Goal: Task Accomplishment & Management: Complete application form

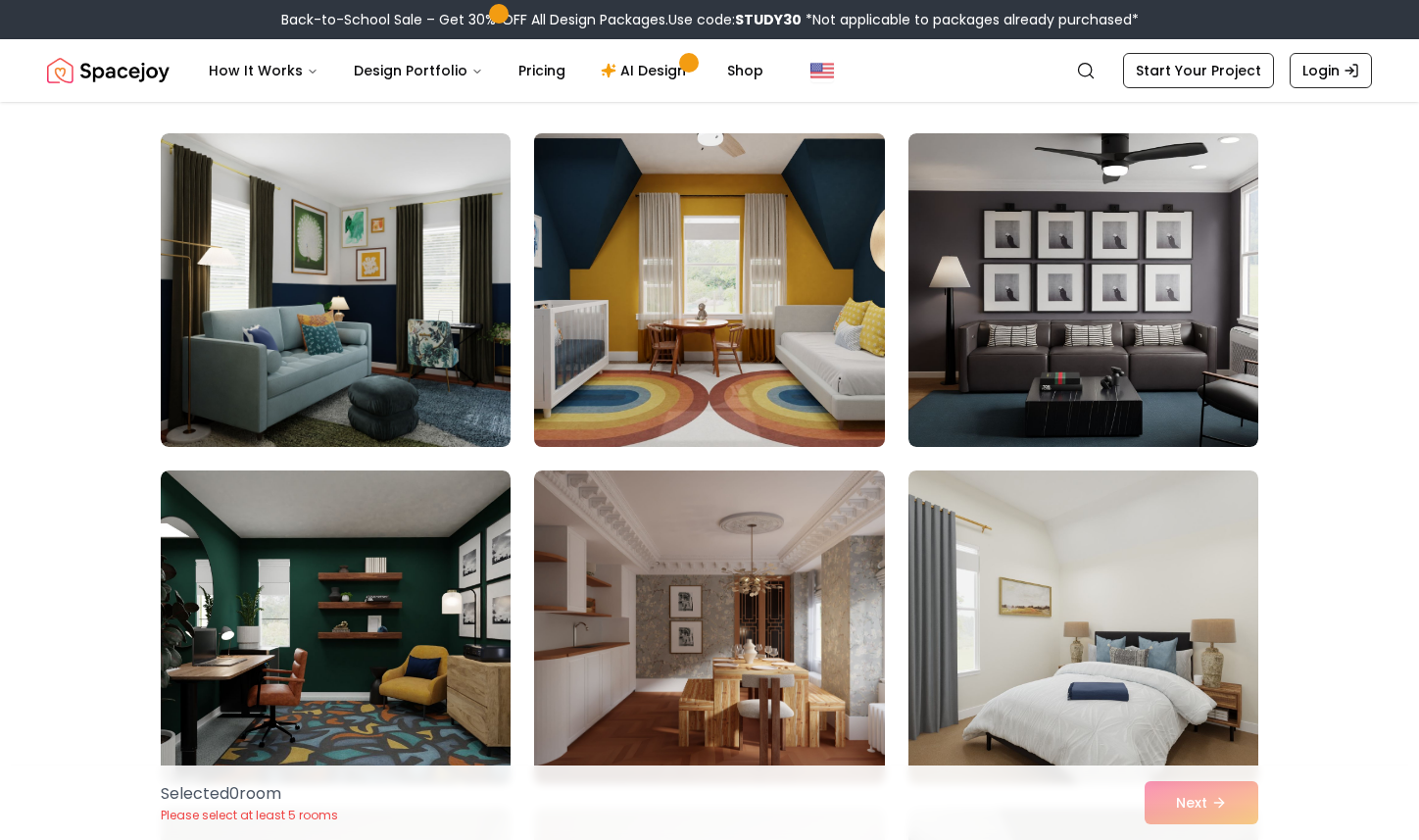
scroll to position [141, 0]
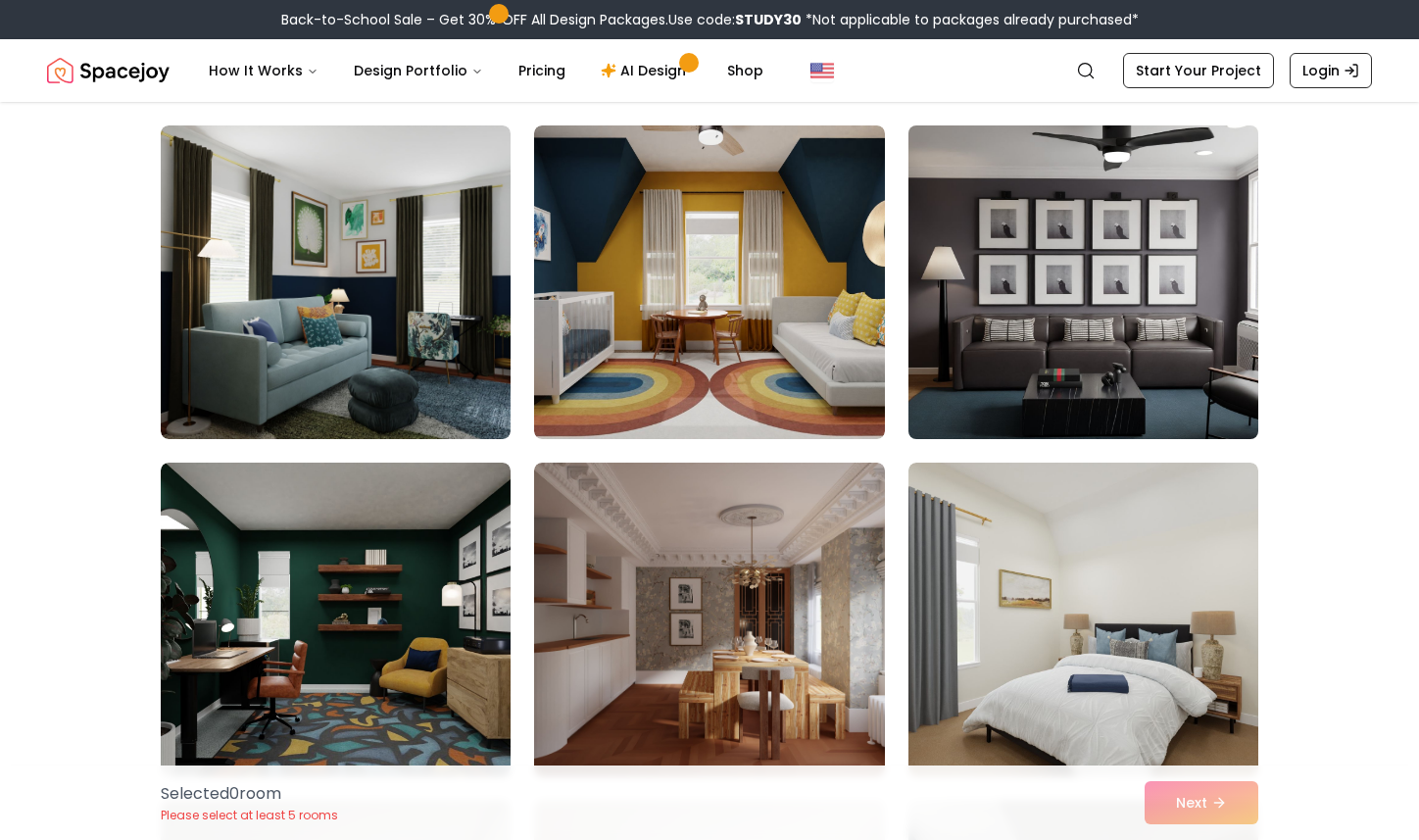
click at [1012, 277] on img at bounding box center [1084, 283] width 367 height 329
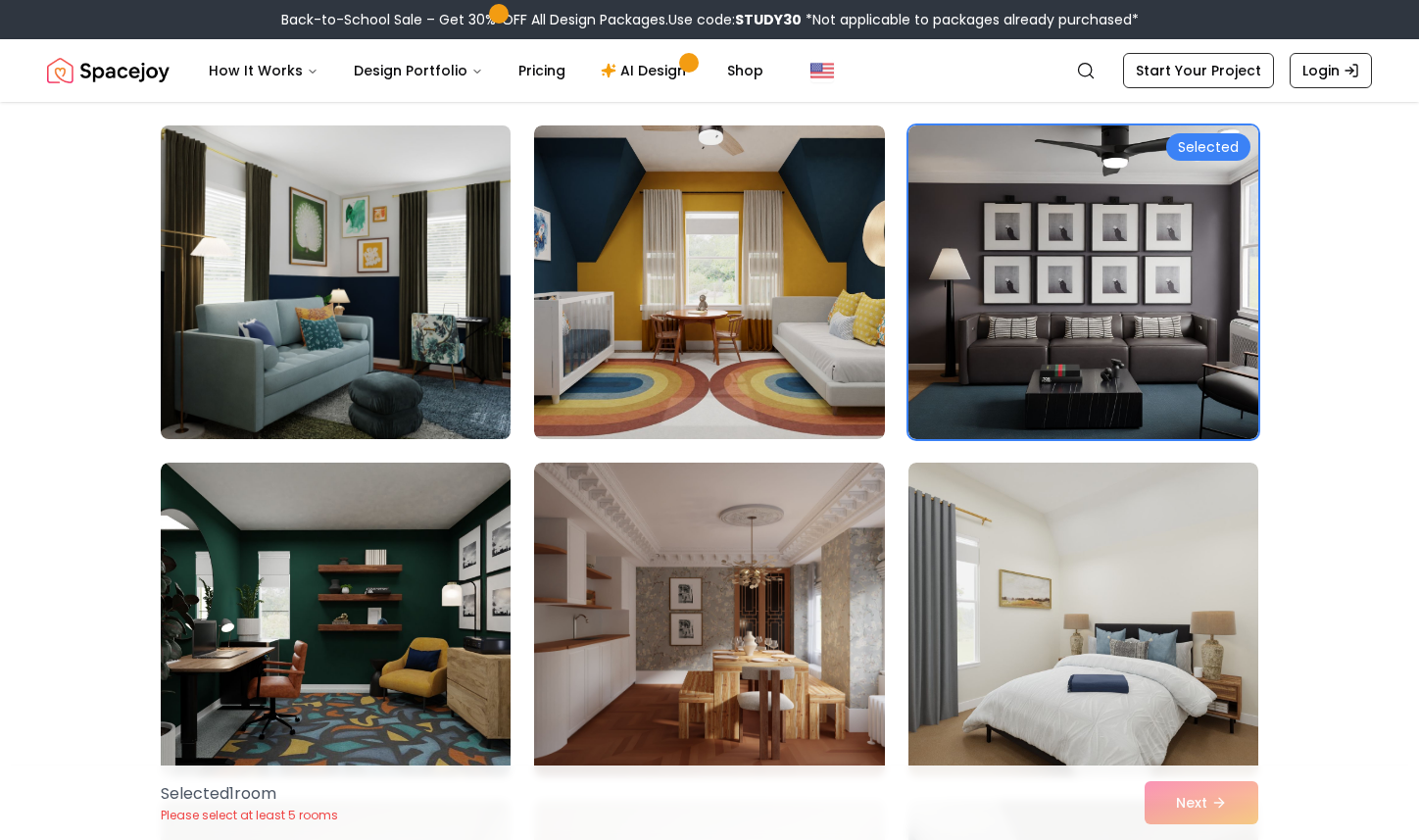
click at [320, 157] on img at bounding box center [335, 283] width 367 height 329
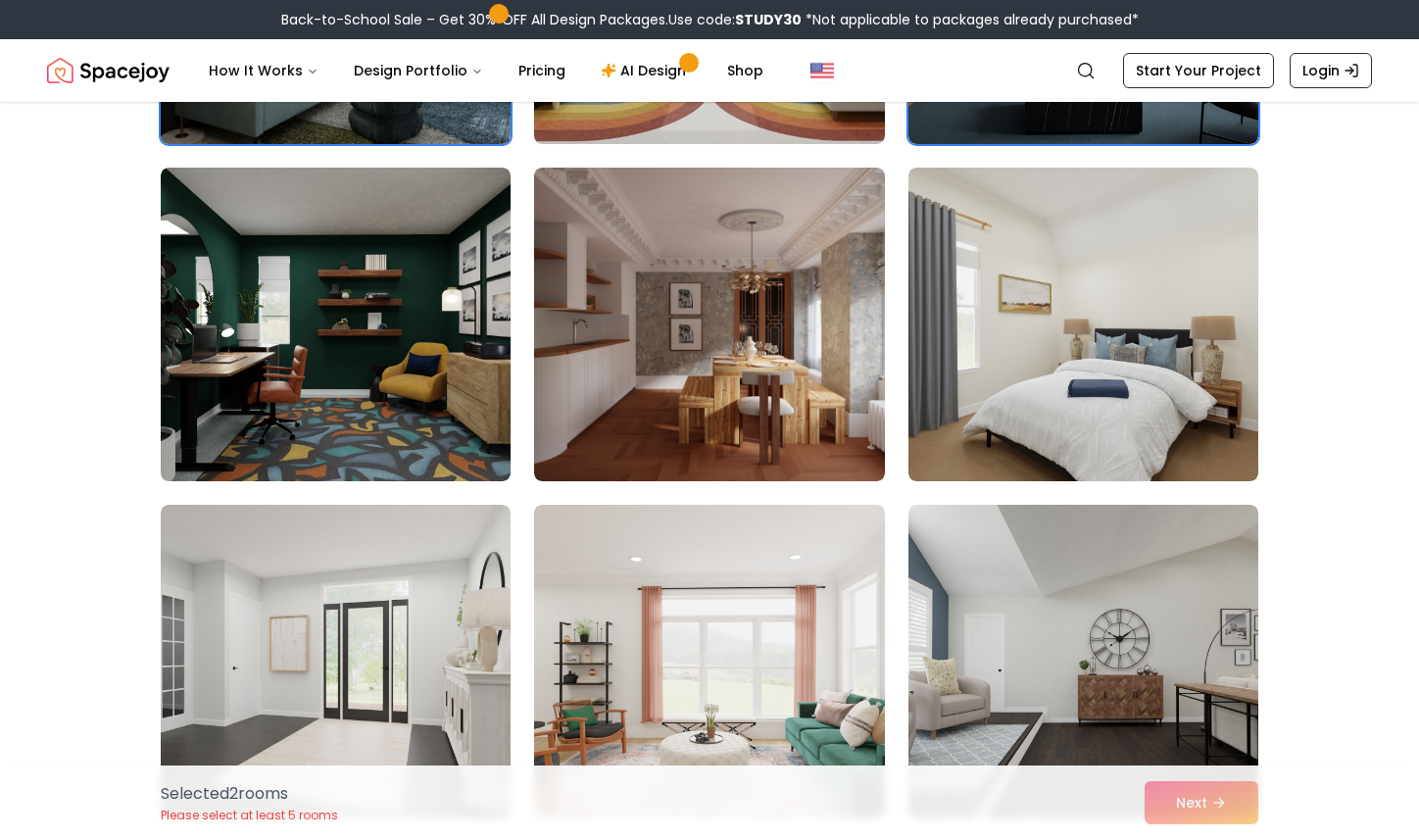
scroll to position [456, 0]
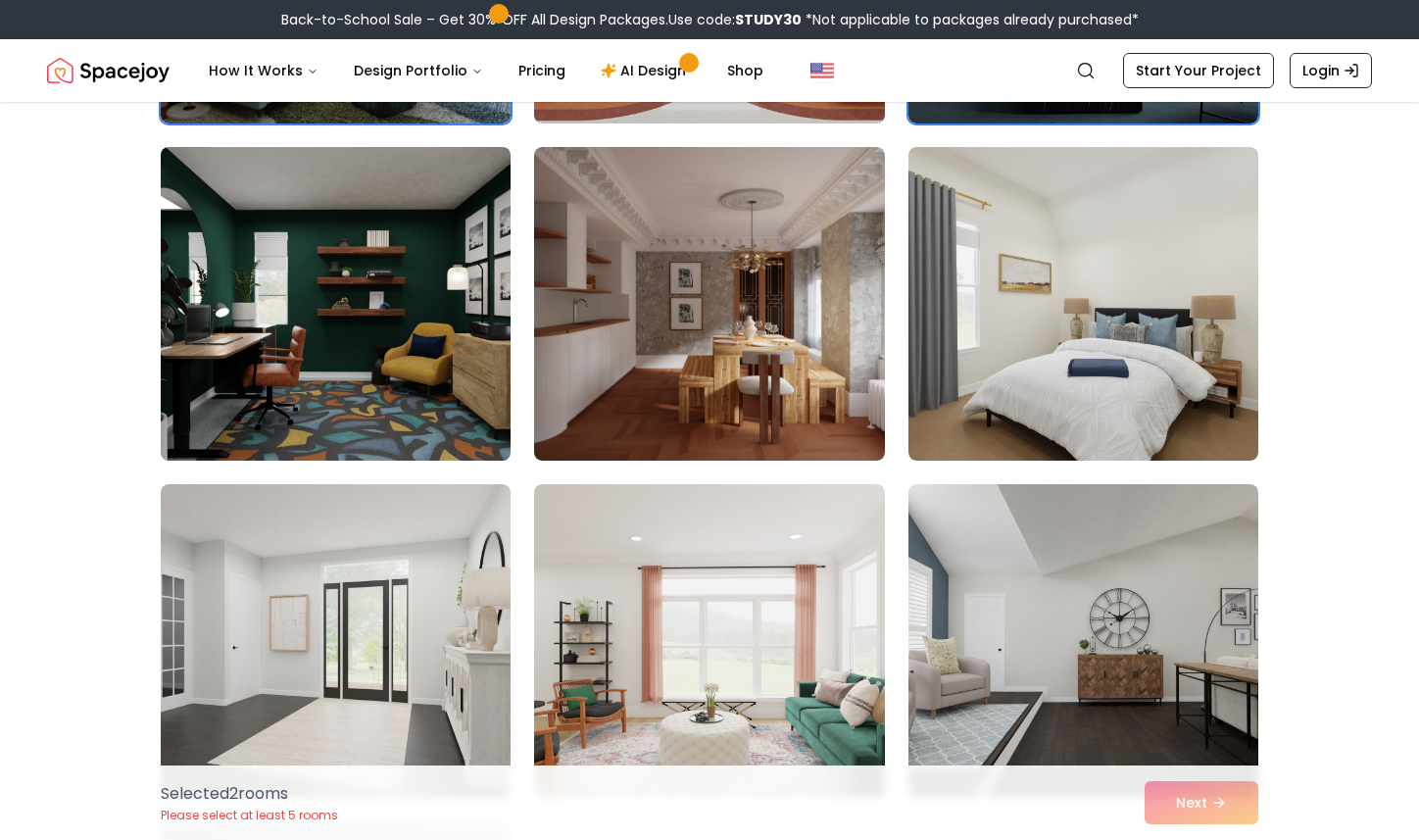
click at [322, 204] on img at bounding box center [335, 303] width 367 height 329
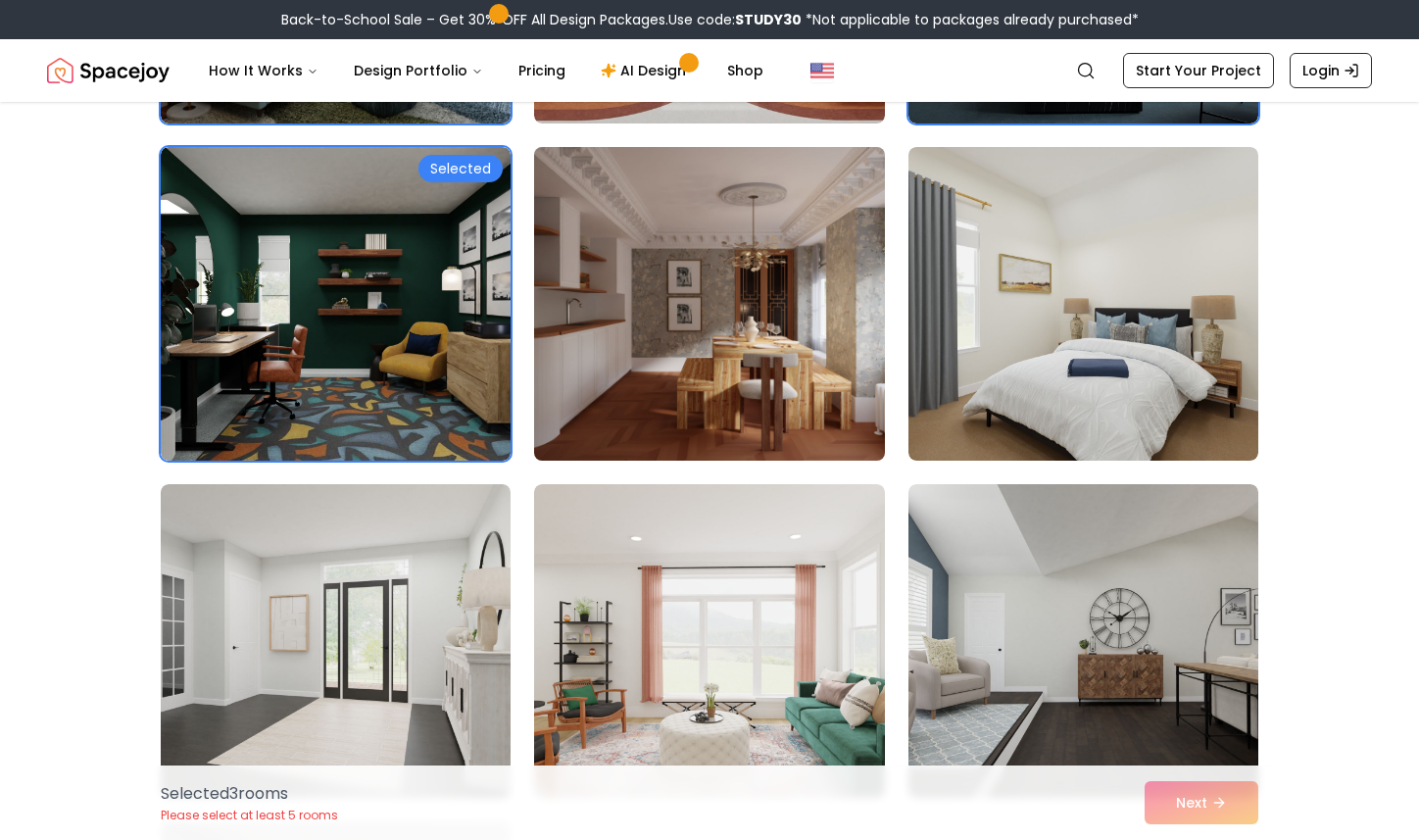
click at [629, 200] on img at bounding box center [709, 303] width 367 height 329
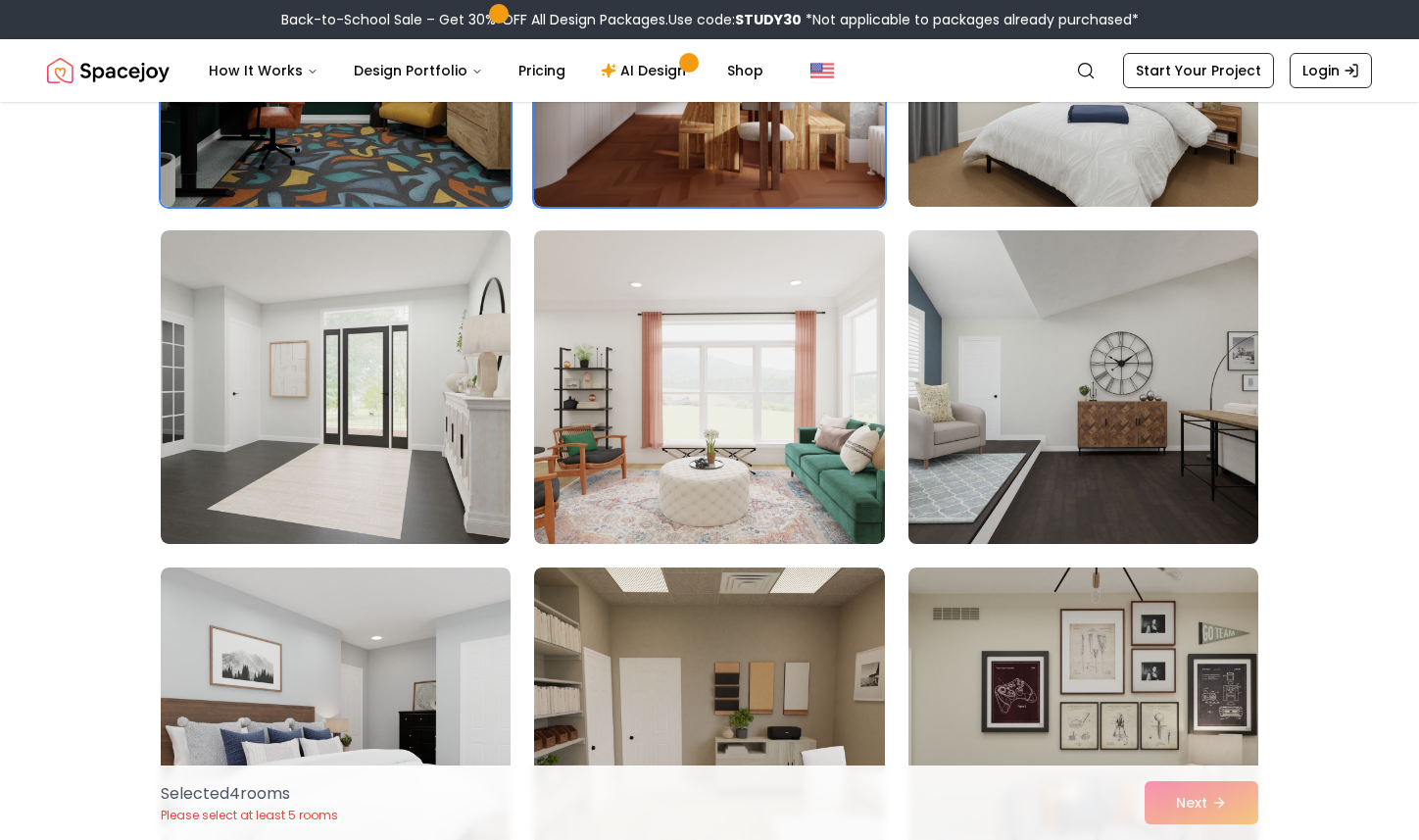
scroll to position [711, 0]
click at [1059, 362] on img at bounding box center [1084, 386] width 367 height 329
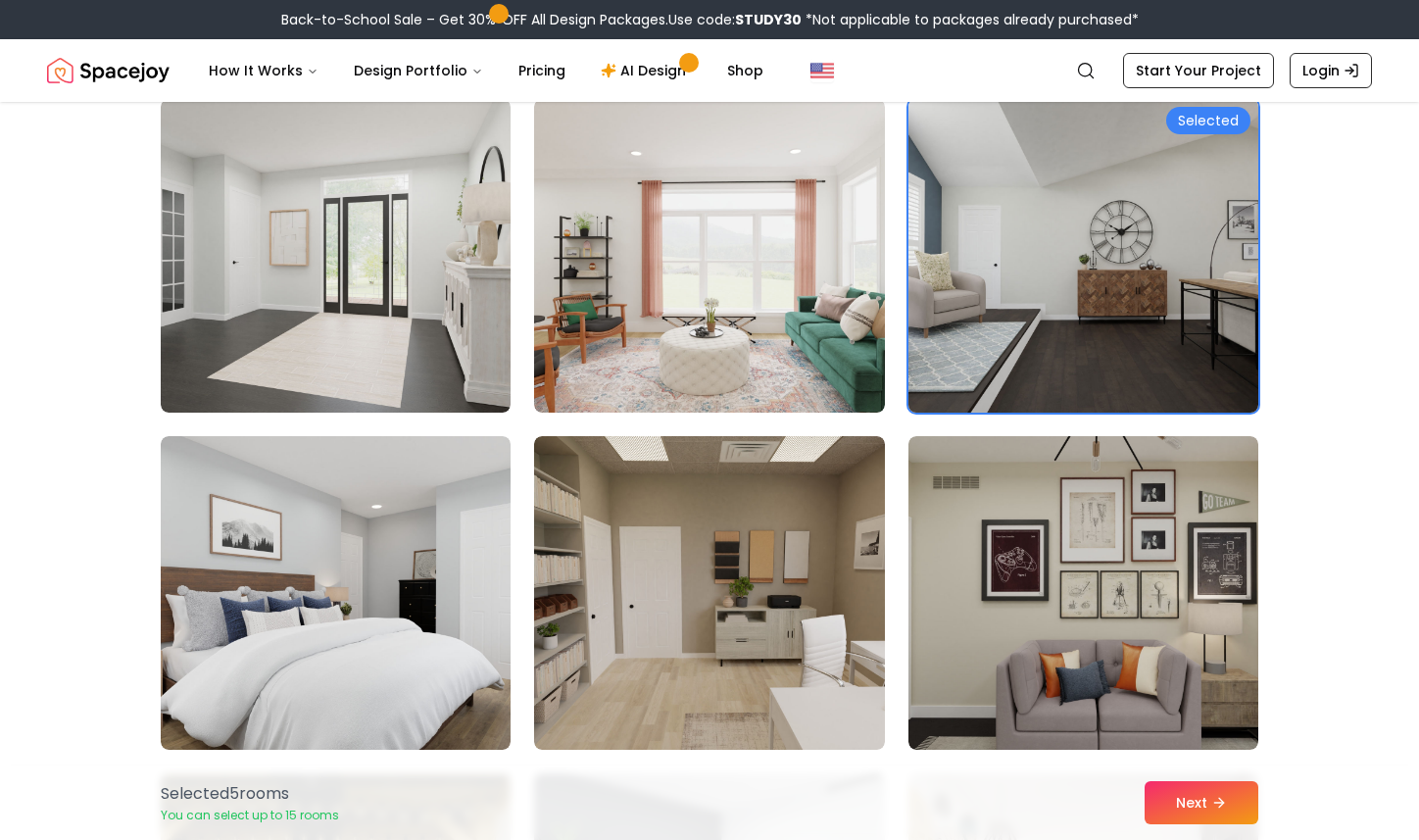
scroll to position [847, 0]
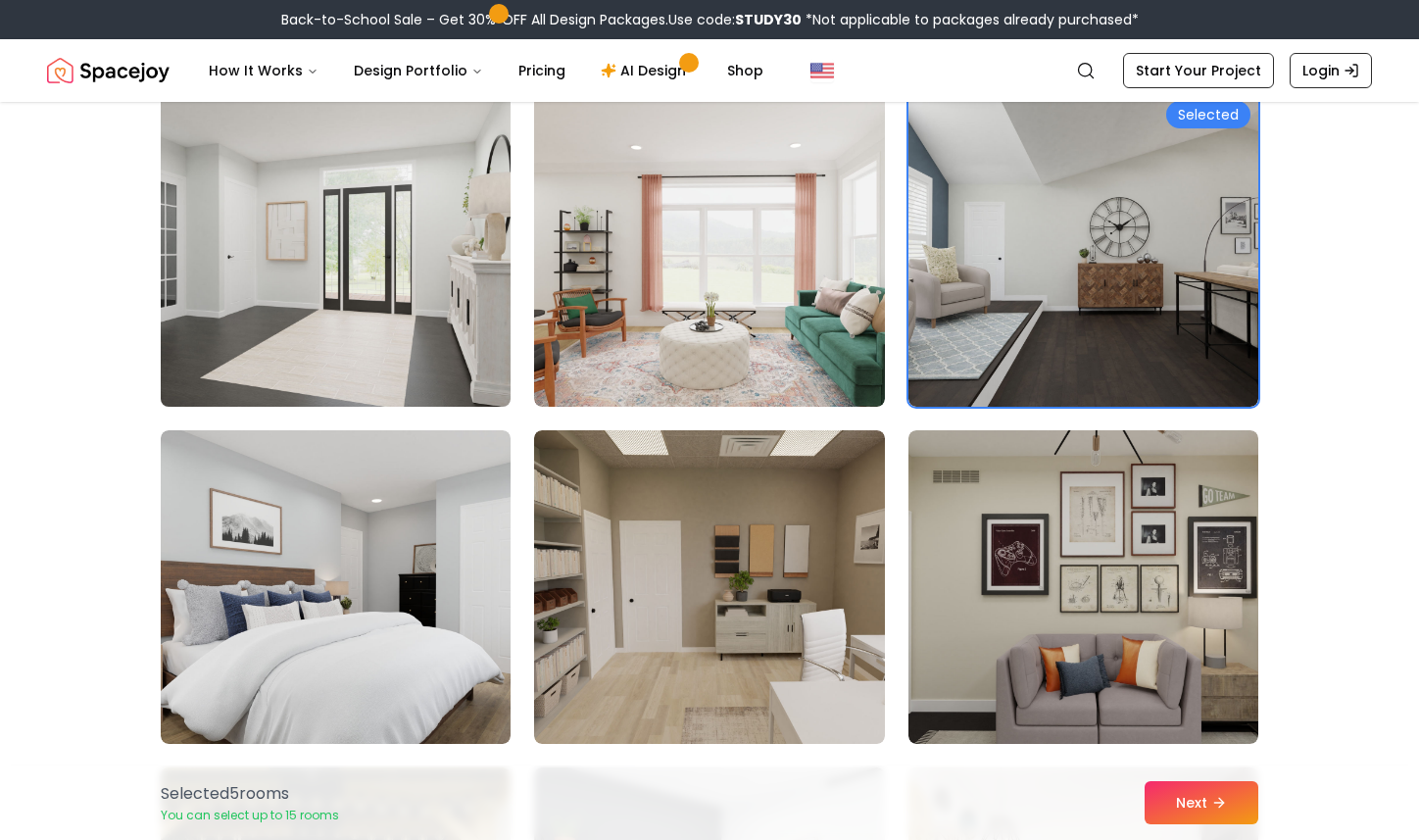
click at [366, 214] on img at bounding box center [335, 250] width 367 height 329
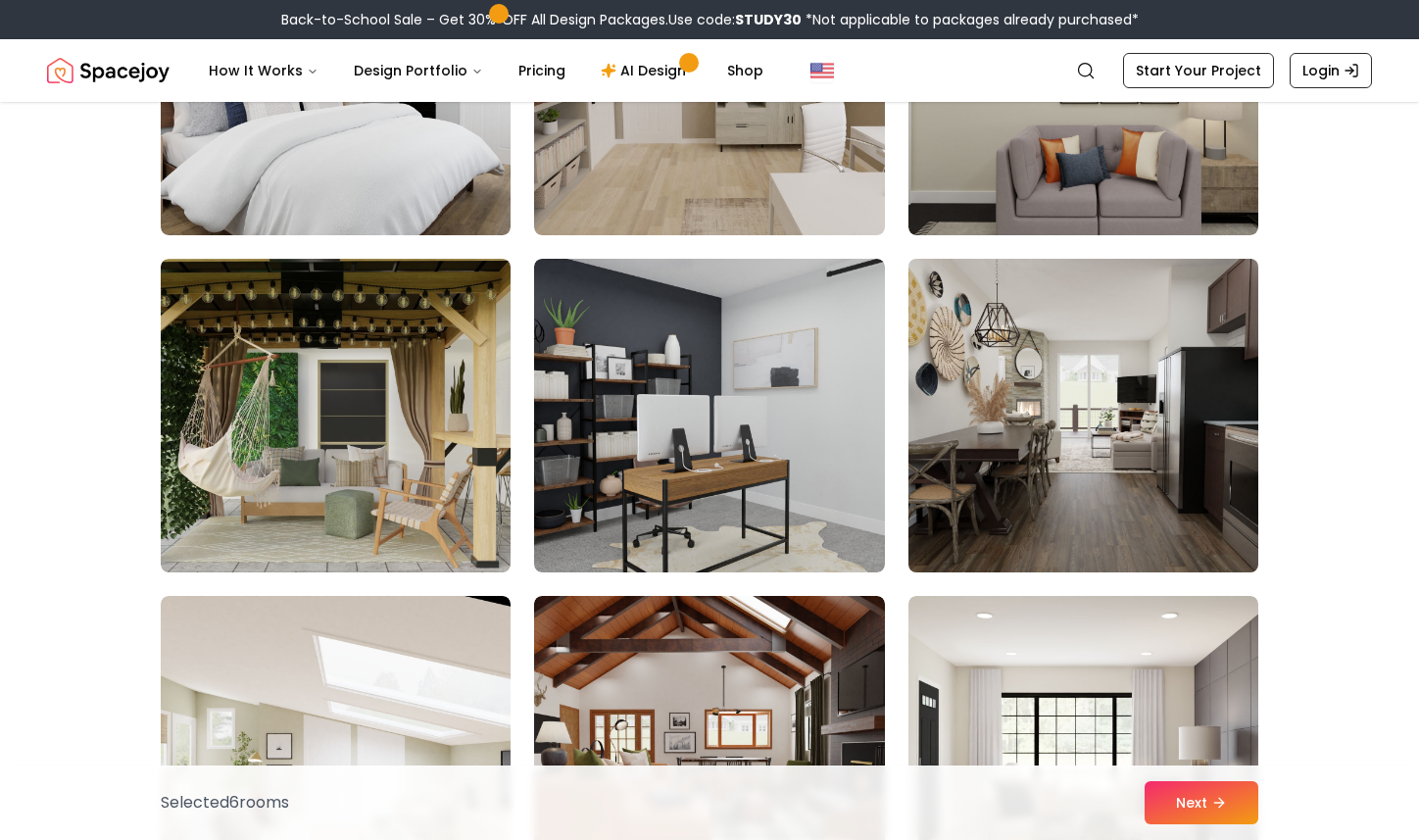
scroll to position [1367, 0]
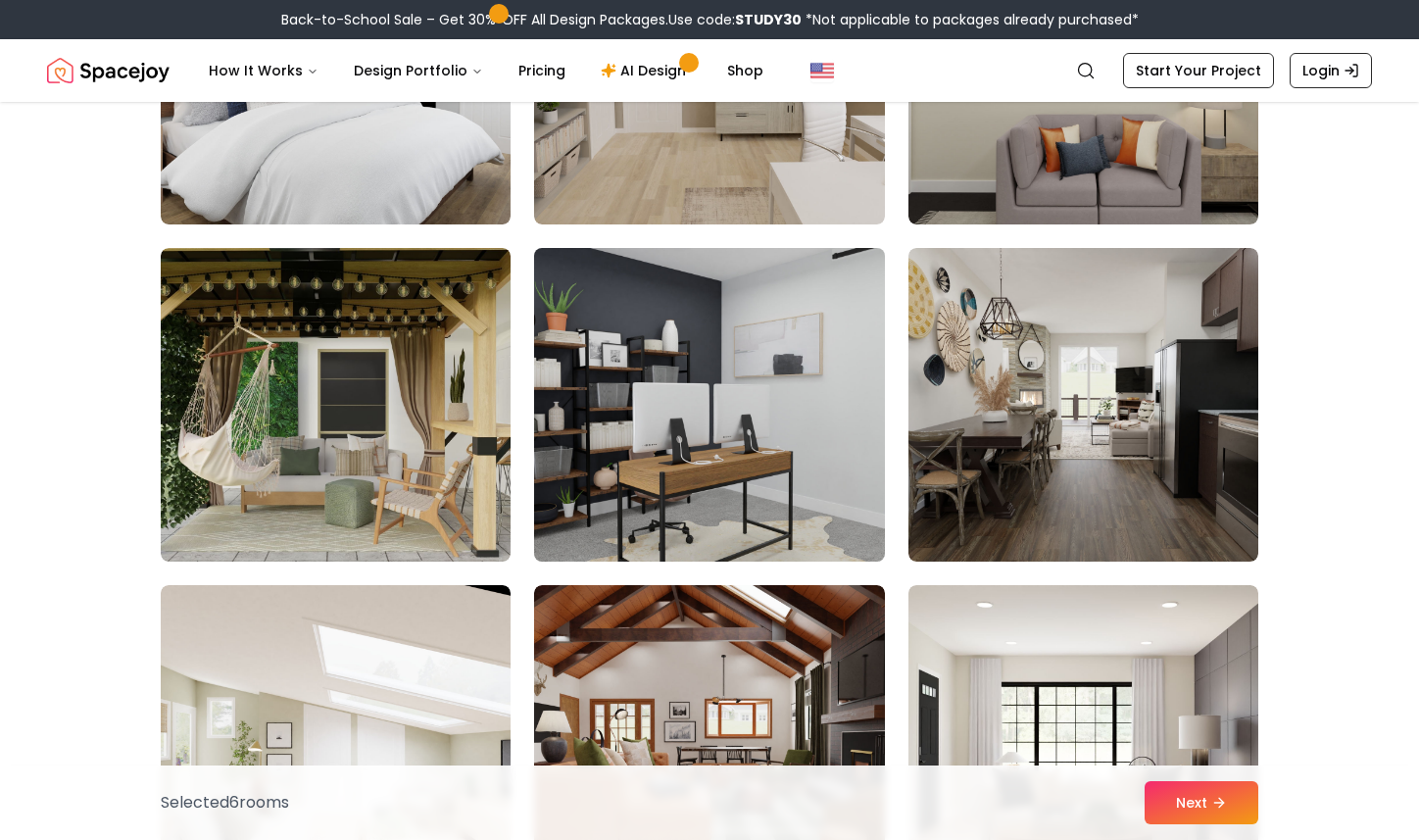
click at [736, 360] on img at bounding box center [709, 405] width 367 height 329
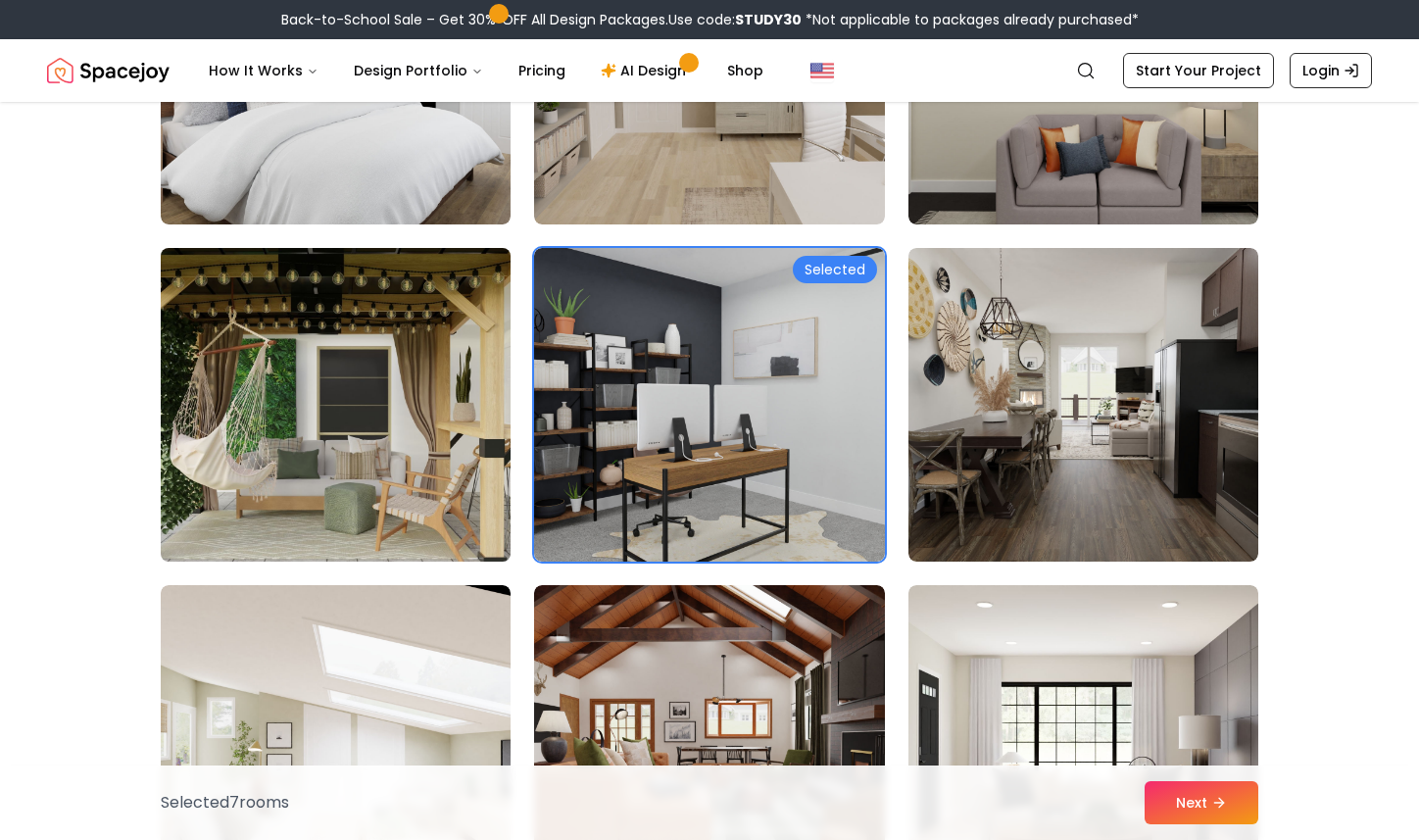
click at [371, 391] on img at bounding box center [335, 405] width 367 height 329
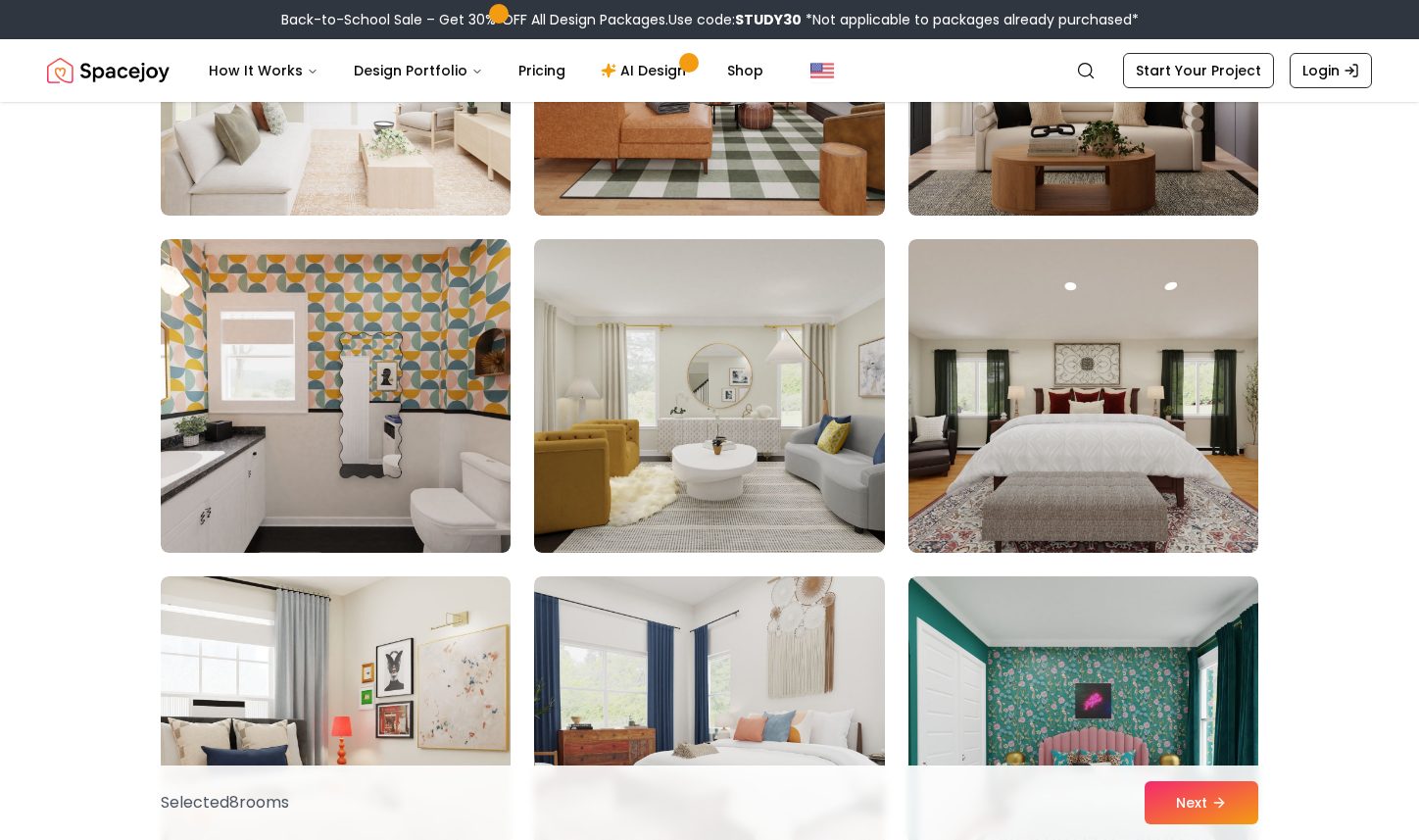
scroll to position [2087, 0]
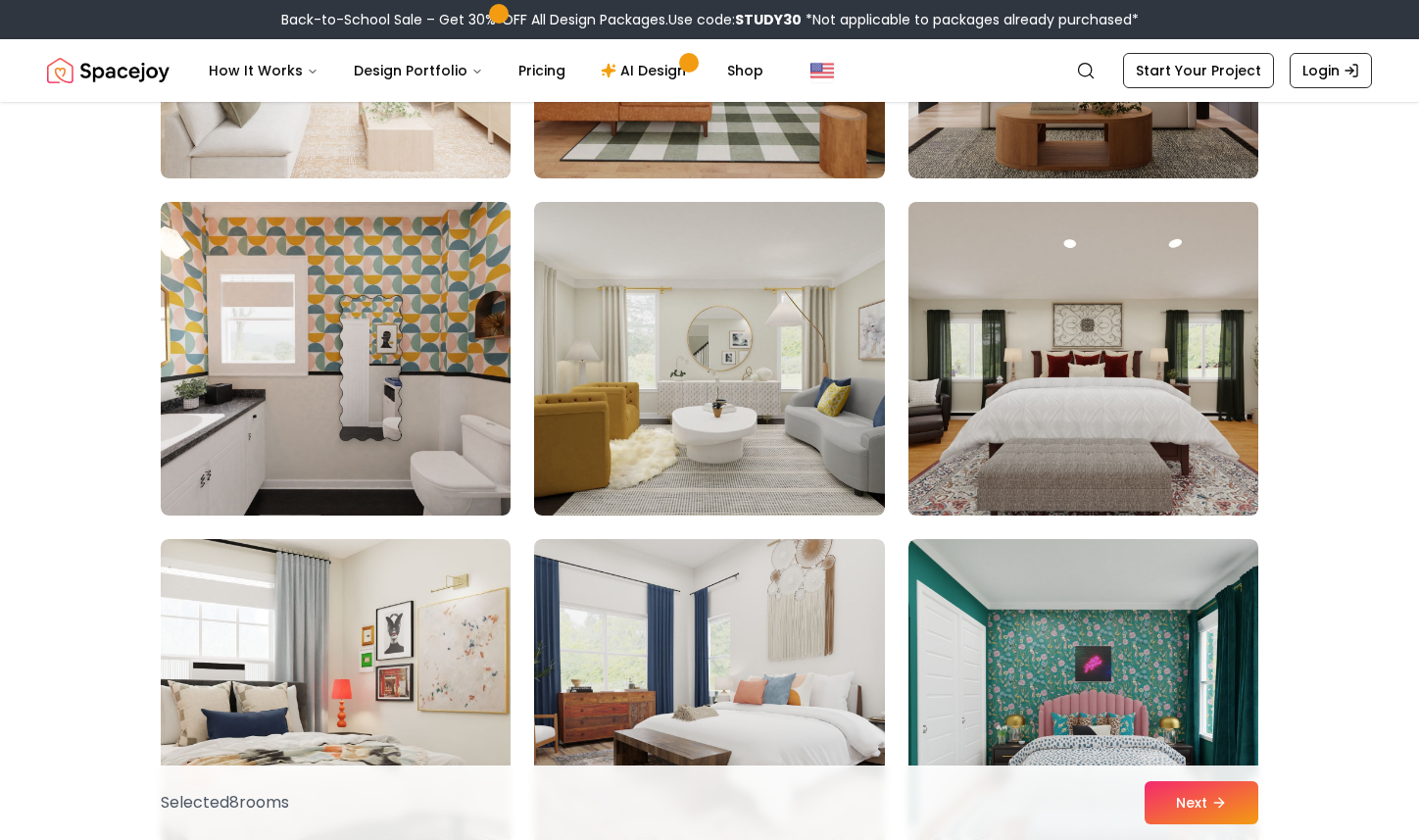
click at [1101, 347] on img at bounding box center [1084, 359] width 367 height 329
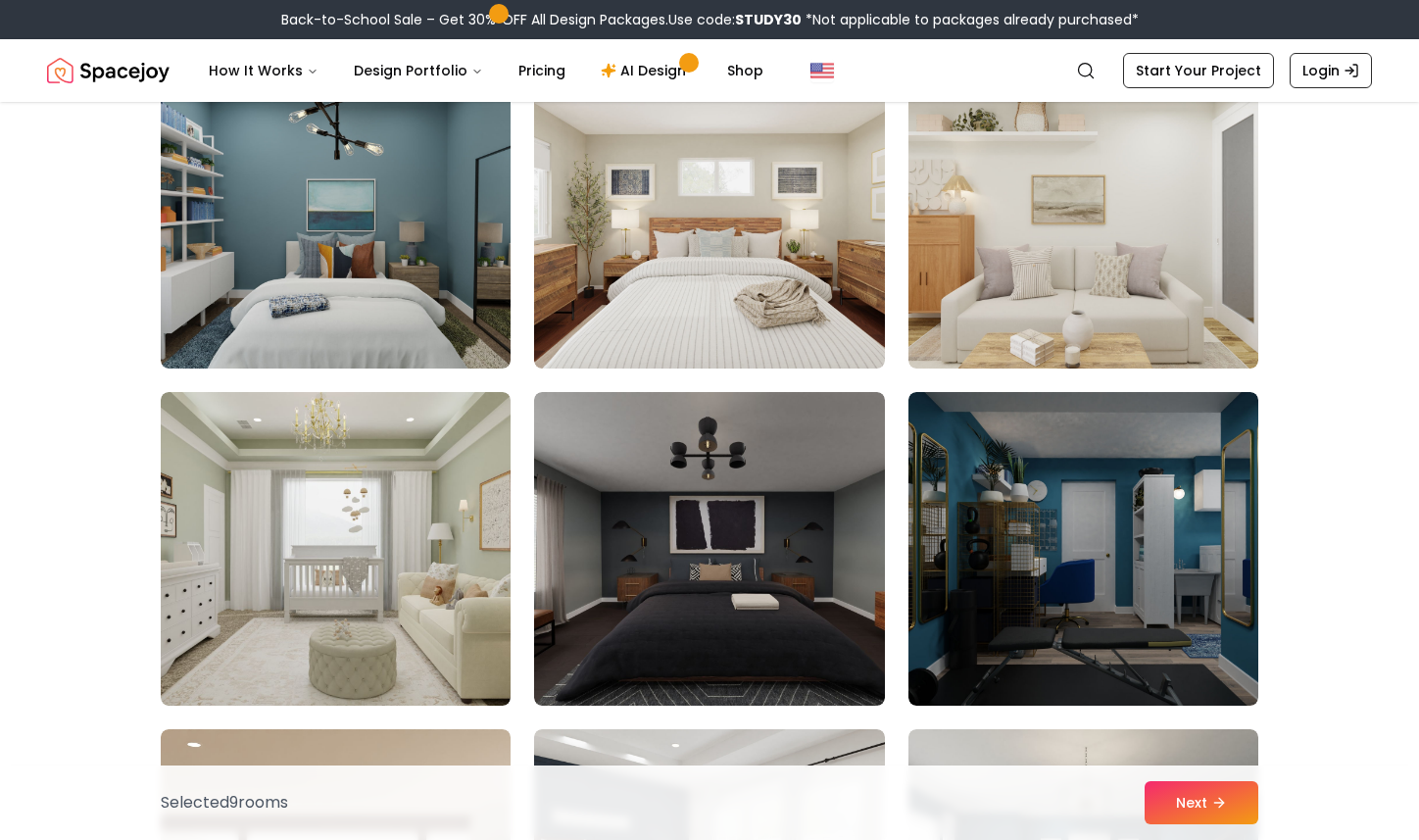
scroll to position [3315, 0]
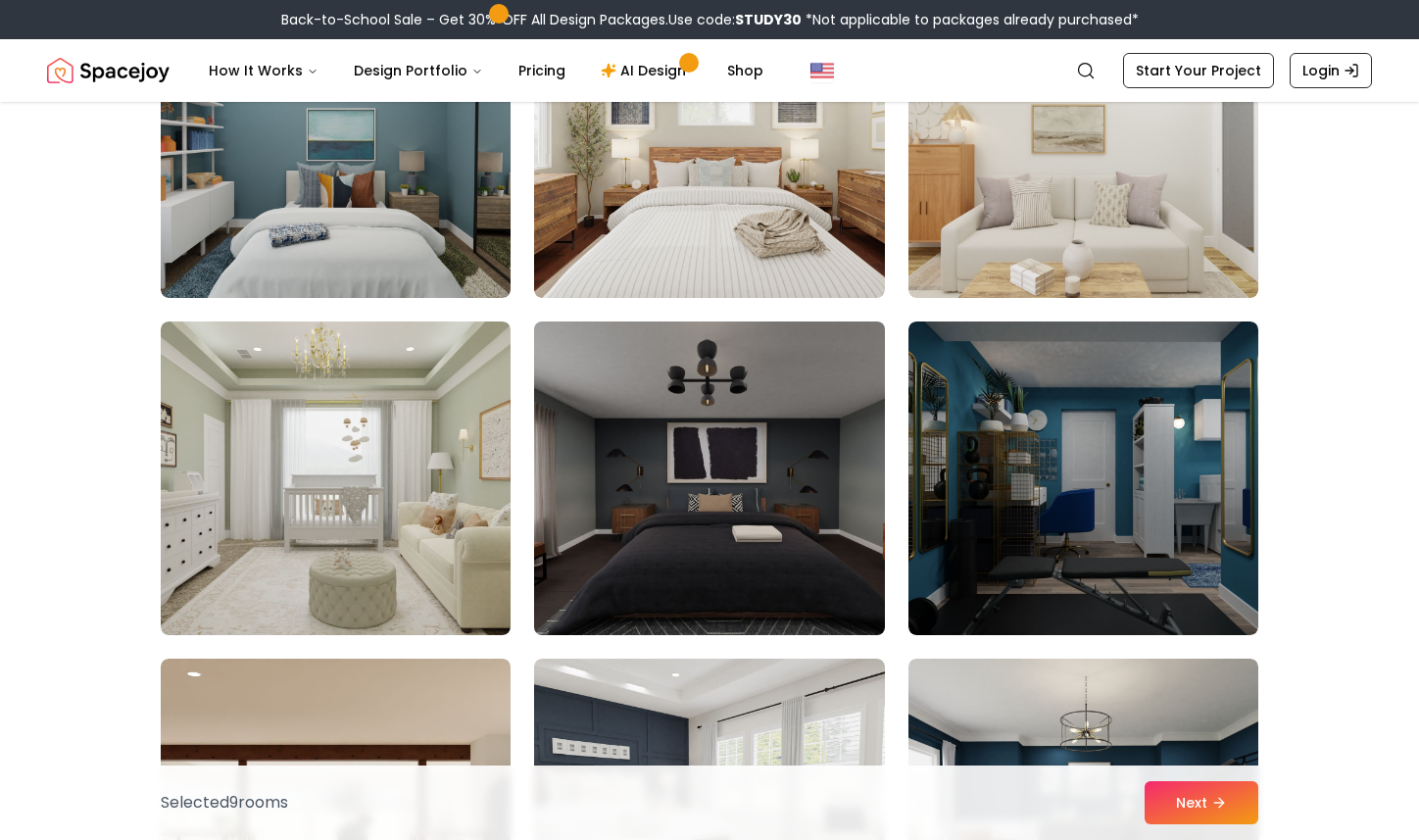
click at [830, 431] on img at bounding box center [709, 478] width 367 height 329
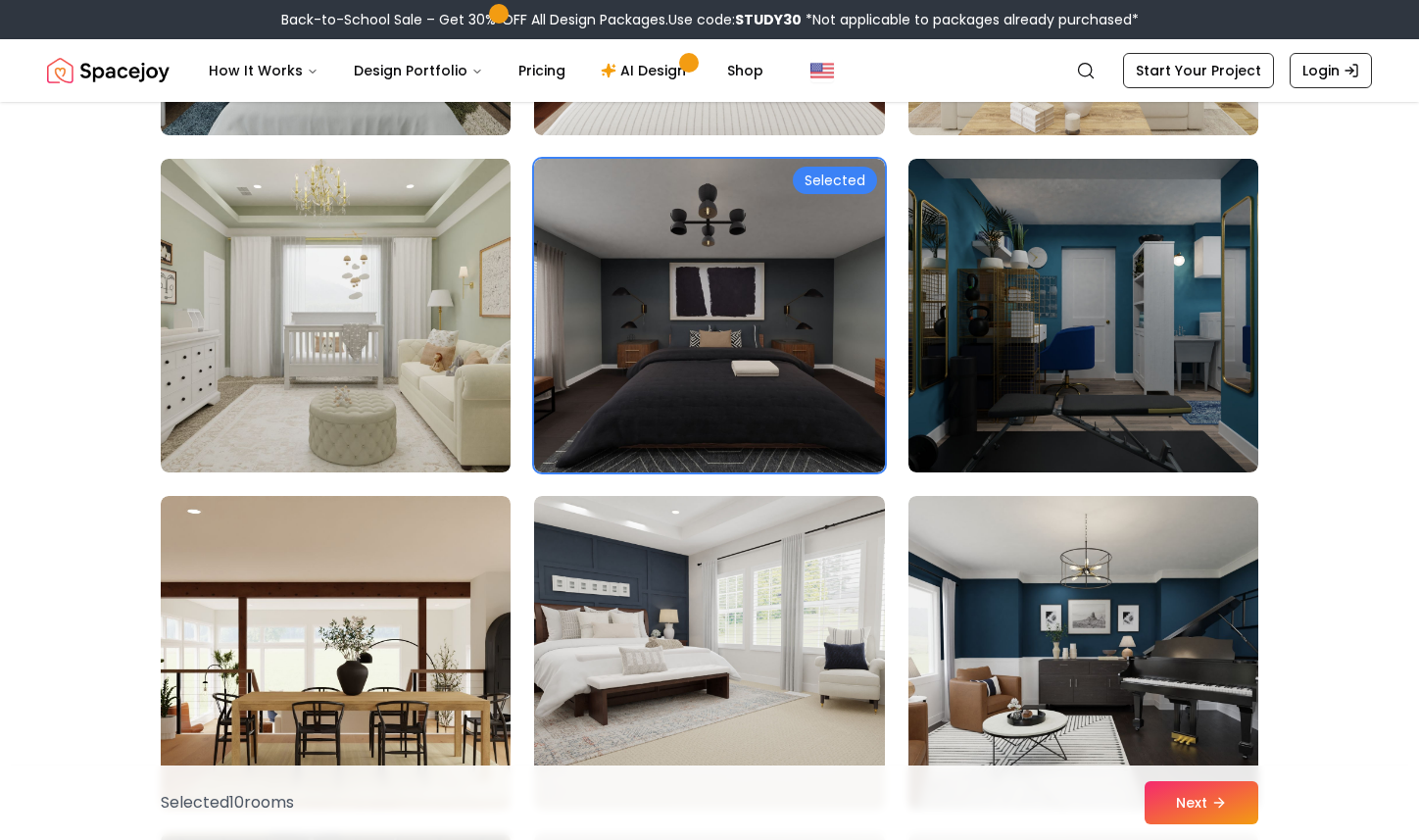
scroll to position [3620, 0]
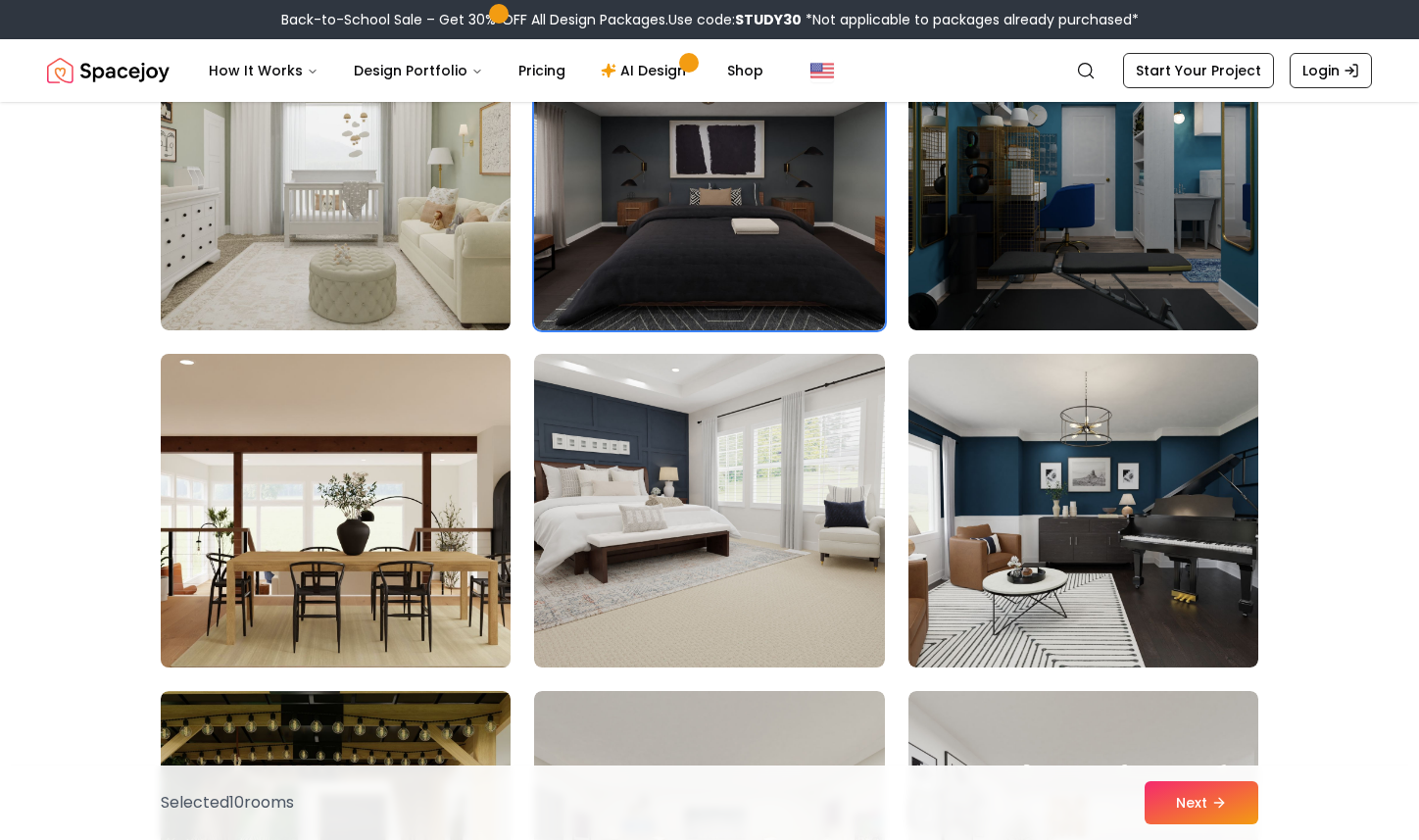
click at [398, 475] on img at bounding box center [335, 511] width 367 height 329
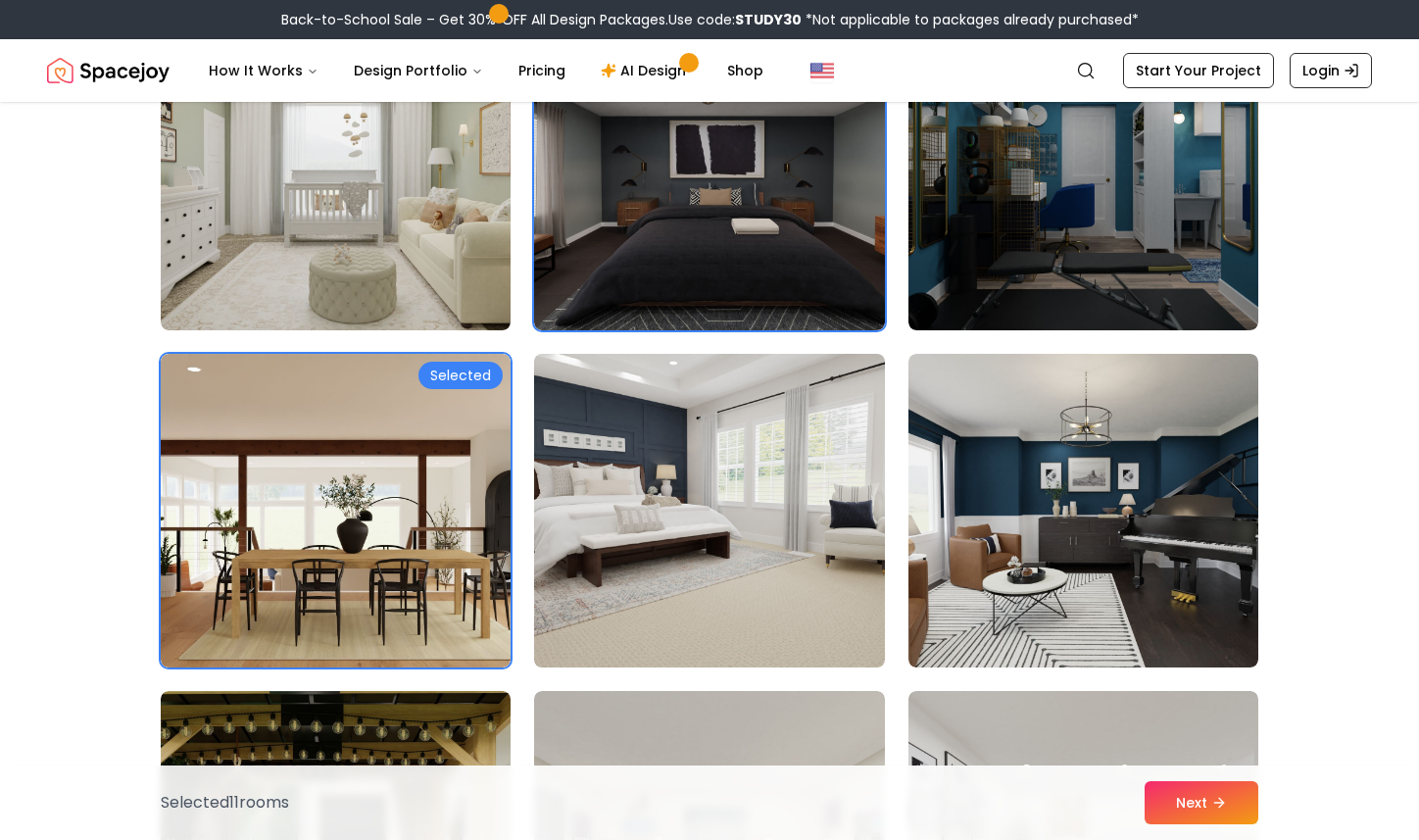
click at [723, 484] on img at bounding box center [709, 511] width 367 height 329
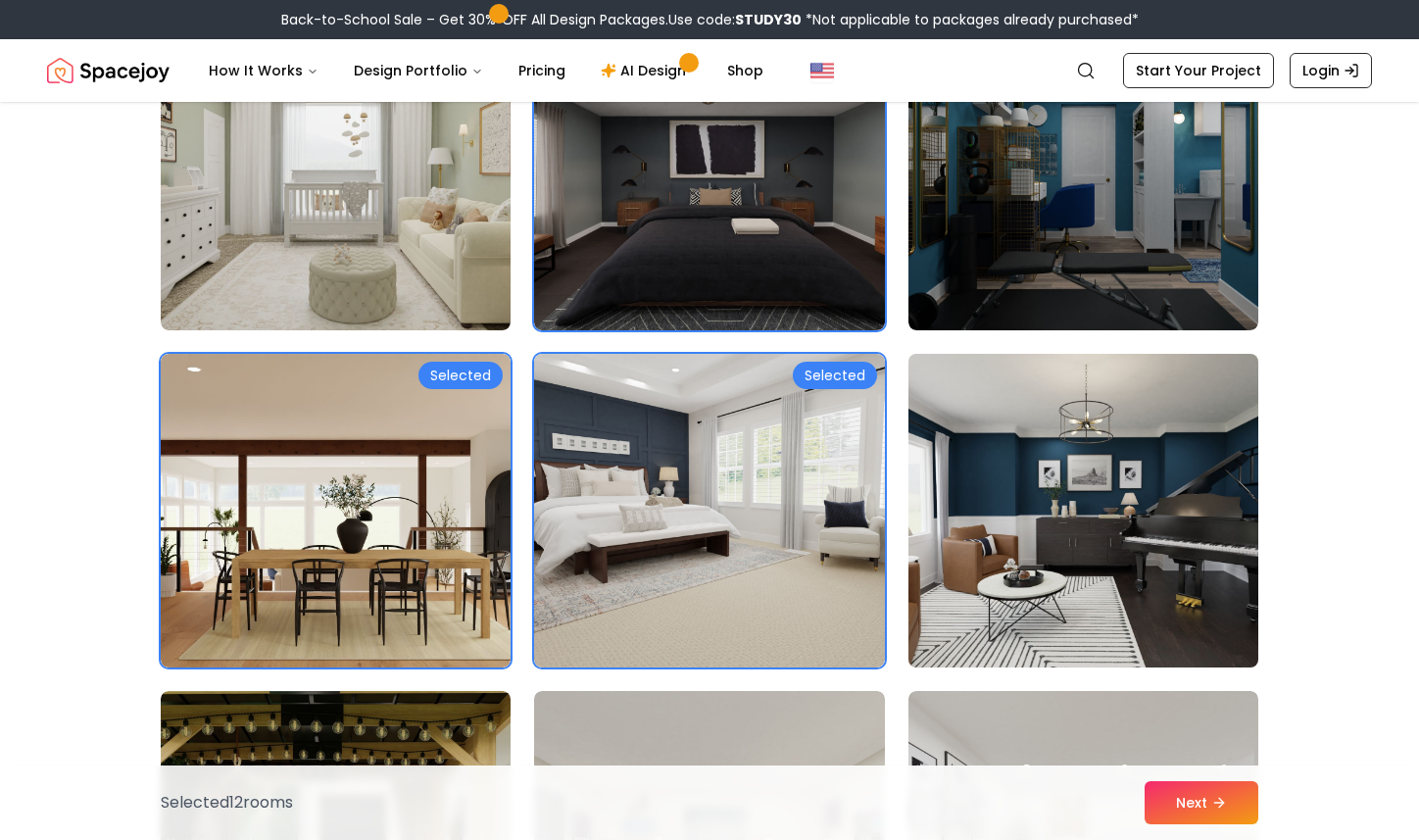
click at [1036, 503] on img at bounding box center [1084, 511] width 367 height 329
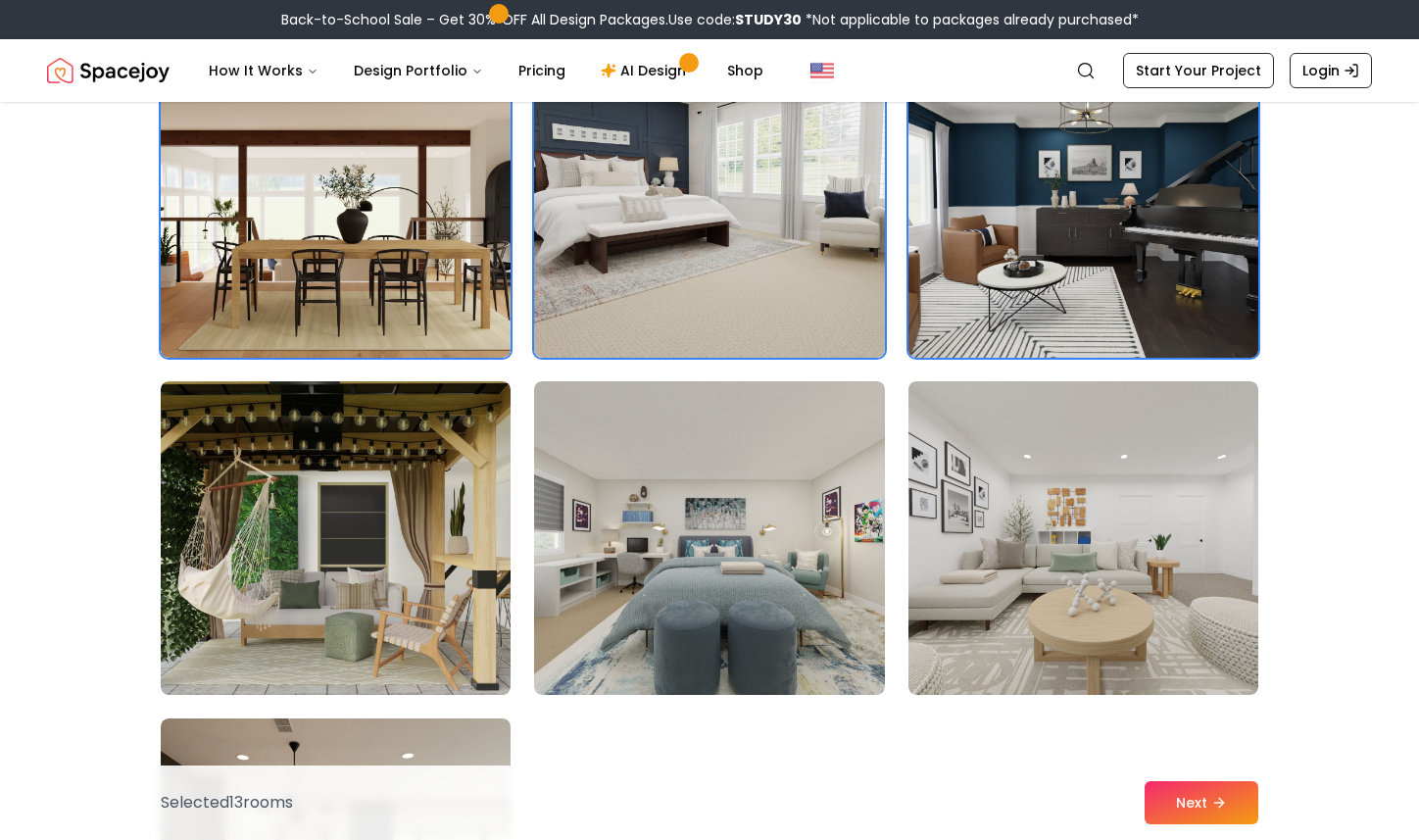
scroll to position [3986, 0]
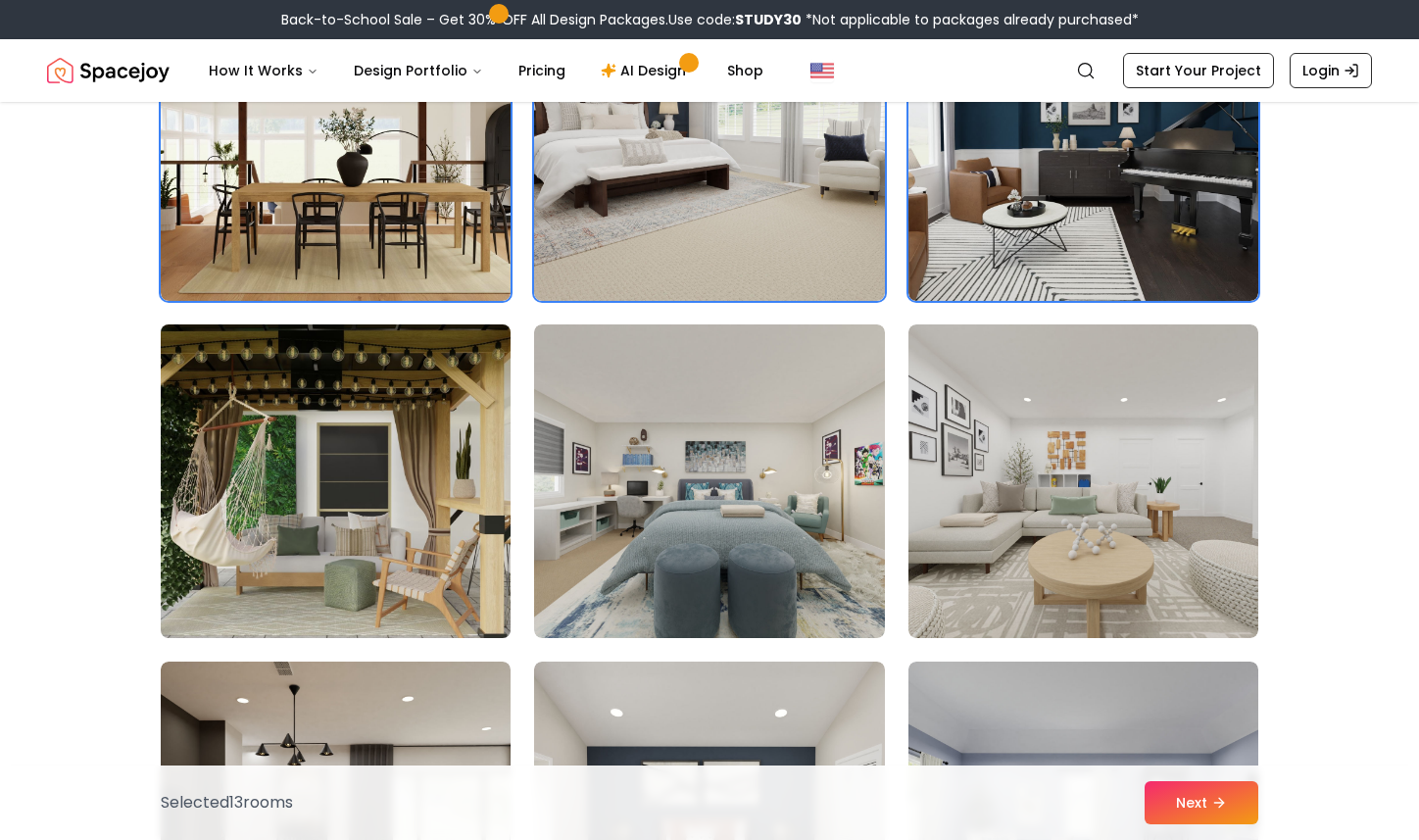
click at [382, 422] on img at bounding box center [335, 481] width 367 height 329
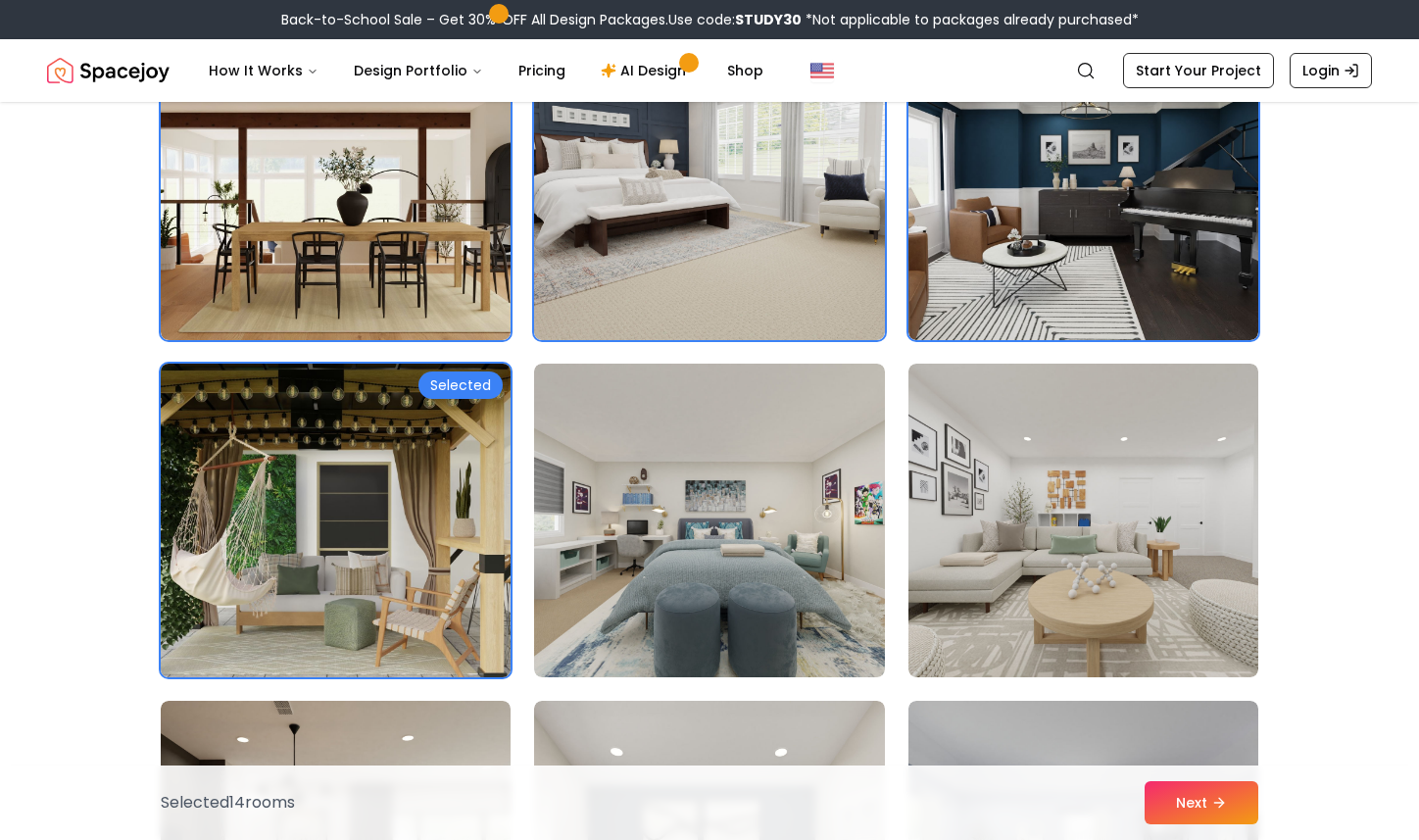
click at [332, 456] on img at bounding box center [335, 521] width 367 height 329
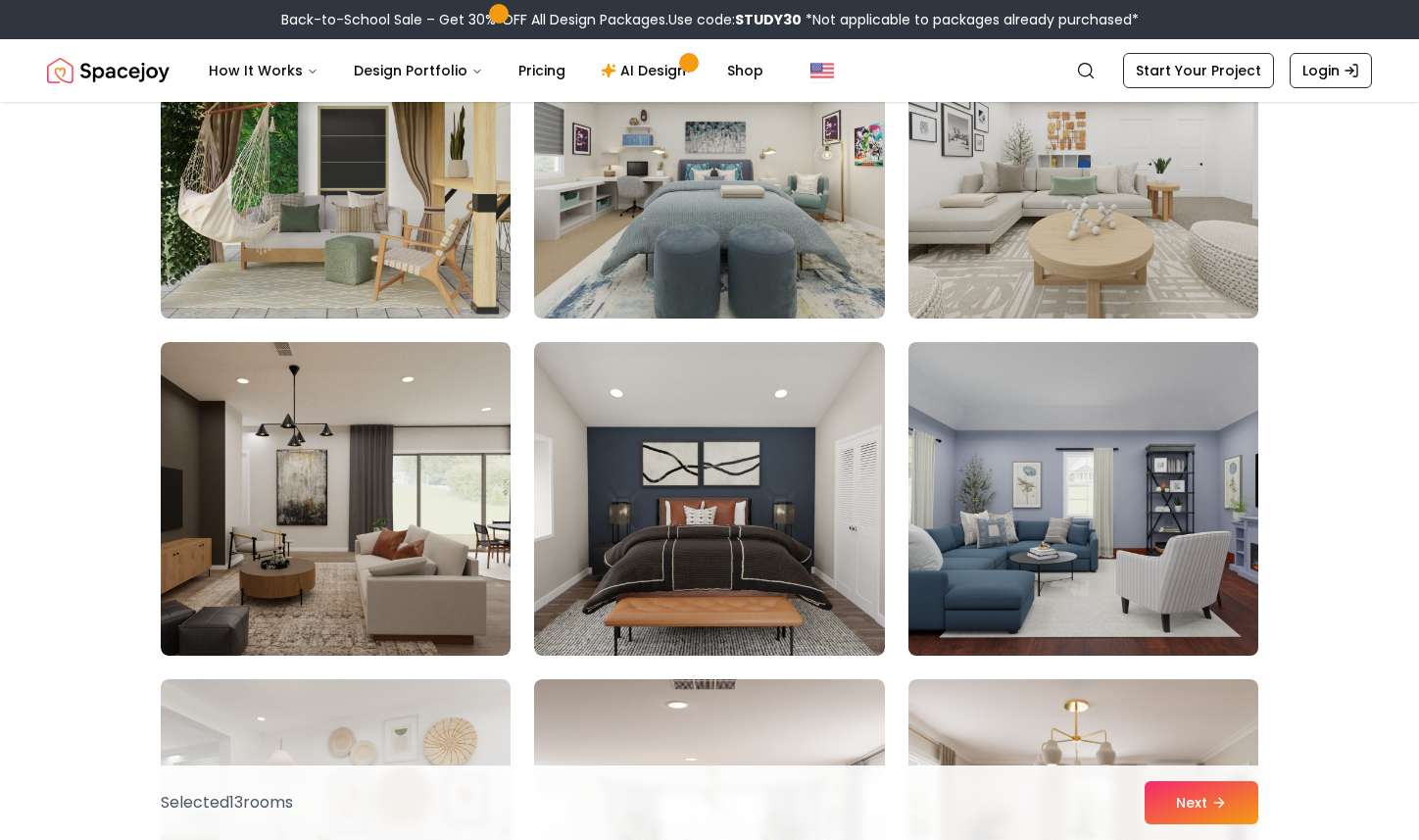
scroll to position [4417, 0]
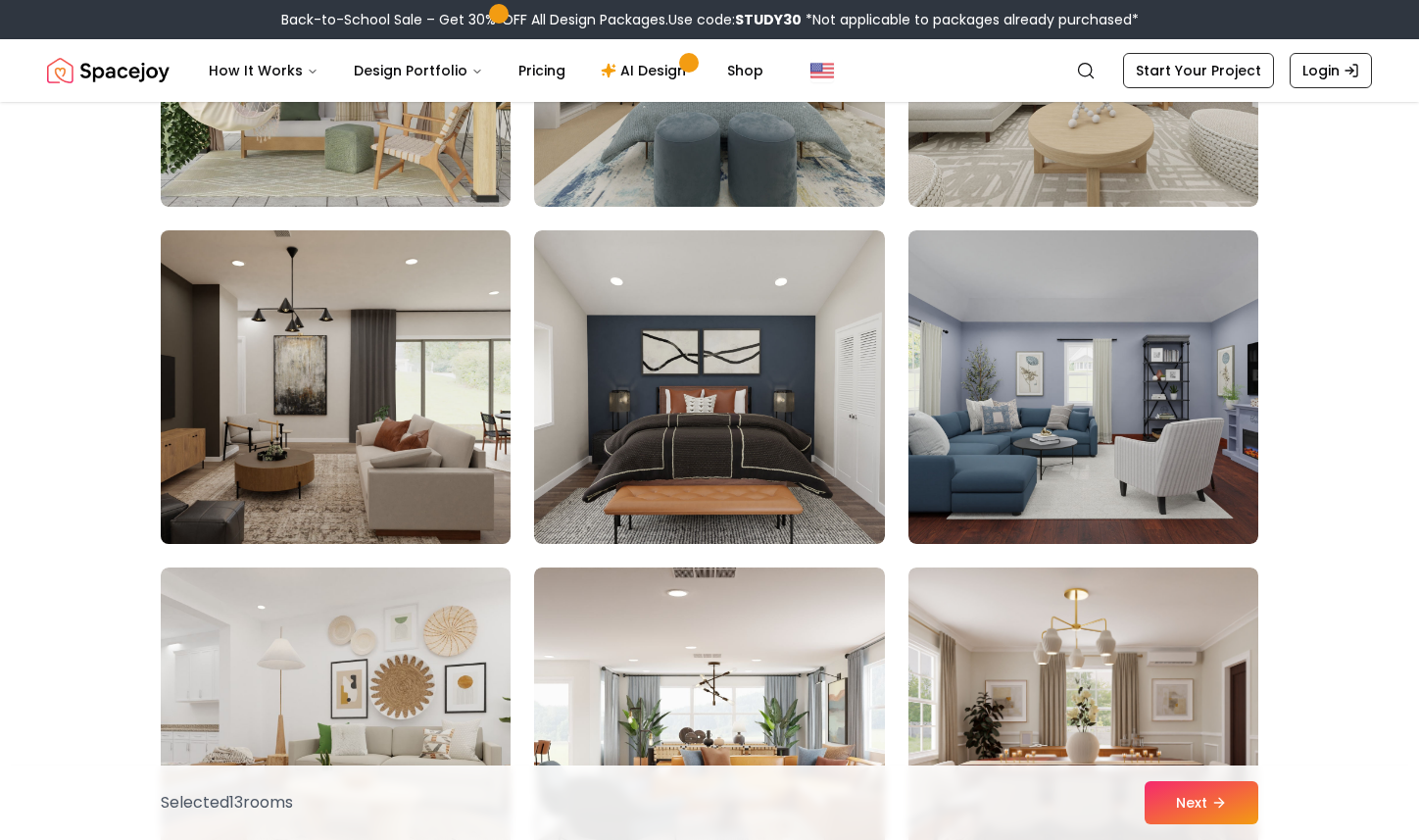
click at [365, 356] on img at bounding box center [335, 387] width 367 height 329
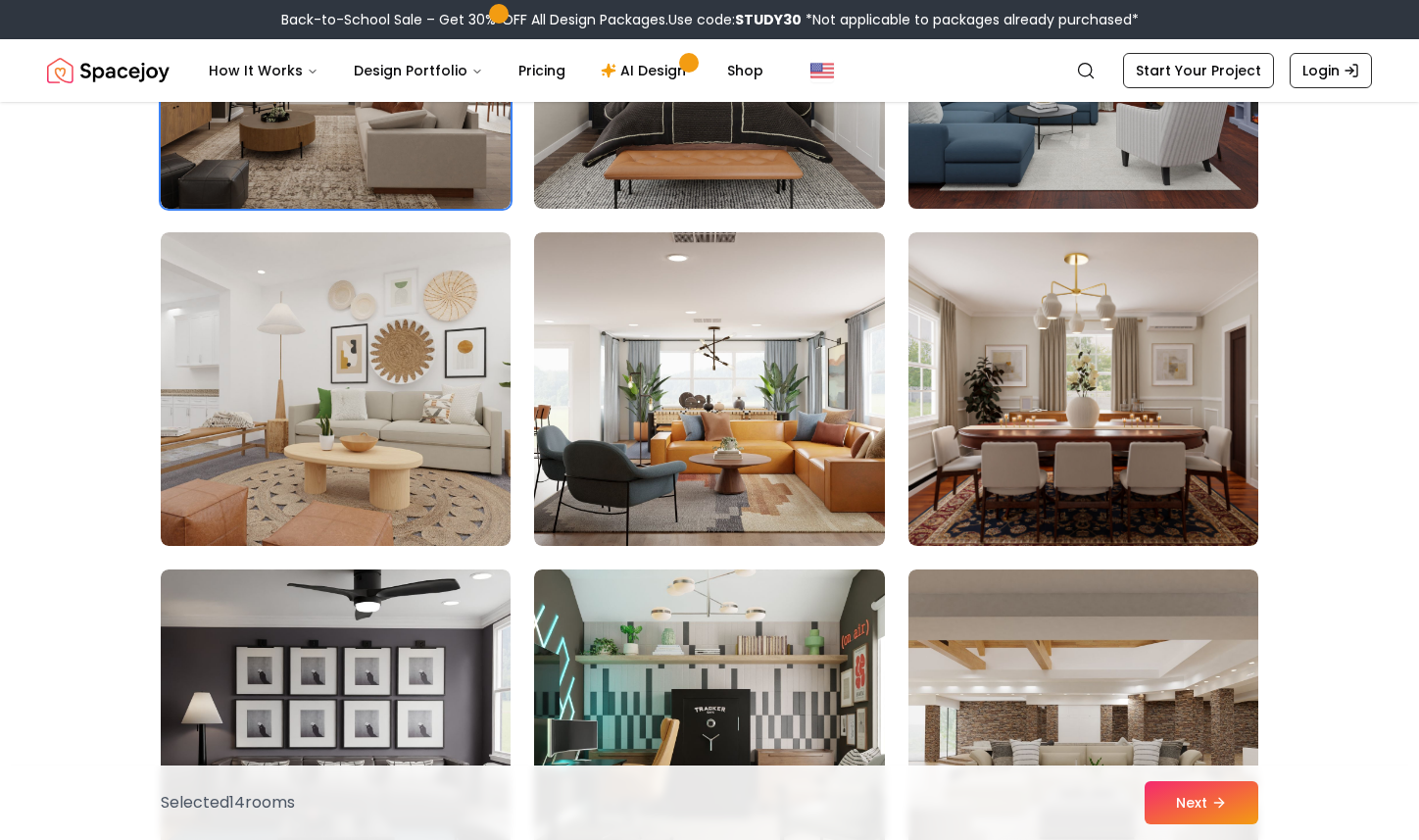
scroll to position [4758, 0]
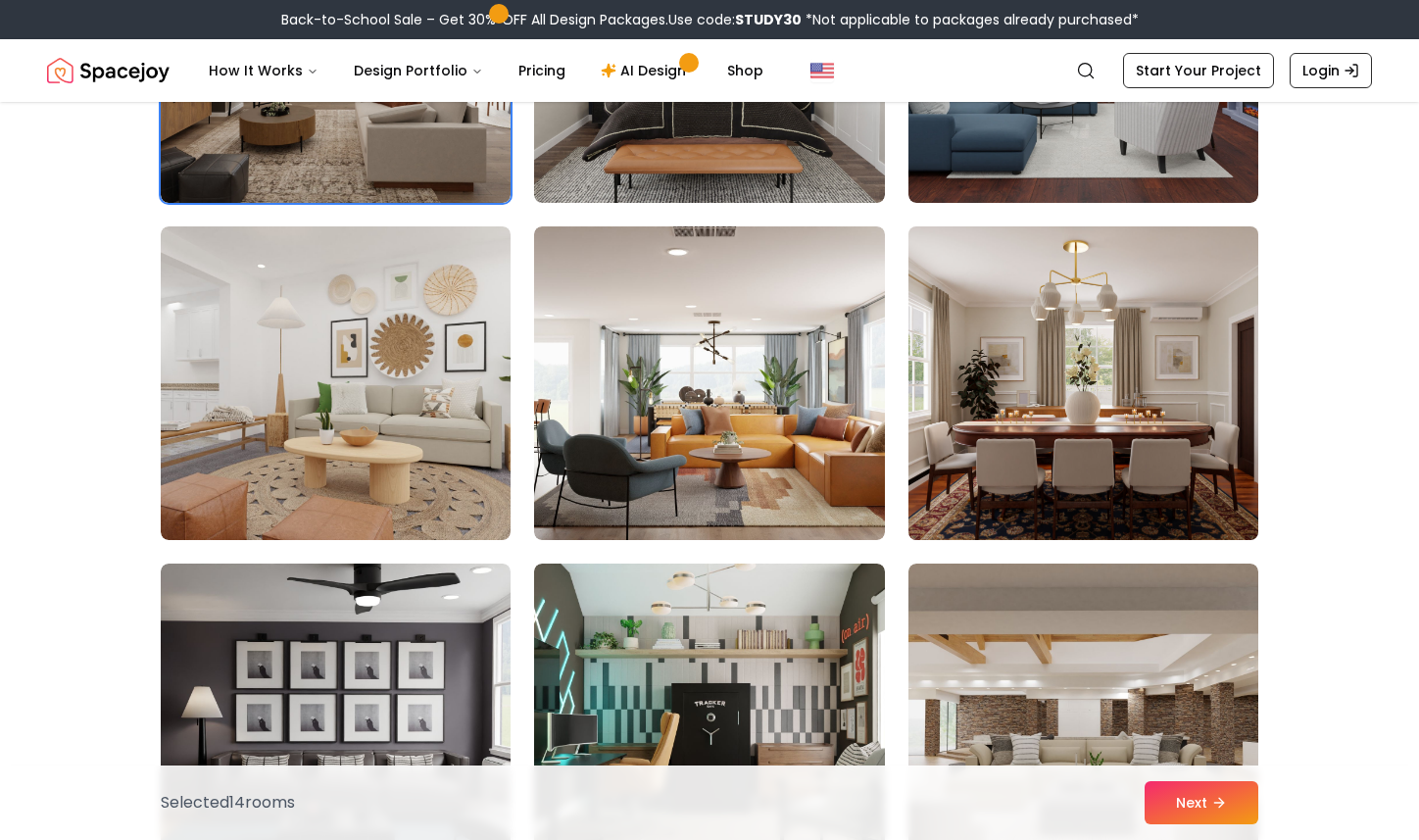
click at [1070, 393] on img at bounding box center [1084, 383] width 367 height 329
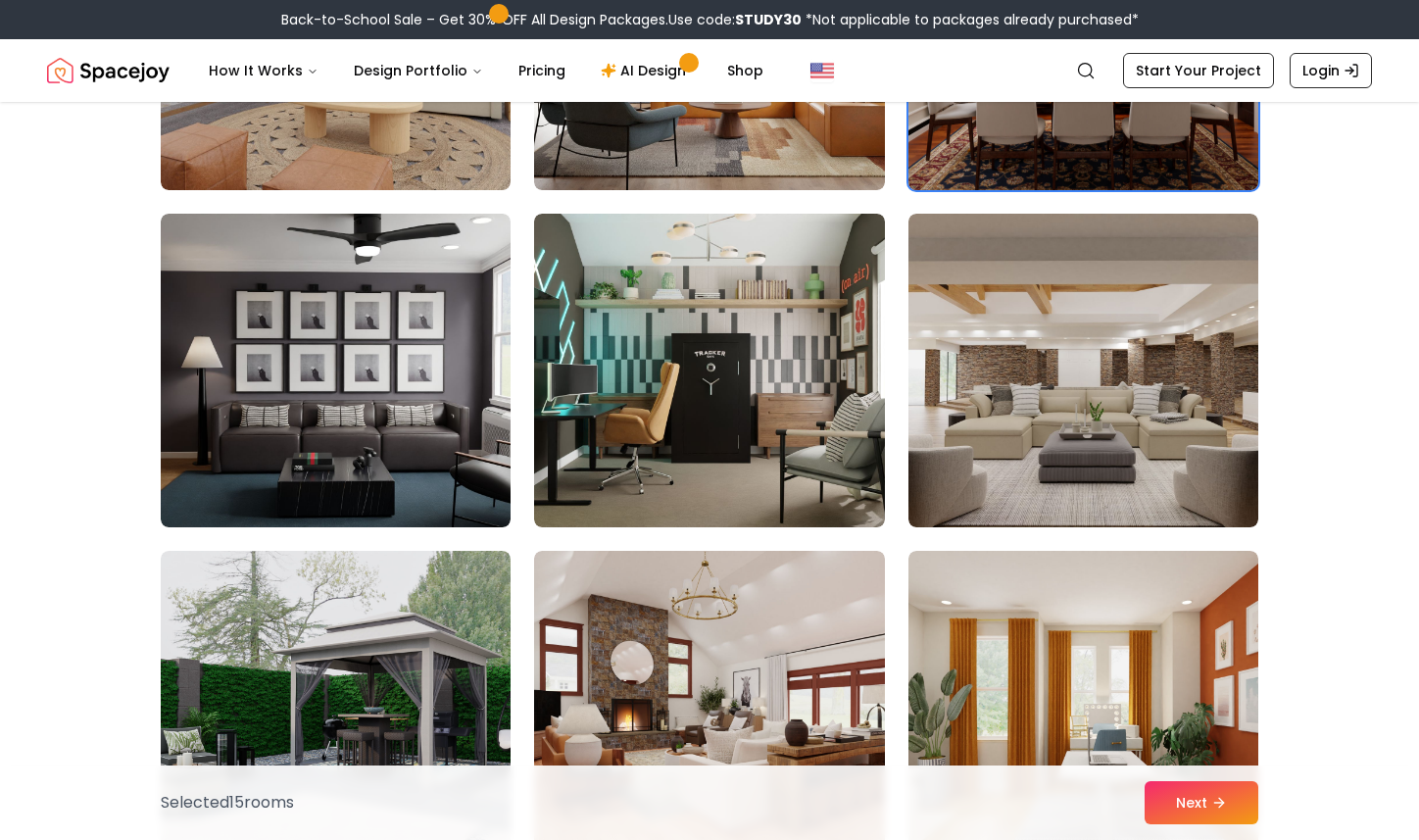
scroll to position [5127, 0]
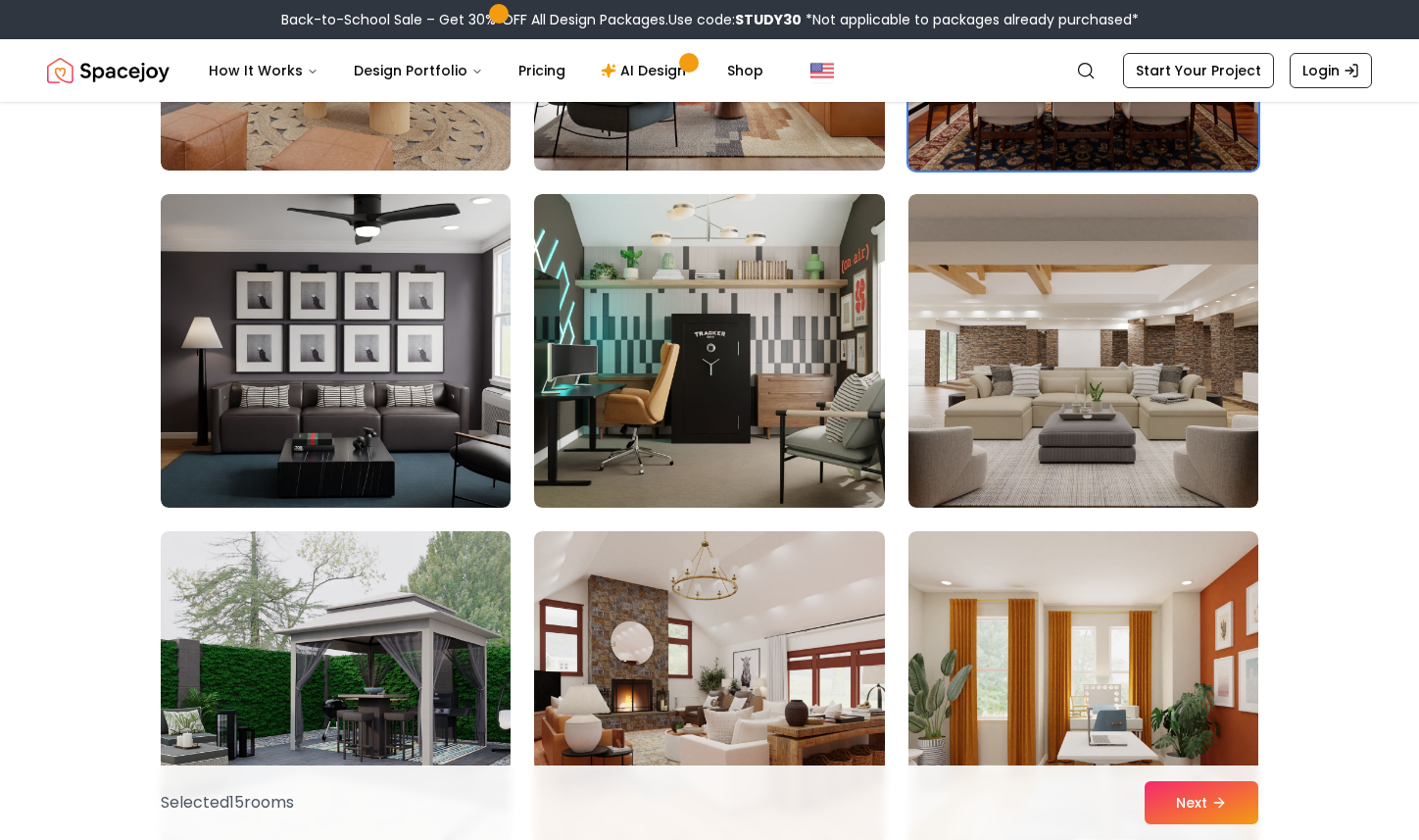
click at [1070, 393] on img at bounding box center [1084, 351] width 350 height 313
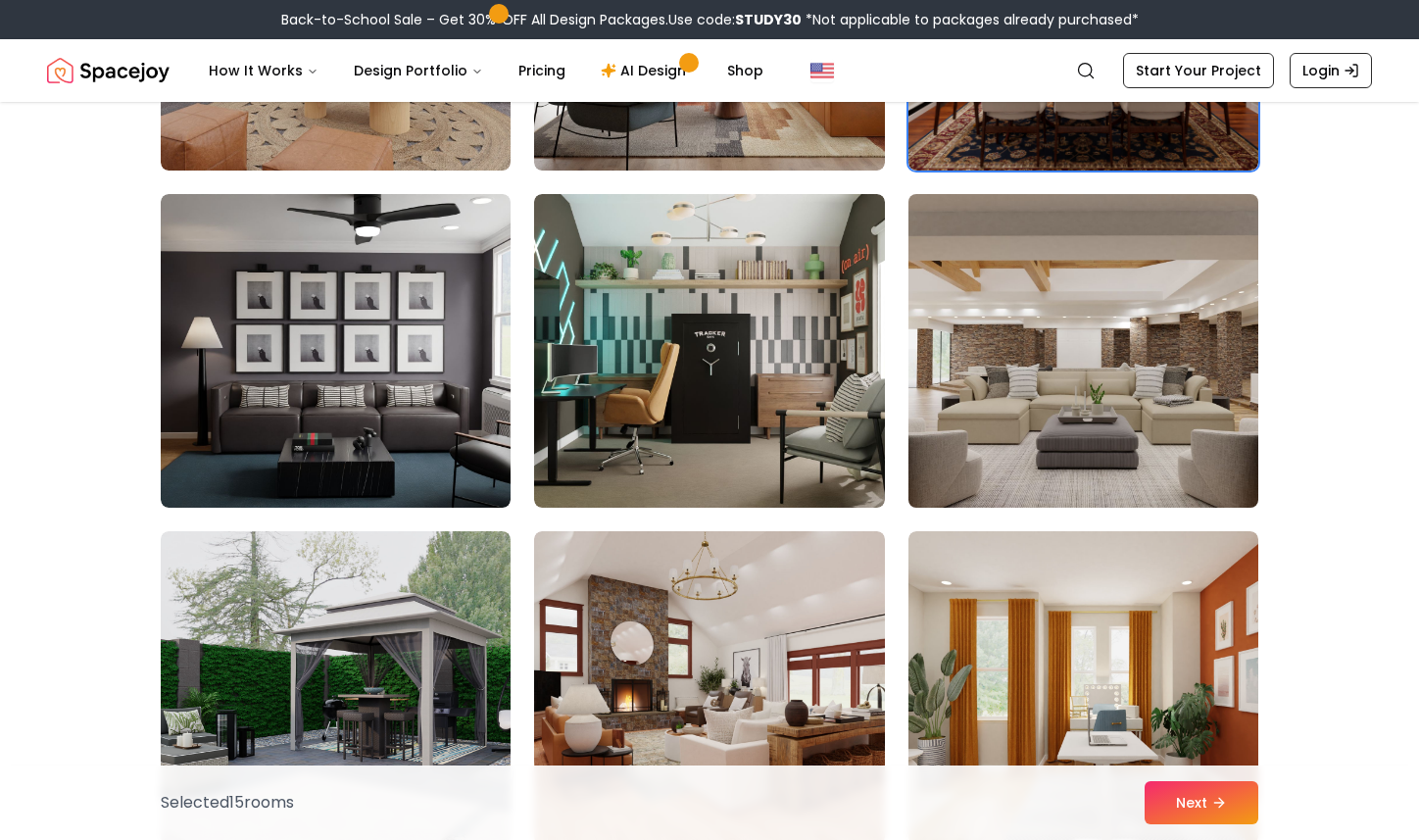
click at [1029, 319] on img at bounding box center [1084, 351] width 367 height 329
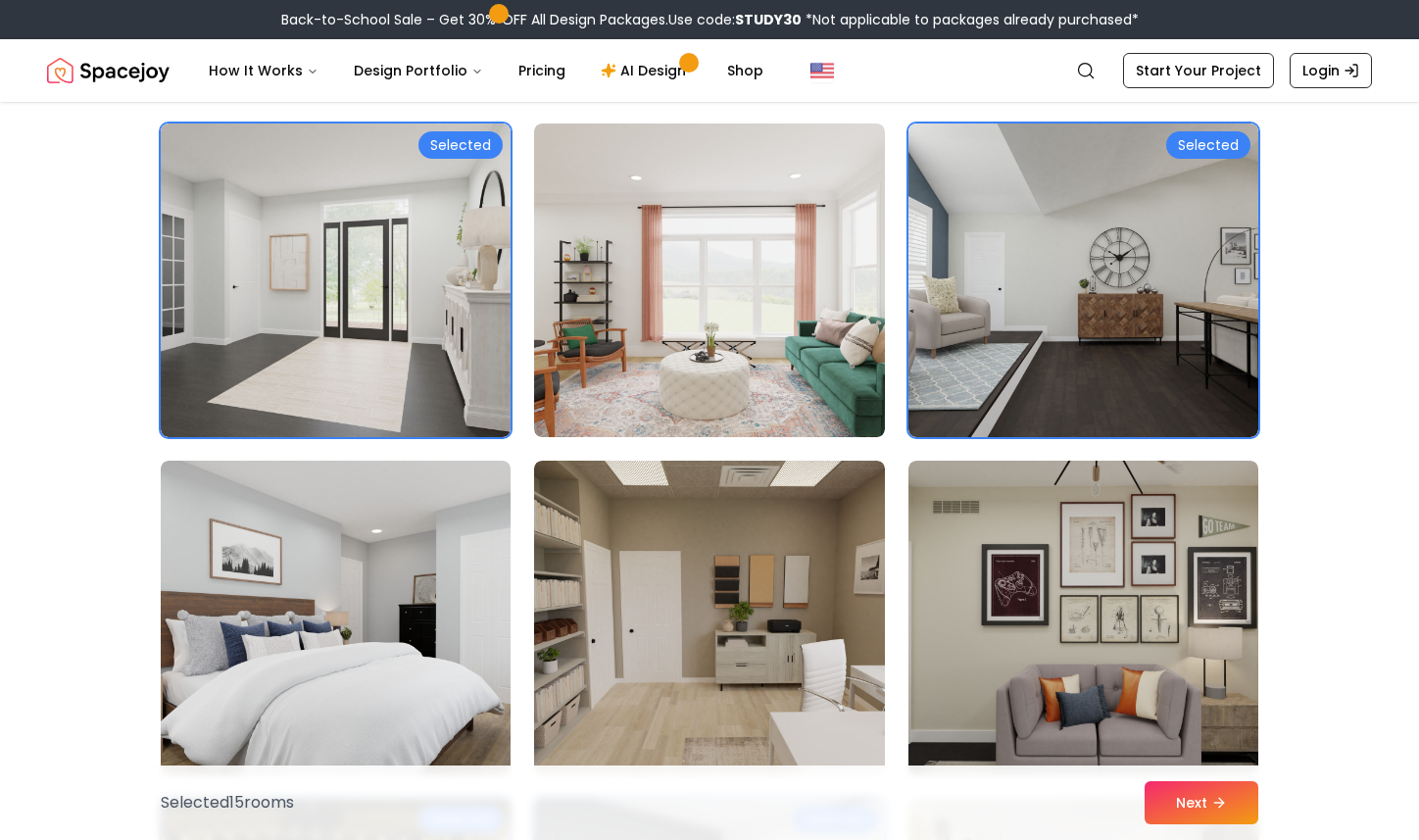
scroll to position [750, 0]
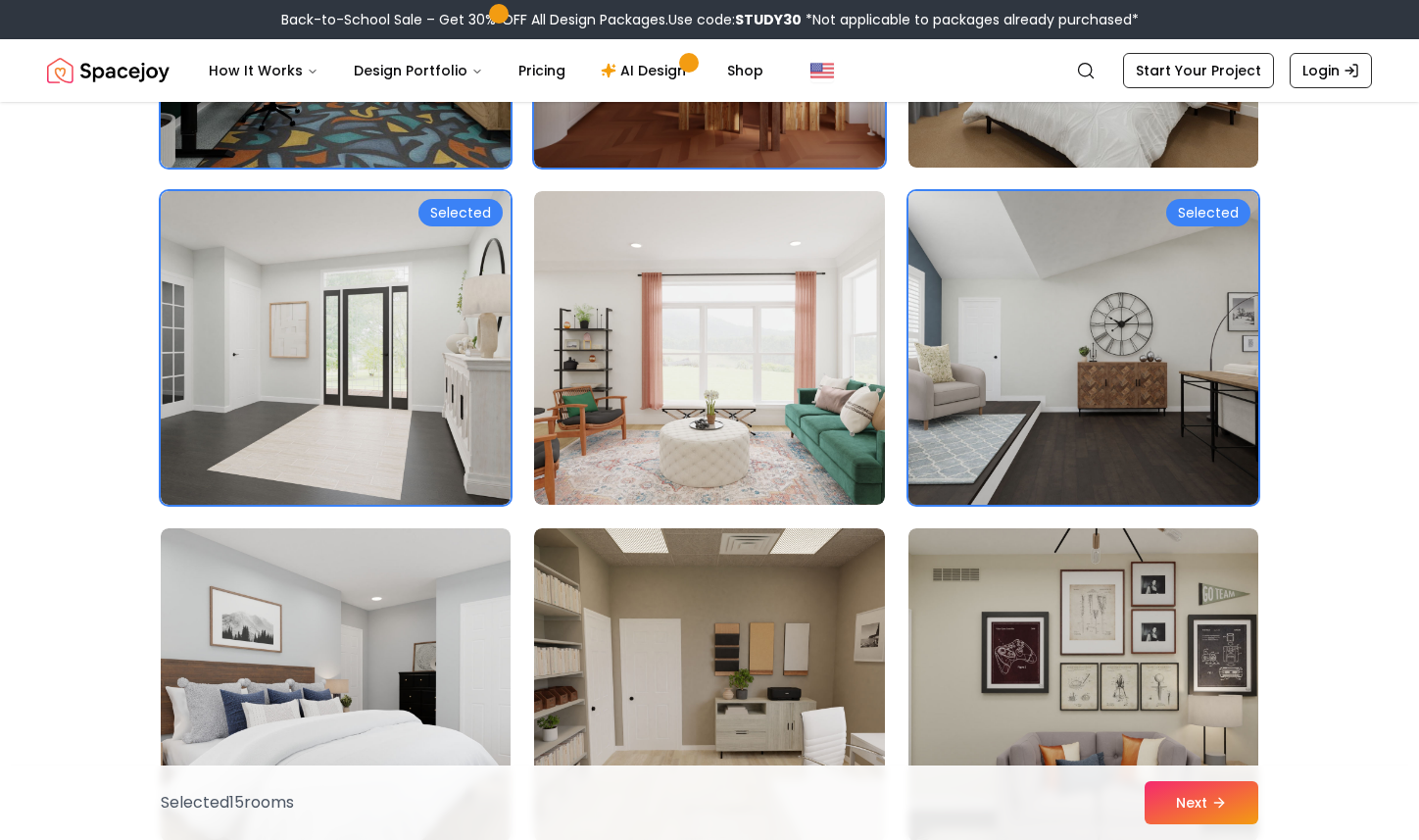
click at [1090, 378] on img at bounding box center [1084, 348] width 367 height 329
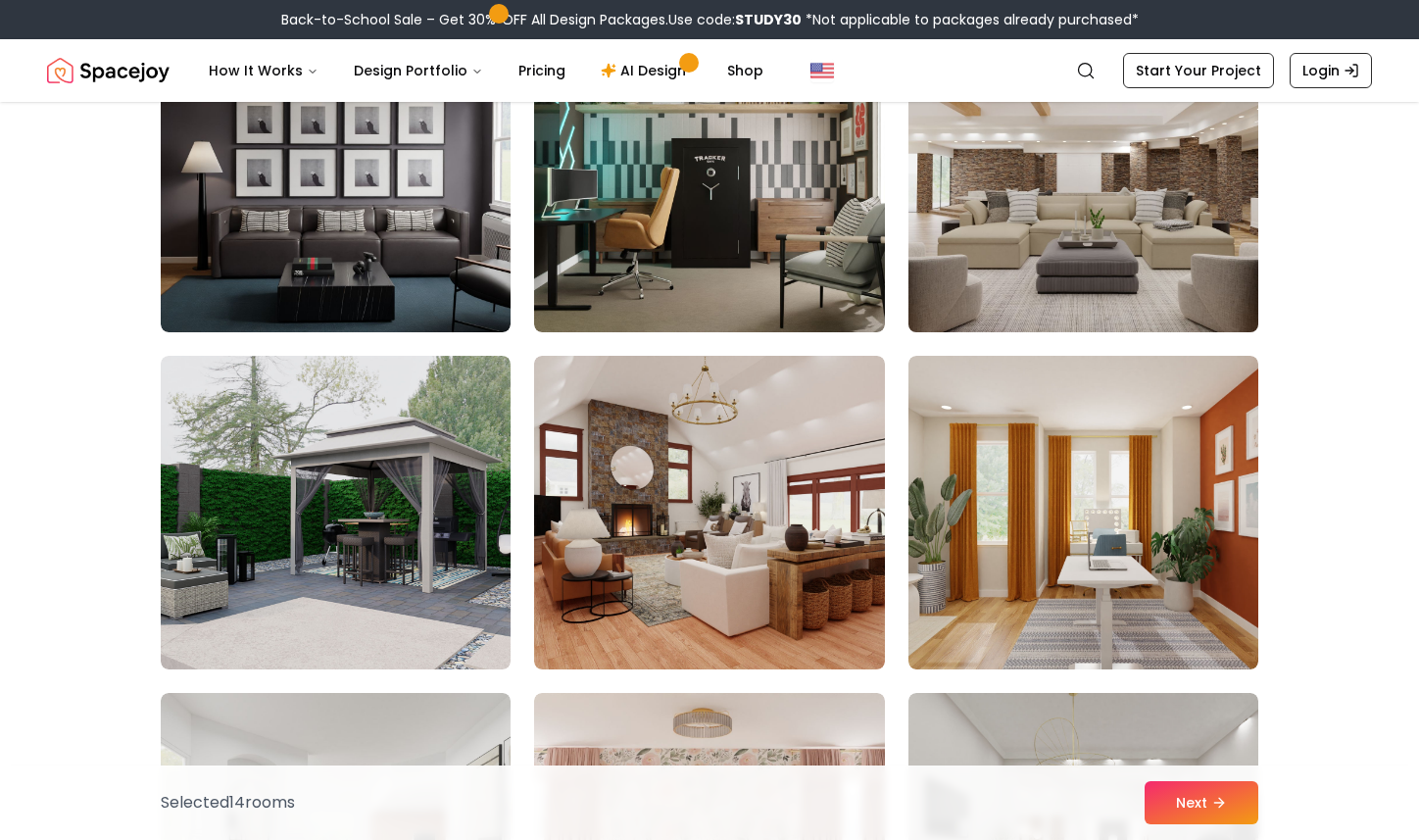
scroll to position [5486, 0]
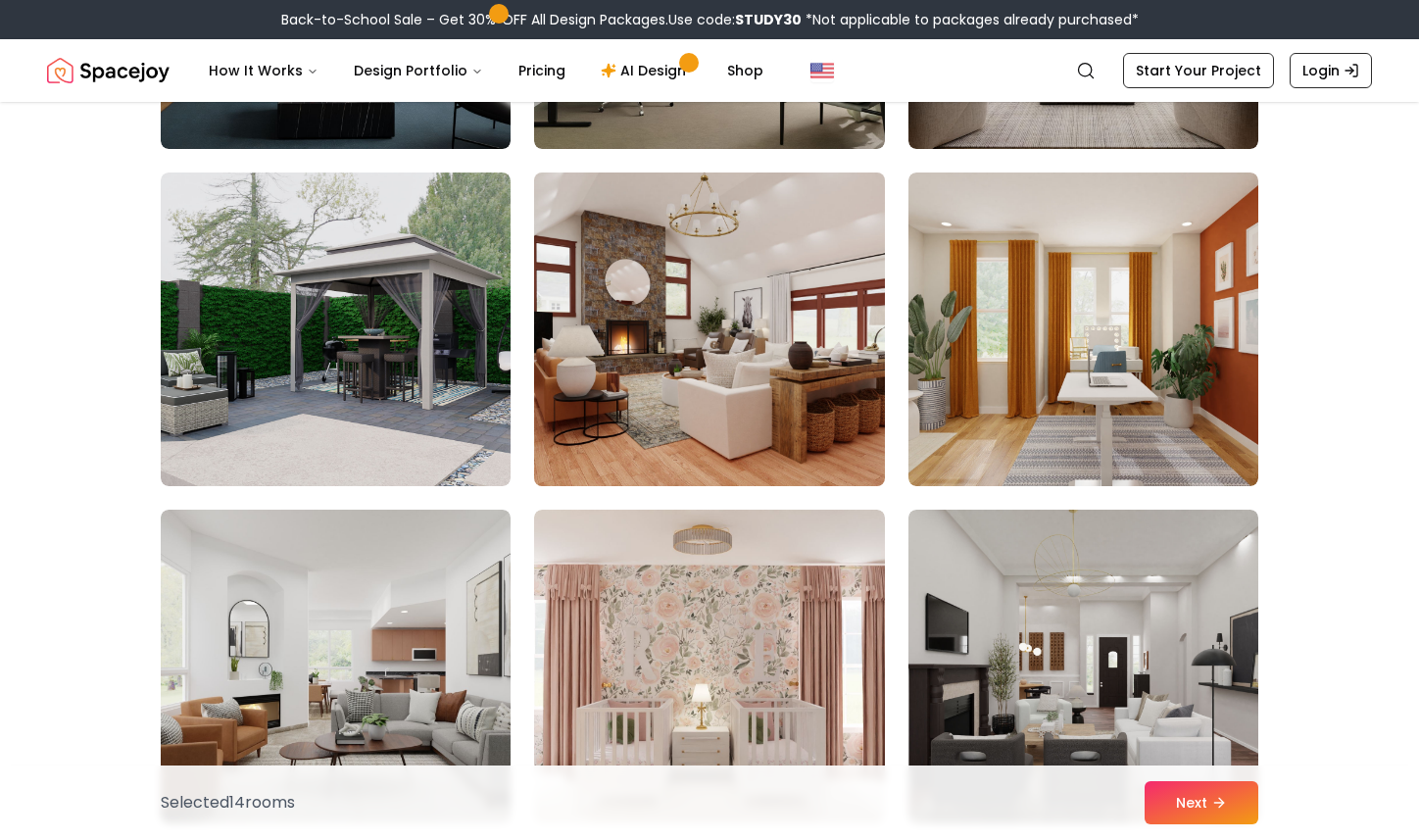
click at [753, 339] on img at bounding box center [709, 329] width 367 height 329
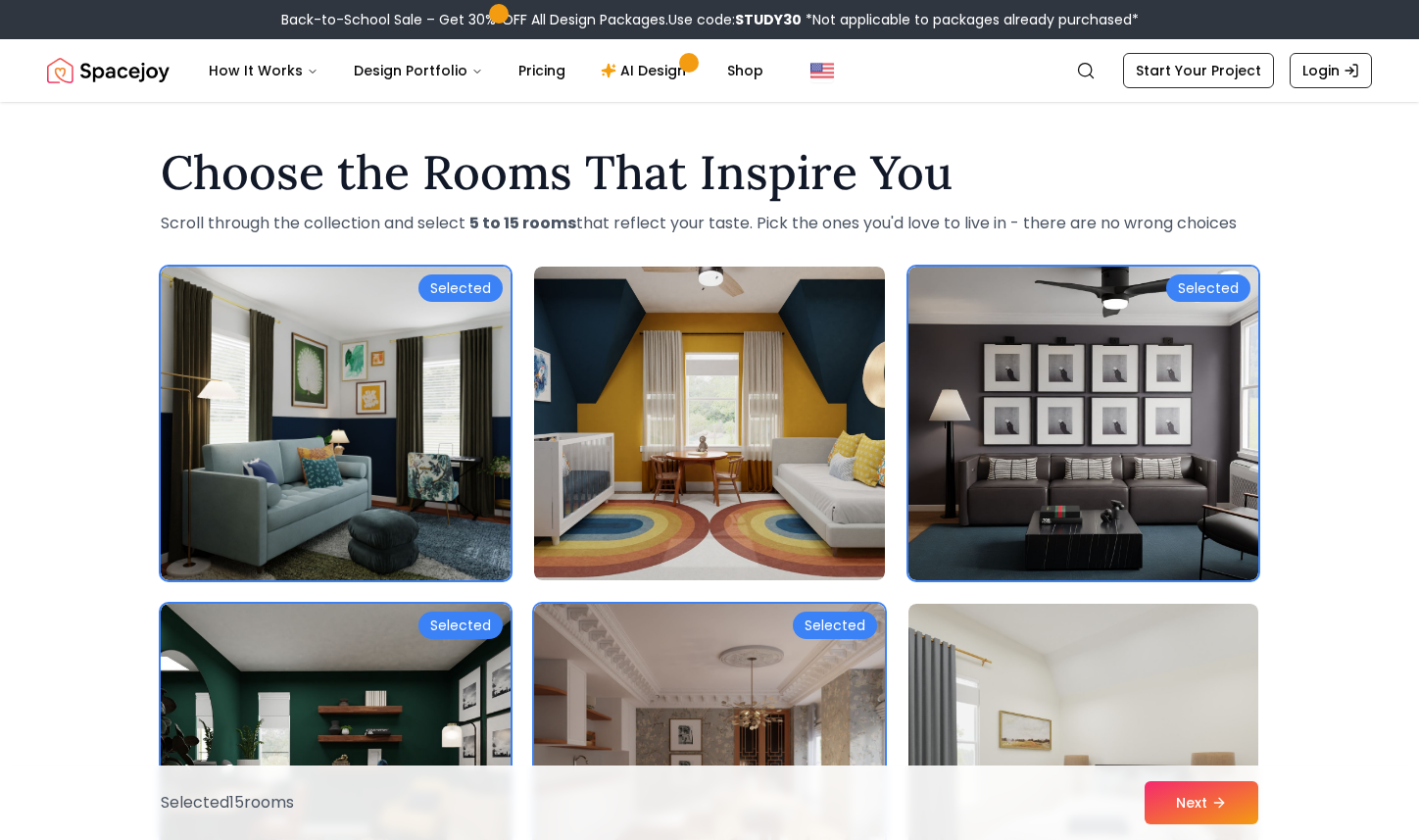
scroll to position [21, 0]
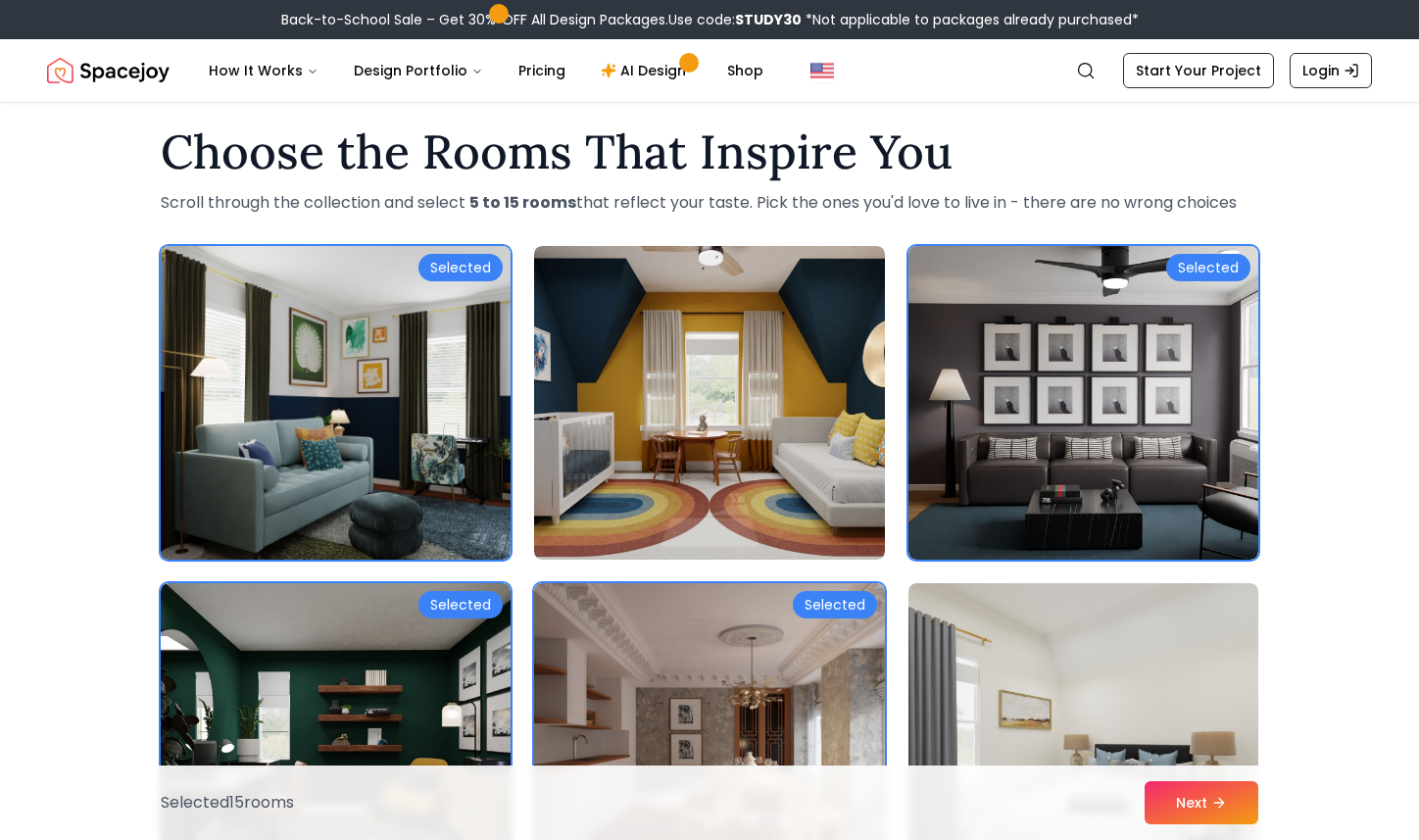
click at [296, 360] on img at bounding box center [335, 403] width 367 height 329
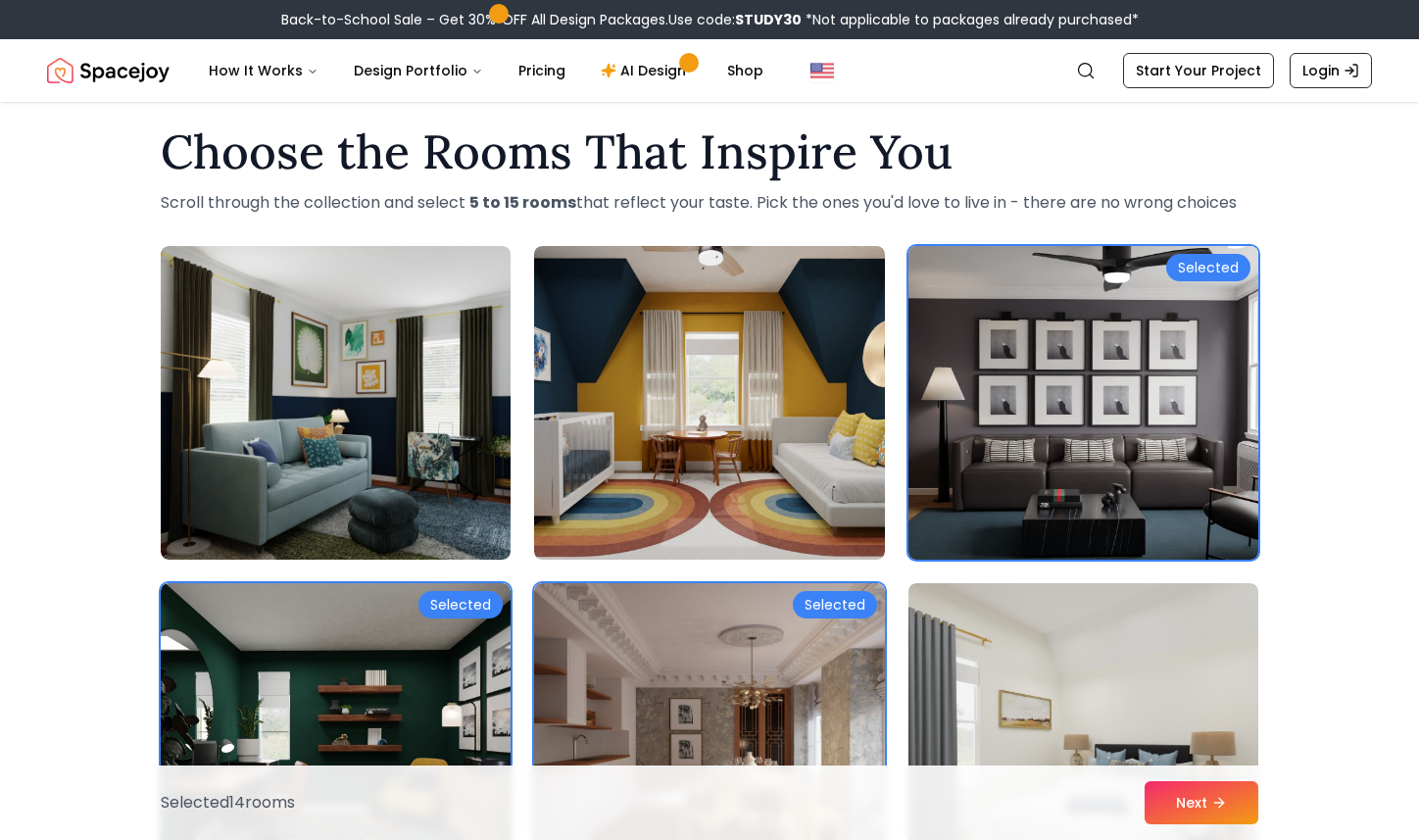
click at [1063, 419] on img at bounding box center [1084, 403] width 367 height 329
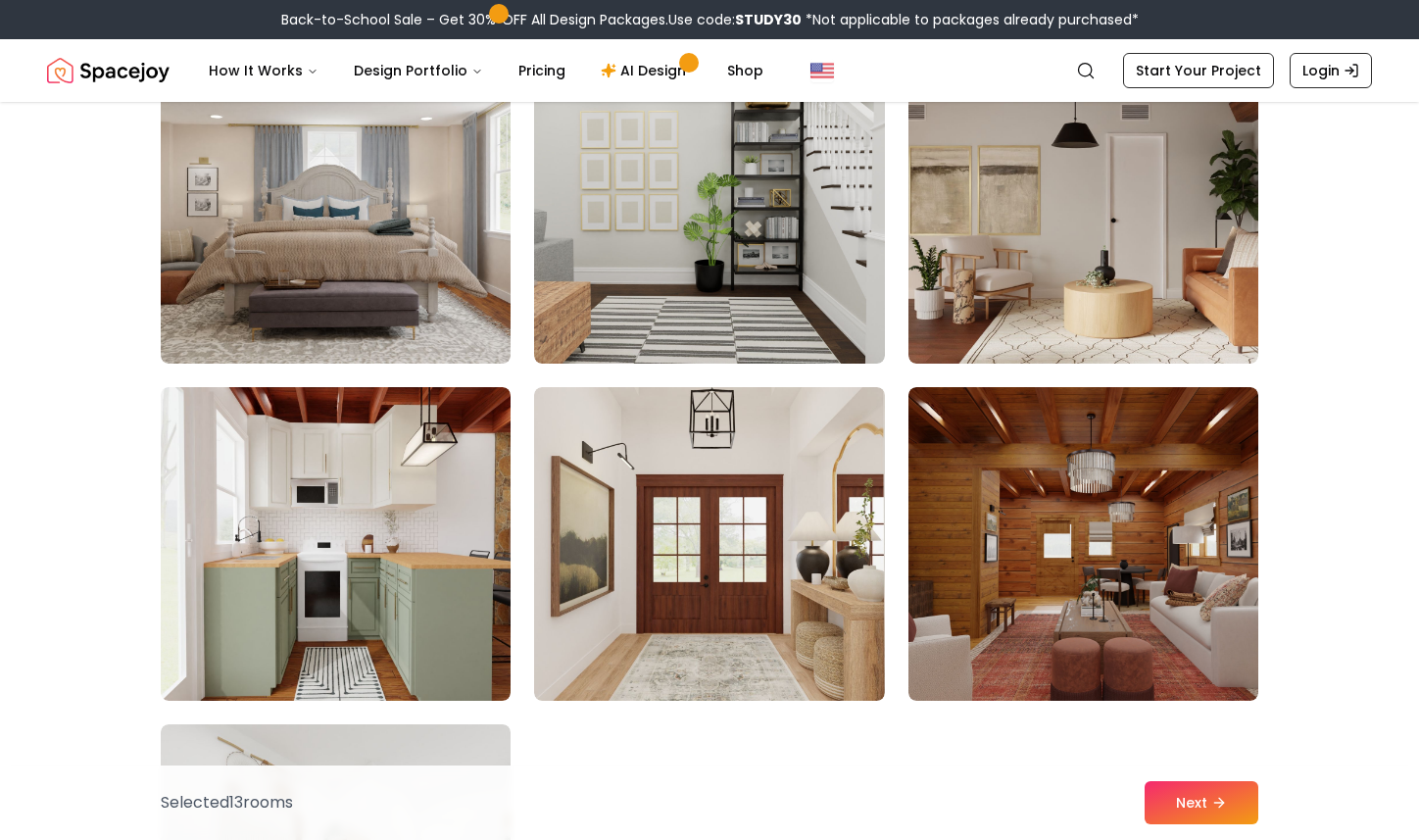
scroll to position [10658, 0]
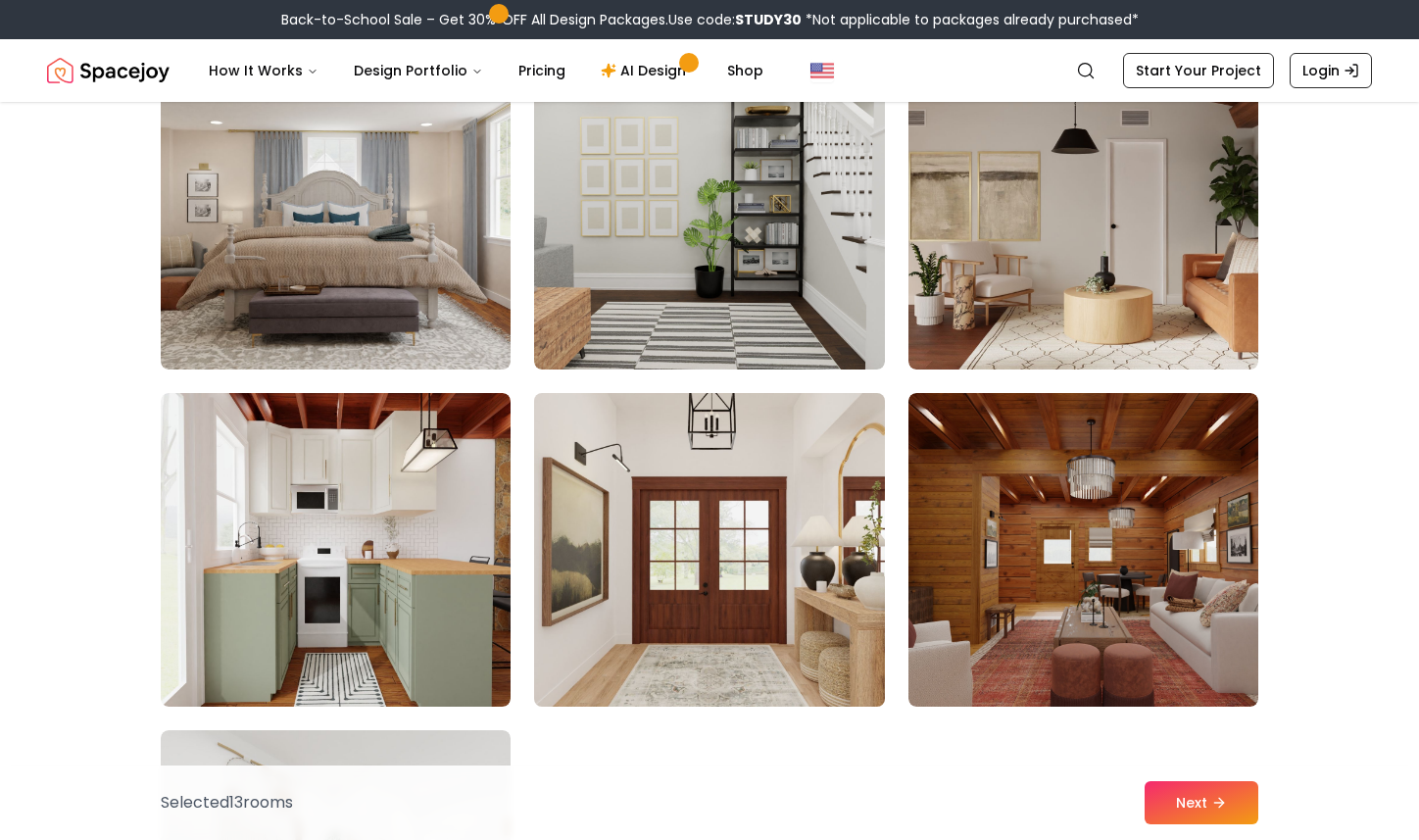
click at [678, 534] on img at bounding box center [709, 549] width 367 height 329
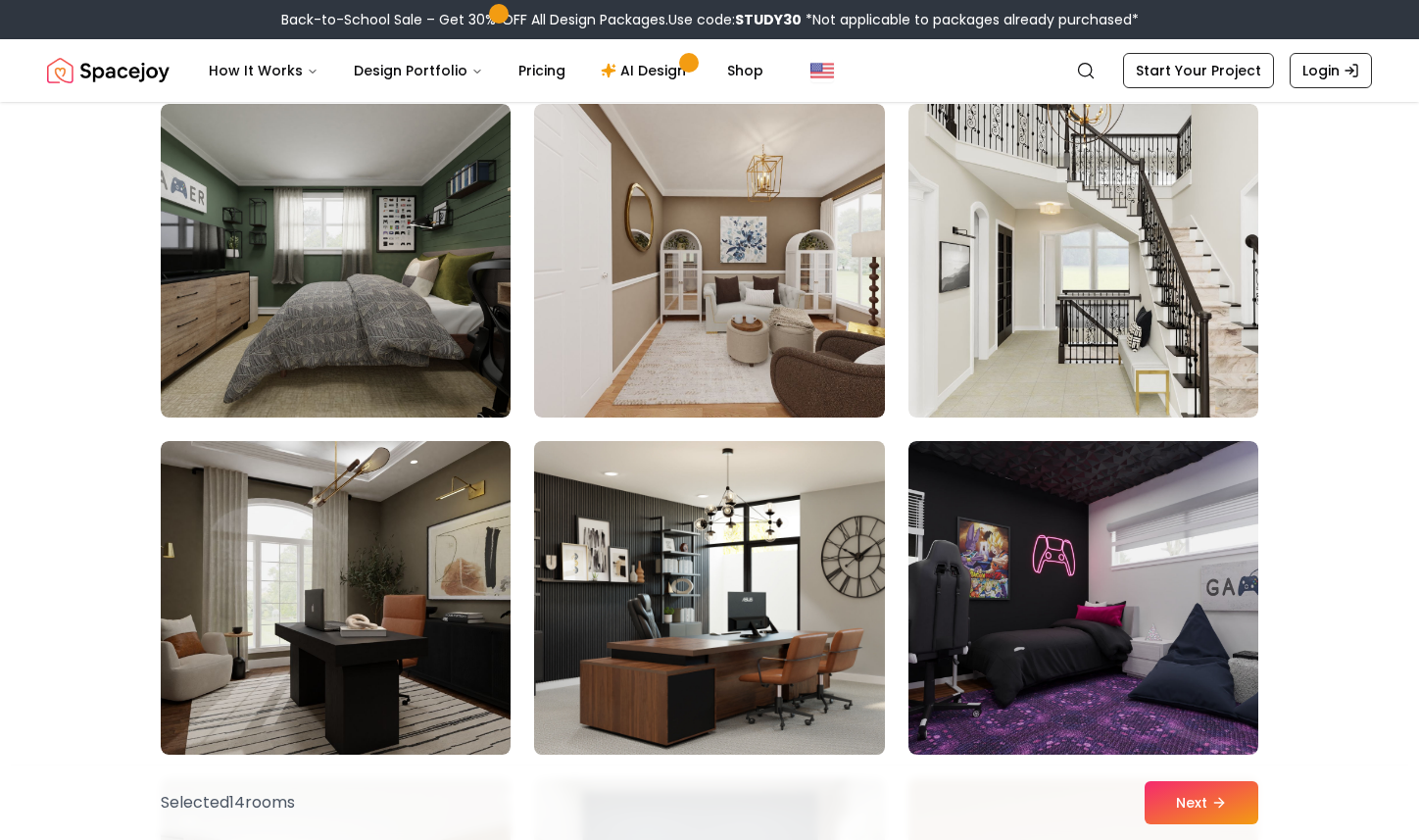
scroll to position [8918, 0]
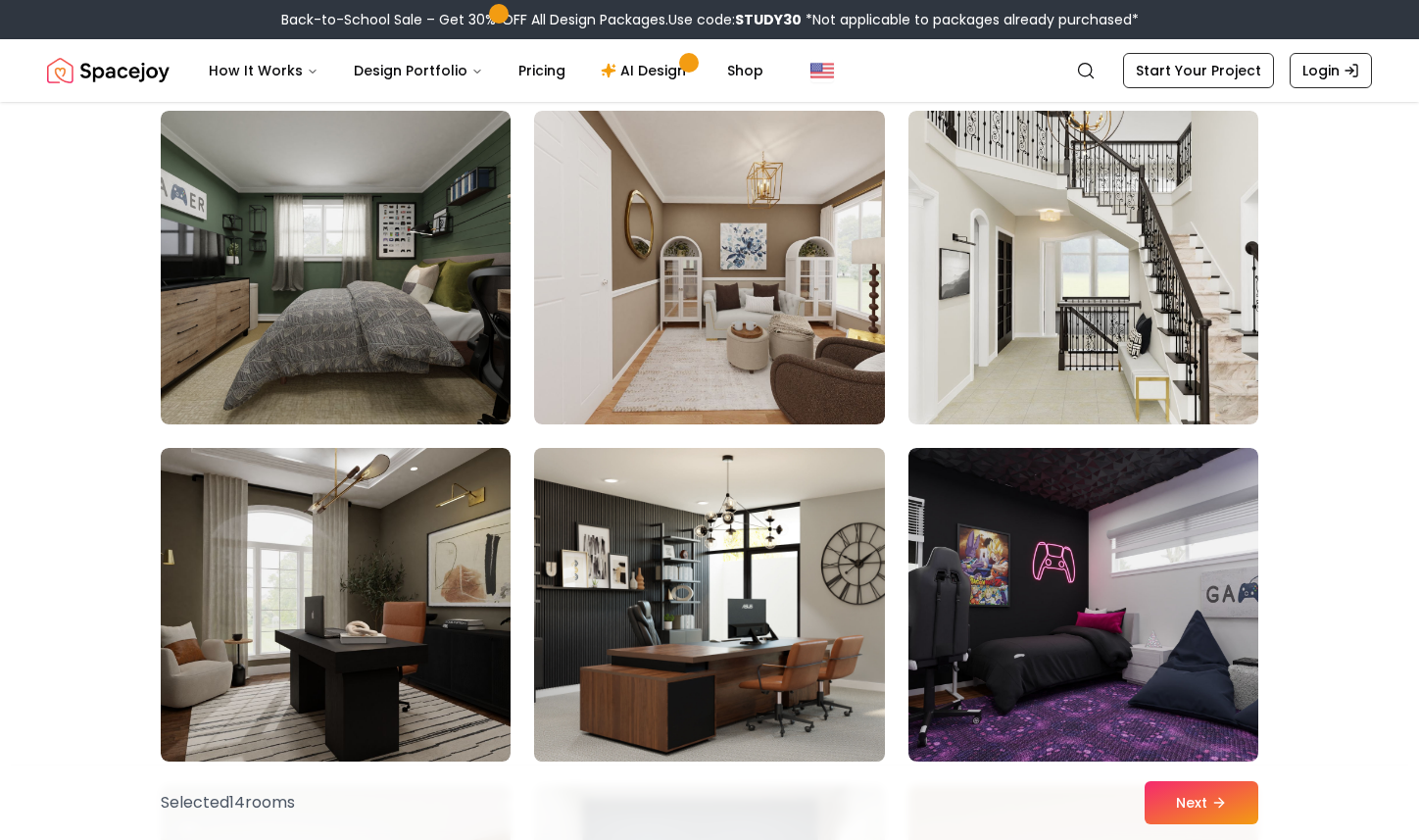
click at [681, 572] on img at bounding box center [709, 605] width 367 height 329
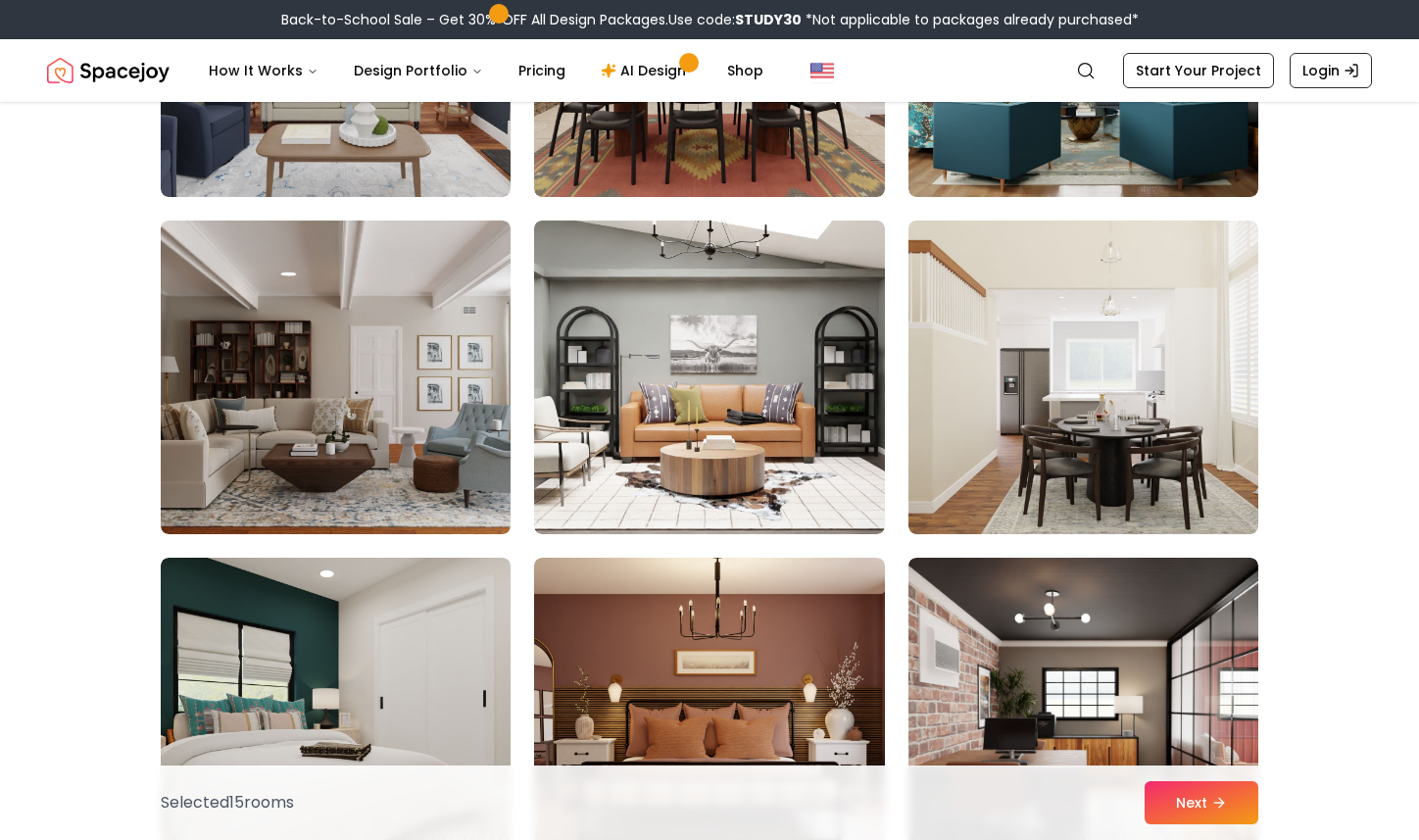
scroll to position [8123, 0]
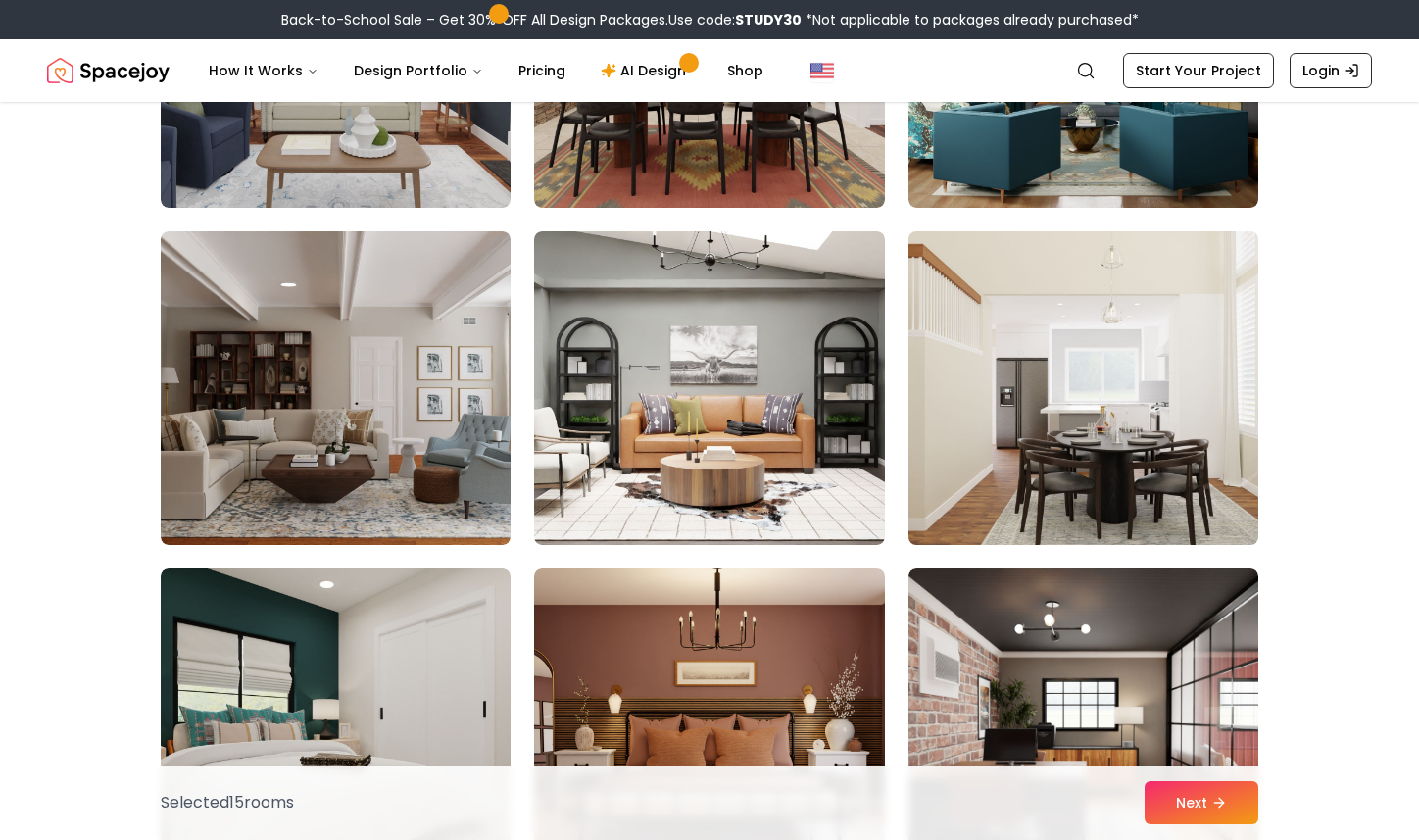
click at [1074, 467] on img at bounding box center [1084, 388] width 367 height 329
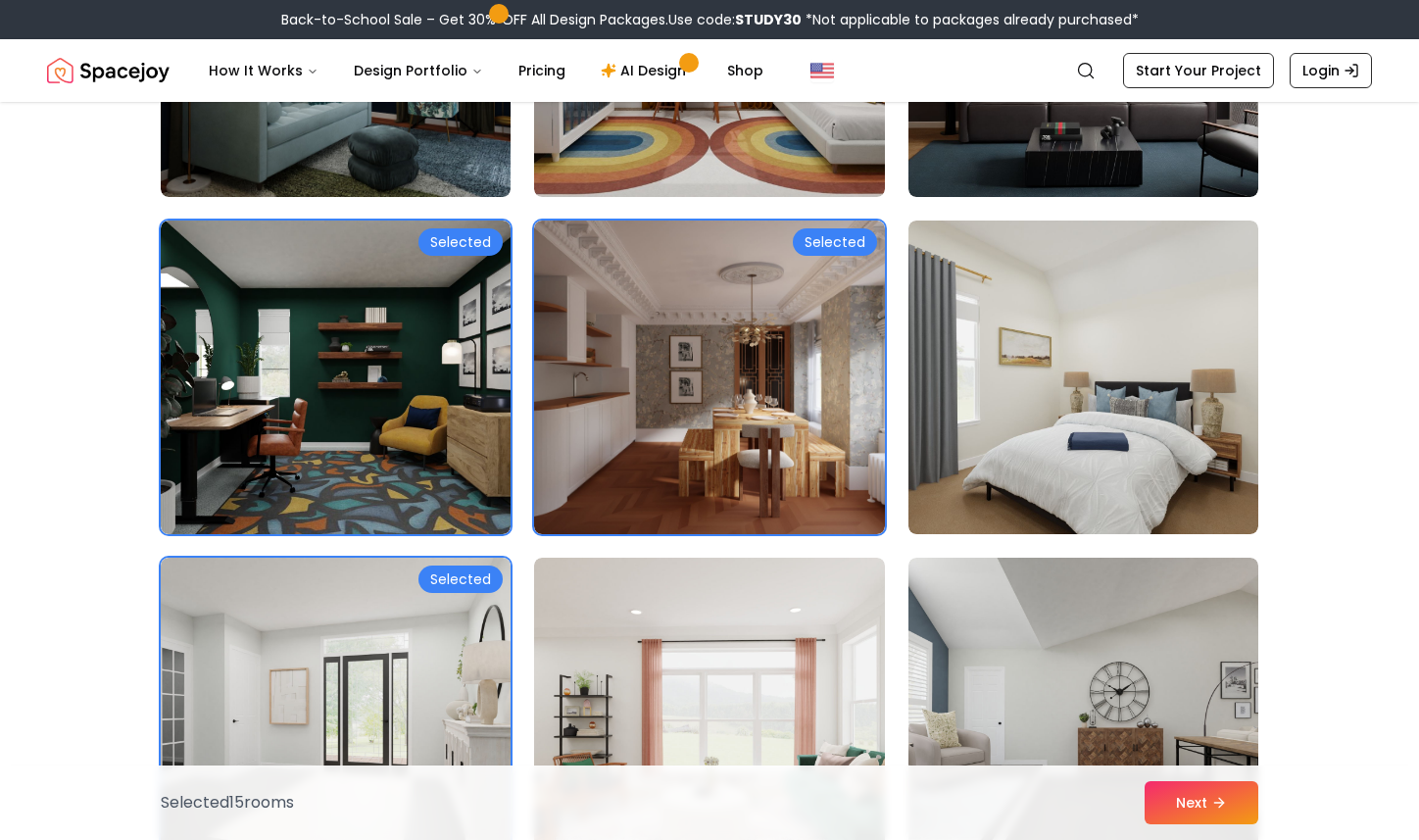
scroll to position [365, 0]
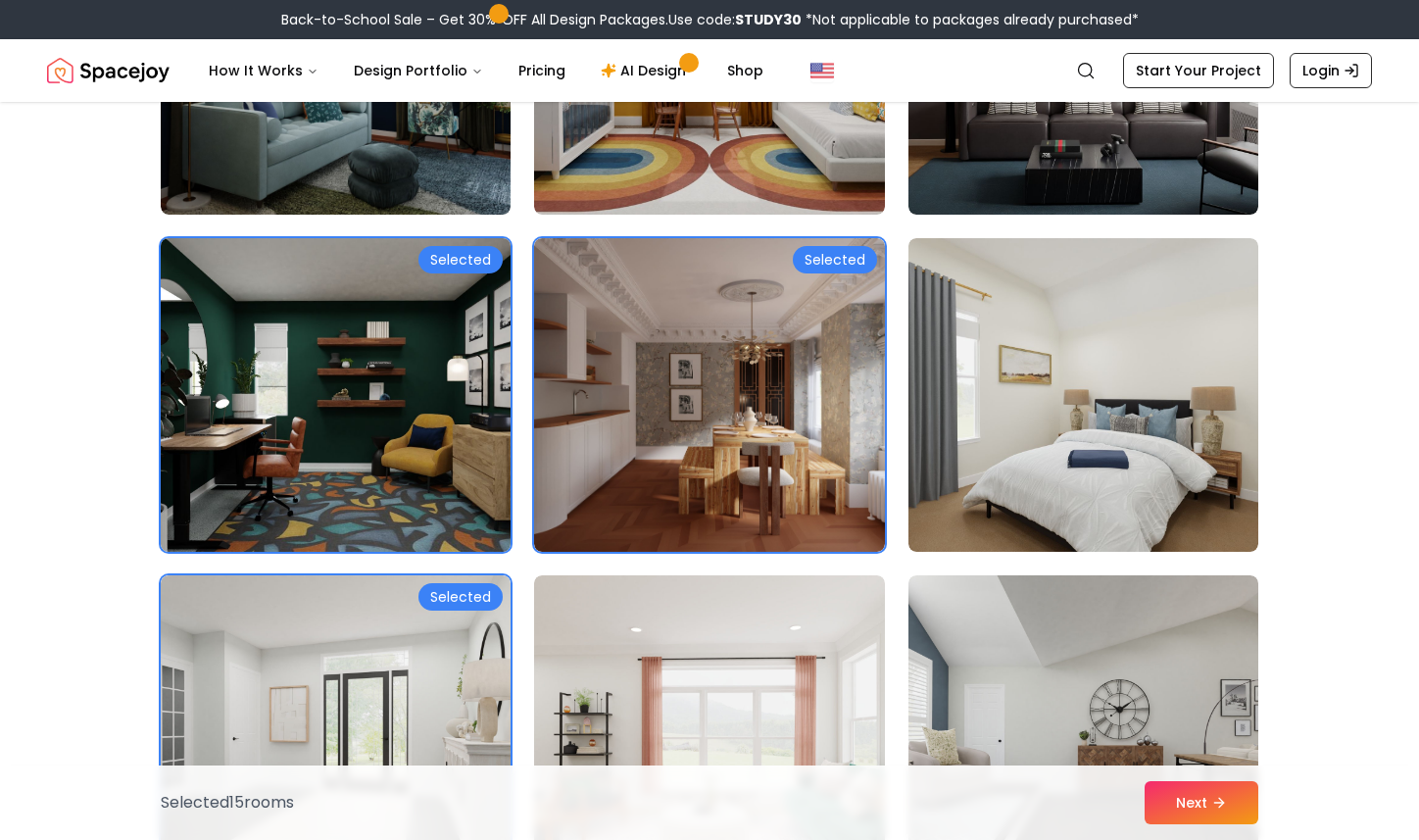
click at [317, 353] on img at bounding box center [335, 395] width 367 height 329
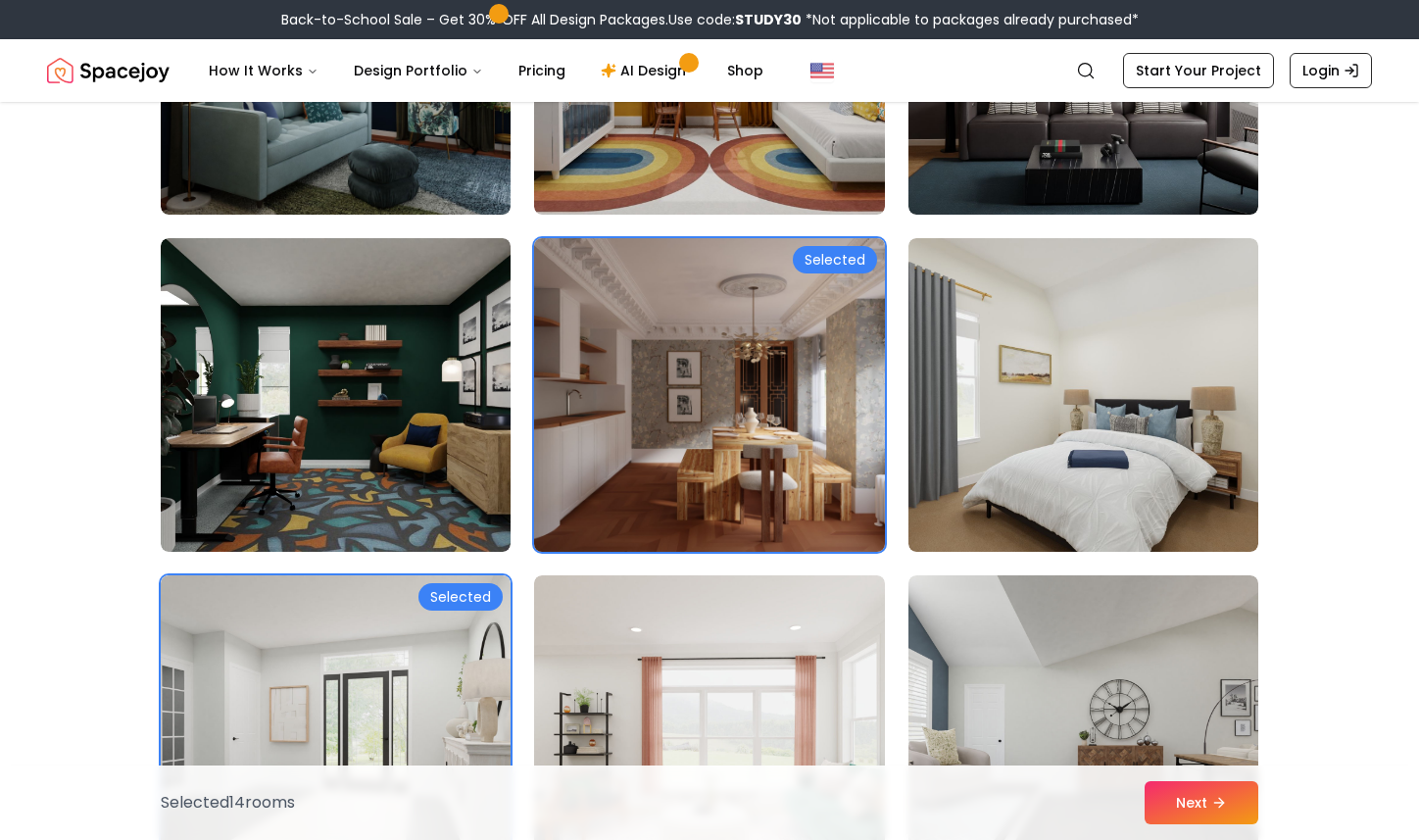
click at [784, 491] on img at bounding box center [709, 395] width 367 height 329
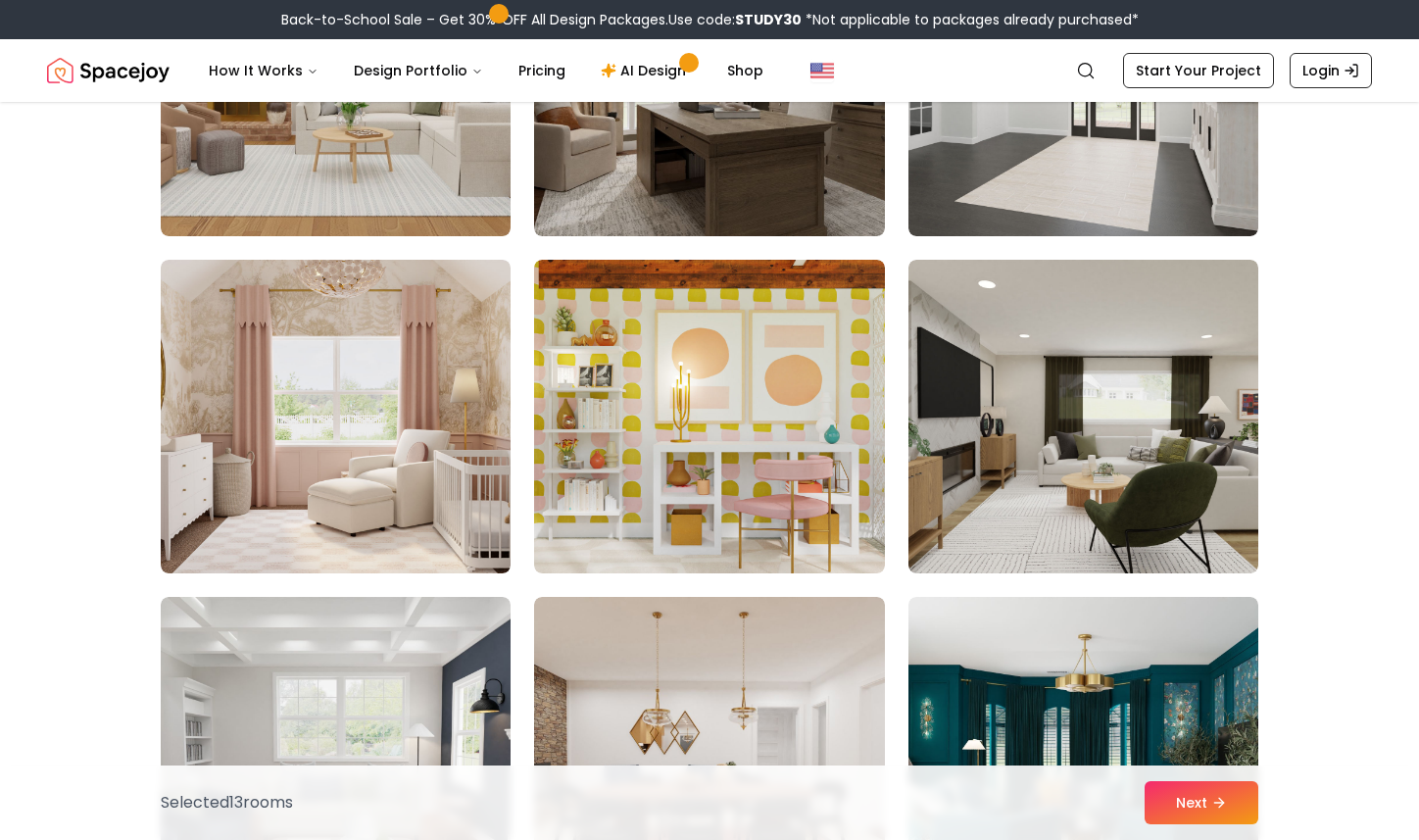
scroll to position [7413, 0]
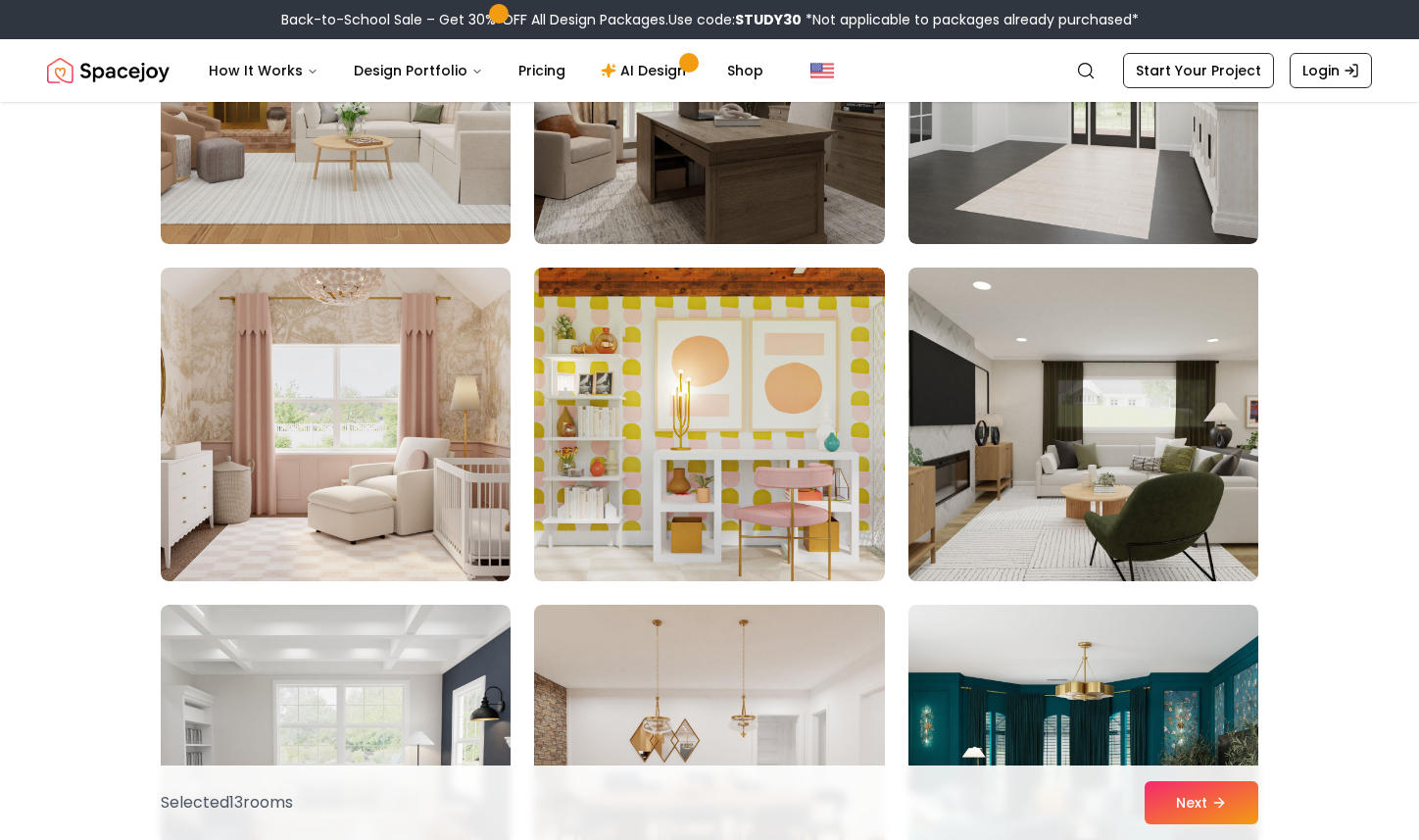
click at [1051, 514] on img at bounding box center [1084, 424] width 367 height 329
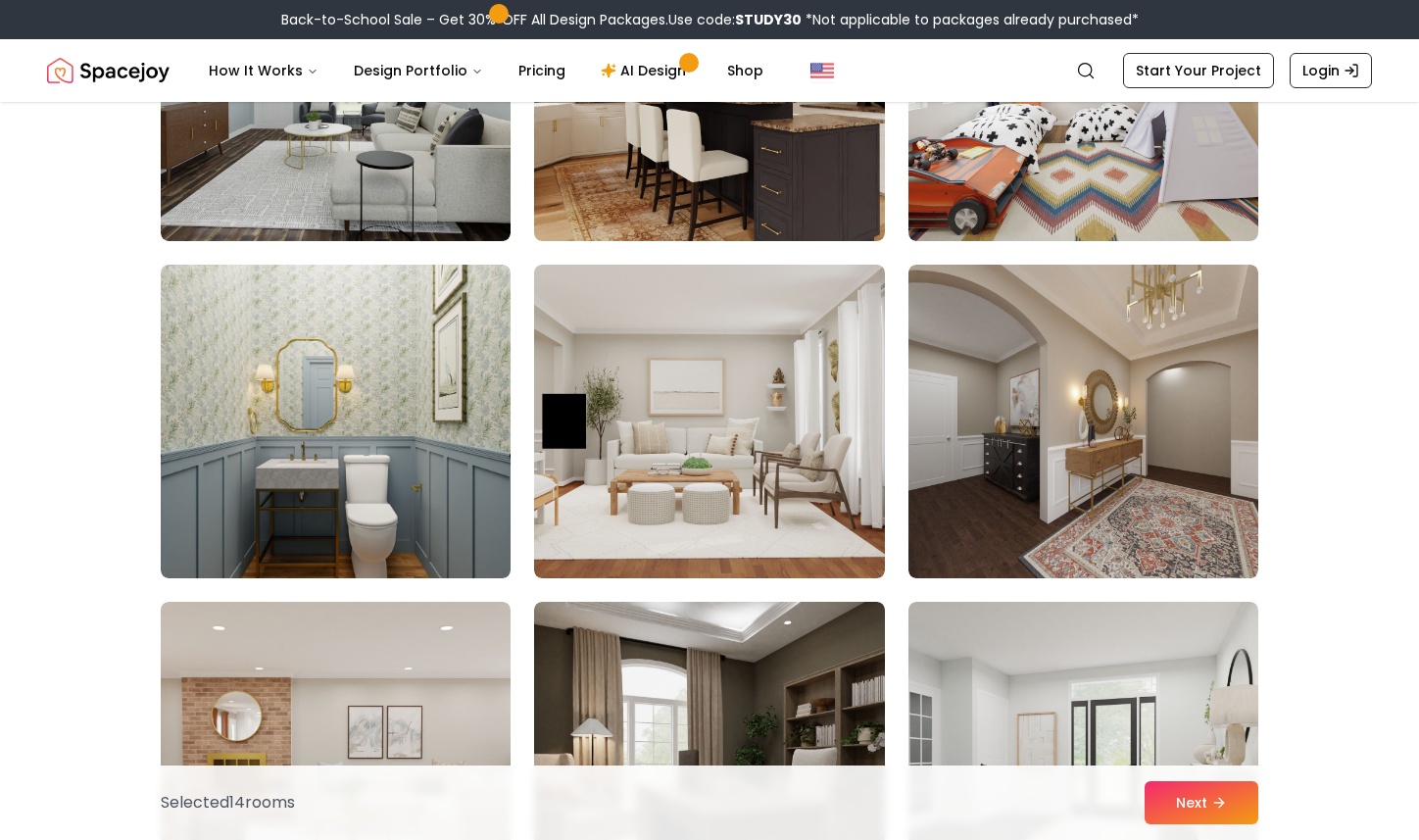
scroll to position [6722, 0]
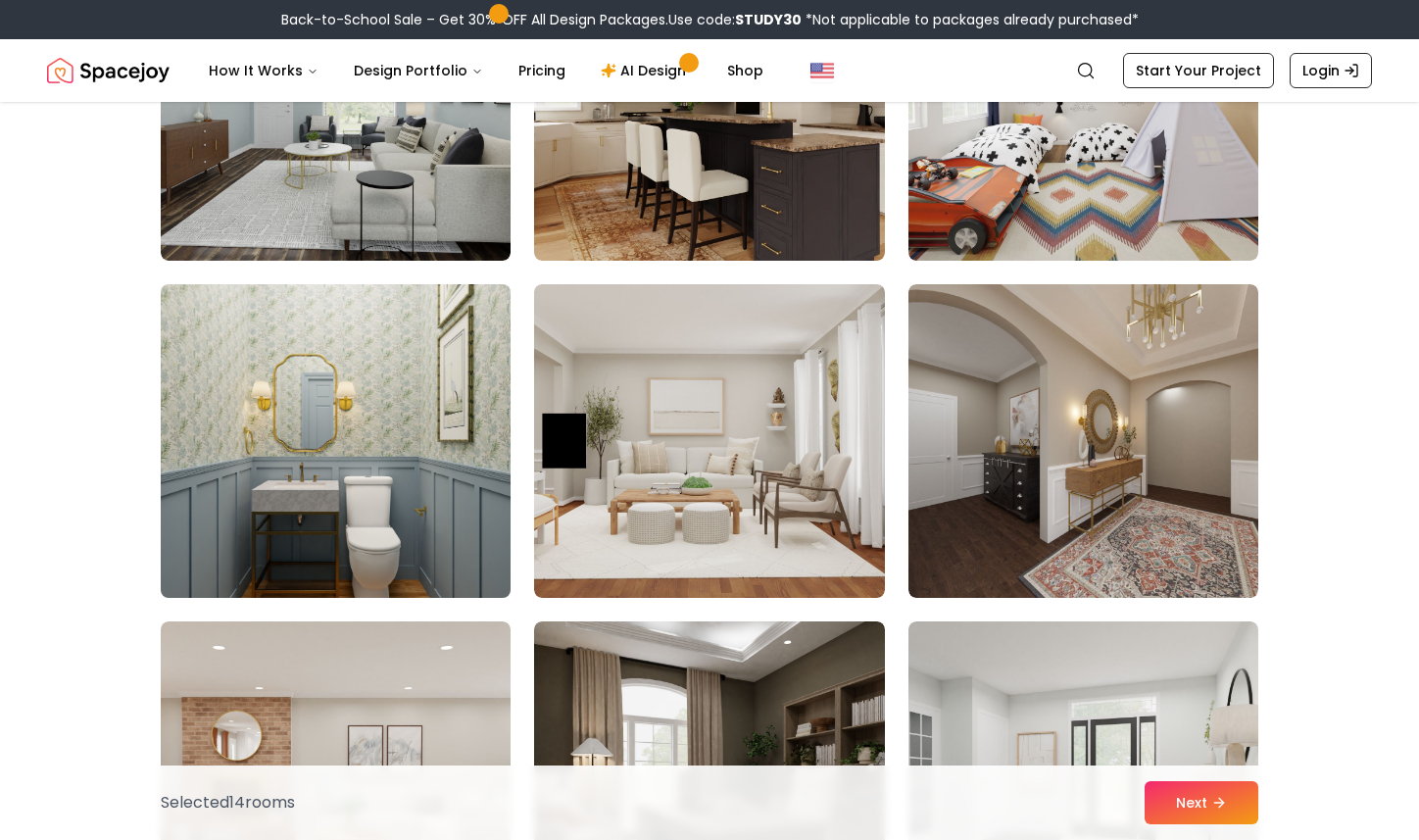
click at [380, 385] on img at bounding box center [335, 441] width 367 height 329
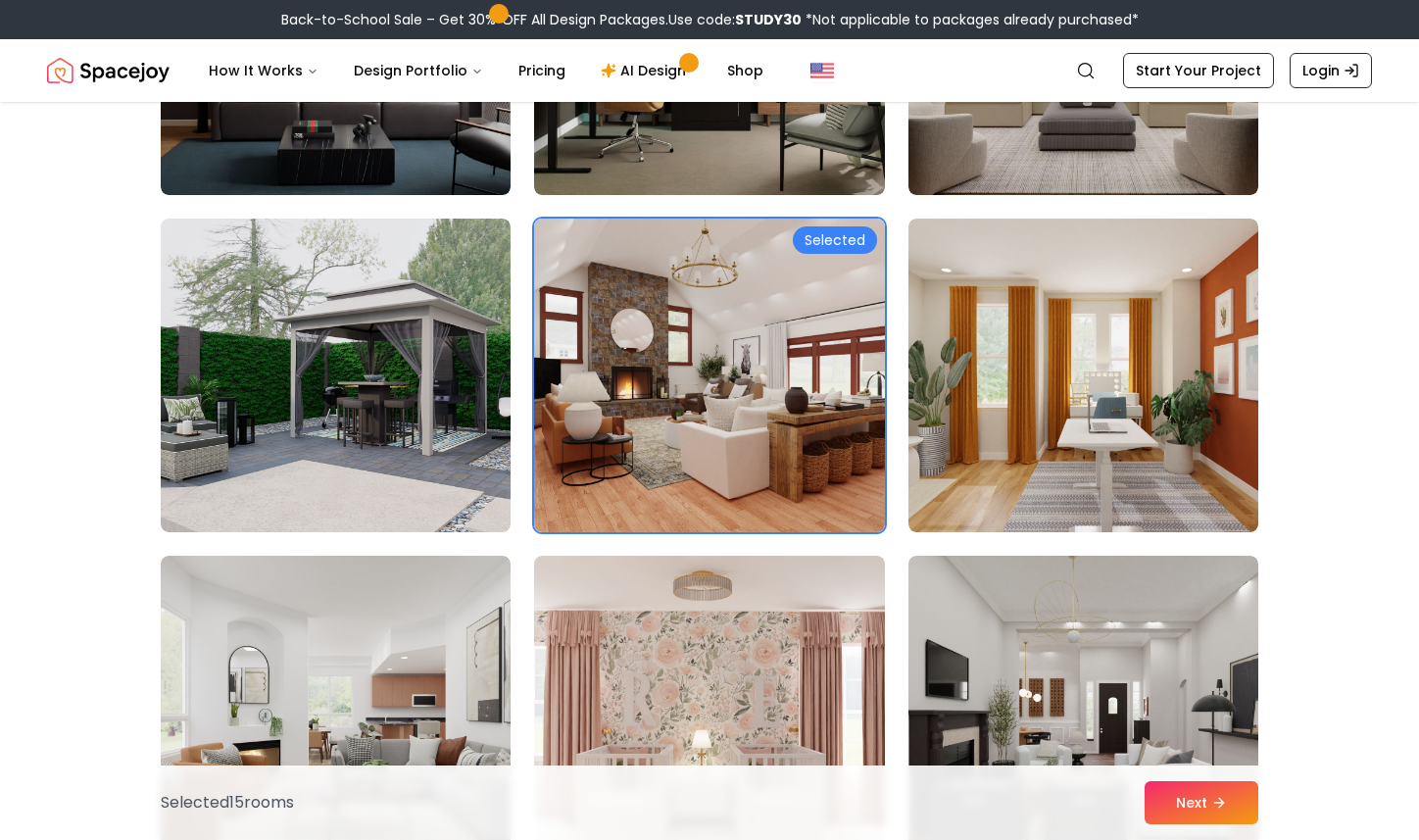
scroll to position [5372, 0]
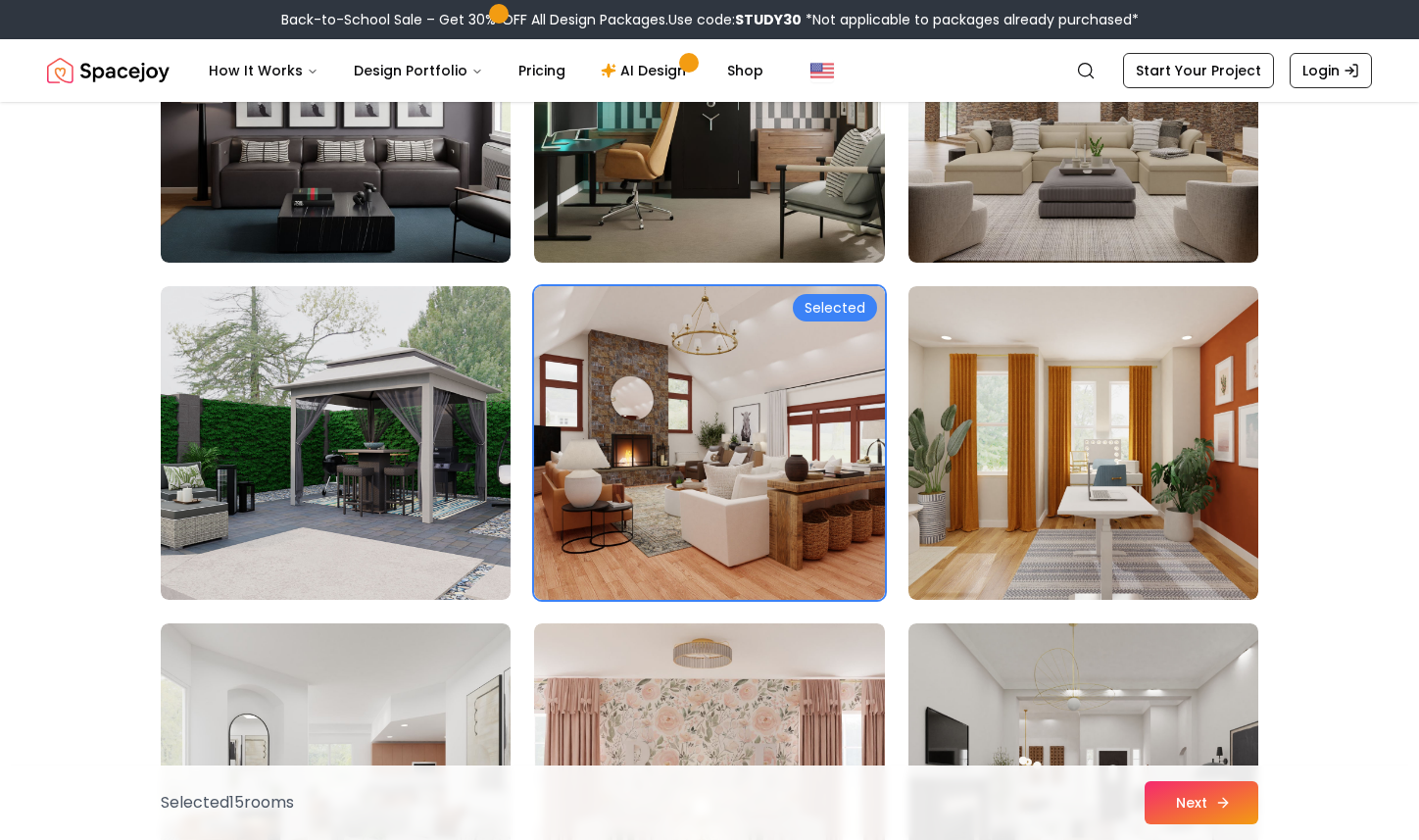
click at [1226, 806] on icon at bounding box center [1224, 802] width 16 height 16
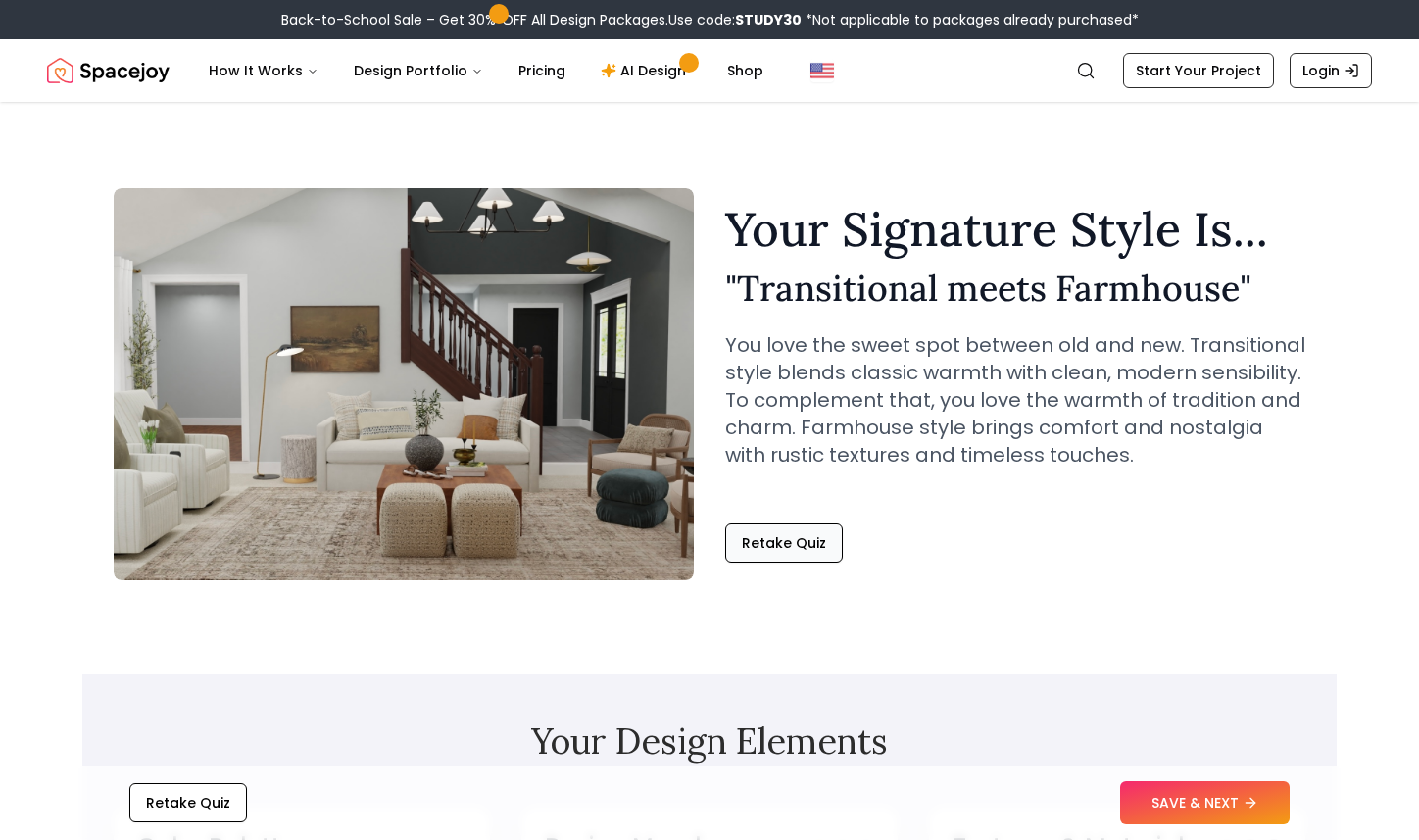
click at [787, 548] on button "Retake Quiz" at bounding box center [784, 542] width 118 height 40
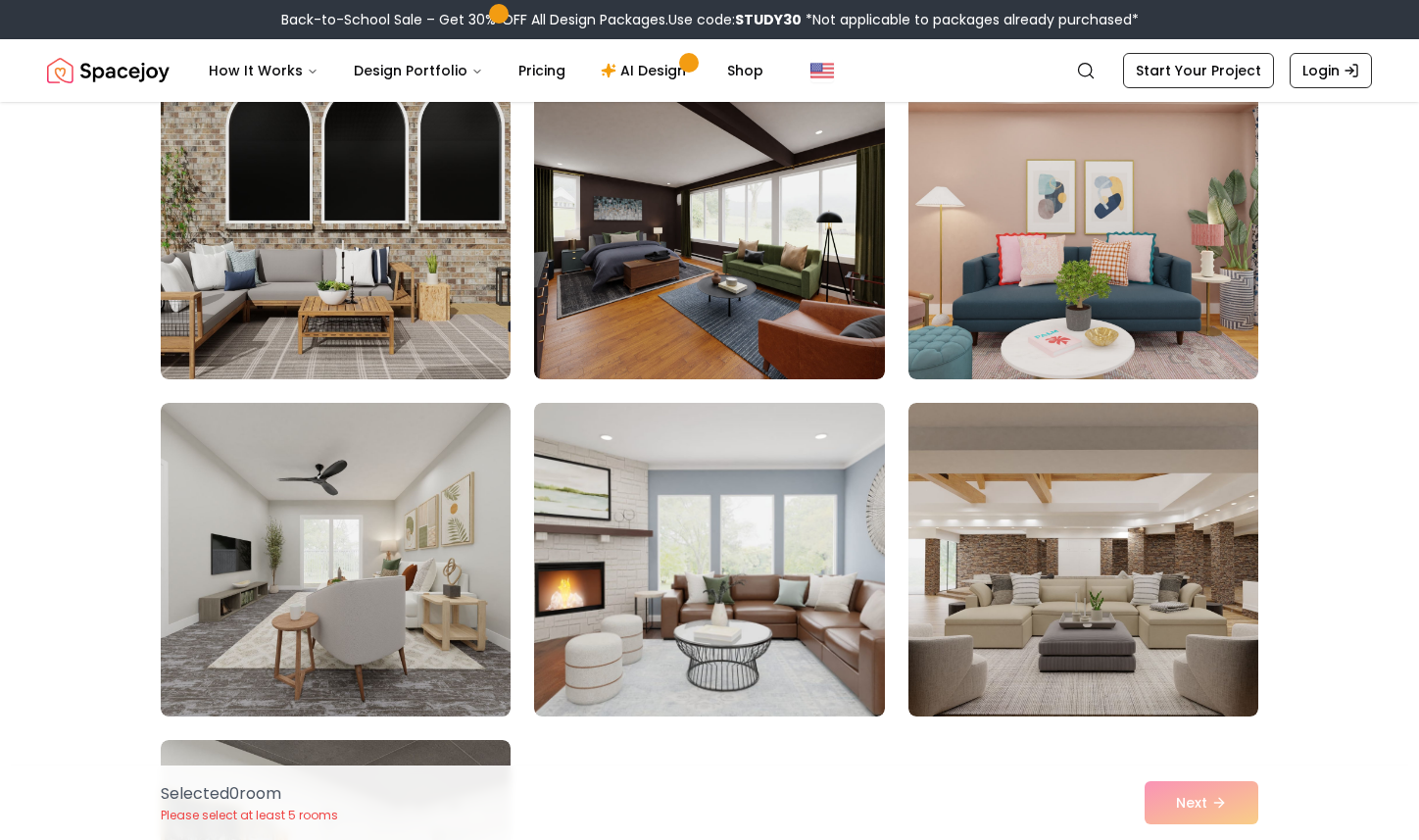
scroll to position [10642, 0]
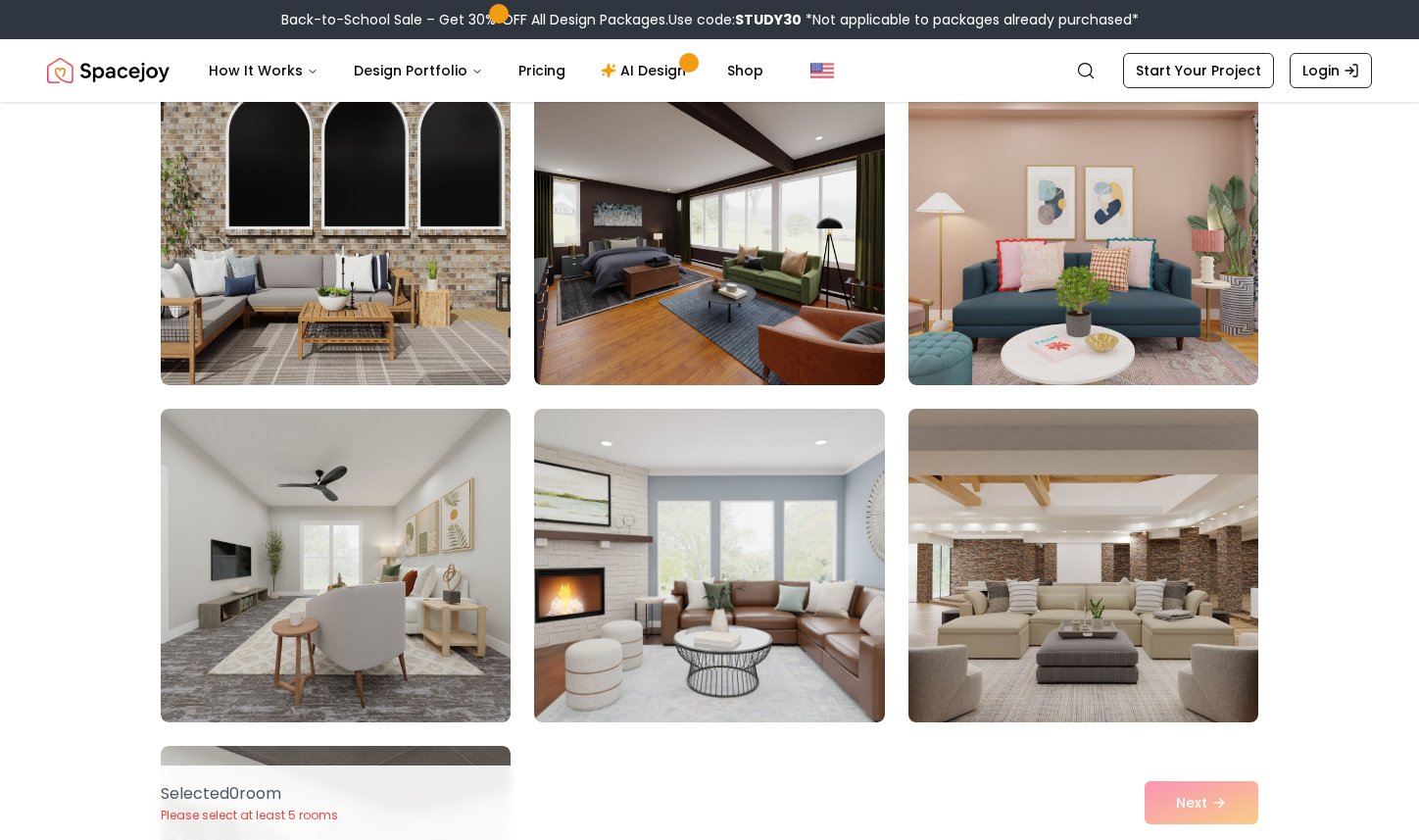
click at [1085, 584] on img at bounding box center [1084, 565] width 367 height 329
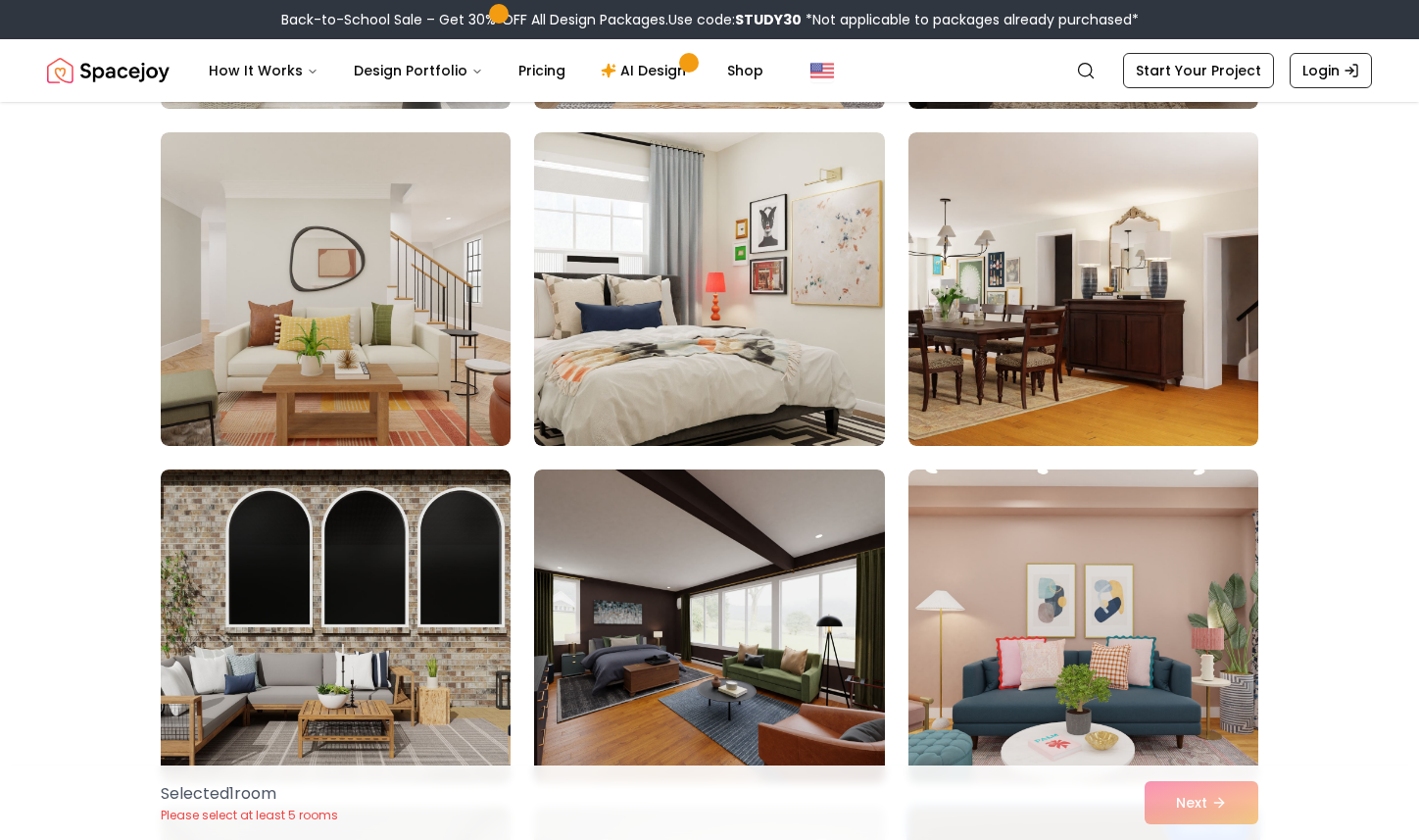
scroll to position [10256, 0]
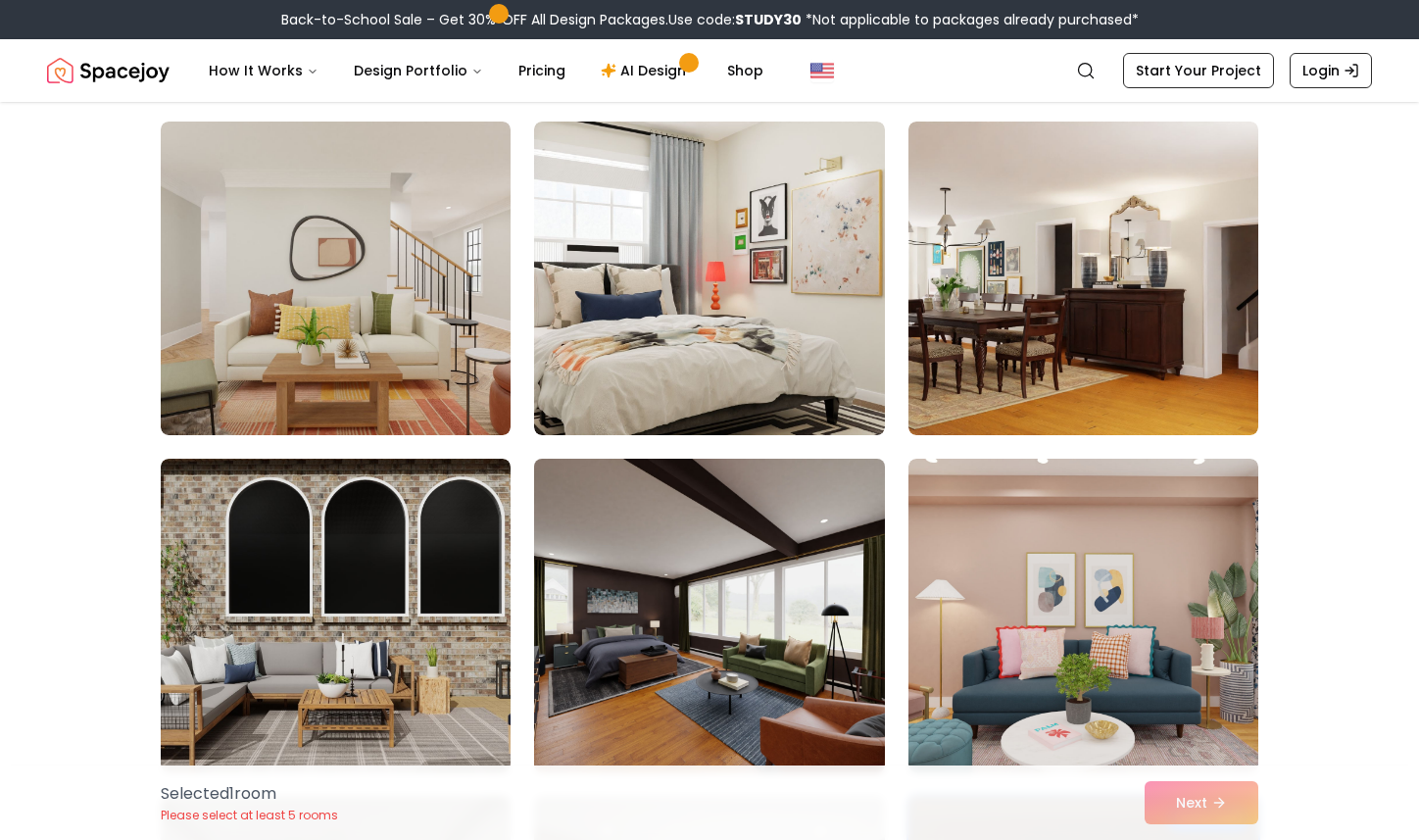
click at [668, 540] on img at bounding box center [709, 615] width 367 height 329
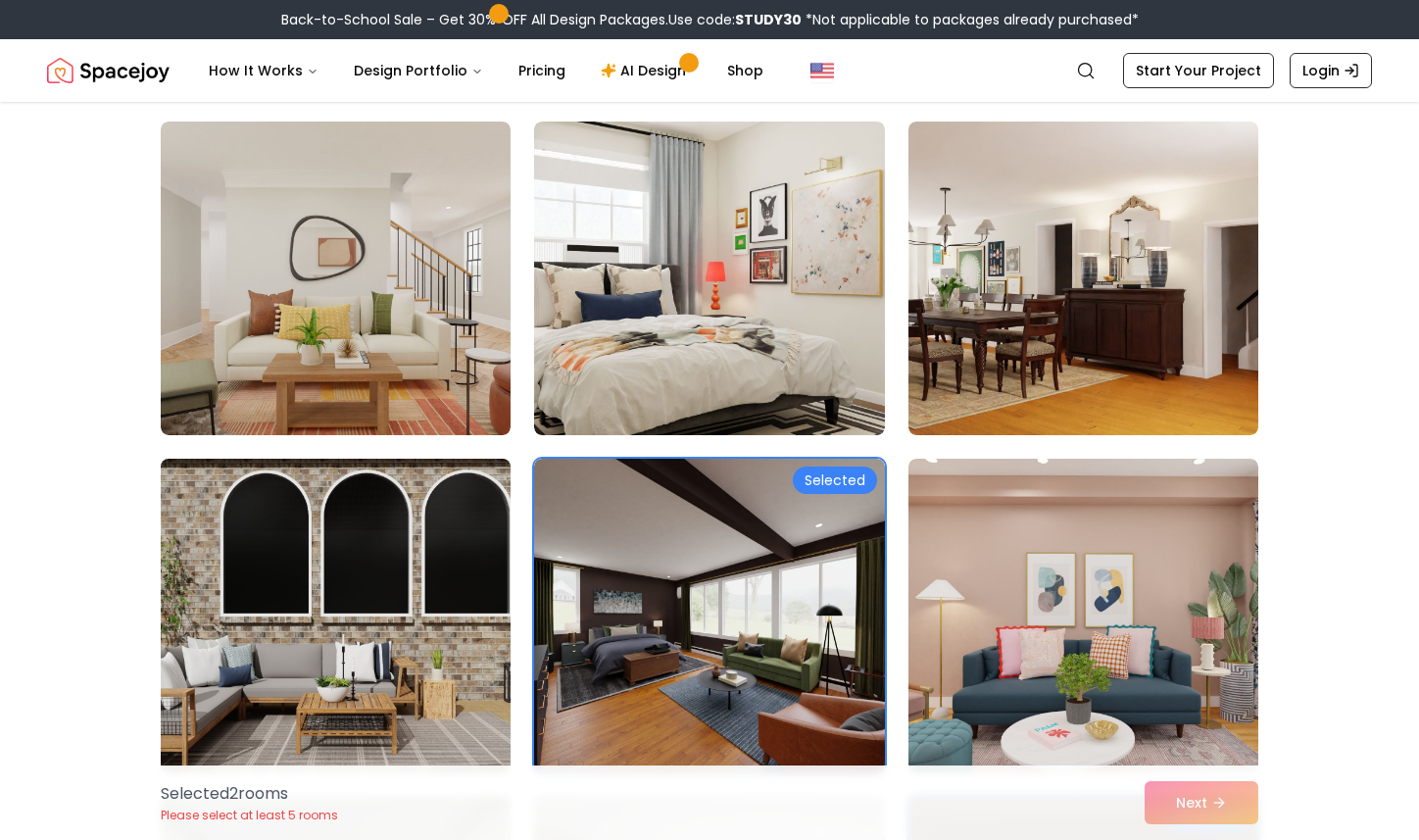
click at [315, 562] on img at bounding box center [335, 615] width 367 height 329
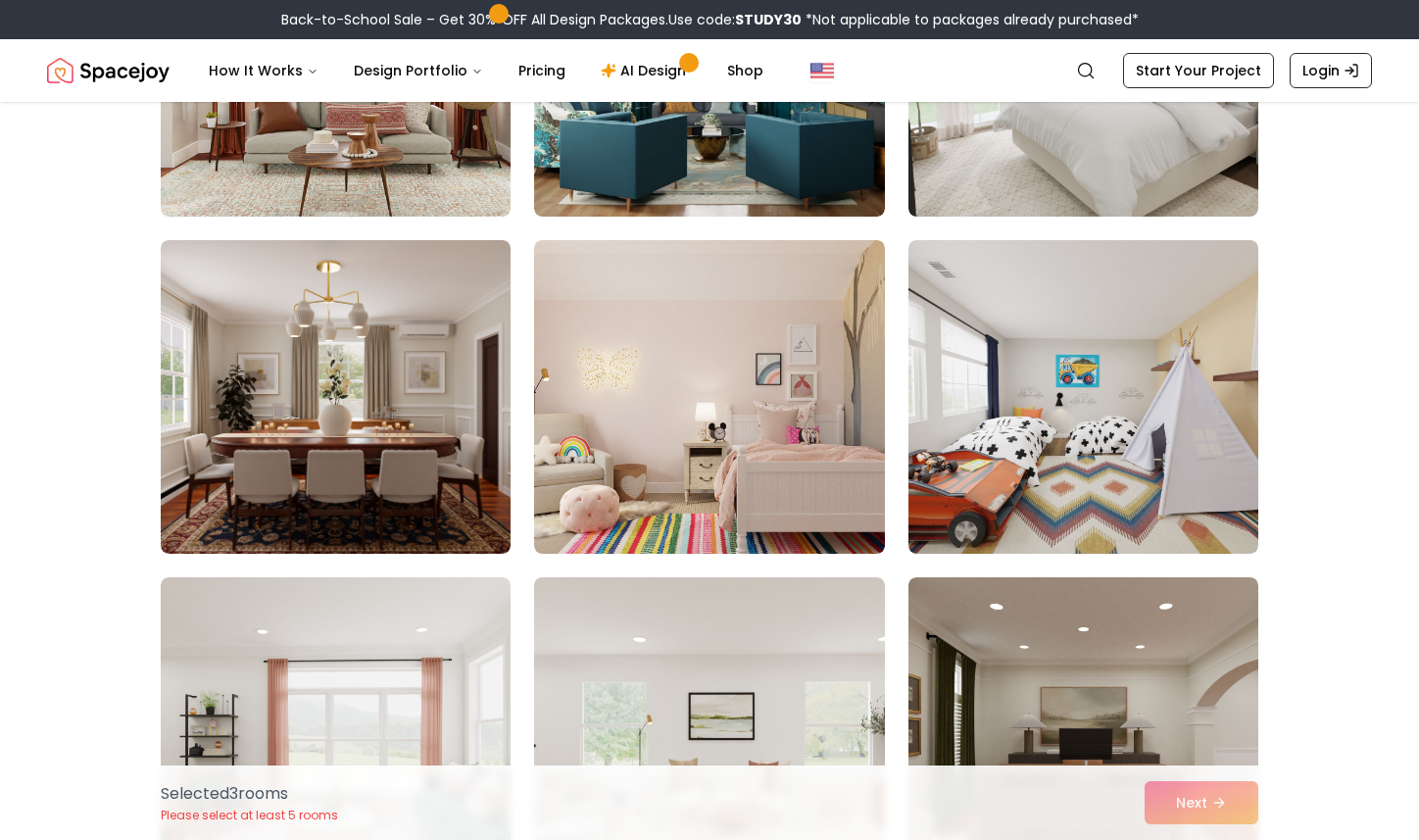
scroll to position [6766, 0]
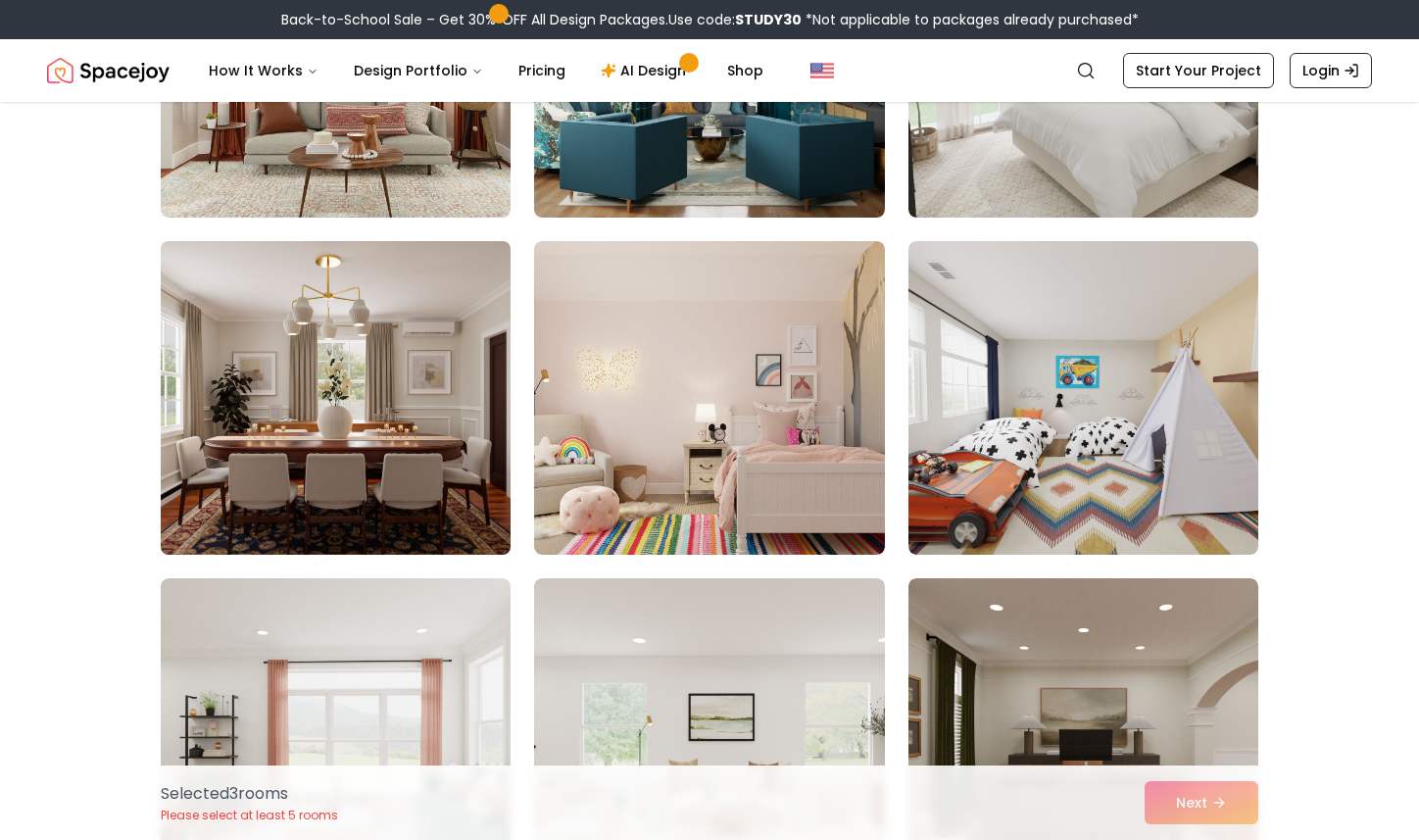
click at [368, 408] on img at bounding box center [335, 398] width 367 height 329
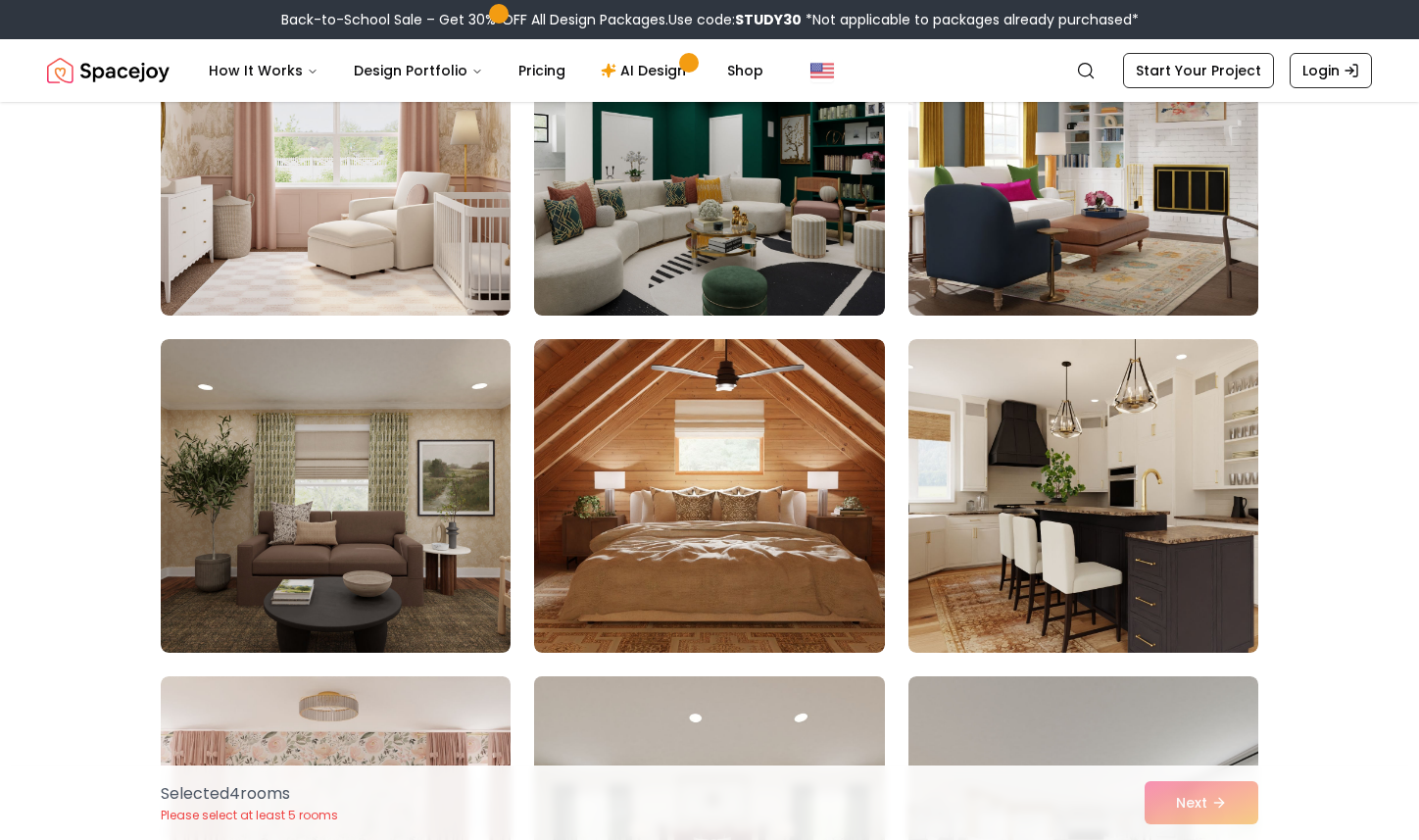
scroll to position [5307, 0]
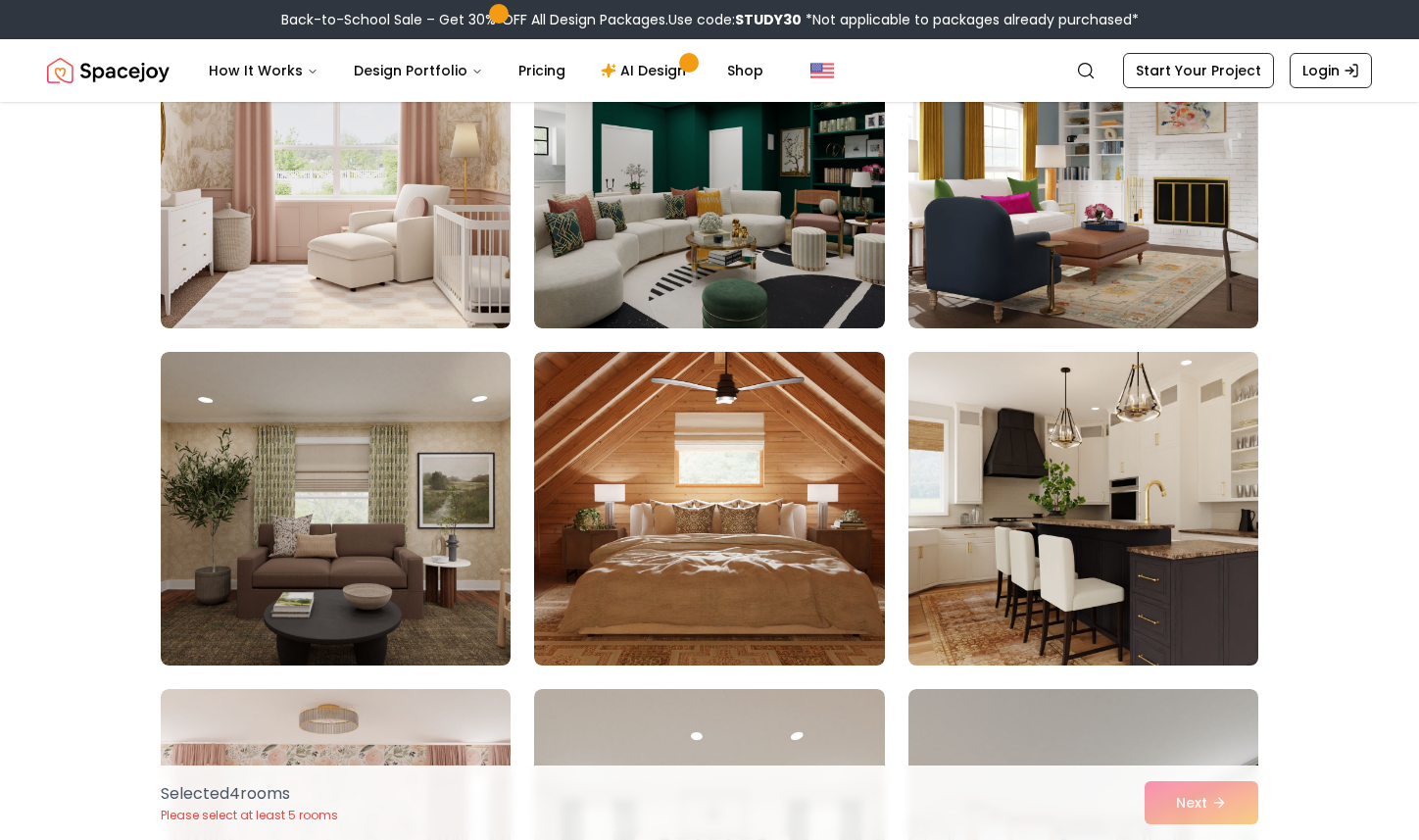
click at [1125, 530] on img at bounding box center [1084, 509] width 367 height 329
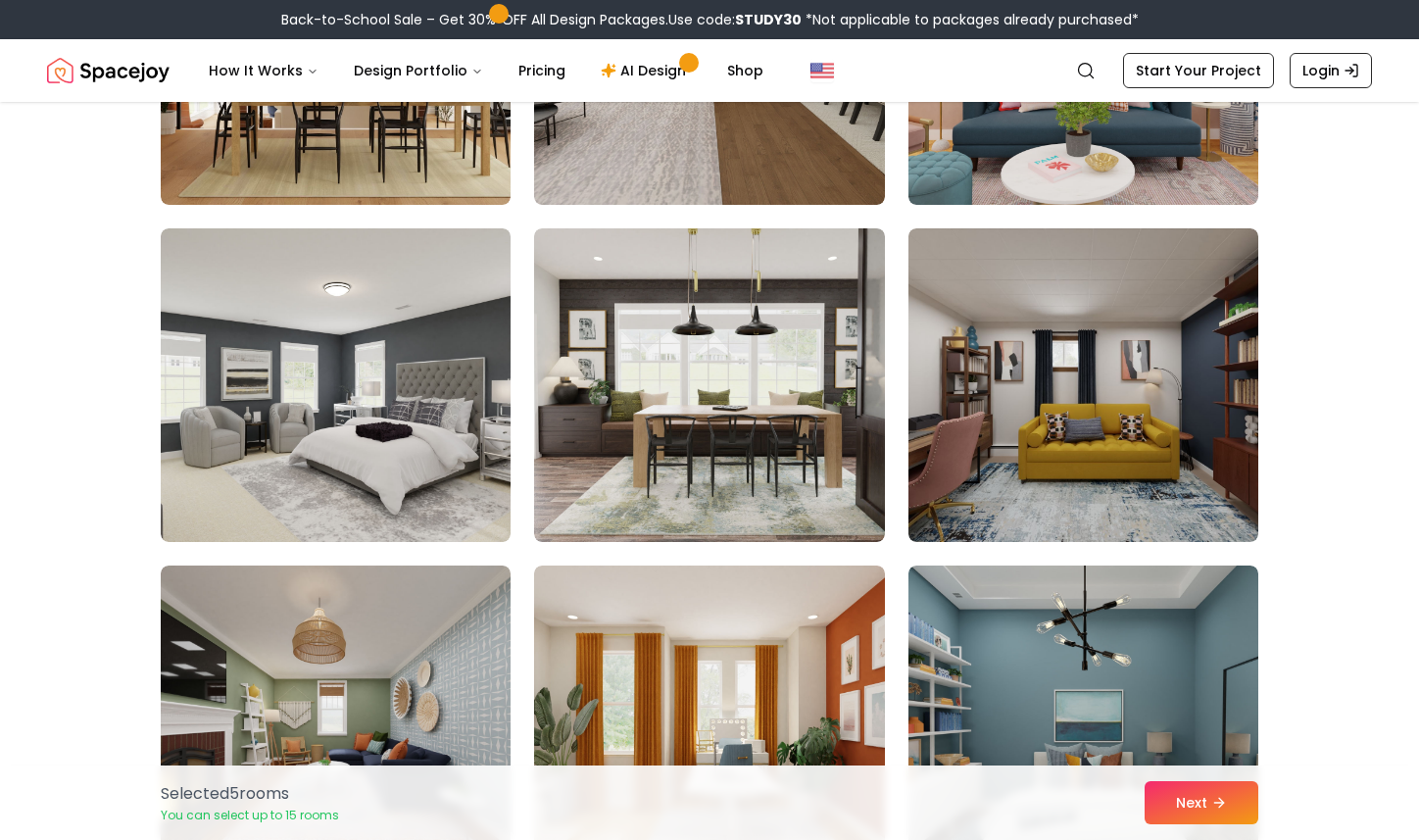
scroll to position [3740, 0]
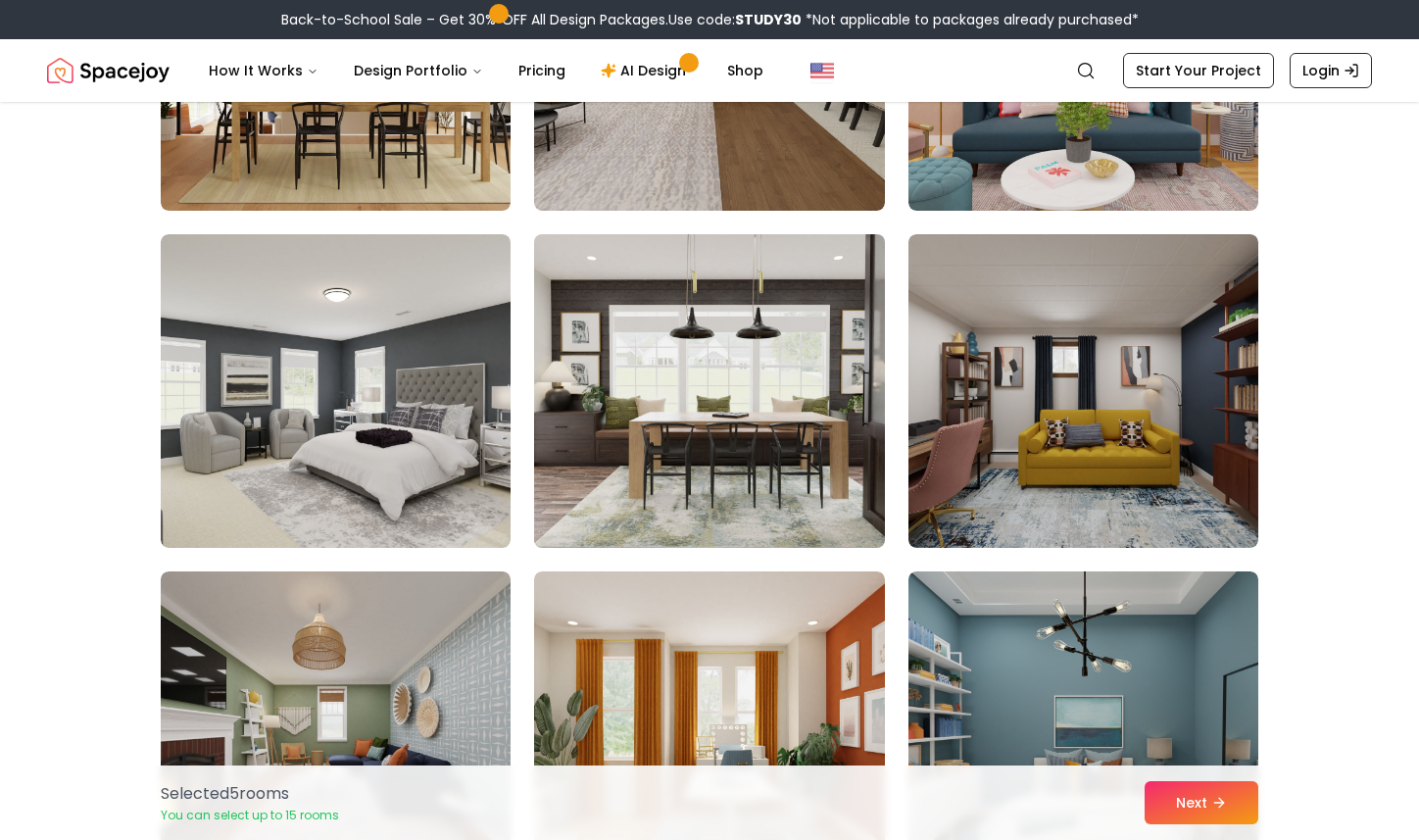
click at [749, 428] on img at bounding box center [709, 391] width 367 height 329
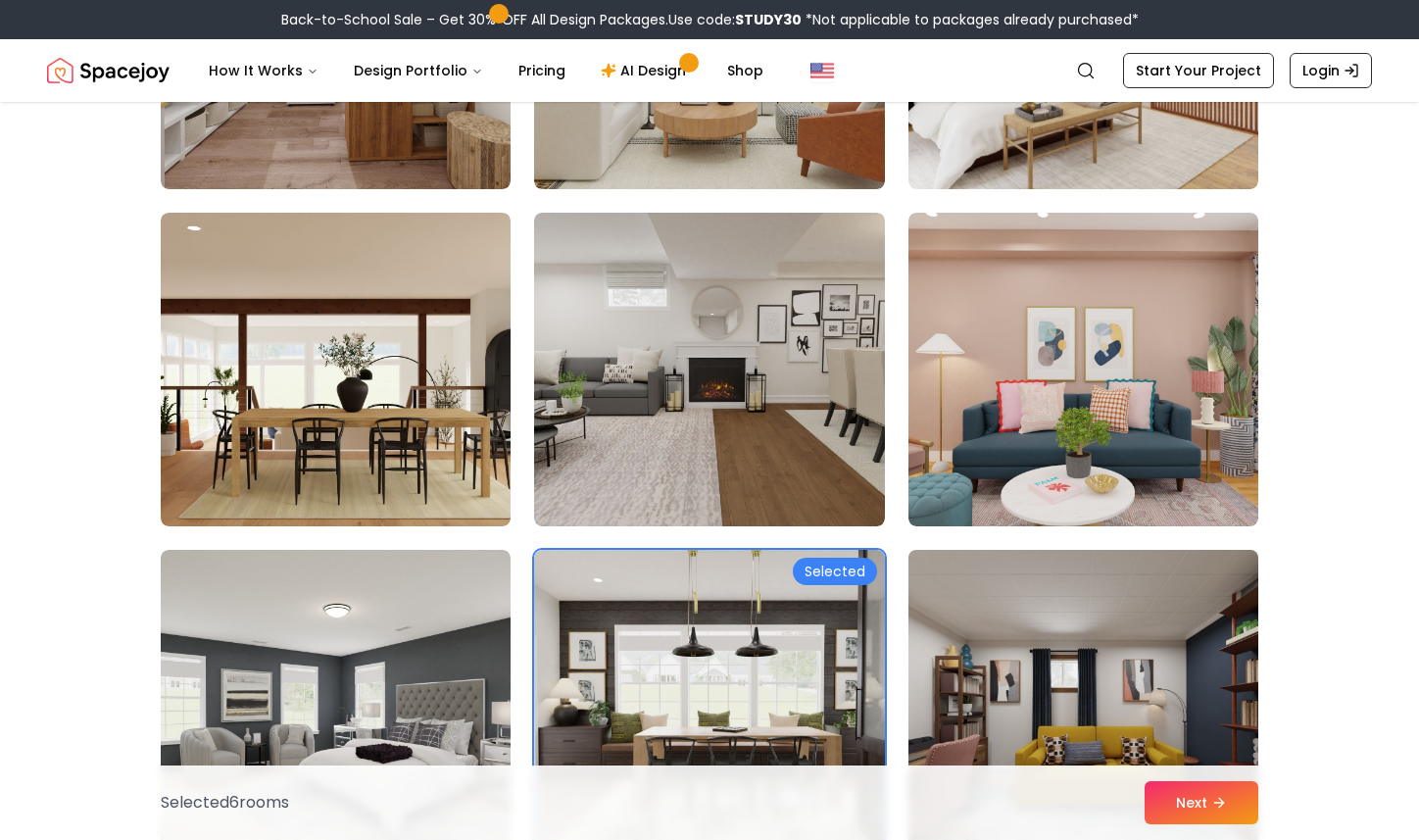
scroll to position [3422, 0]
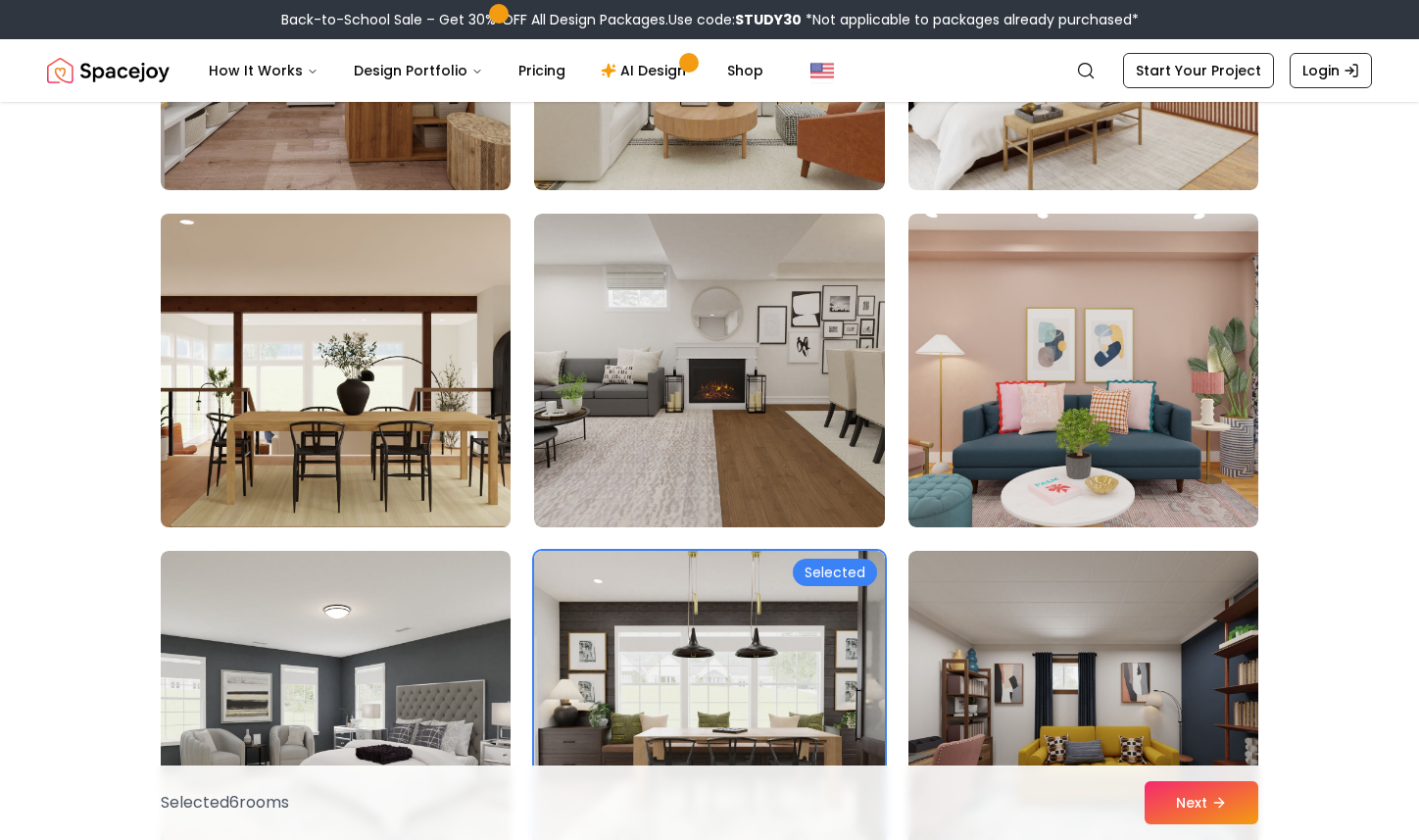
click at [418, 378] on img at bounding box center [335, 370] width 367 height 329
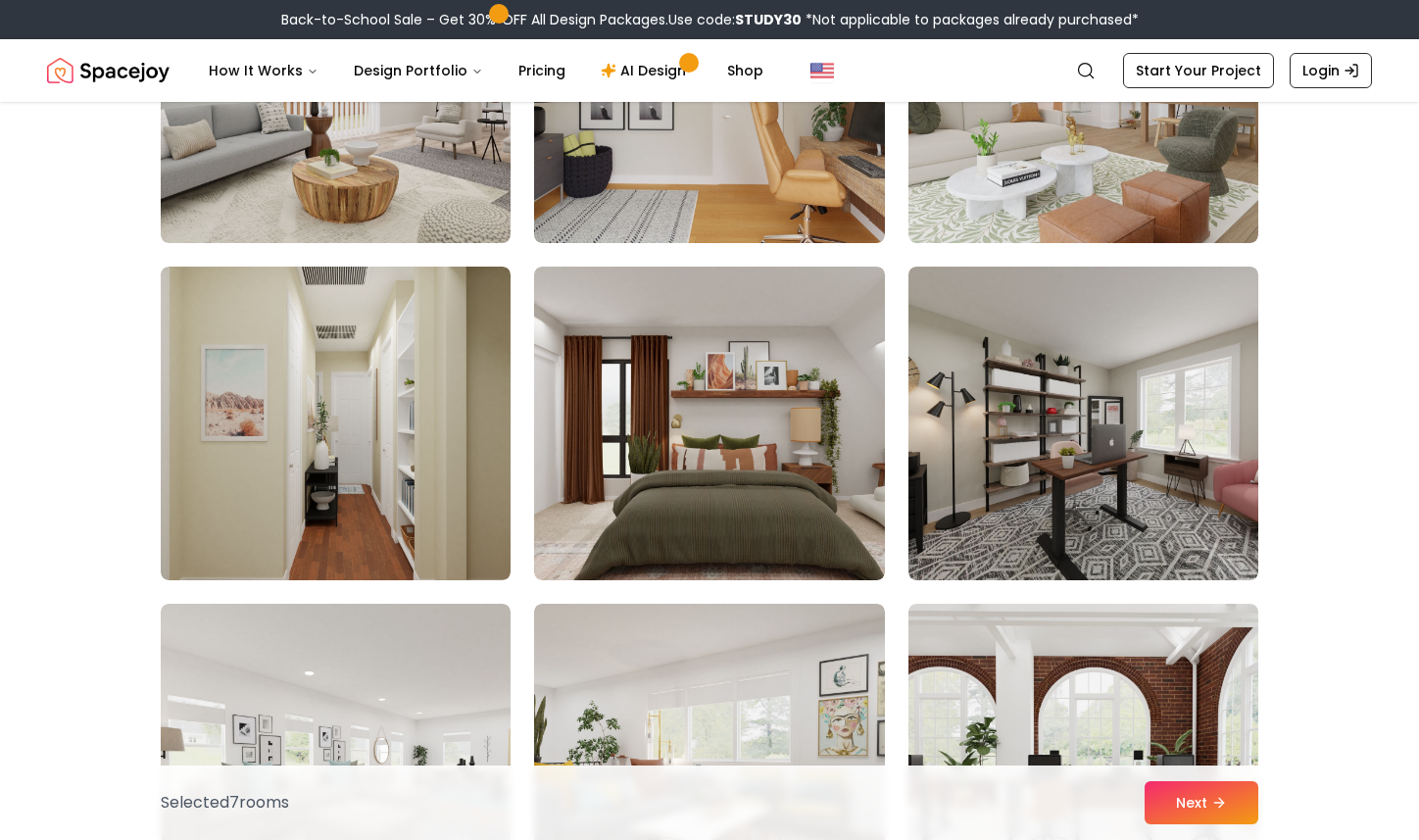
scroll to position [2353, 0]
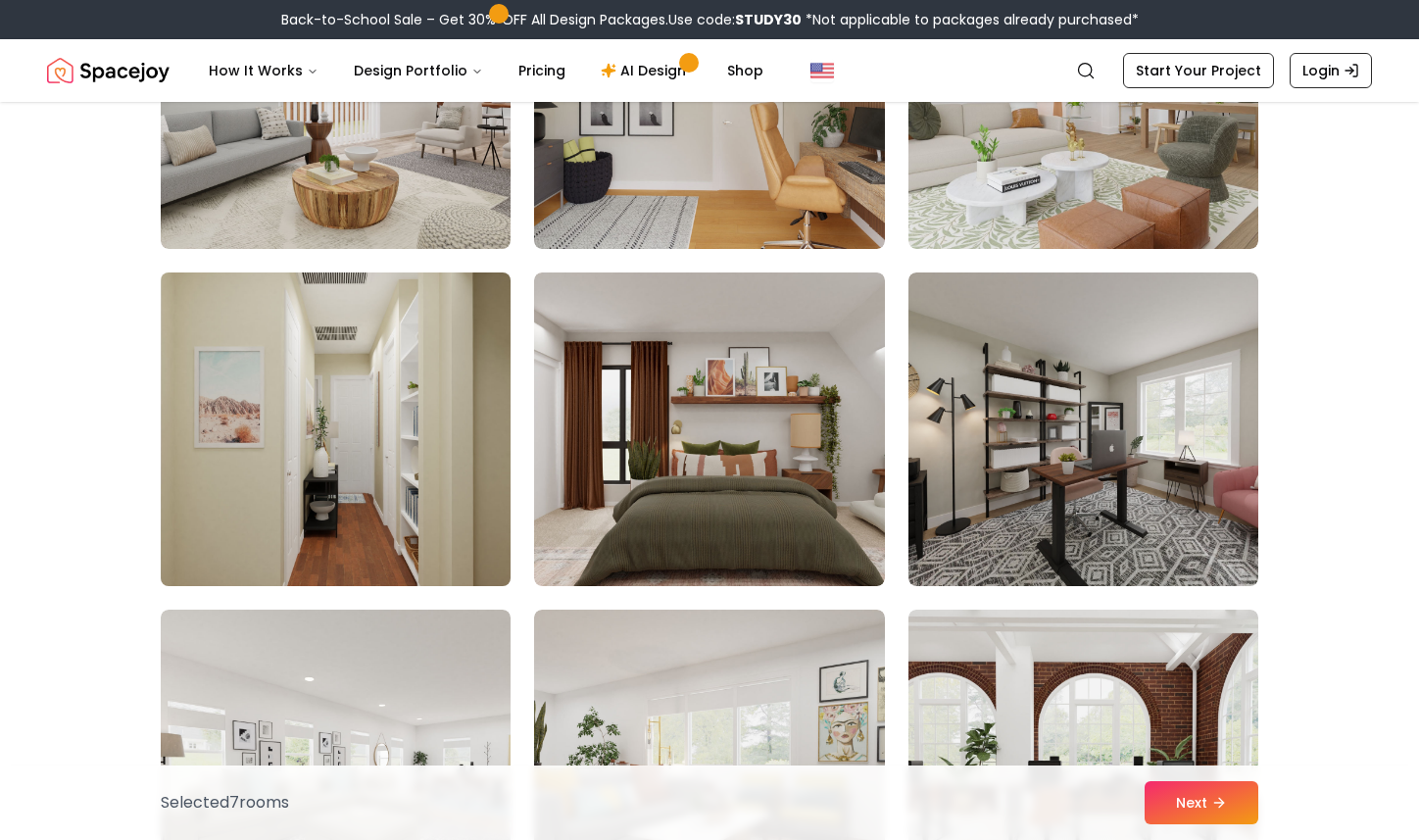
click at [239, 409] on img at bounding box center [335, 429] width 367 height 329
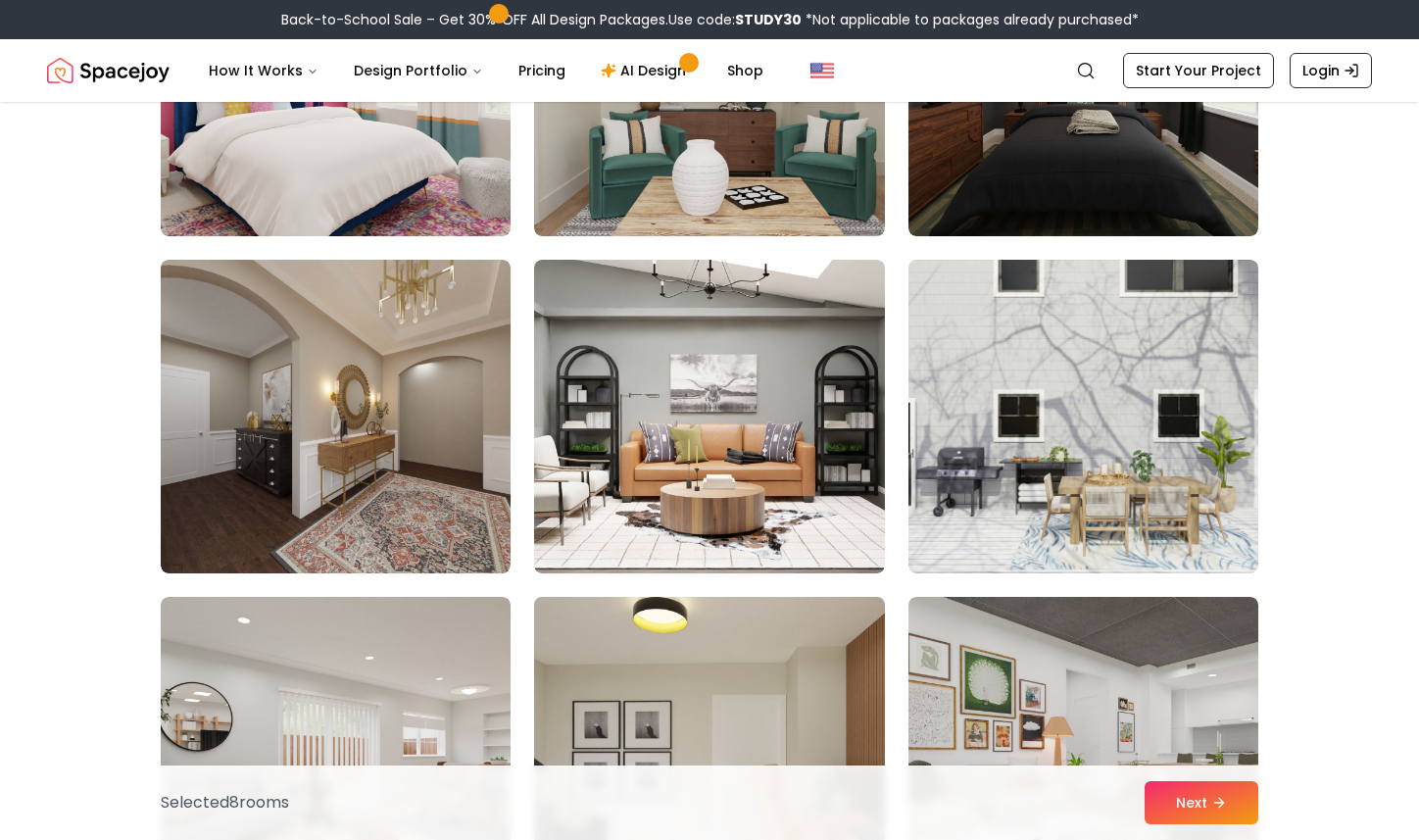
scroll to position [1686, 0]
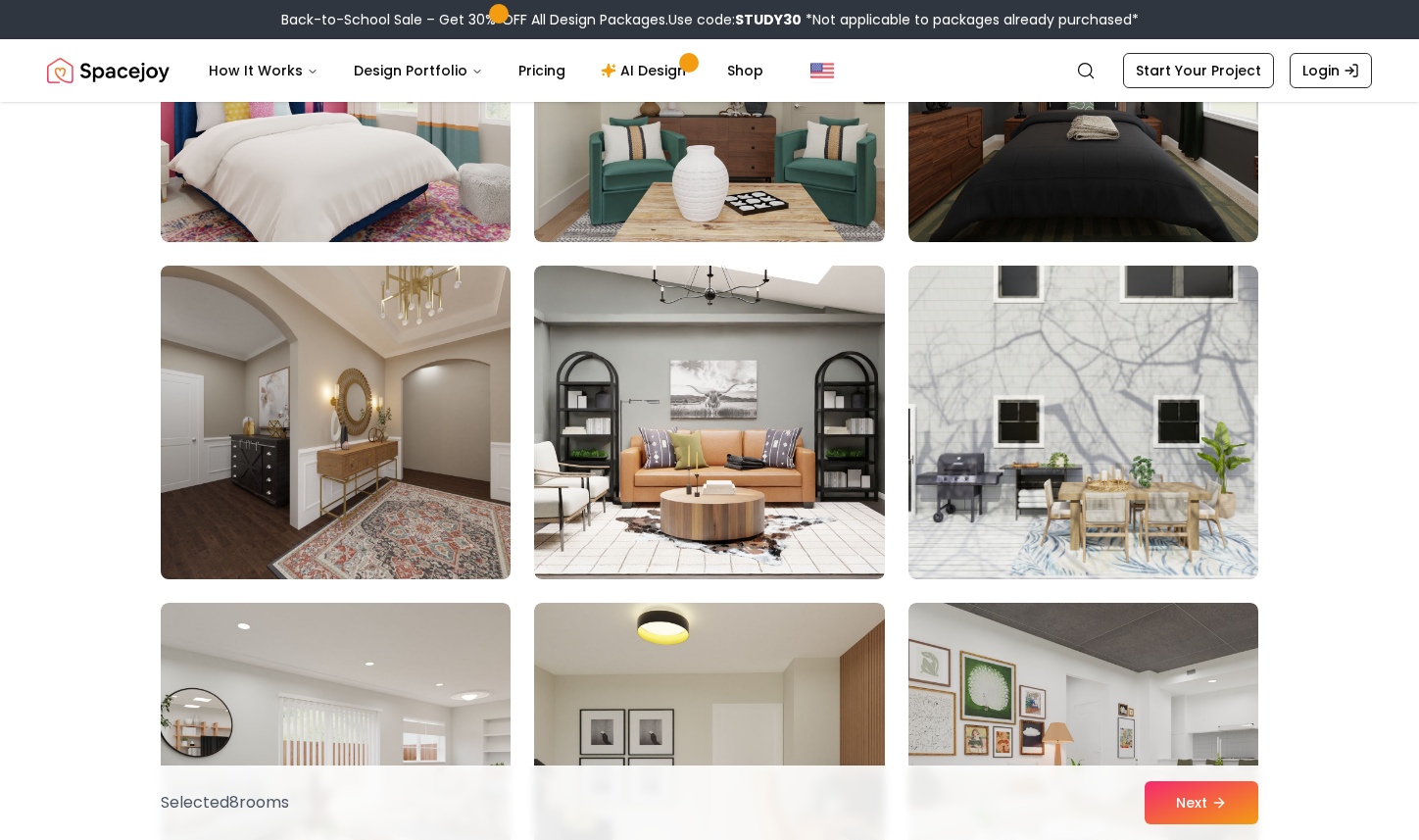
click at [454, 447] on img at bounding box center [335, 422] width 367 height 329
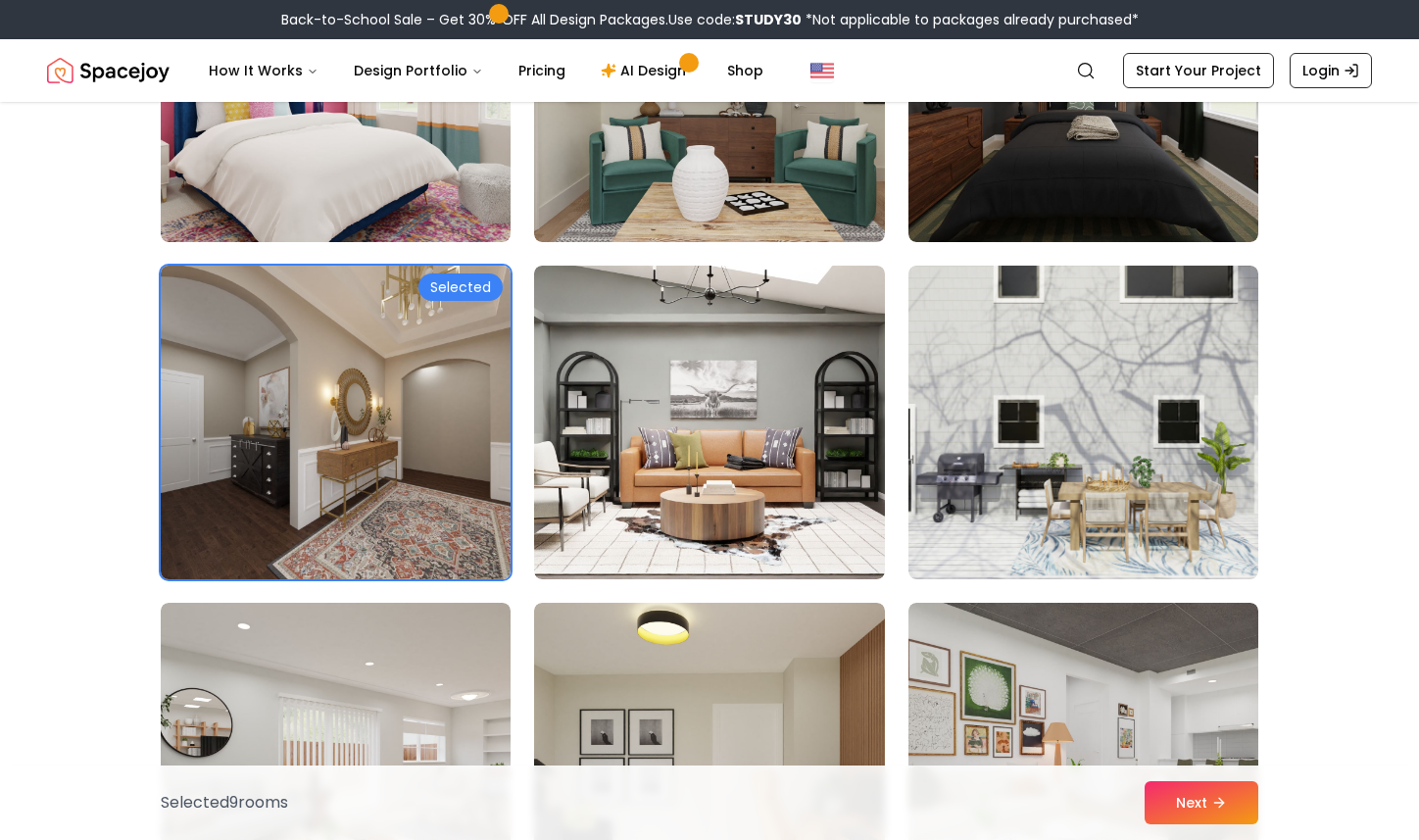
click at [454, 447] on img at bounding box center [335, 422] width 367 height 329
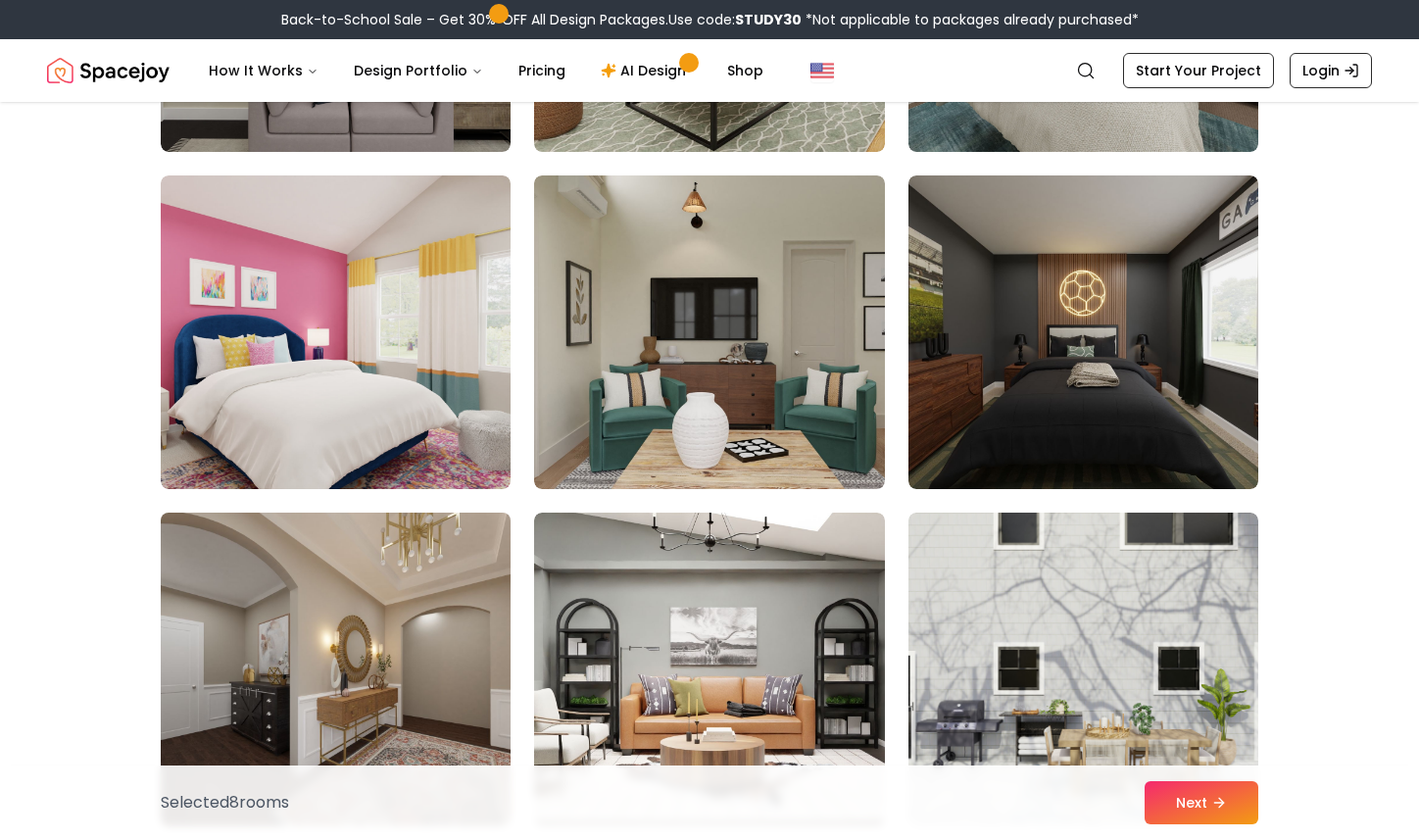
scroll to position [1438, 0]
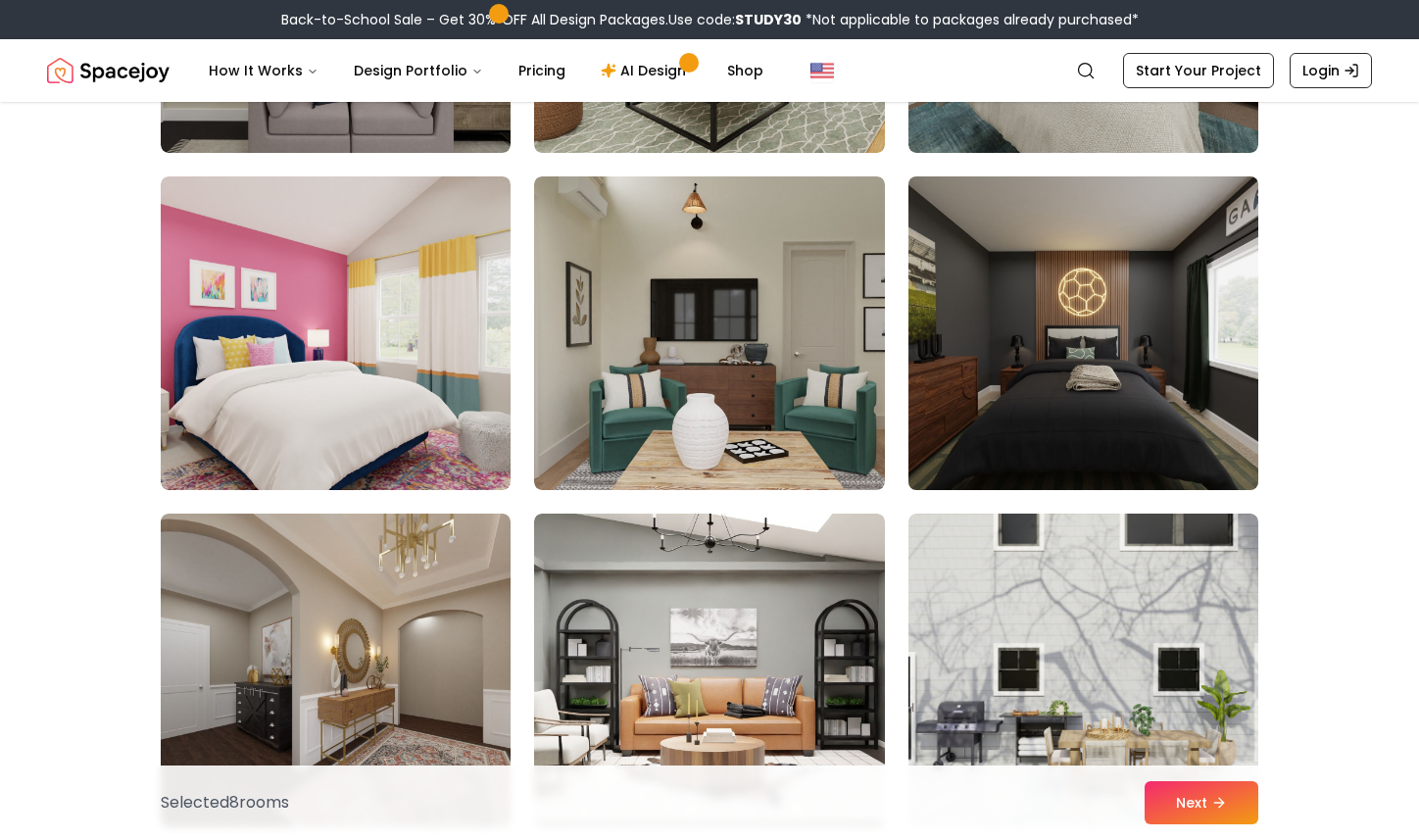
click at [1018, 300] on img at bounding box center [1084, 333] width 367 height 329
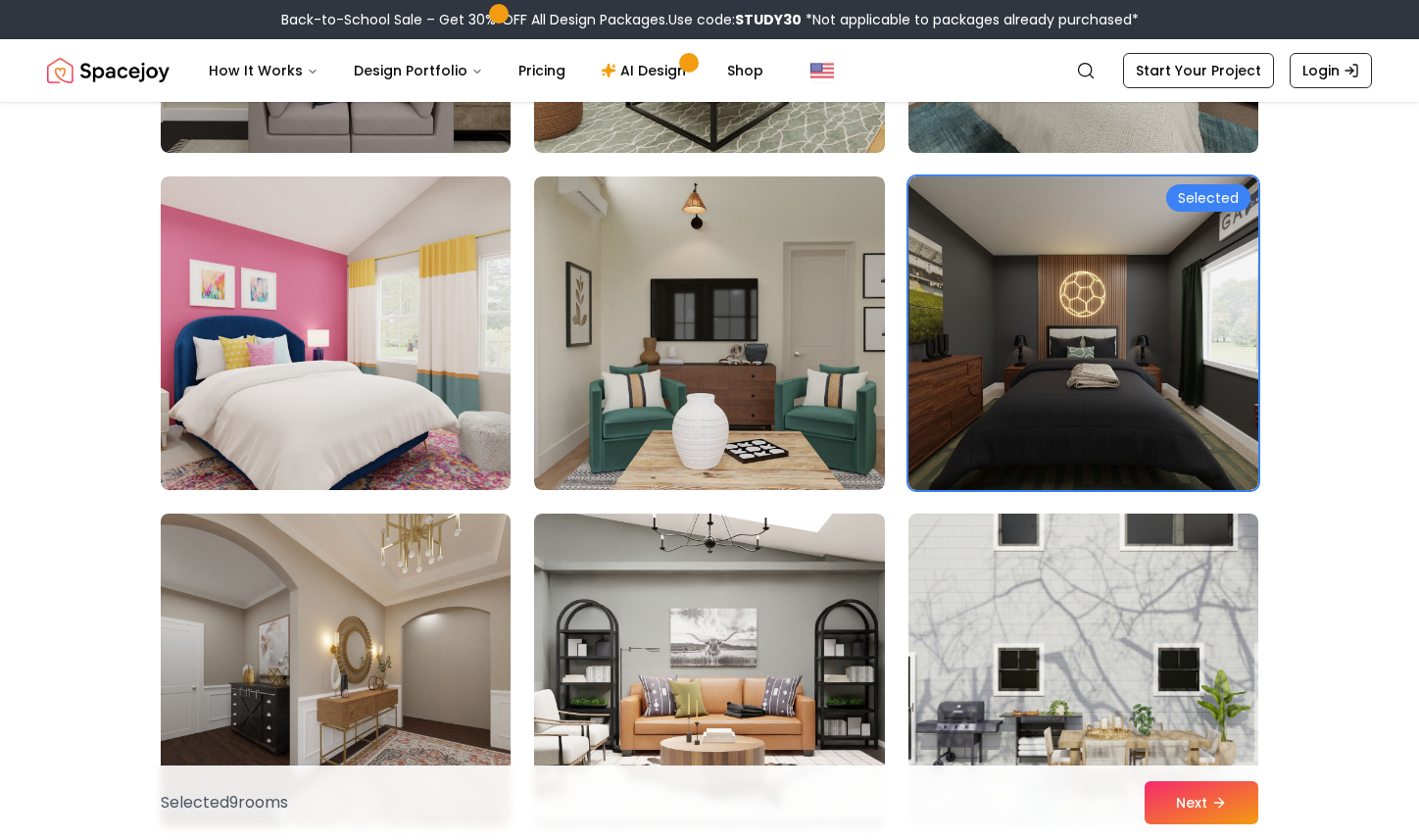
click at [361, 602] on img at bounding box center [335, 670] width 367 height 329
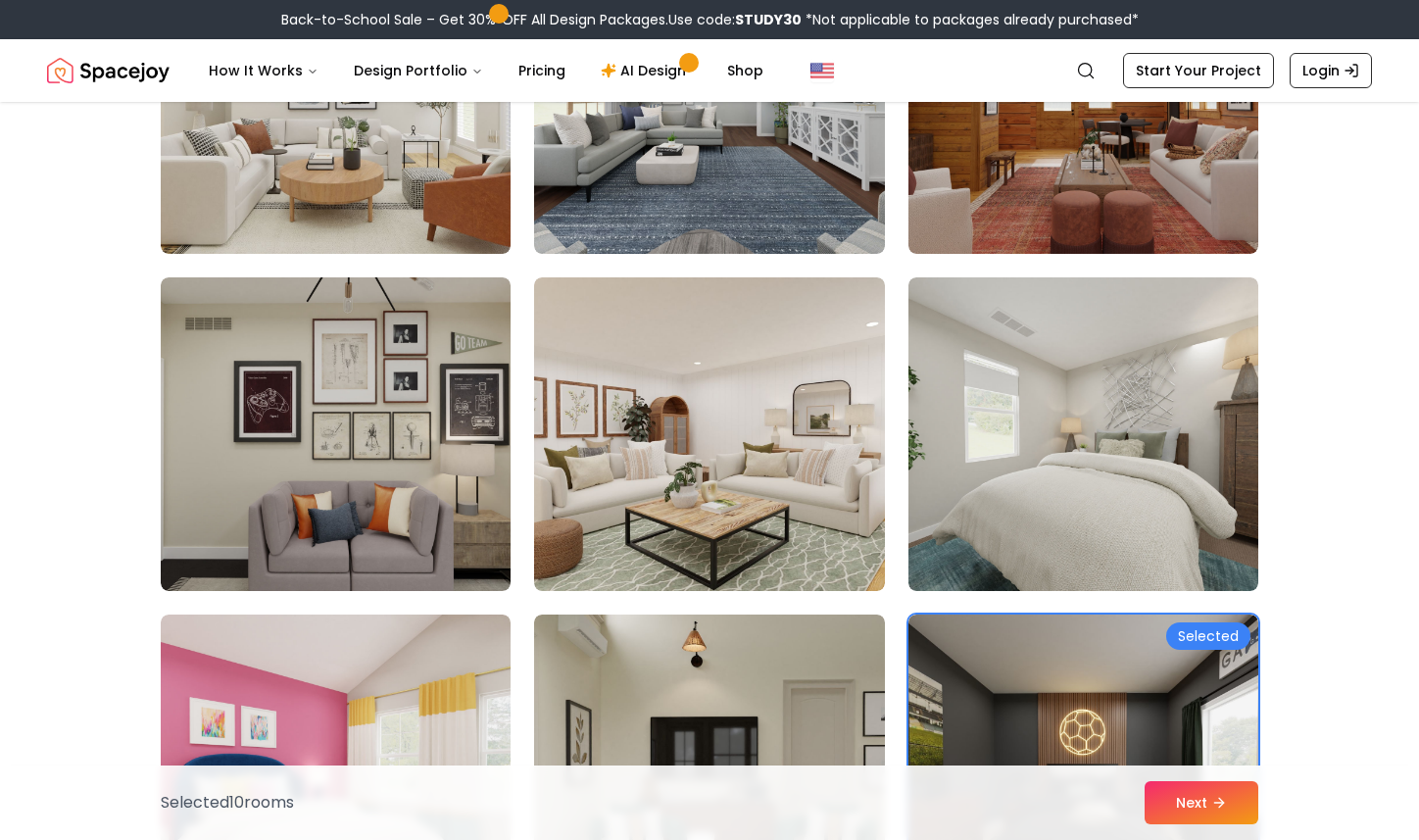
scroll to position [952, 0]
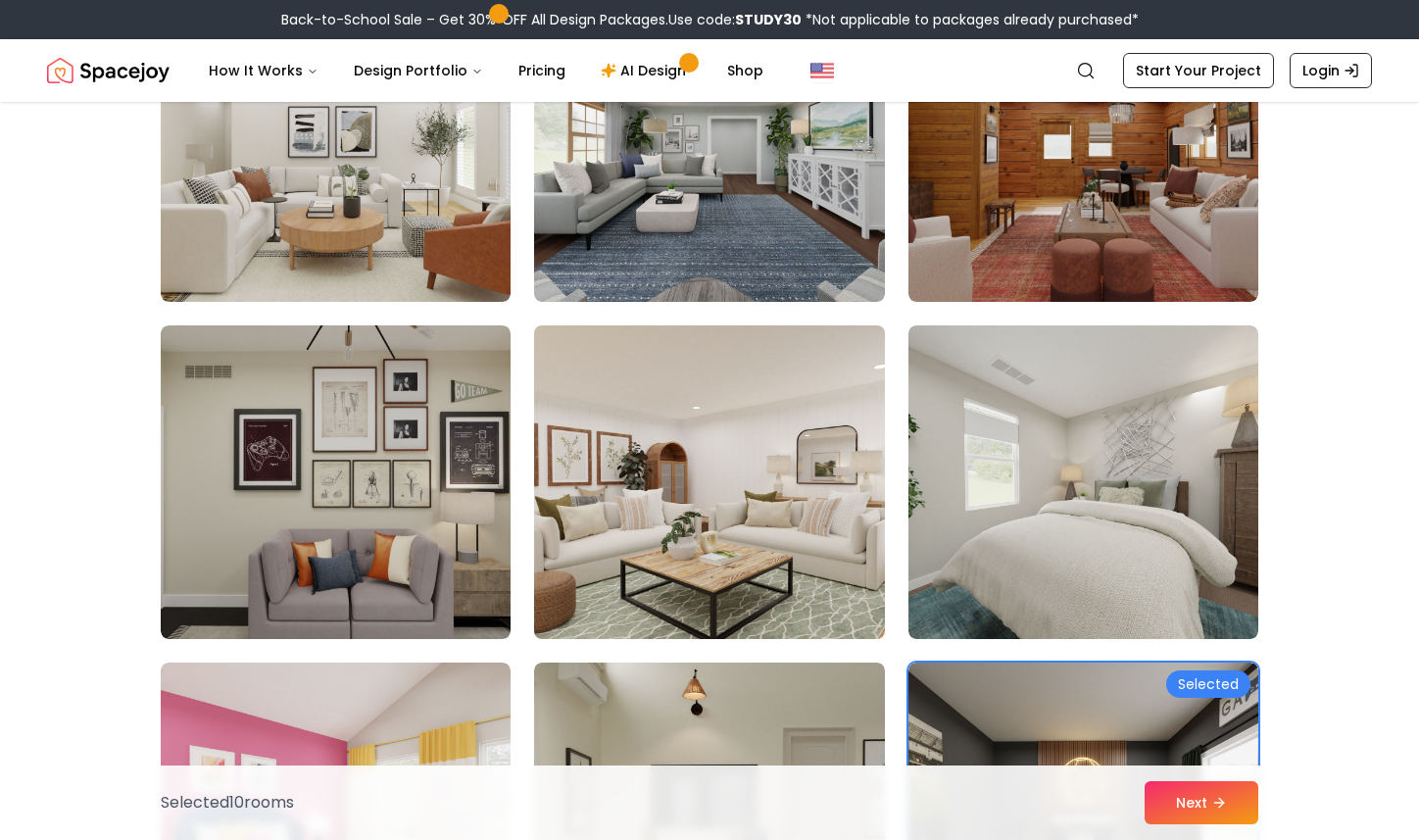
click at [752, 506] on img at bounding box center [709, 482] width 367 height 329
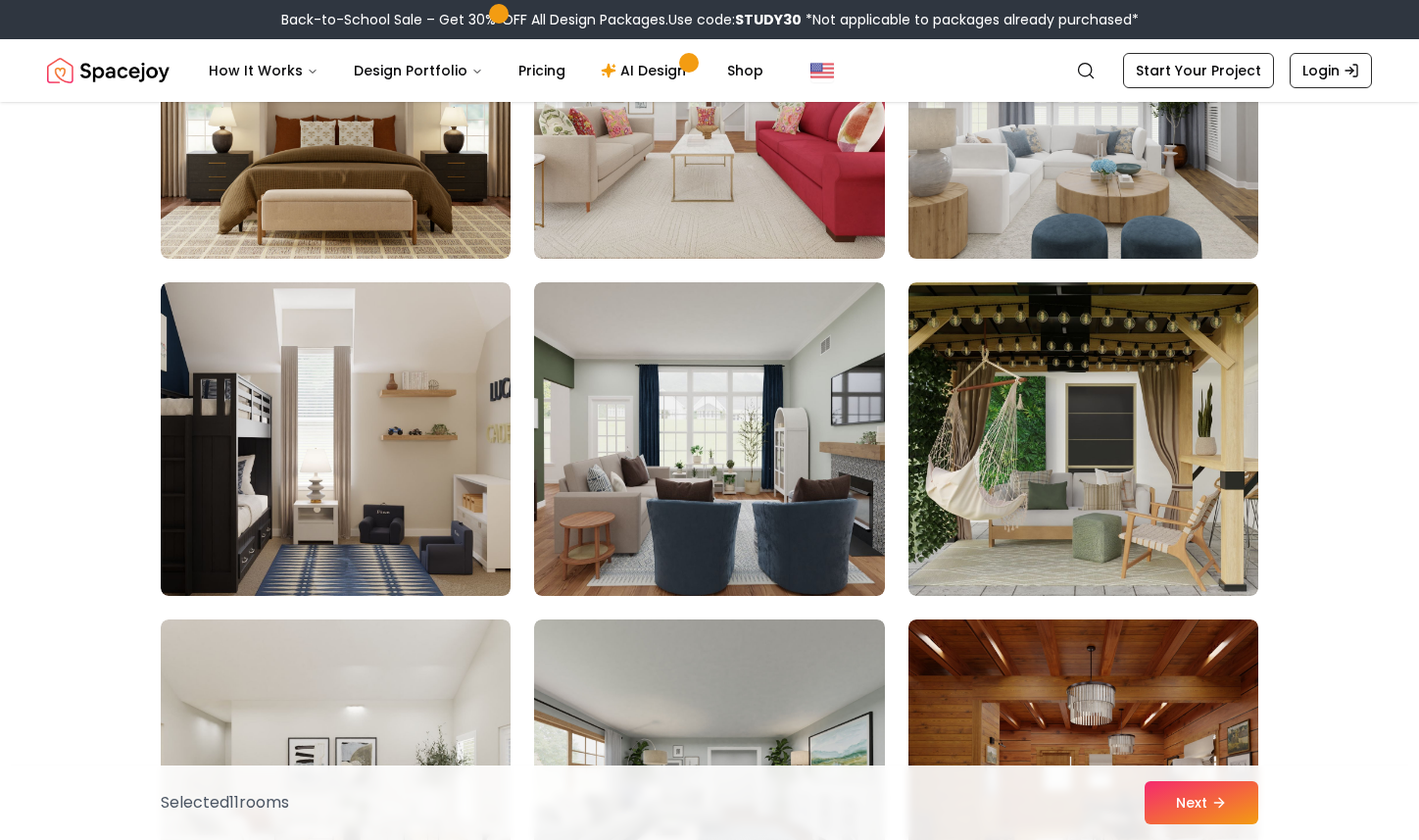
scroll to position [320, 0]
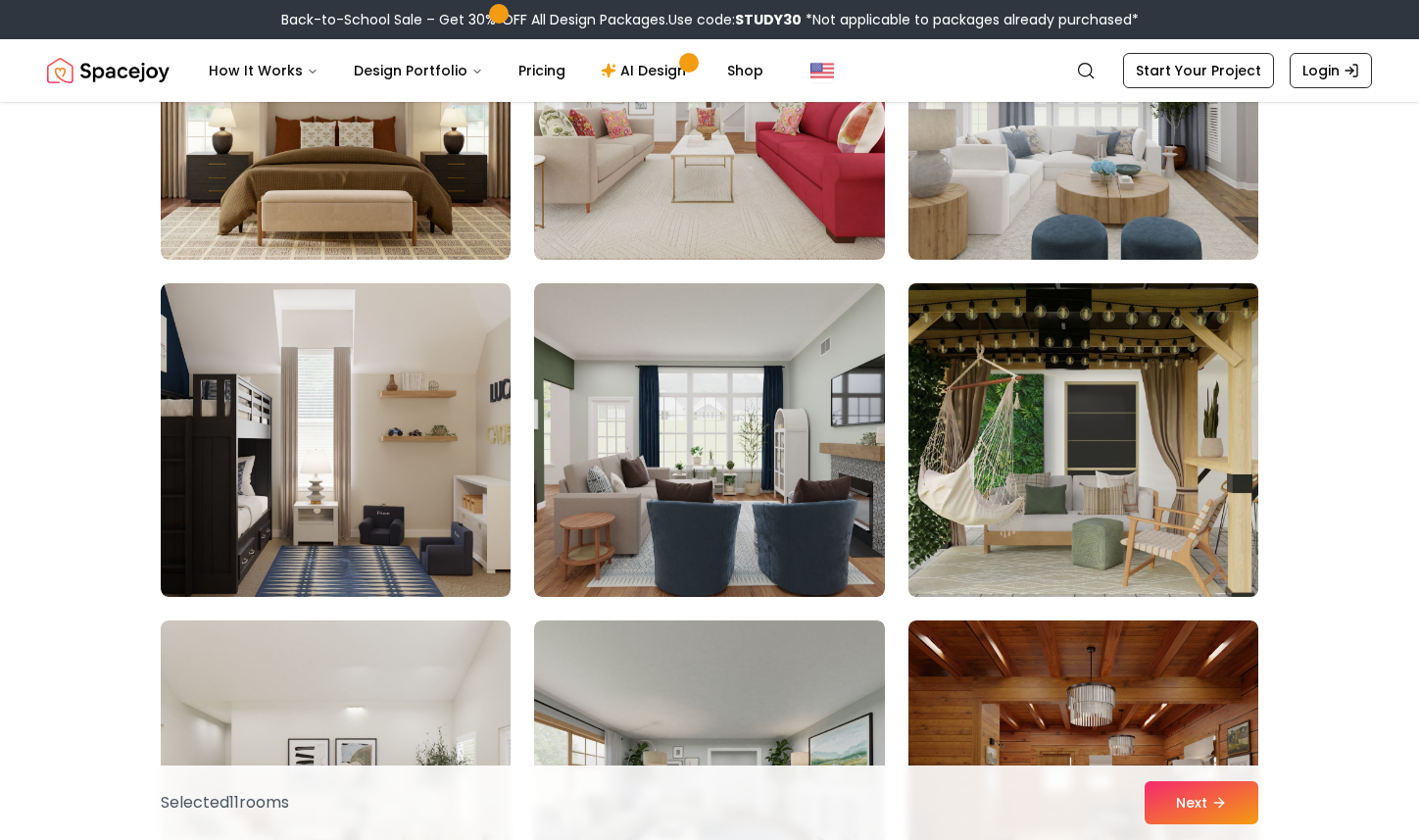
click at [1059, 436] on img at bounding box center [1084, 440] width 367 height 329
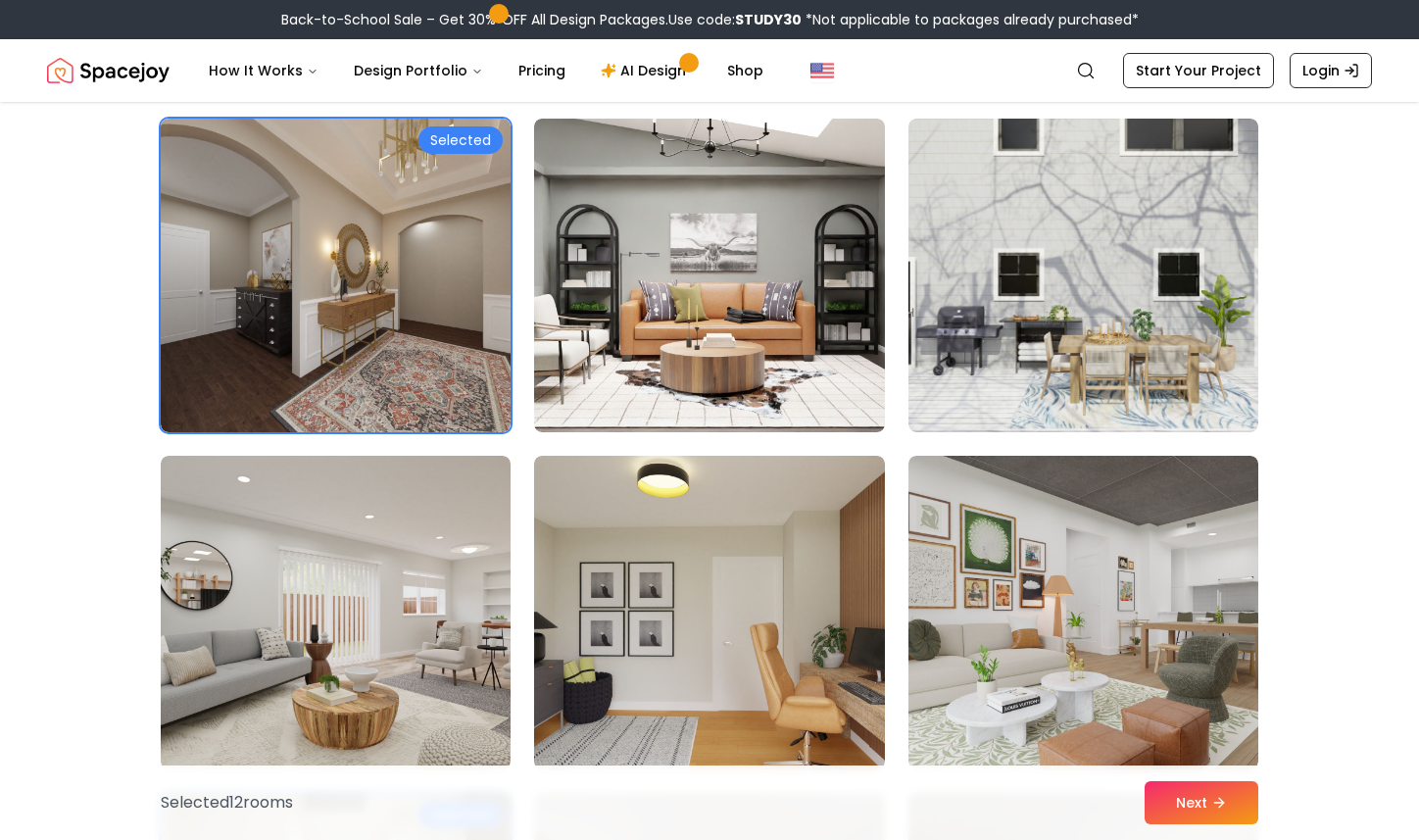
scroll to position [1828, 0]
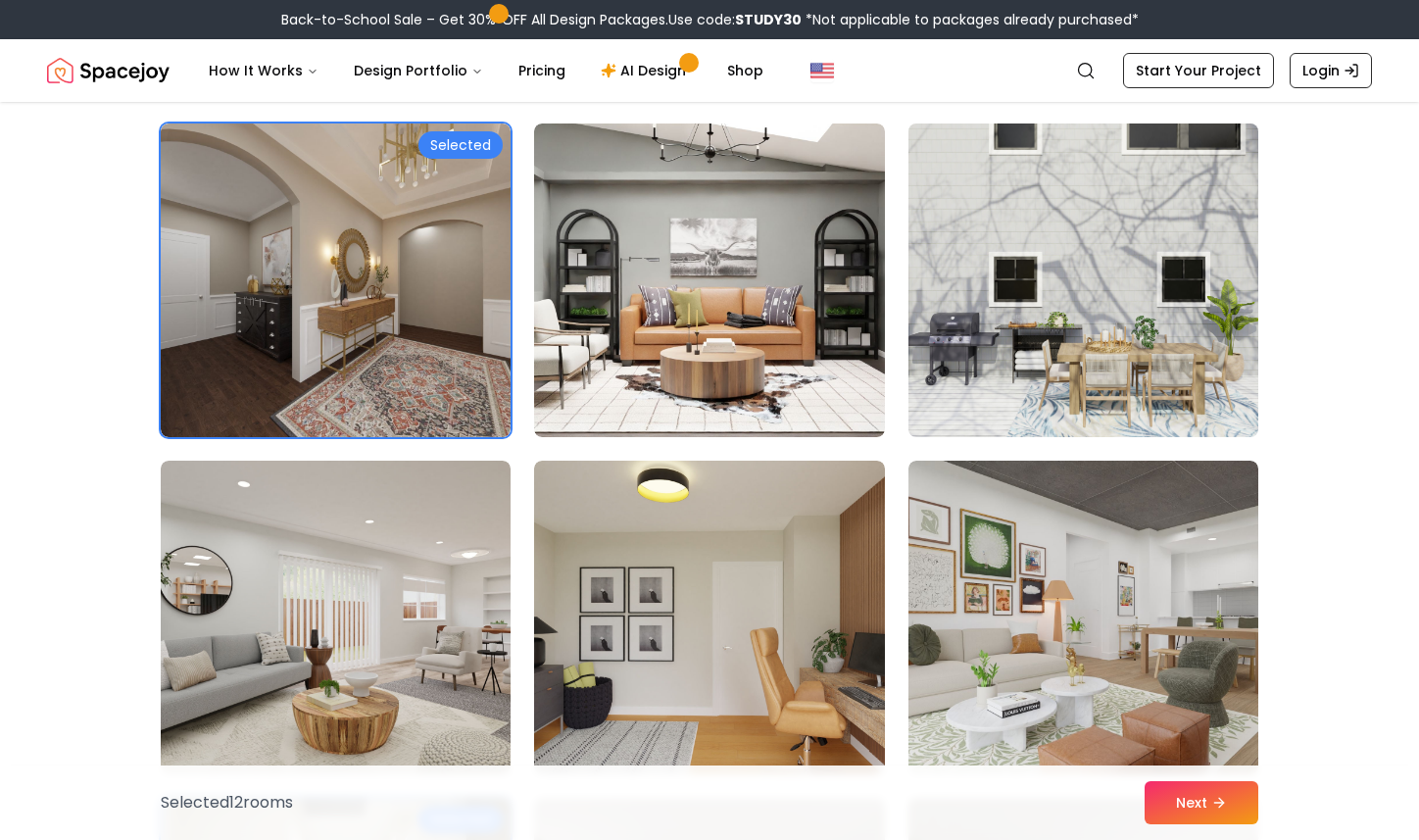
click at [1092, 262] on img at bounding box center [1084, 281] width 367 height 329
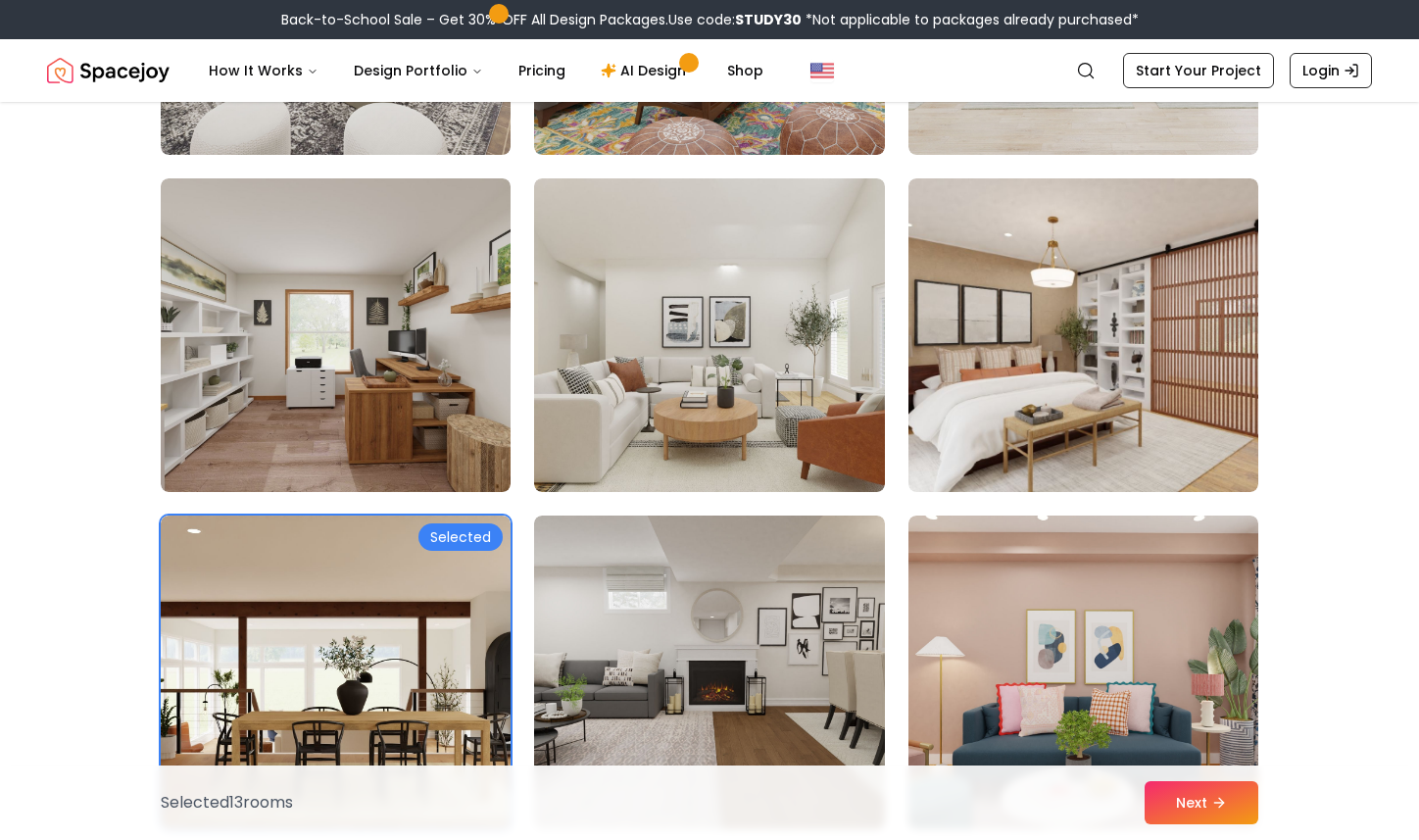
scroll to position [3178, 0]
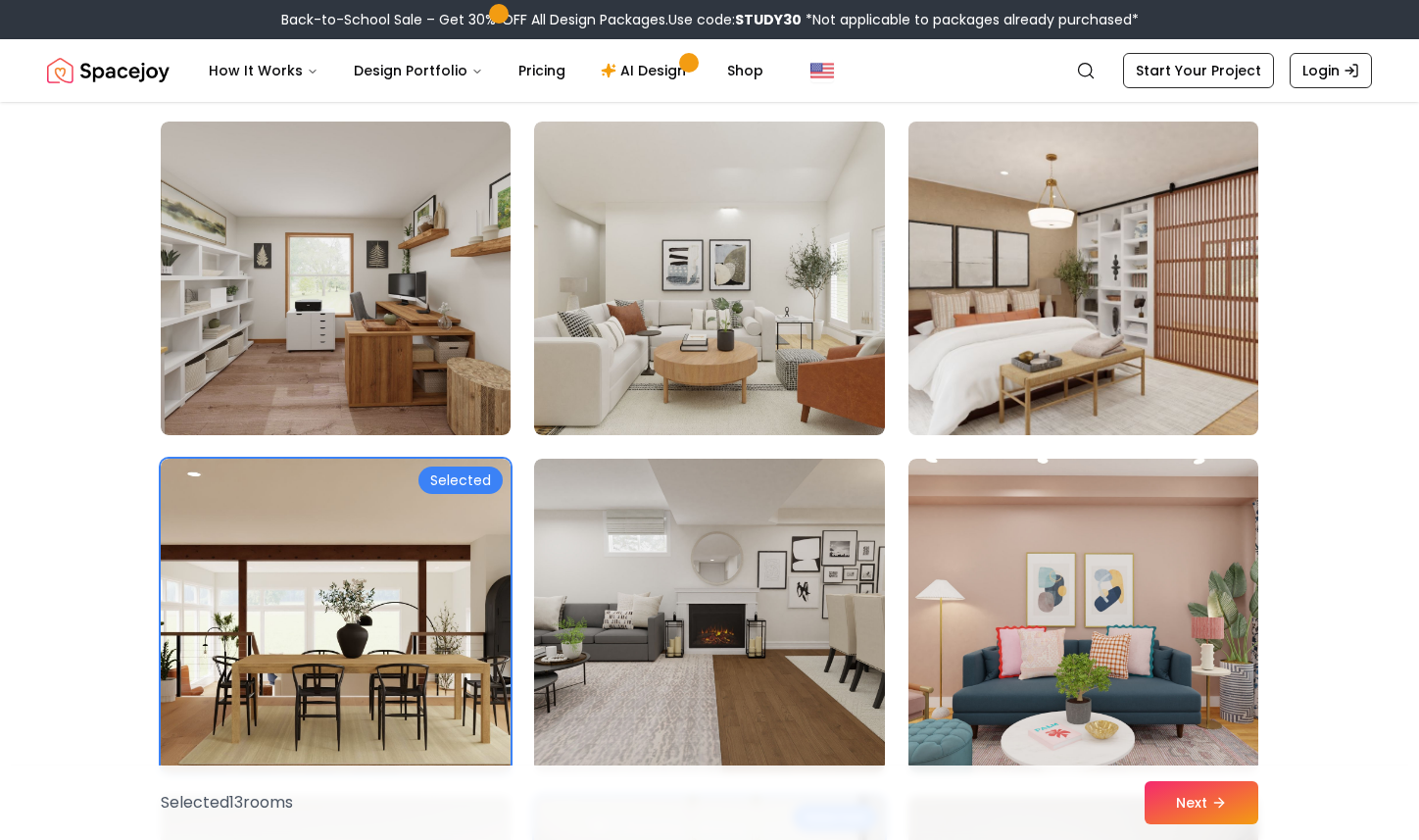
click at [1092, 264] on img at bounding box center [1084, 279] width 367 height 329
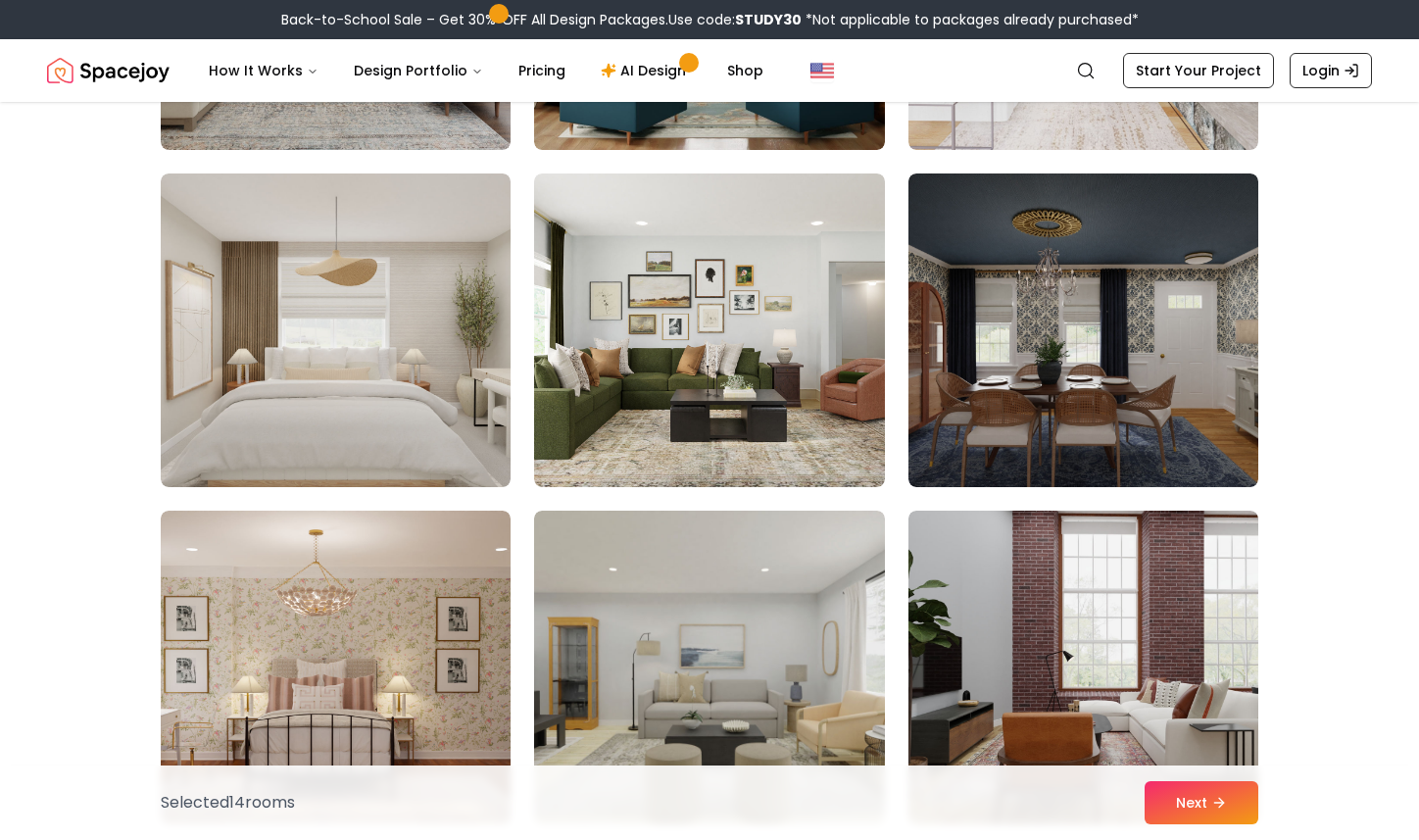
scroll to position [8544, 0]
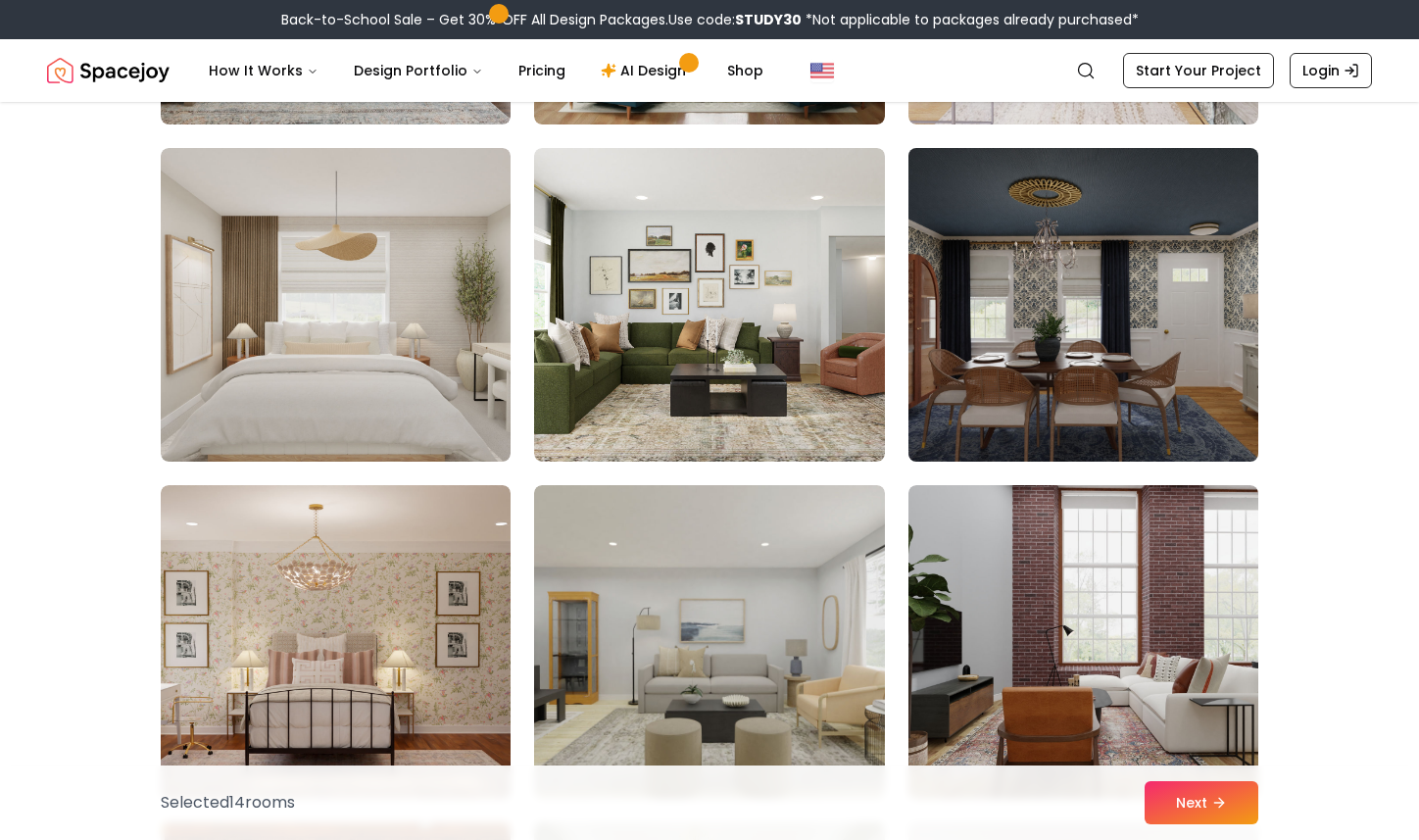
click at [1103, 312] on img at bounding box center [1084, 304] width 367 height 329
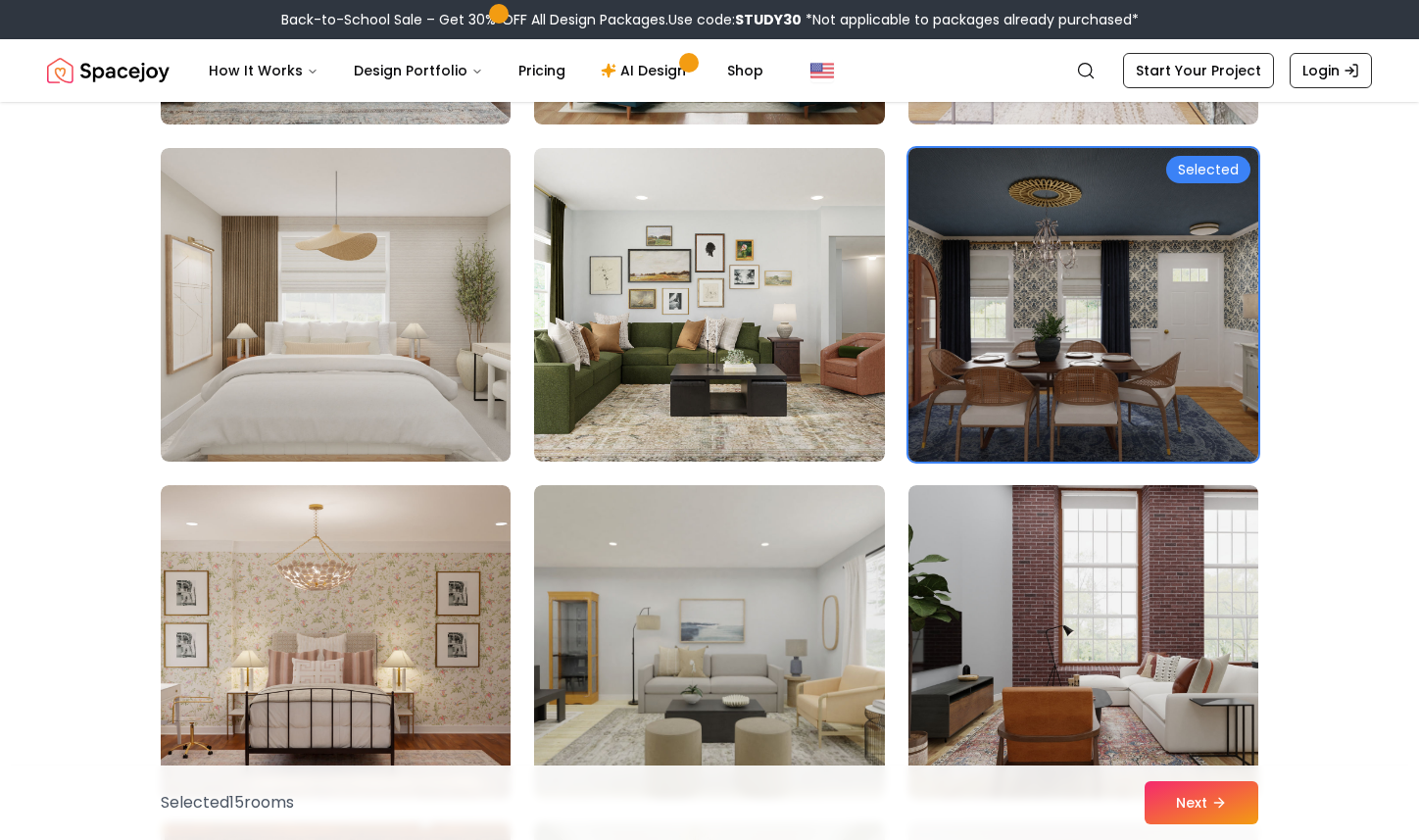
click at [1094, 315] on img at bounding box center [1084, 304] width 367 height 329
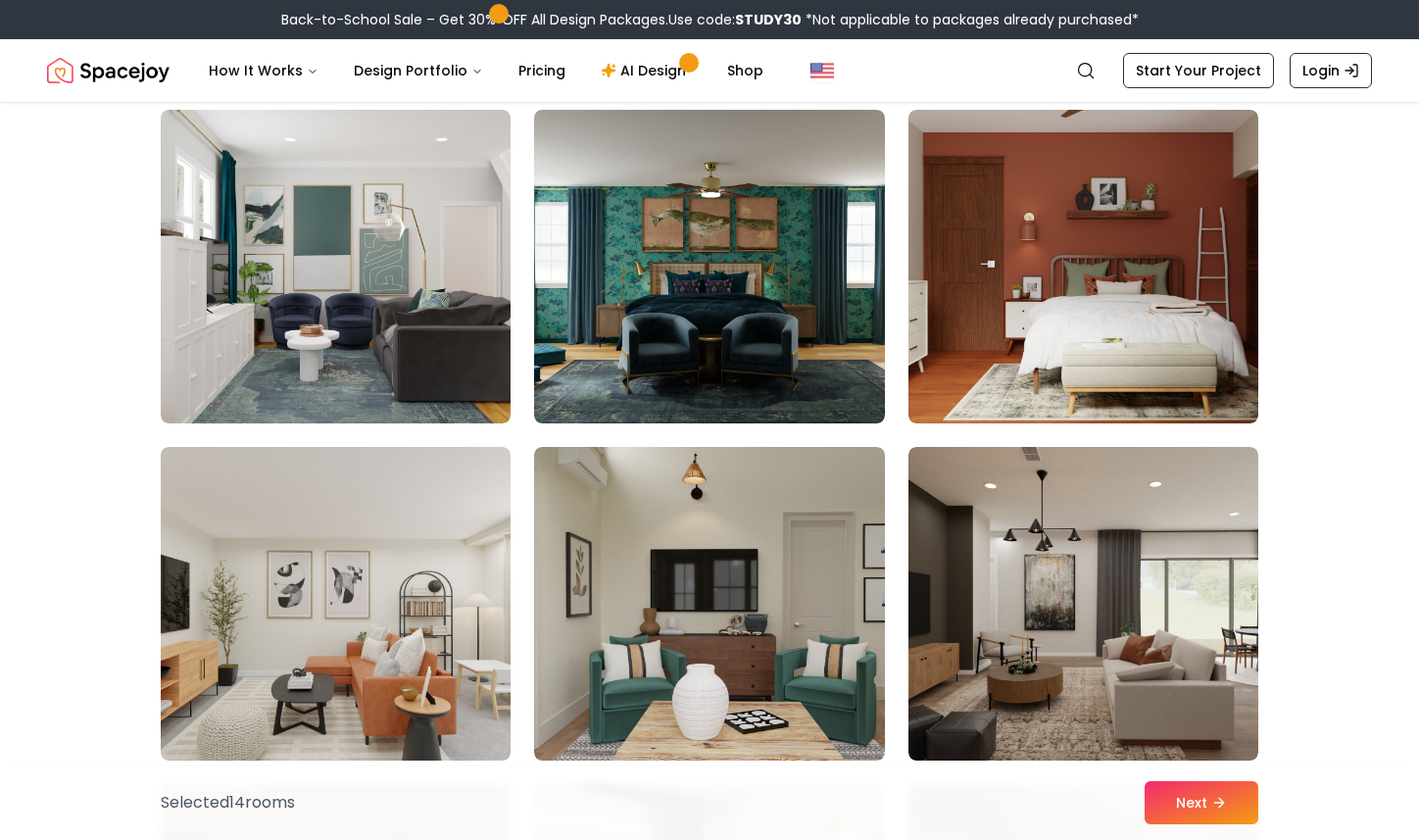
scroll to position [9595, 0]
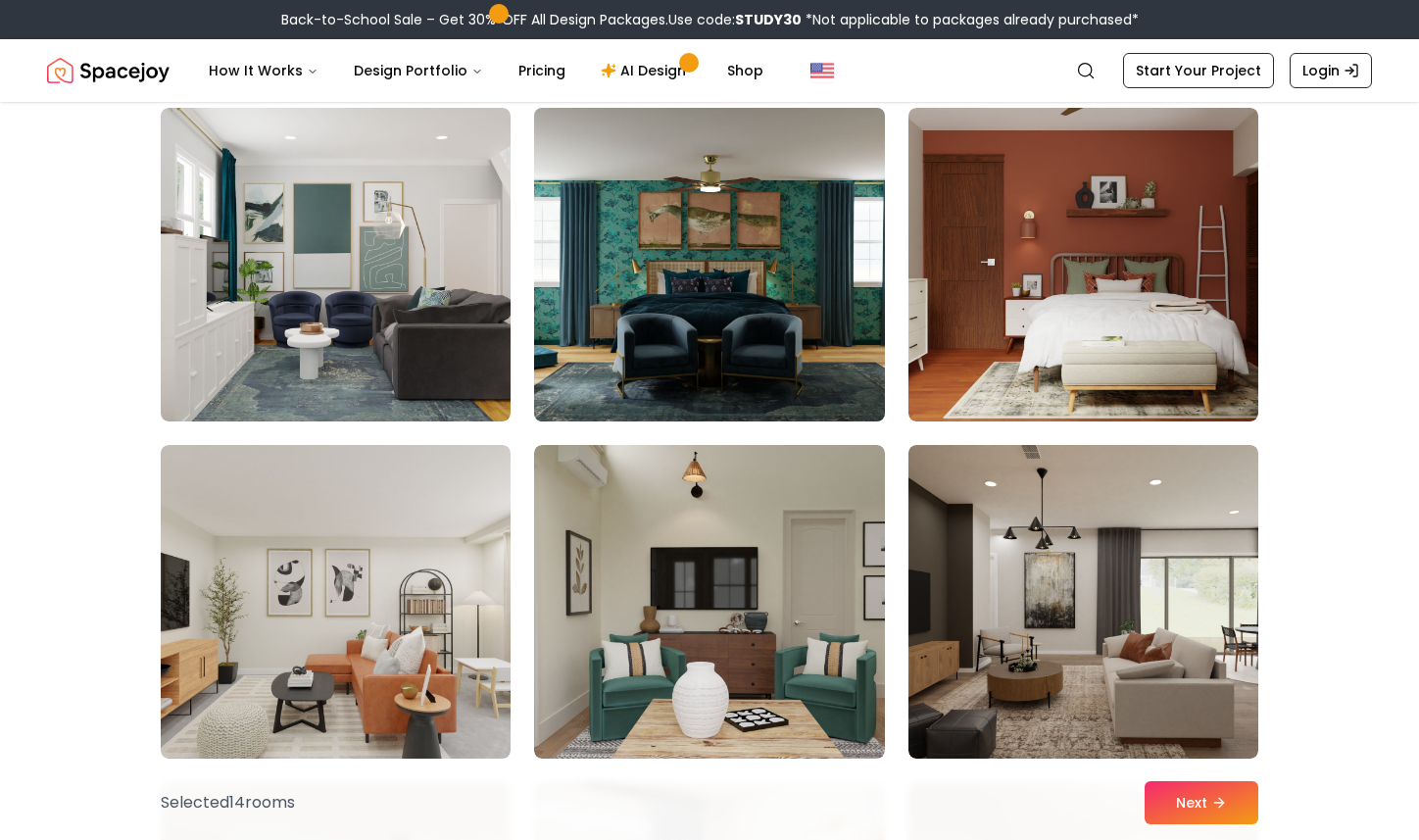
click at [786, 243] on img at bounding box center [709, 265] width 367 height 329
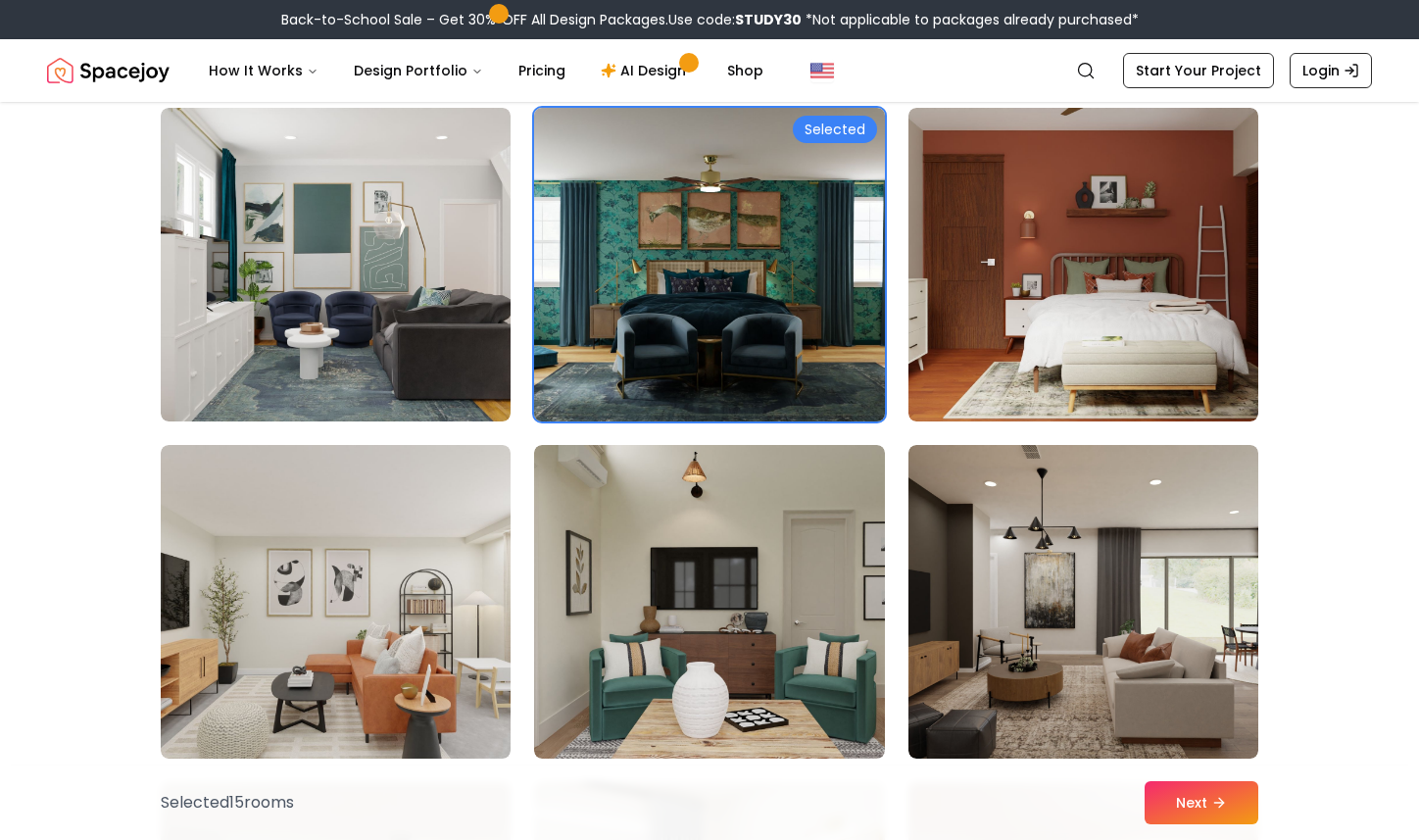
click at [693, 200] on img at bounding box center [709, 265] width 367 height 329
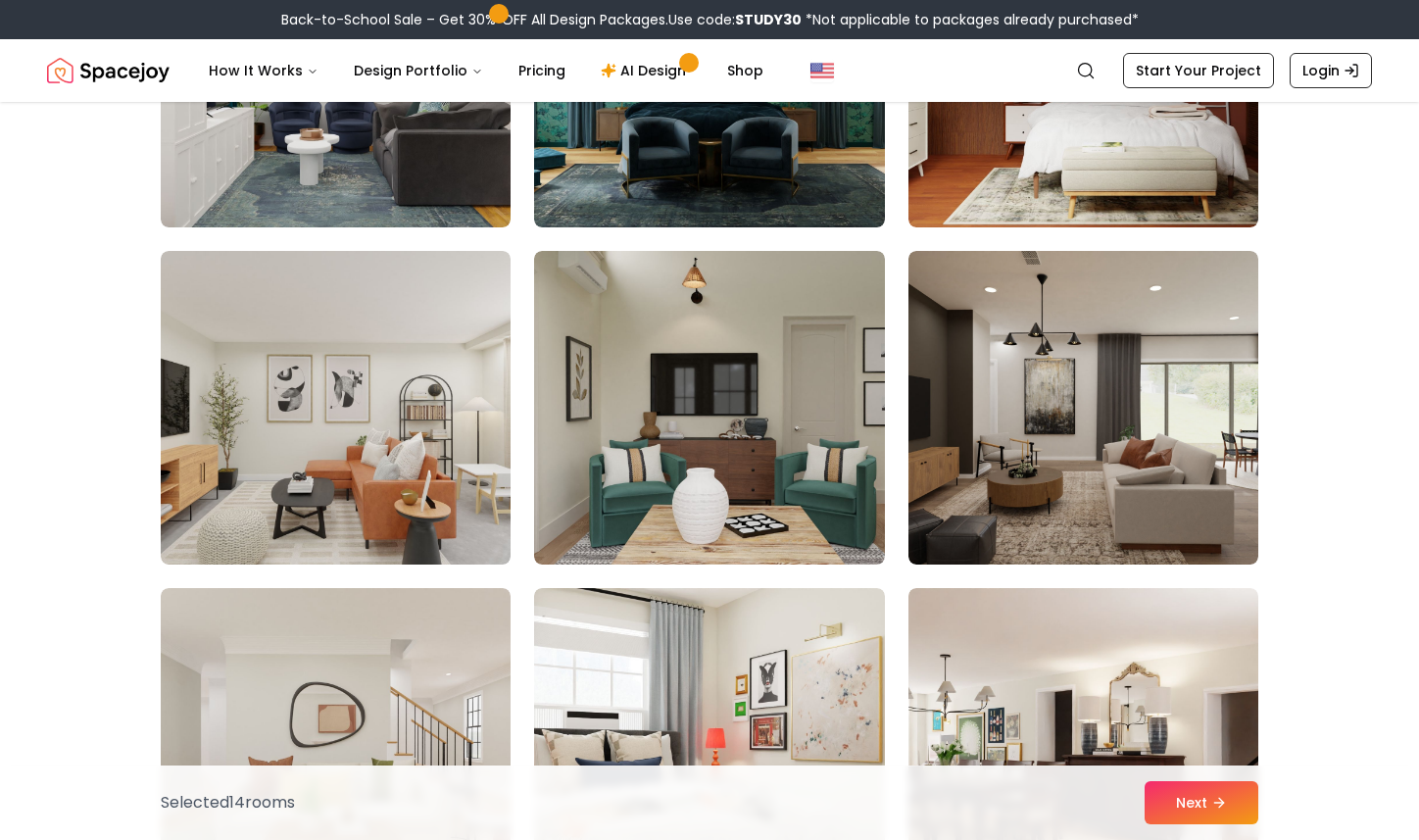
scroll to position [9875, 0]
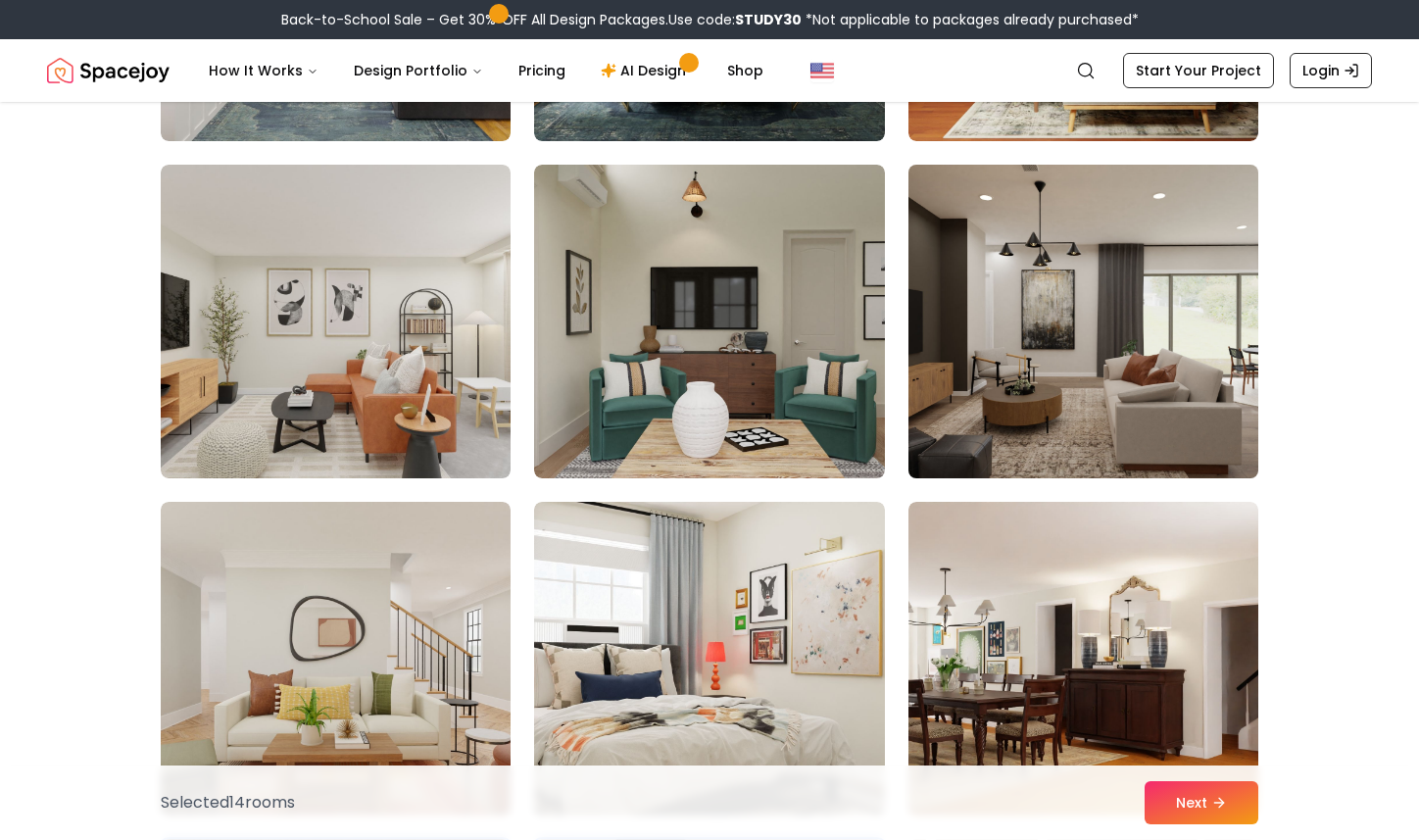
click at [1098, 371] on img at bounding box center [1084, 321] width 367 height 329
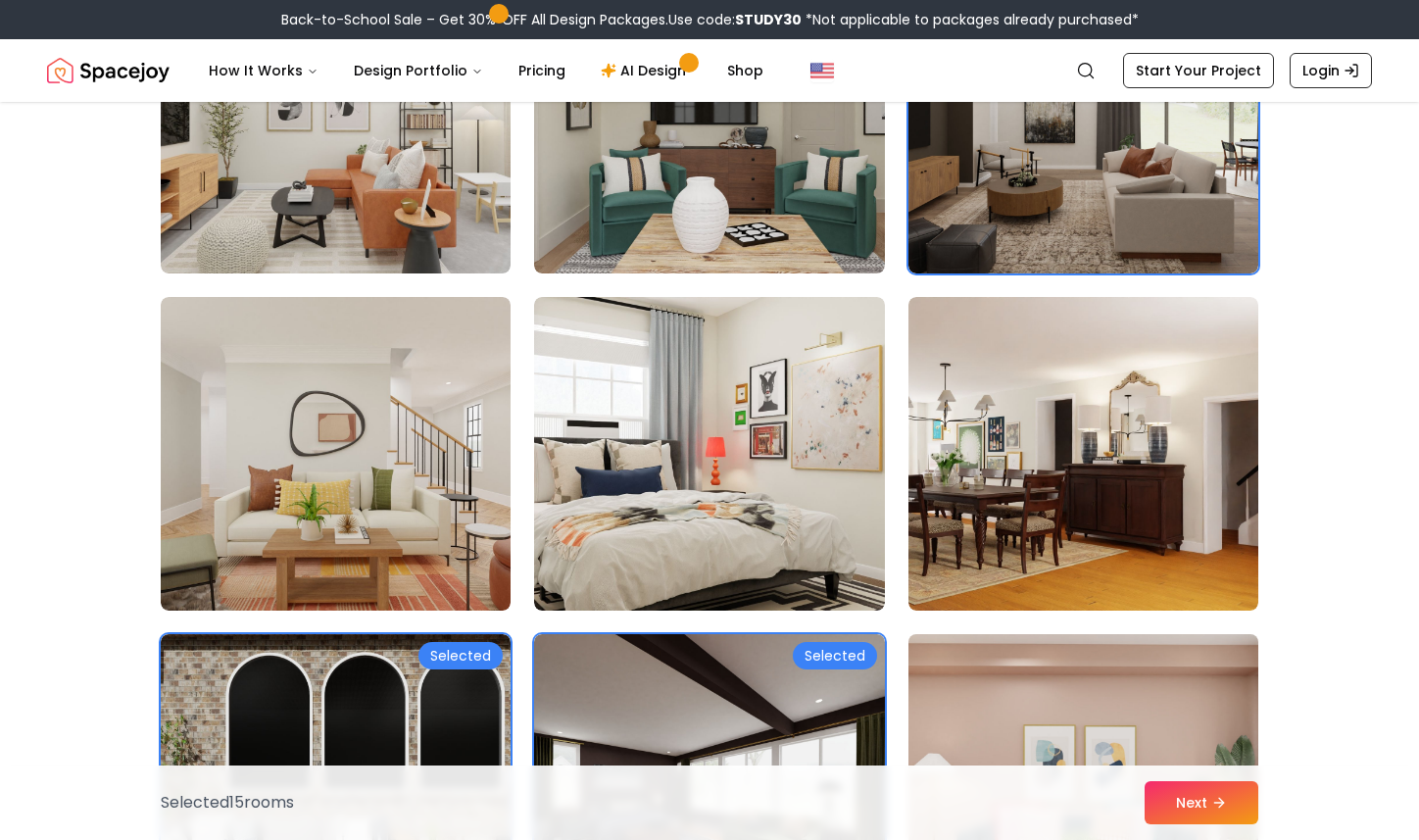
scroll to position [10087, 0]
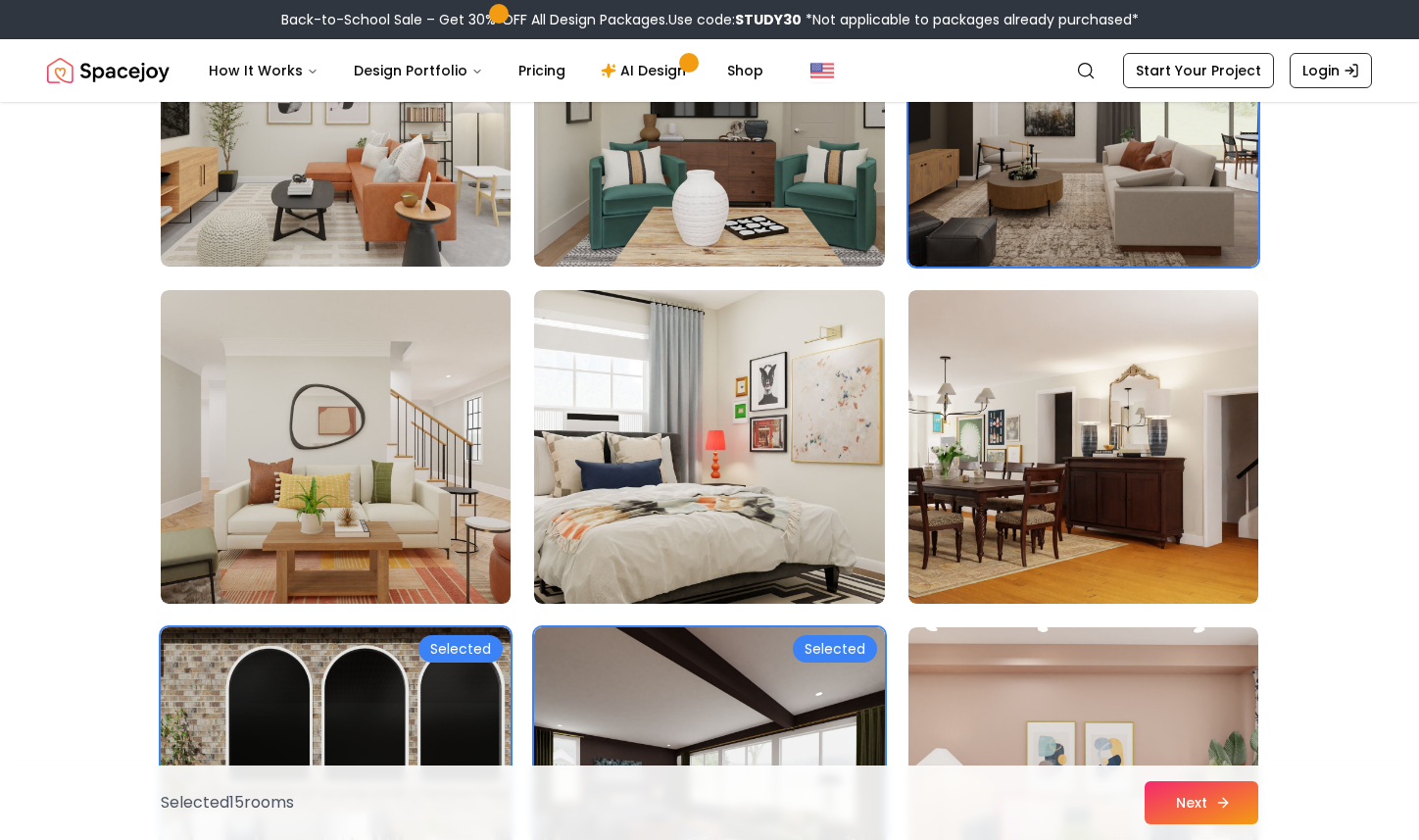
click at [1192, 822] on button "Next" at bounding box center [1202, 801] width 114 height 43
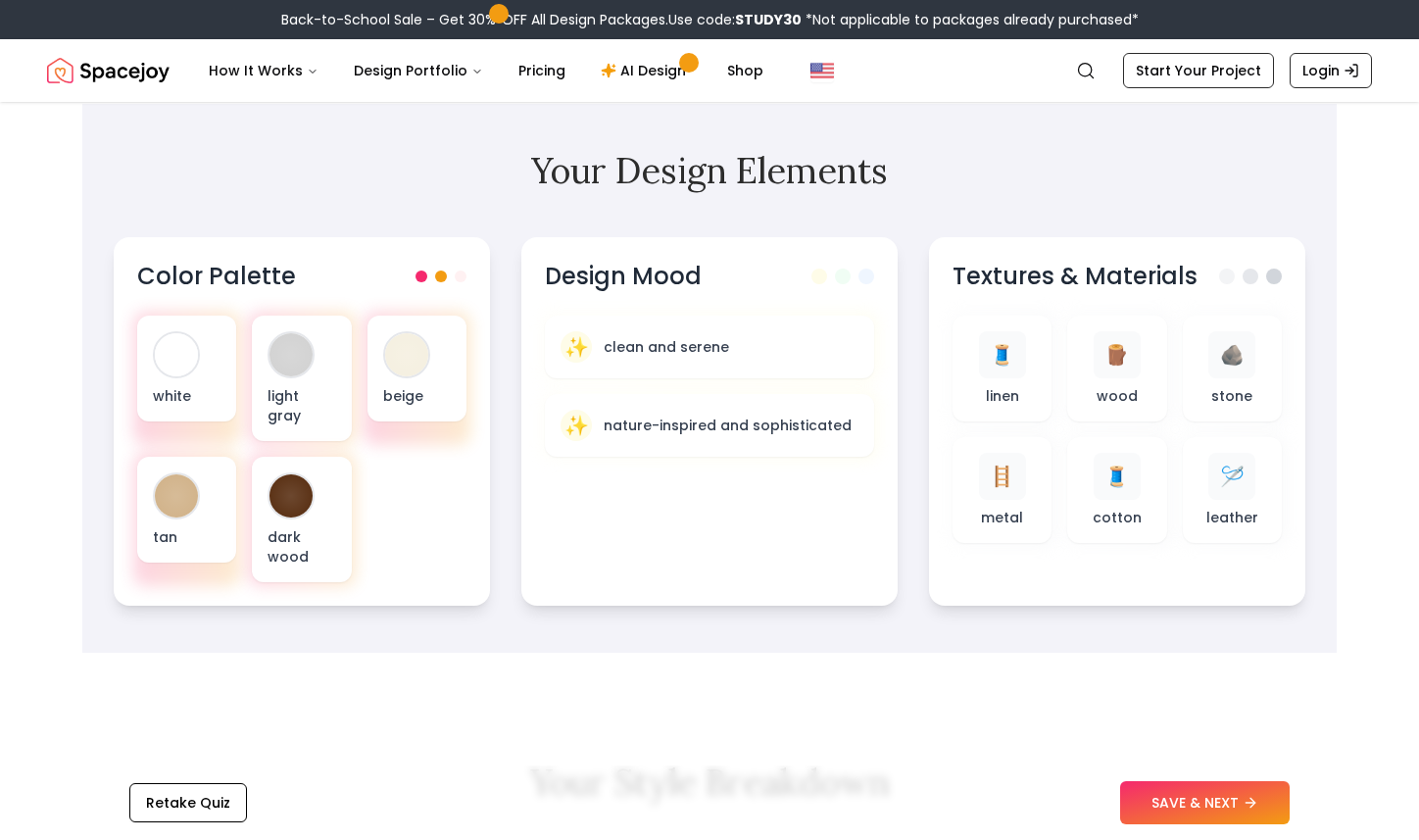
scroll to position [580, 0]
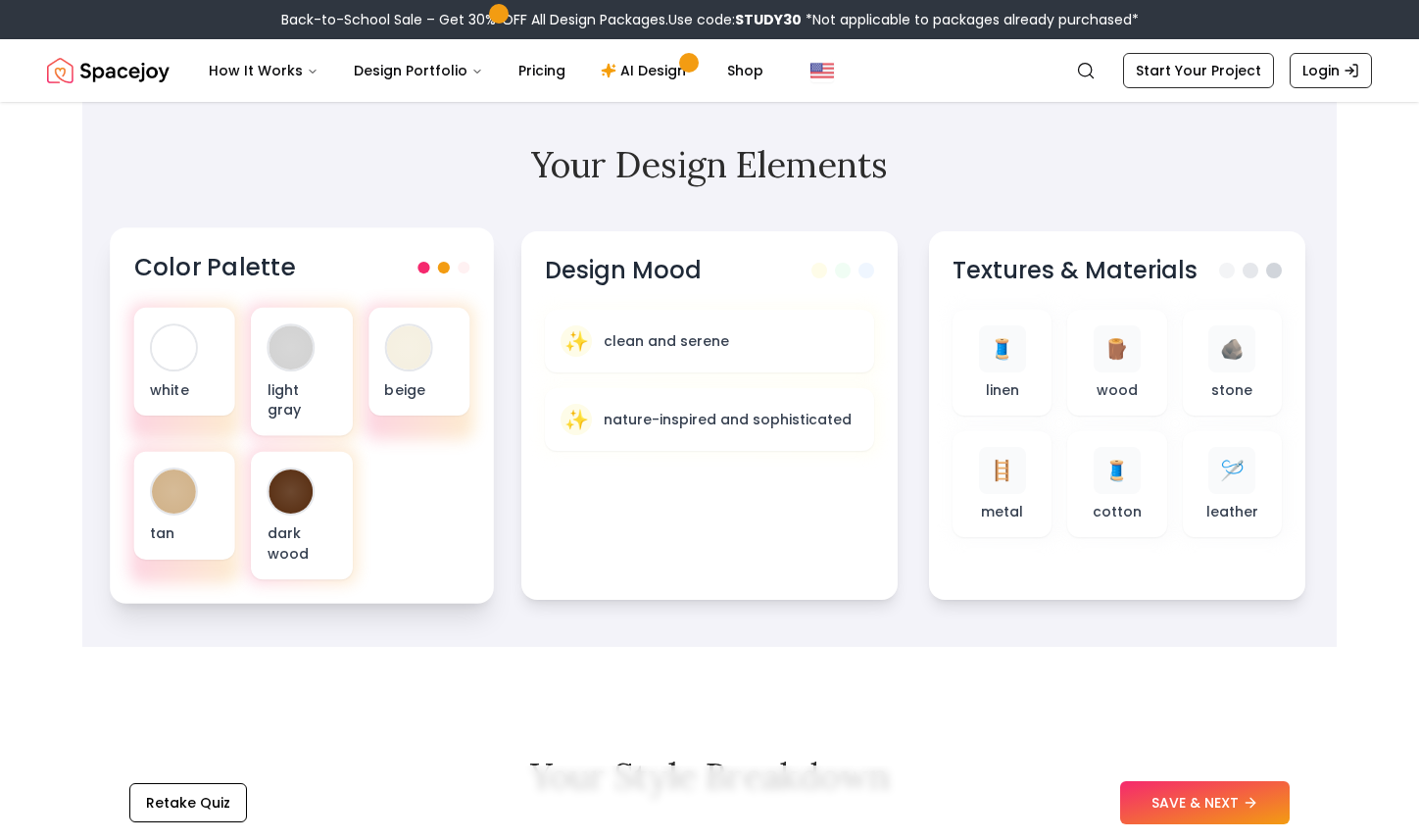
click at [427, 487] on div "white light gray beige tan dark wood" at bounding box center [302, 443] width 336 height 272
click at [295, 474] on div at bounding box center [292, 491] width 44 height 44
click at [201, 483] on div "tan" at bounding box center [185, 505] width 101 height 108
click at [197, 357] on div "white" at bounding box center [185, 361] width 101 height 108
click at [298, 358] on div at bounding box center [292, 347] width 44 height 44
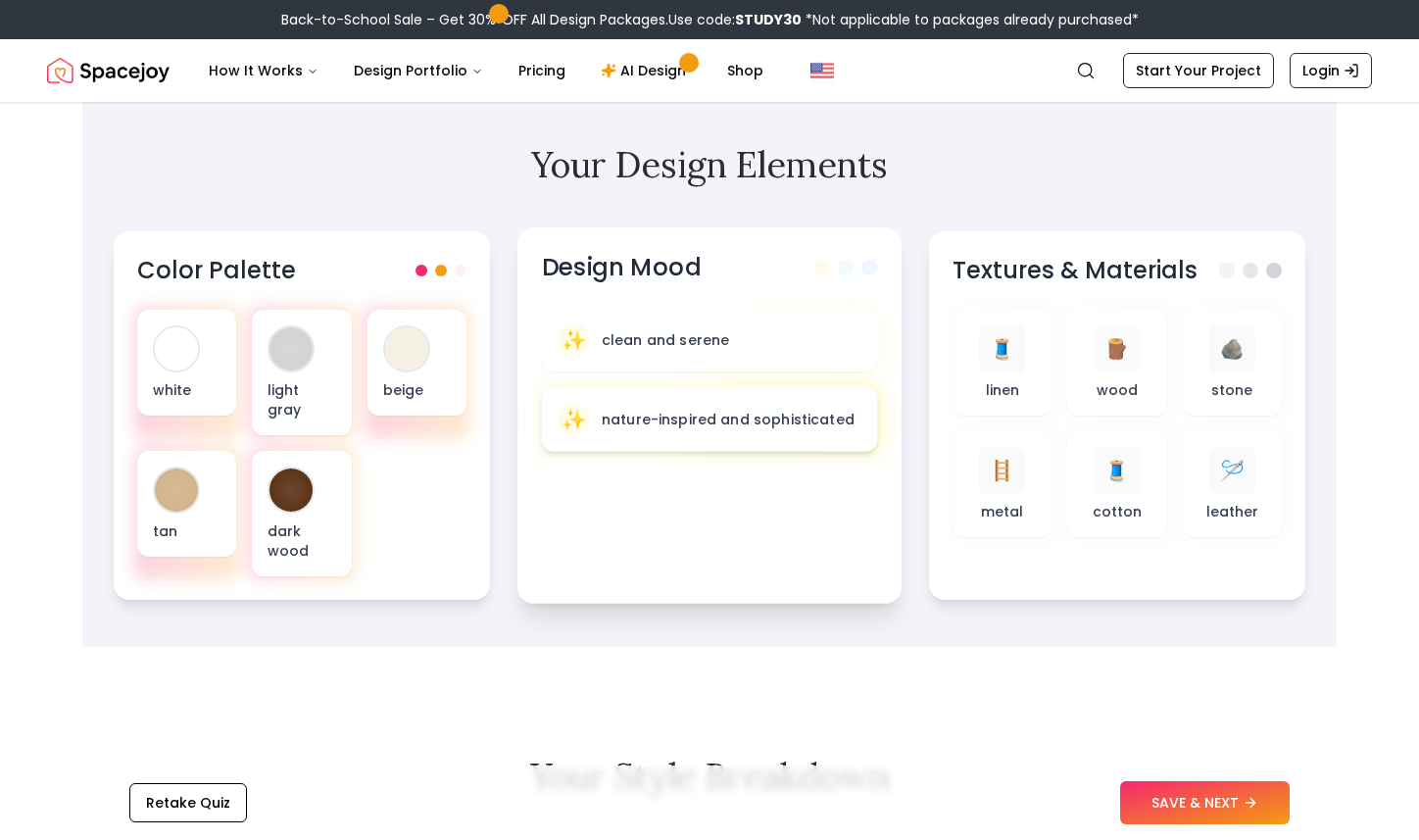
click at [741, 415] on p "nature-inspired and sophisticated" at bounding box center [728, 420] width 253 height 20
click at [746, 414] on p "nature-inspired and sophisticated" at bounding box center [728, 420] width 253 height 20
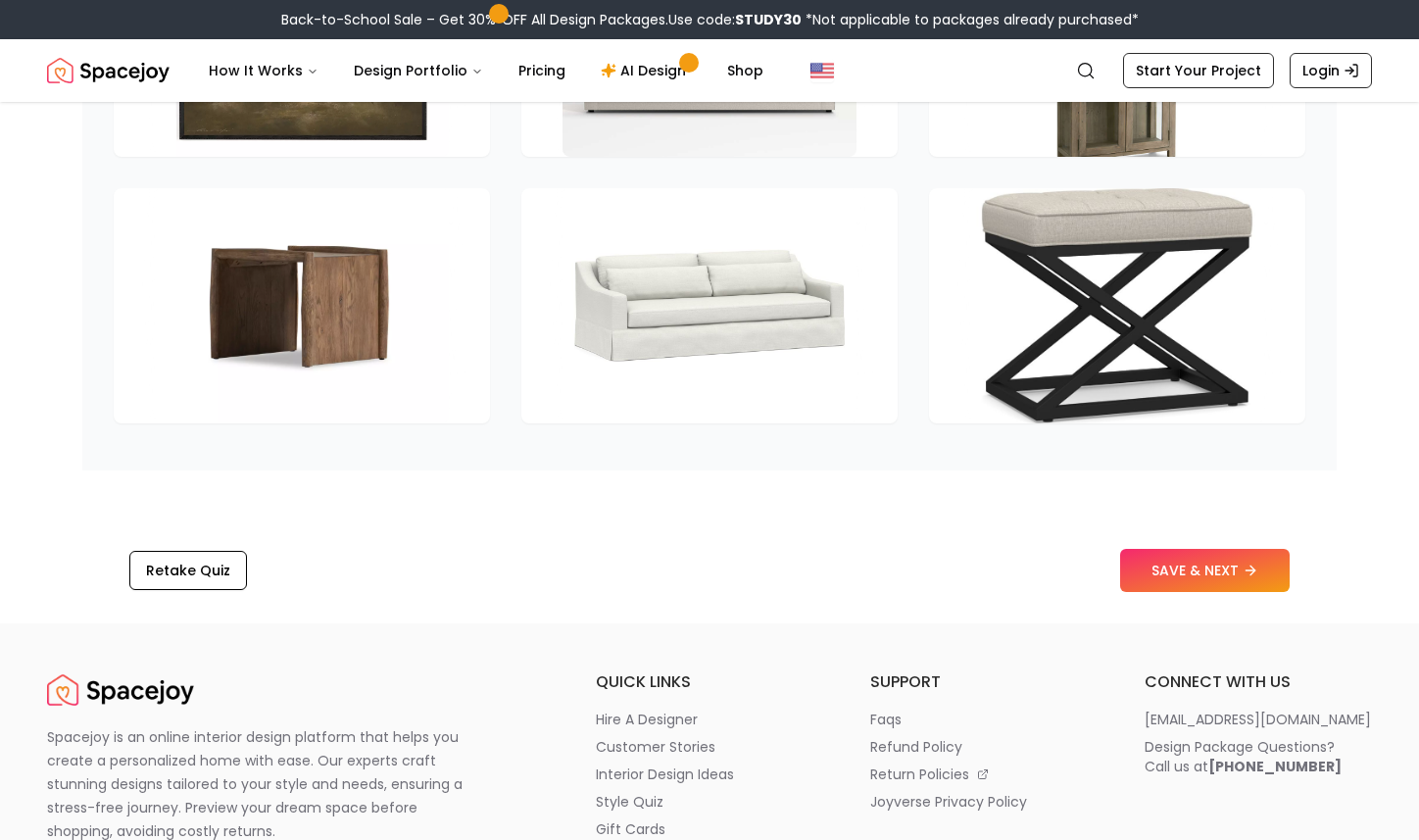
scroll to position [3089, 0]
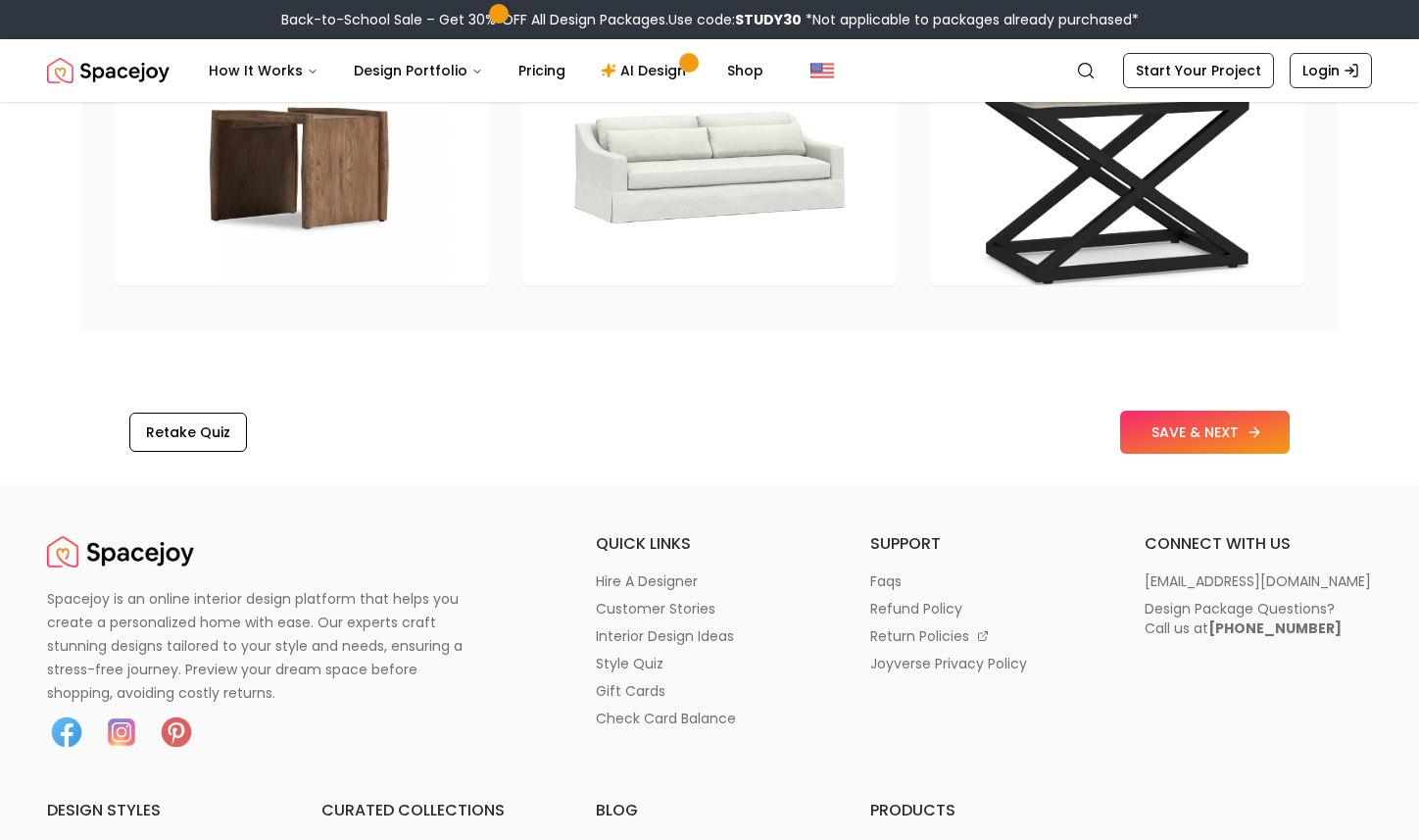
click at [1201, 431] on button "SAVE & NEXT" at bounding box center [1205, 431] width 170 height 43
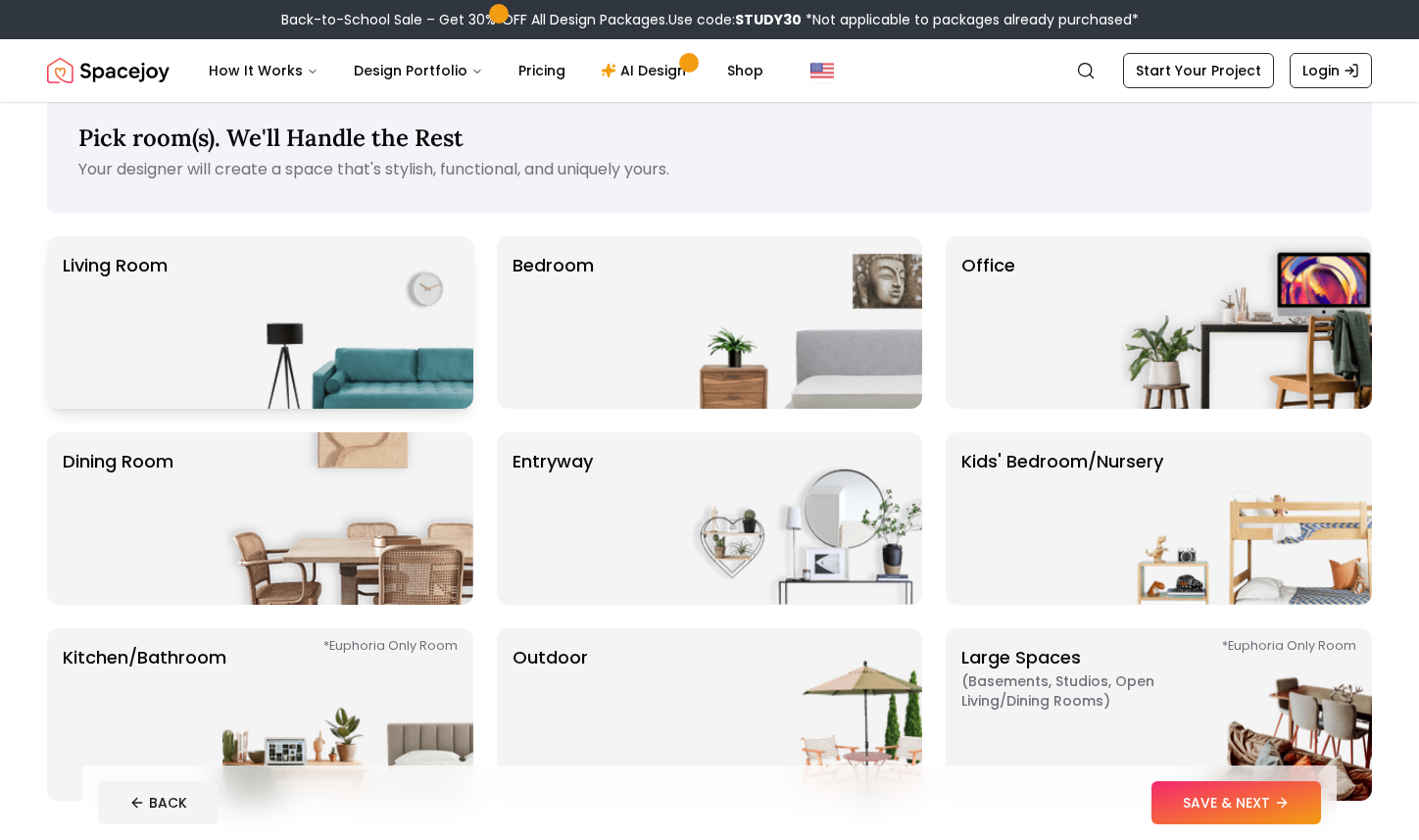
scroll to position [33, 0]
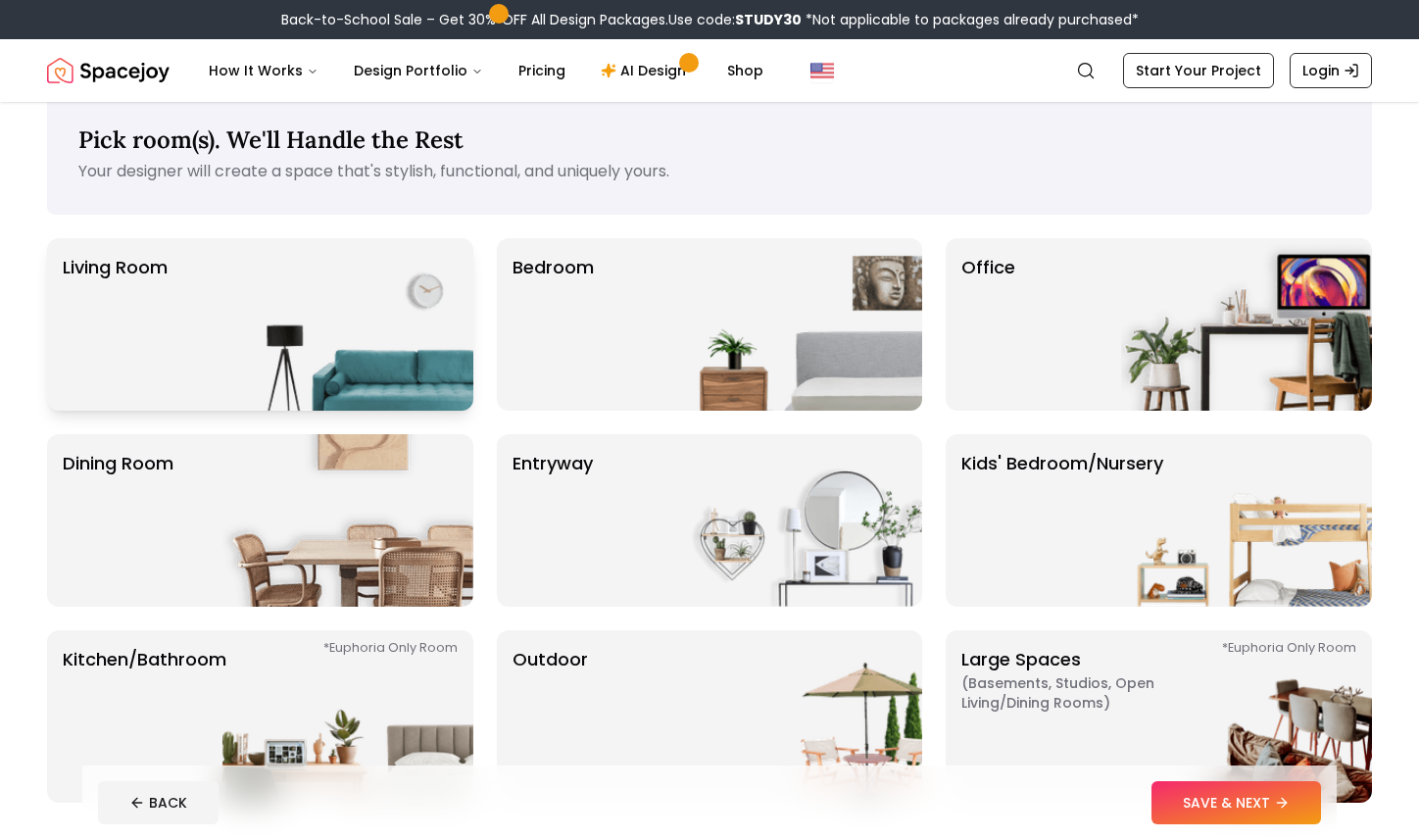
click at [325, 297] on img at bounding box center [347, 324] width 251 height 173
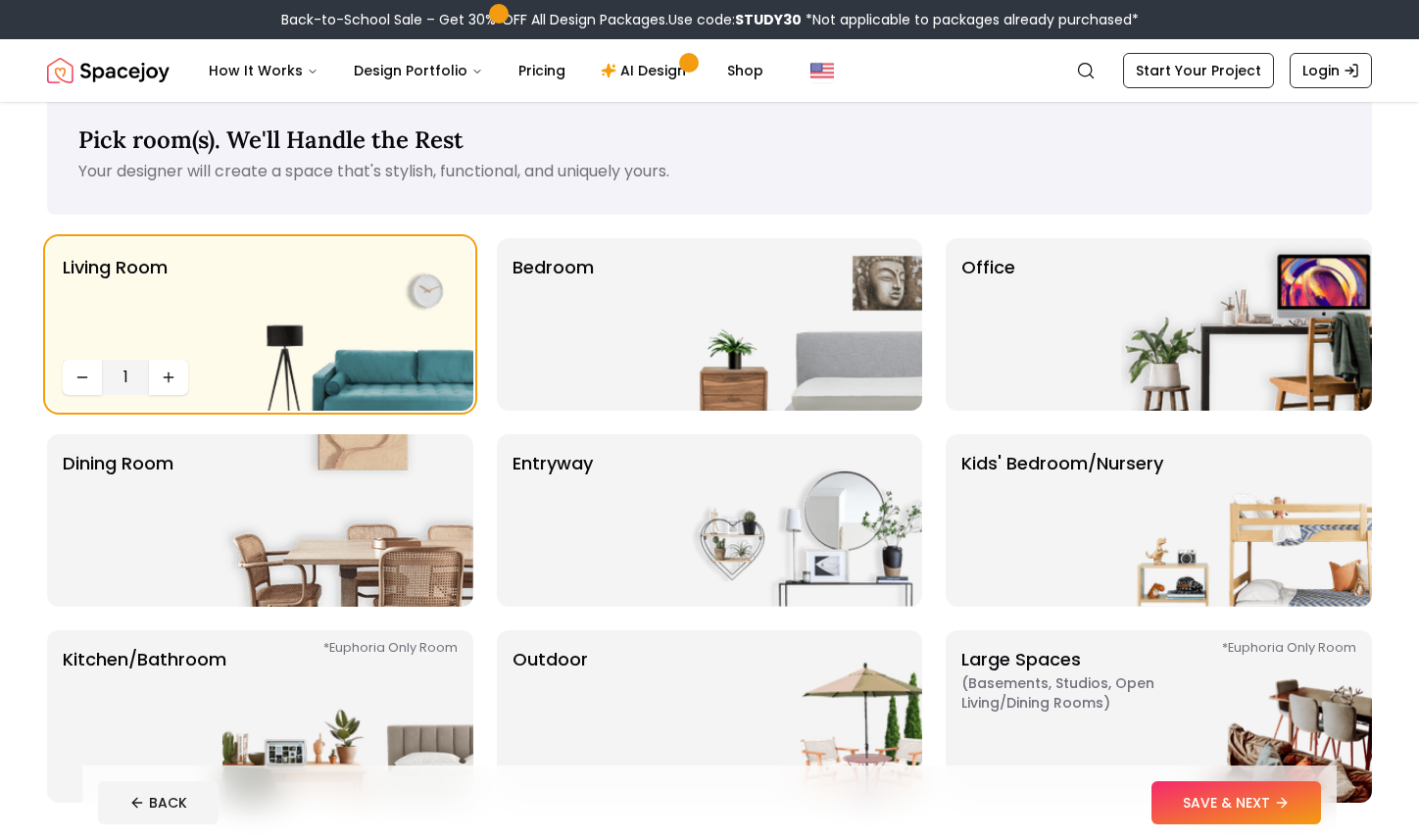
scroll to position [0, 0]
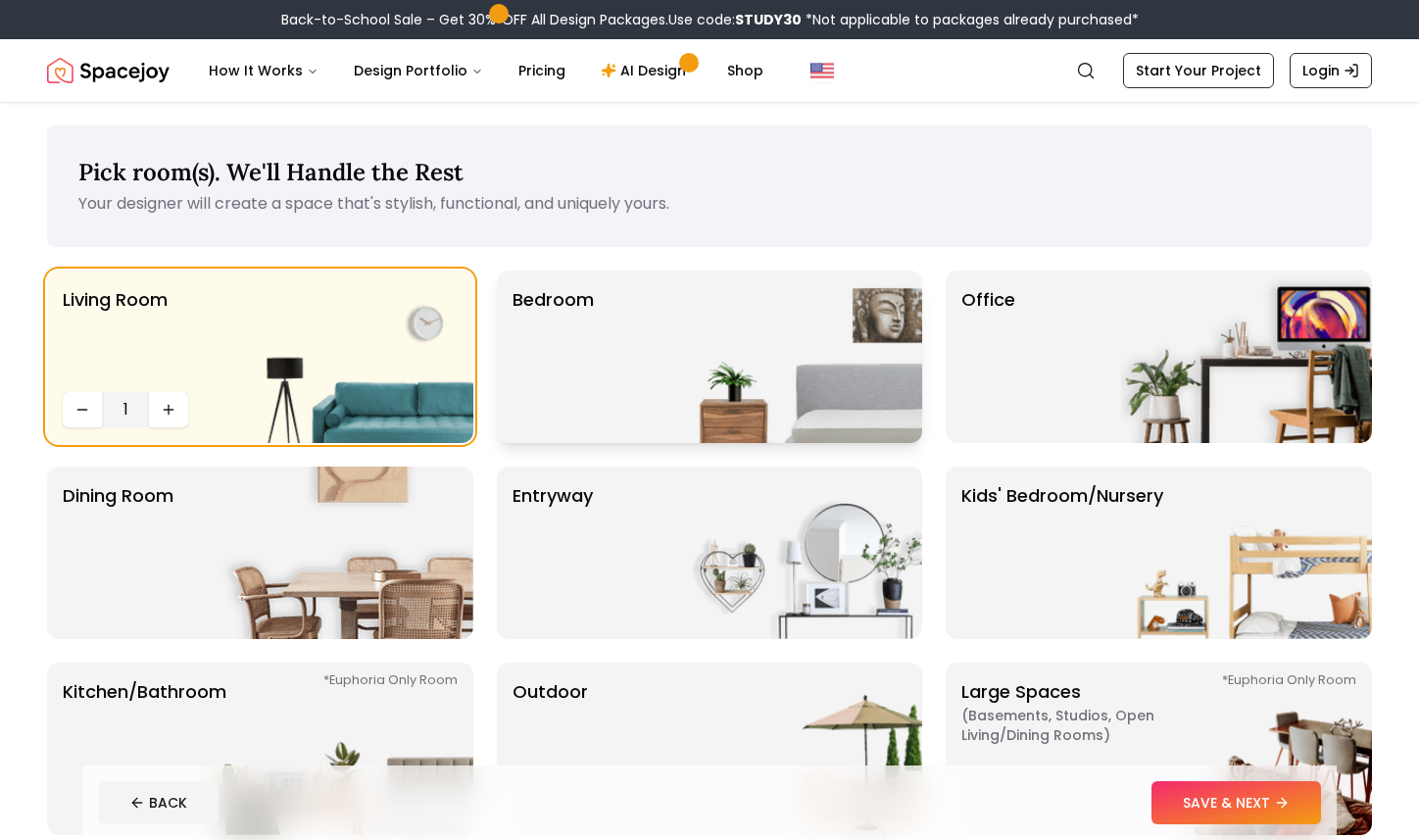
click at [824, 319] on img at bounding box center [797, 357] width 251 height 173
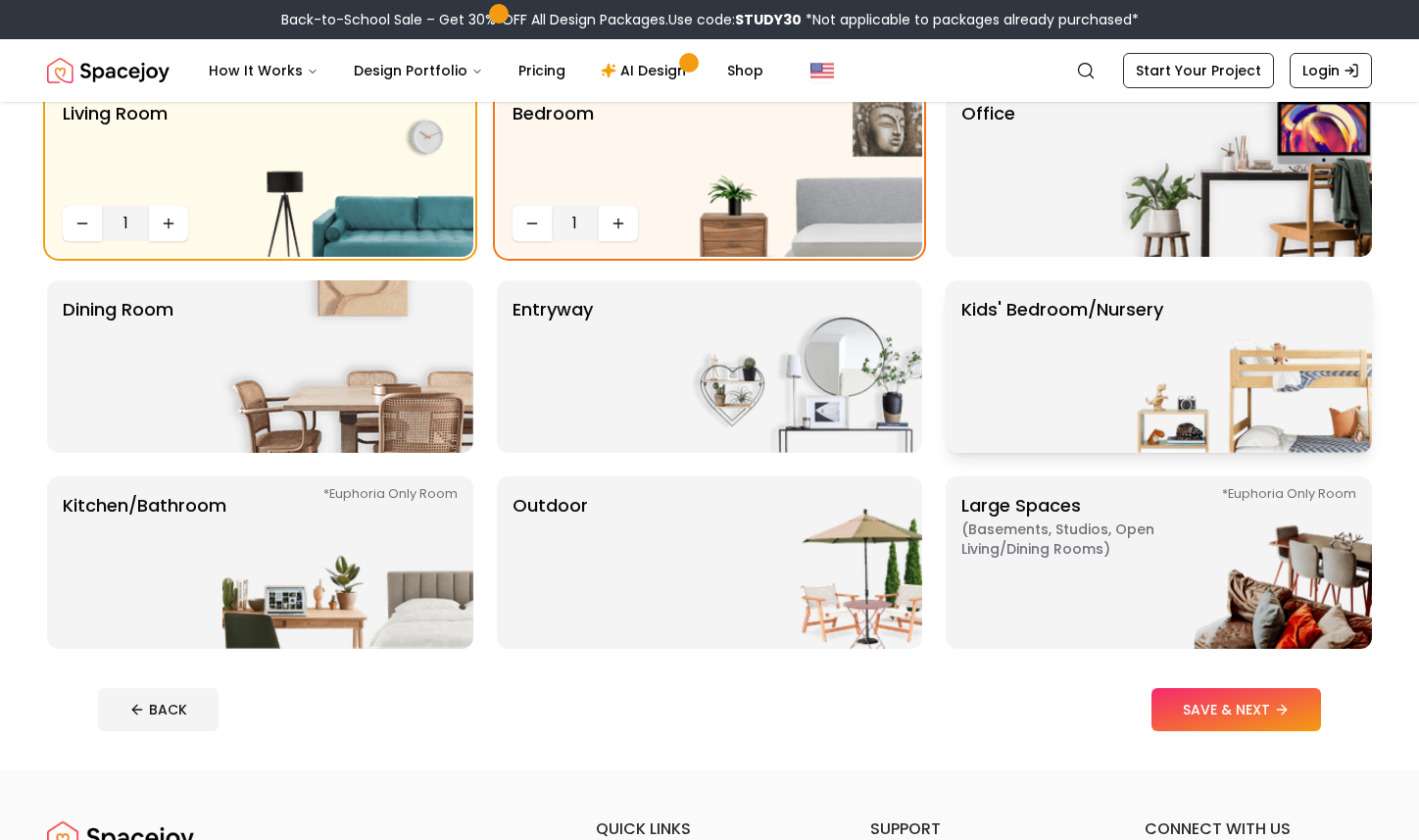
scroll to position [194, 0]
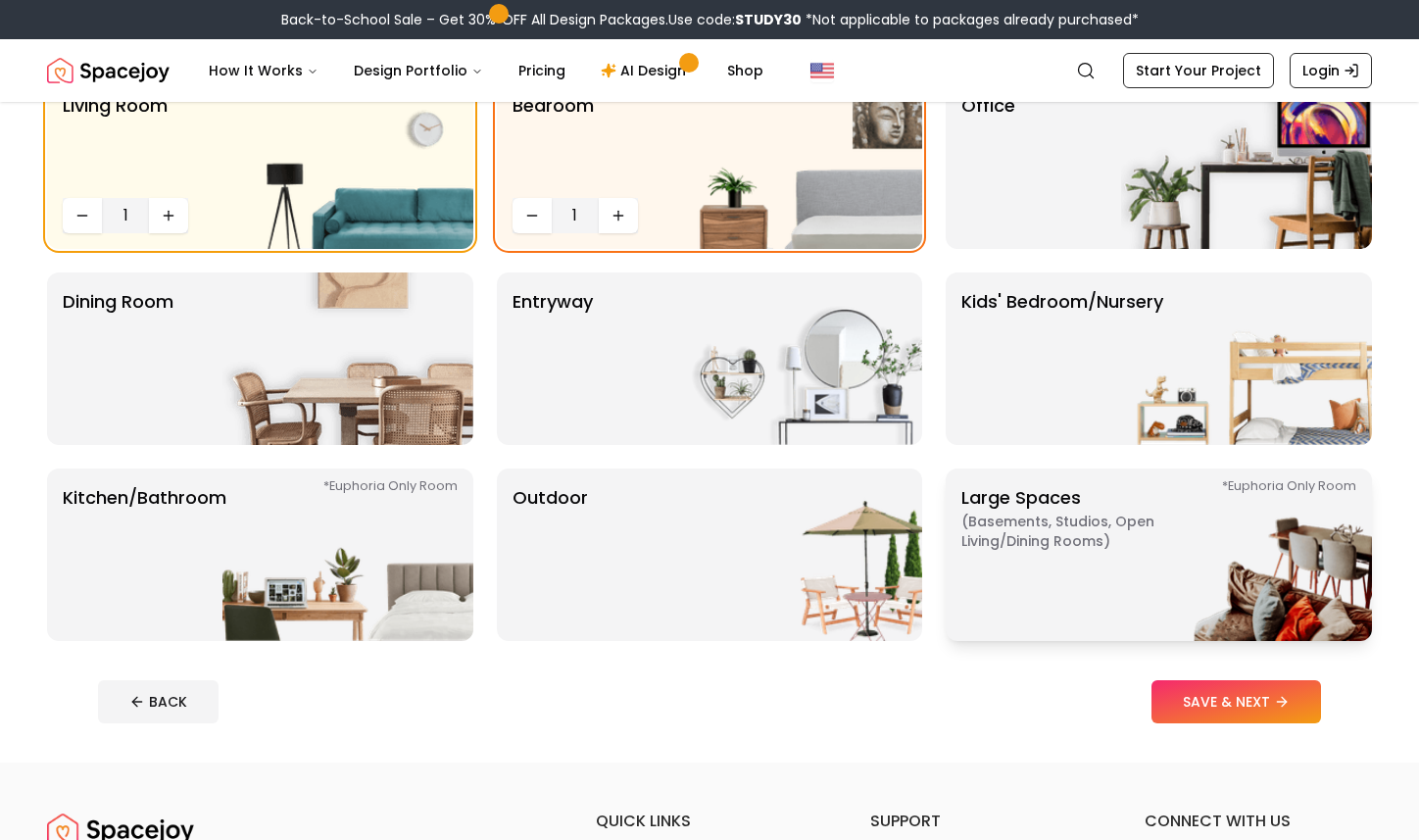
click at [1172, 539] on img at bounding box center [1246, 554] width 251 height 173
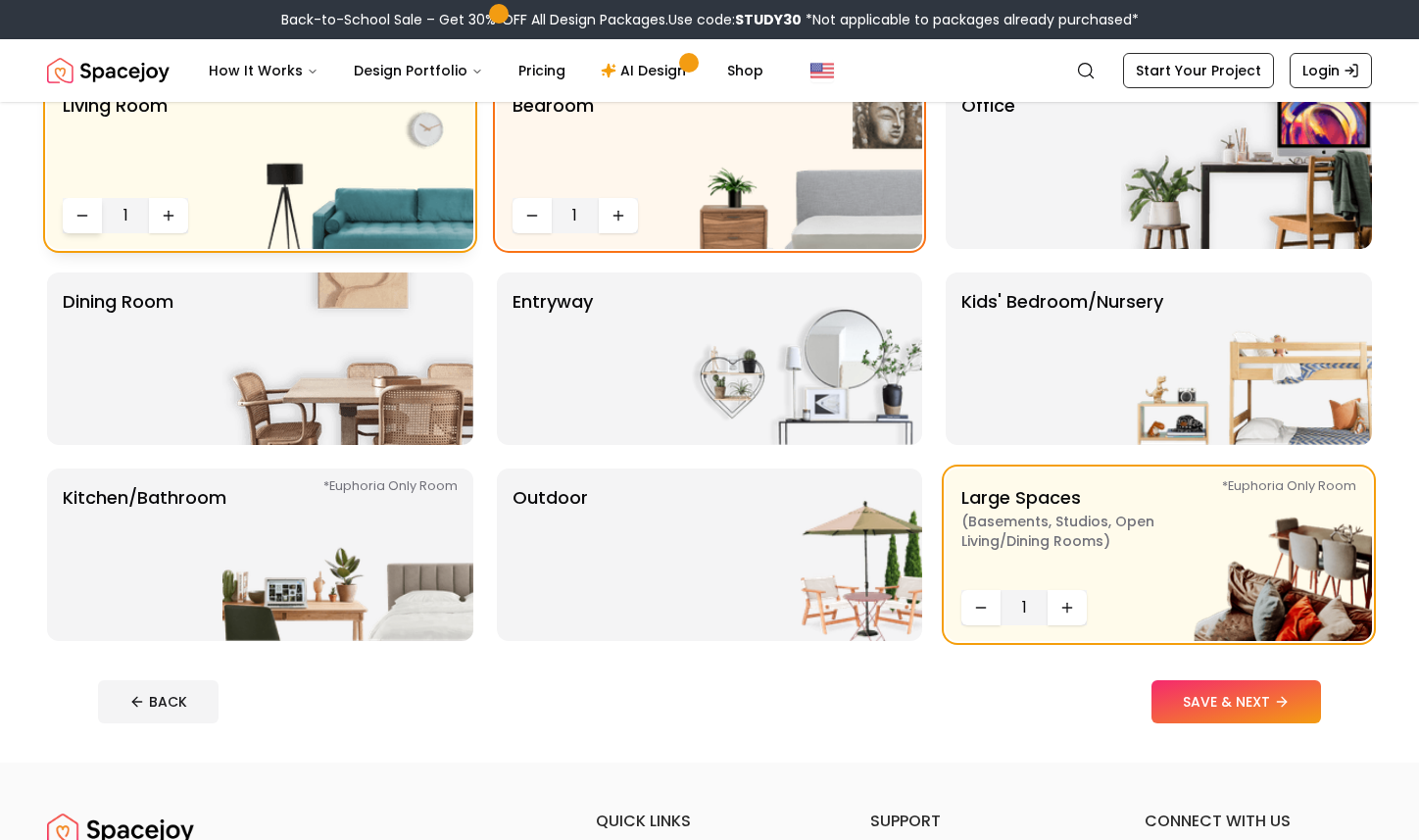
click at [79, 211] on icon "Decrease quantity" at bounding box center [82, 215] width 16 height 16
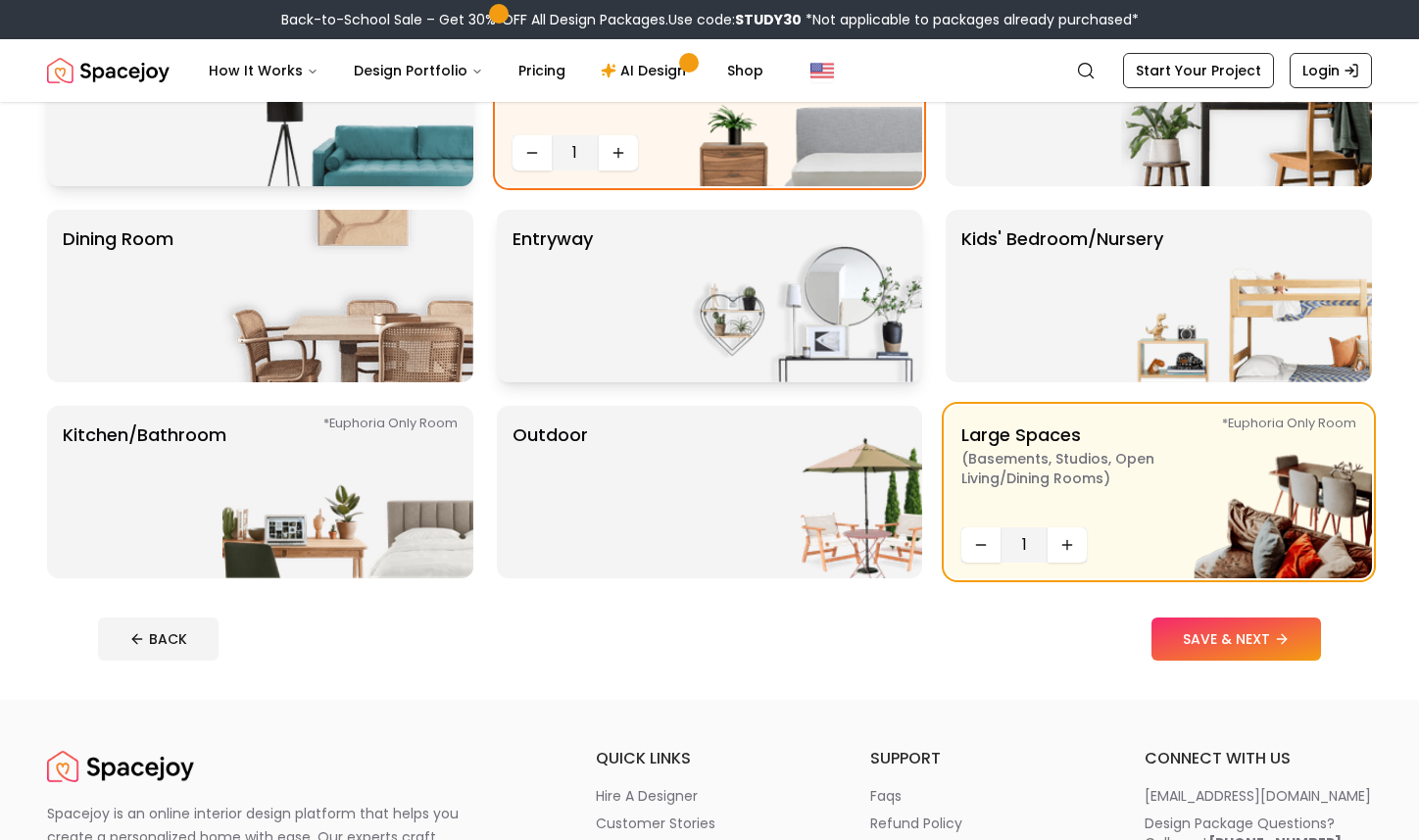
scroll to position [258, 0]
click at [1230, 646] on button "SAVE & NEXT" at bounding box center [1236, 637] width 170 height 43
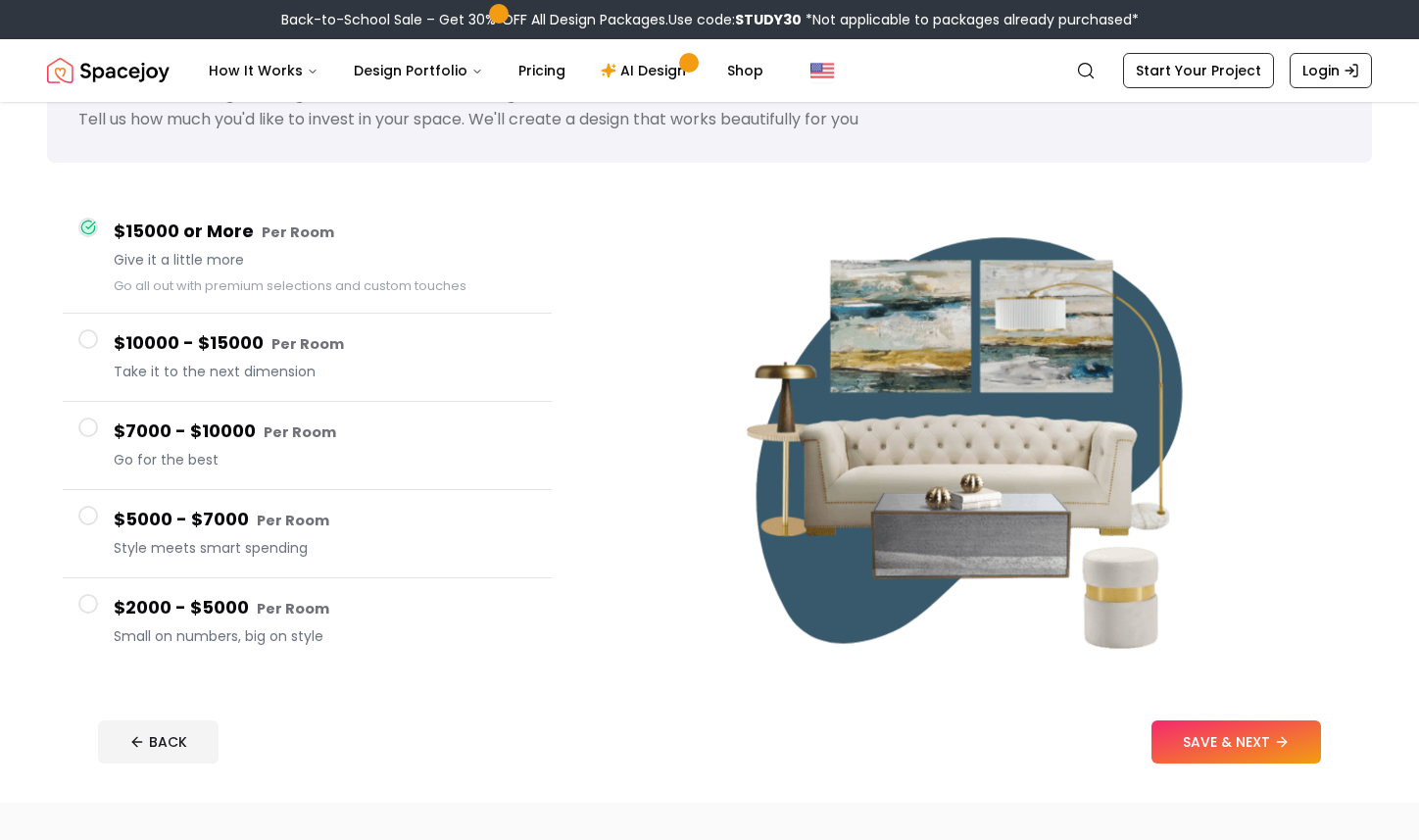
scroll to position [117, 0]
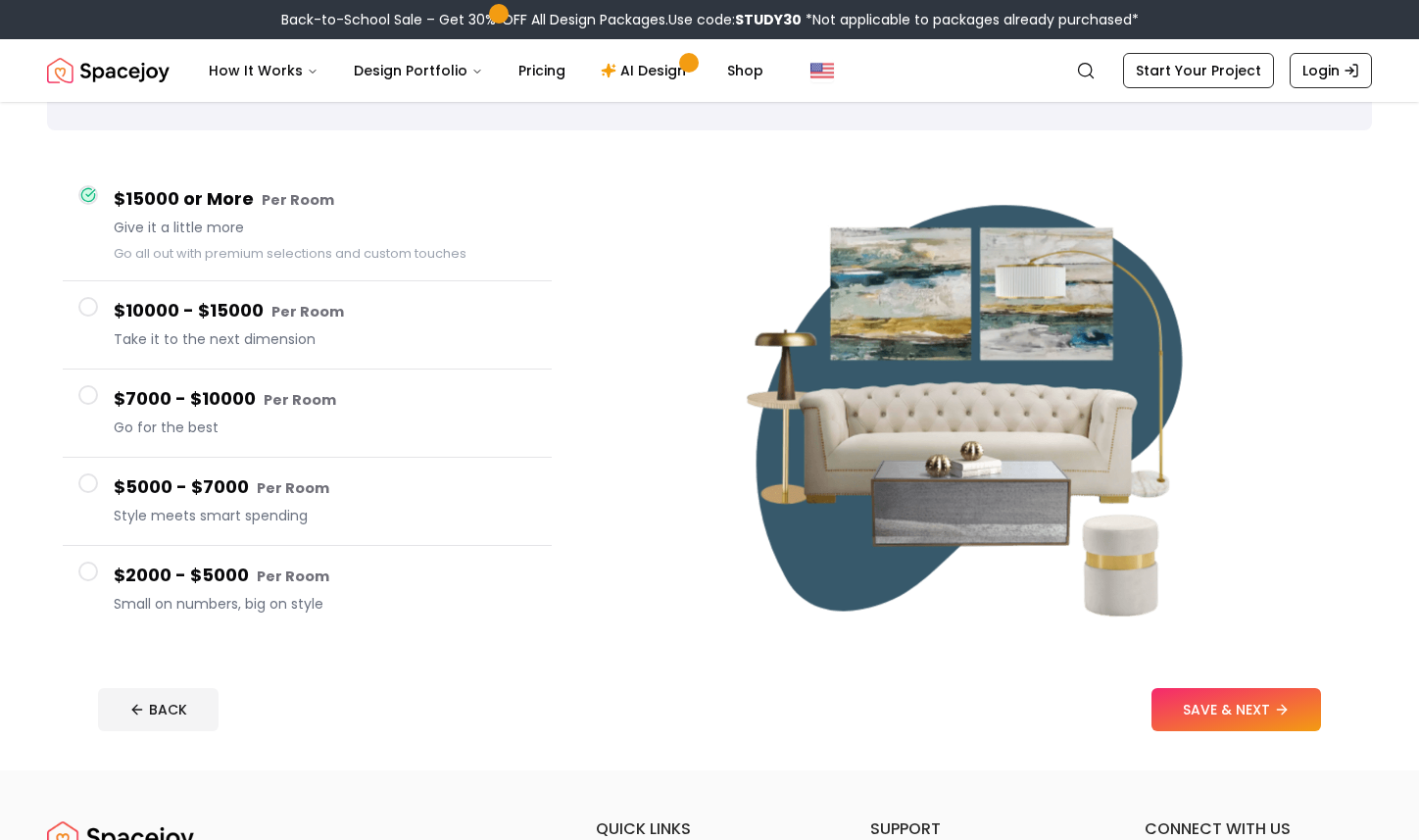
click at [101, 391] on button "$7000 - $10000 Per Room Go for the best" at bounding box center [307, 413] width 489 height 88
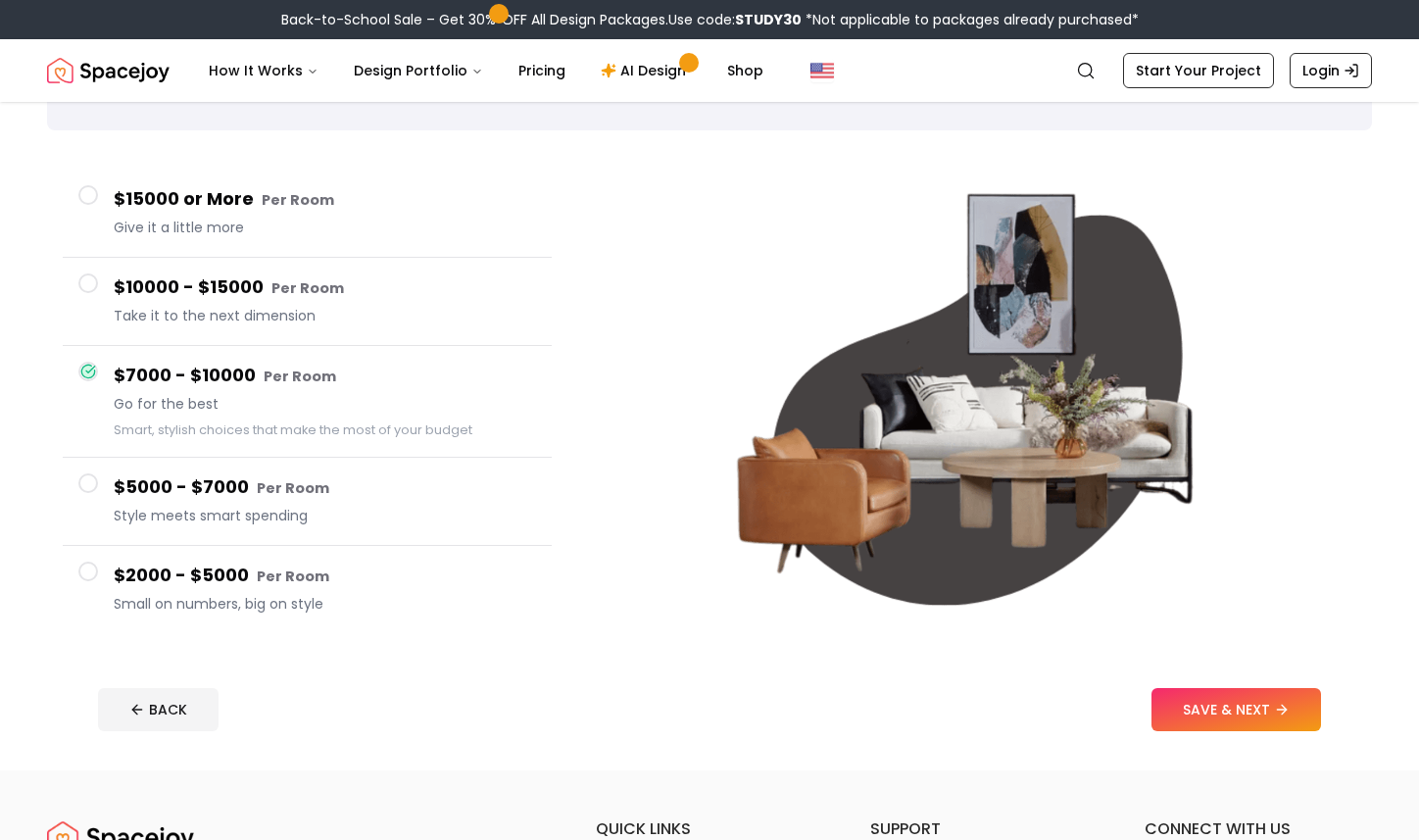
click at [229, 196] on h4 "$15000 or More Per Room" at bounding box center [325, 199] width 423 height 29
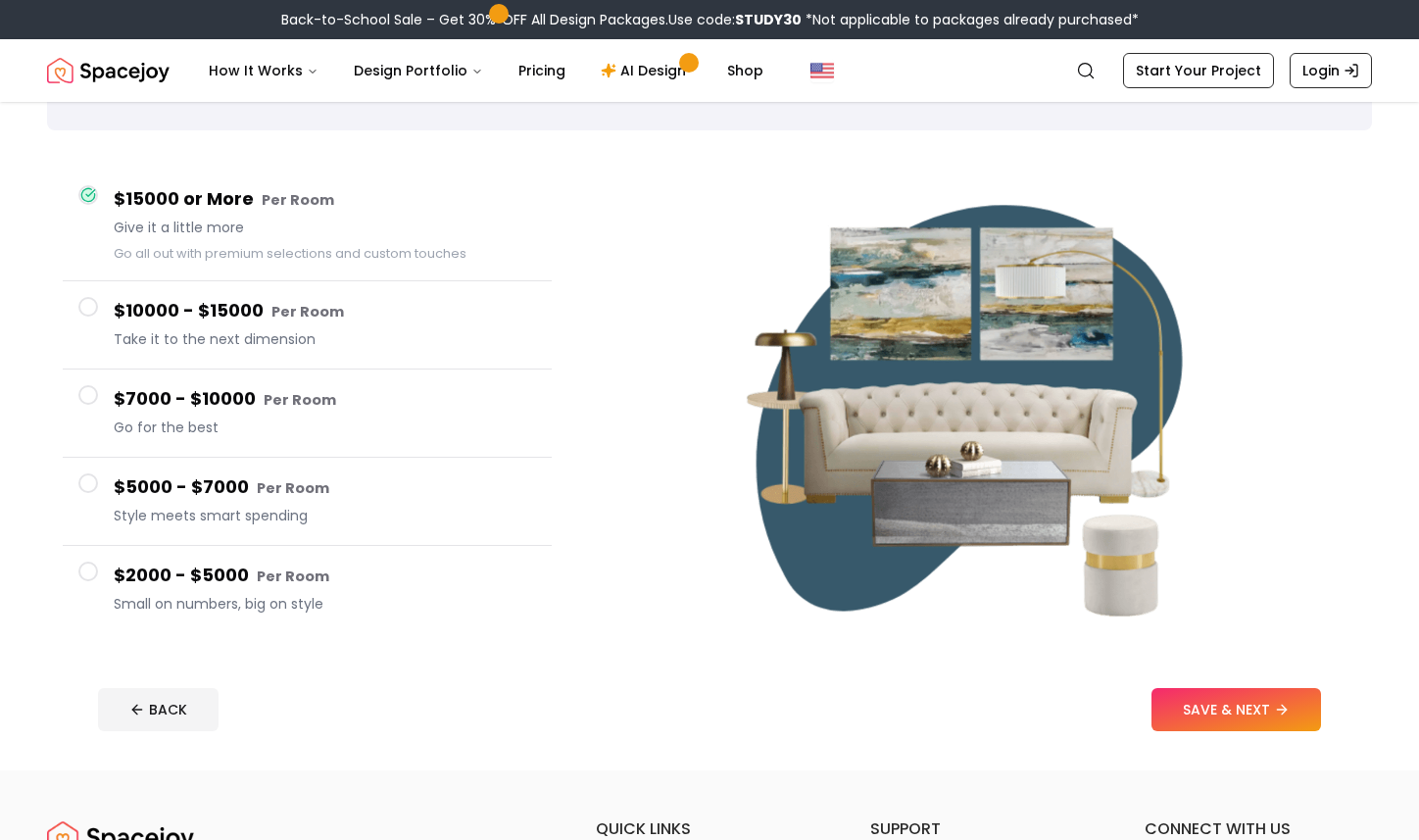
click at [214, 300] on h4 "$10000 - $15000 Per Room" at bounding box center [325, 310] width 423 height 29
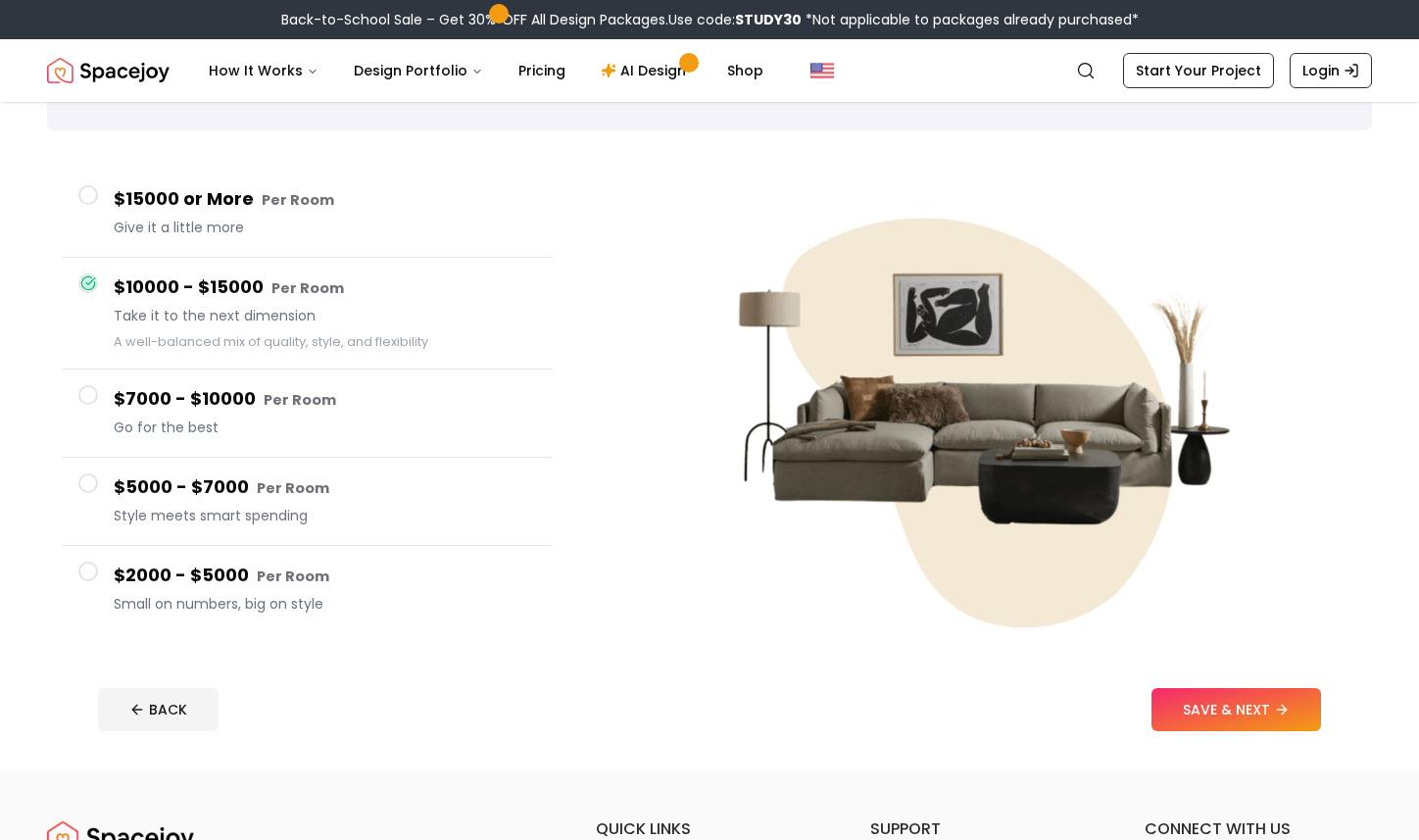
click at [213, 397] on h4 "$7000 - $10000 Per Room" at bounding box center [325, 399] width 423 height 29
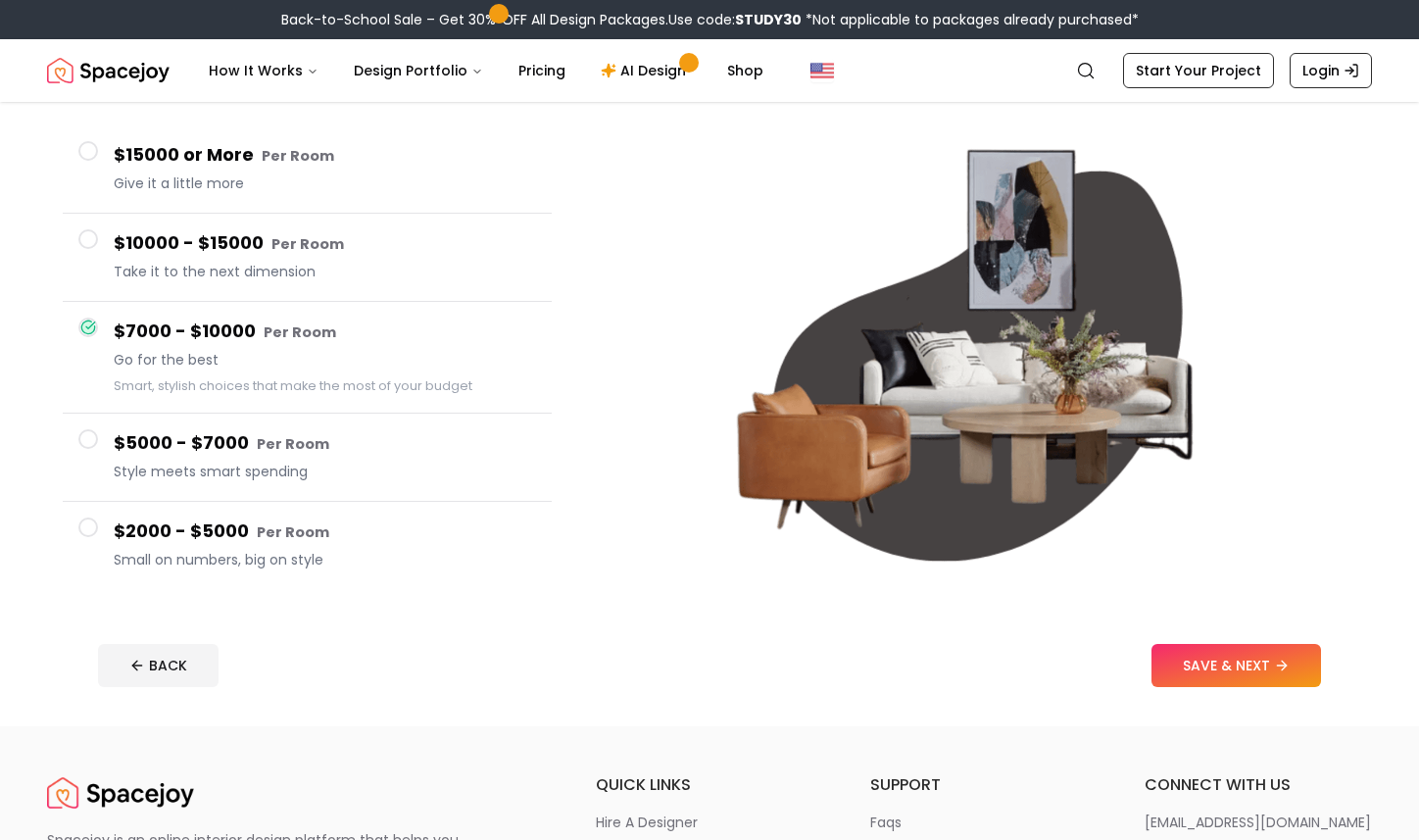
scroll to position [164, 0]
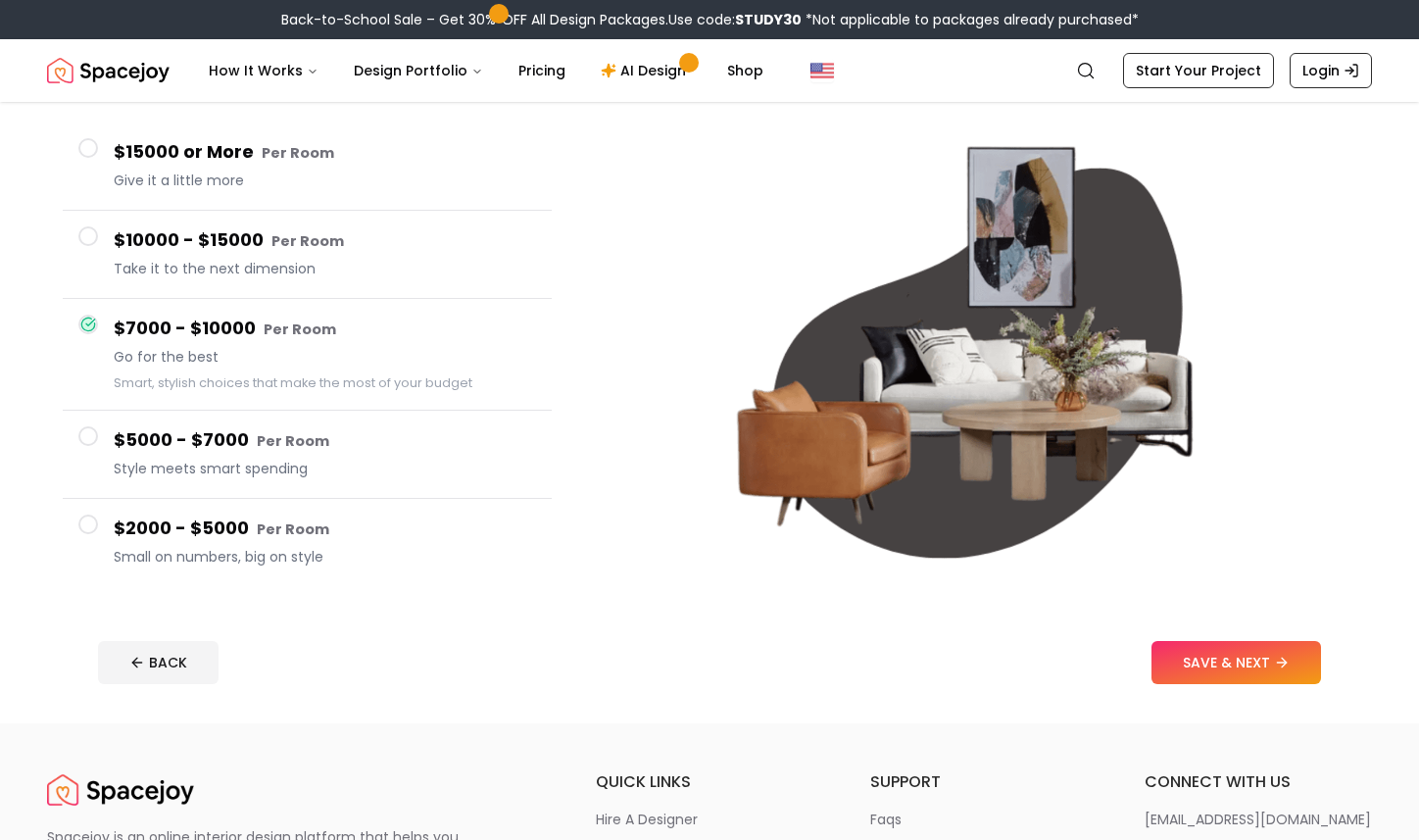
click at [364, 461] on span "Style meets smart spending" at bounding box center [325, 468] width 423 height 20
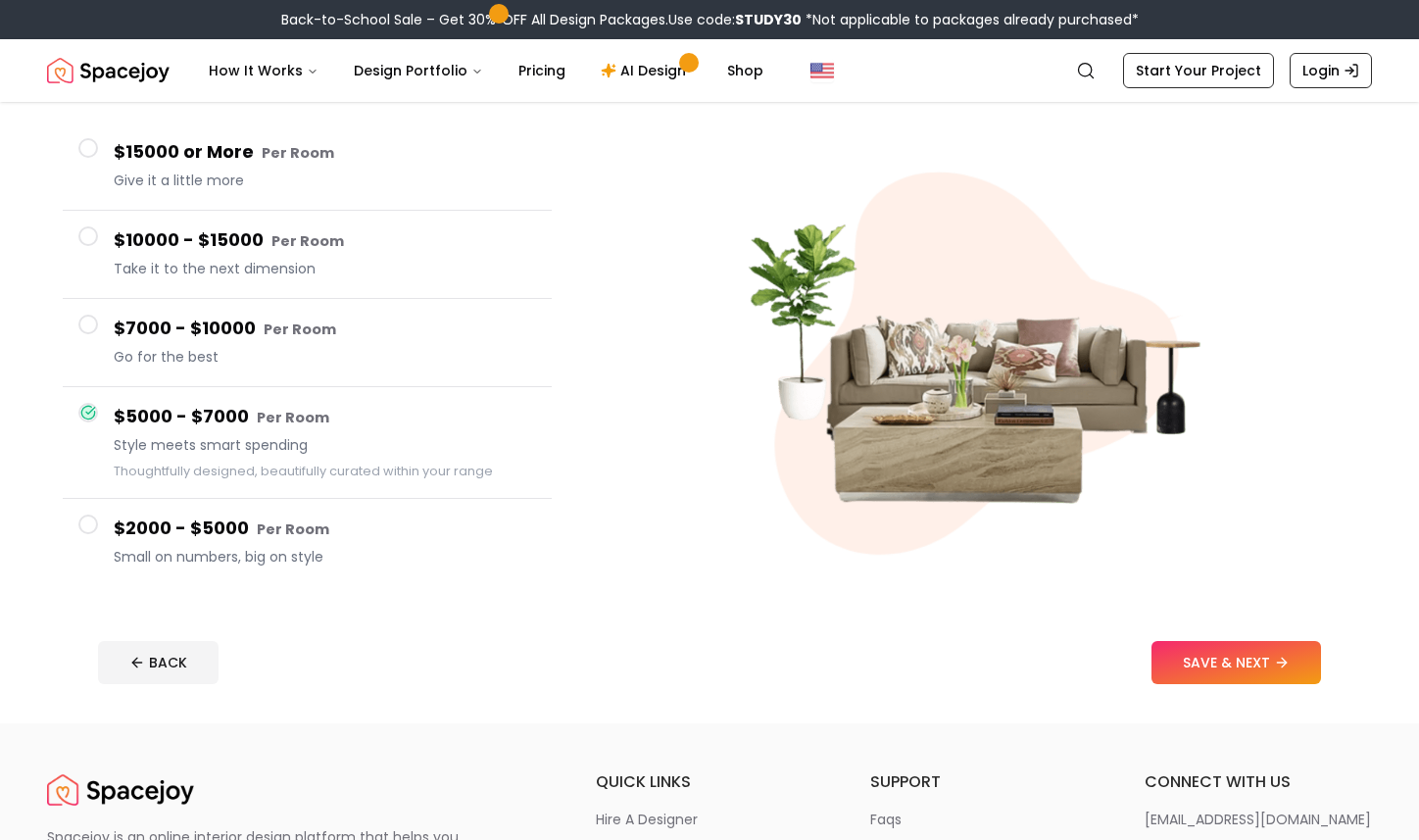
click at [357, 357] on span "Go for the best" at bounding box center [325, 357] width 423 height 20
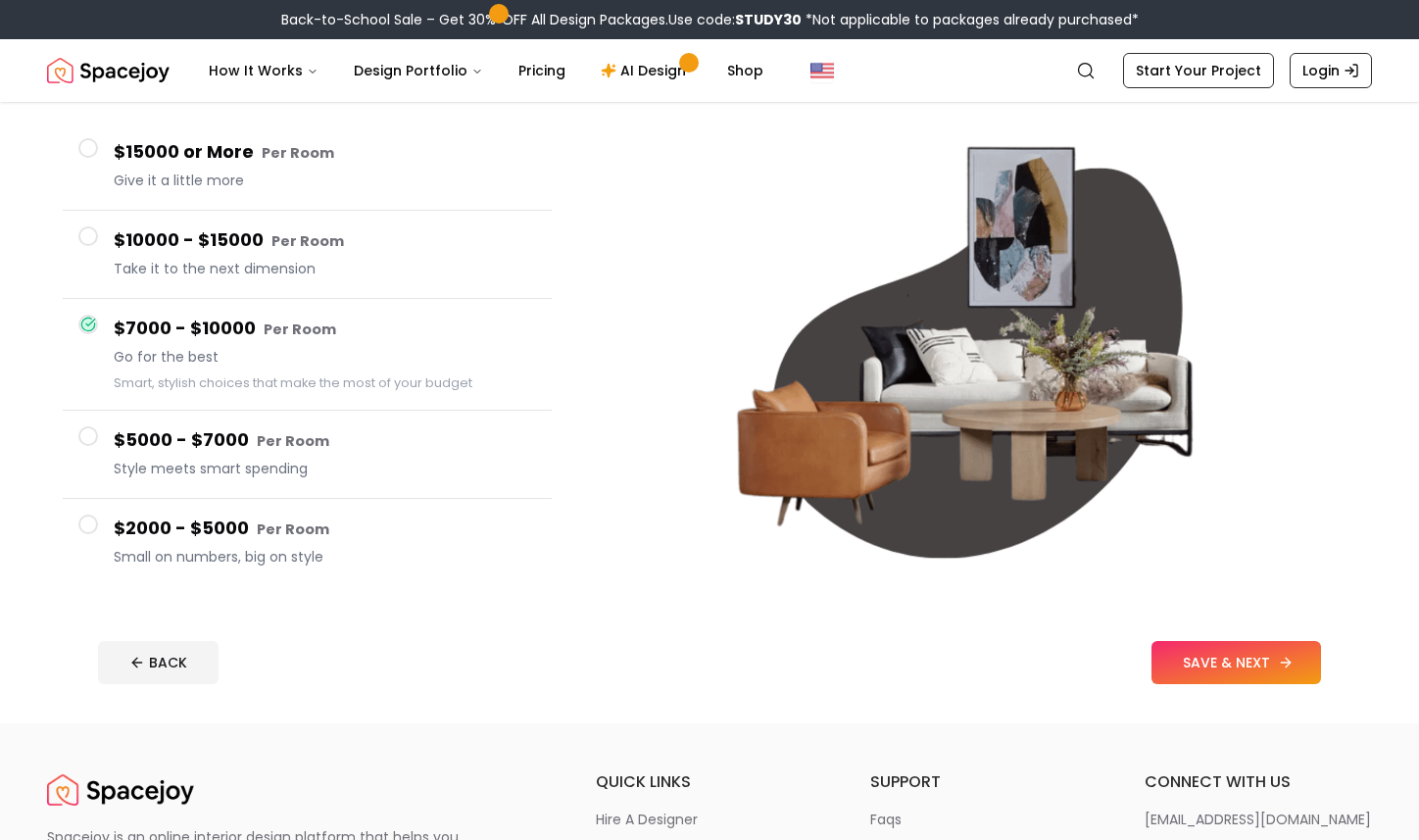
click at [1239, 662] on button "SAVE & NEXT" at bounding box center [1236, 661] width 170 height 43
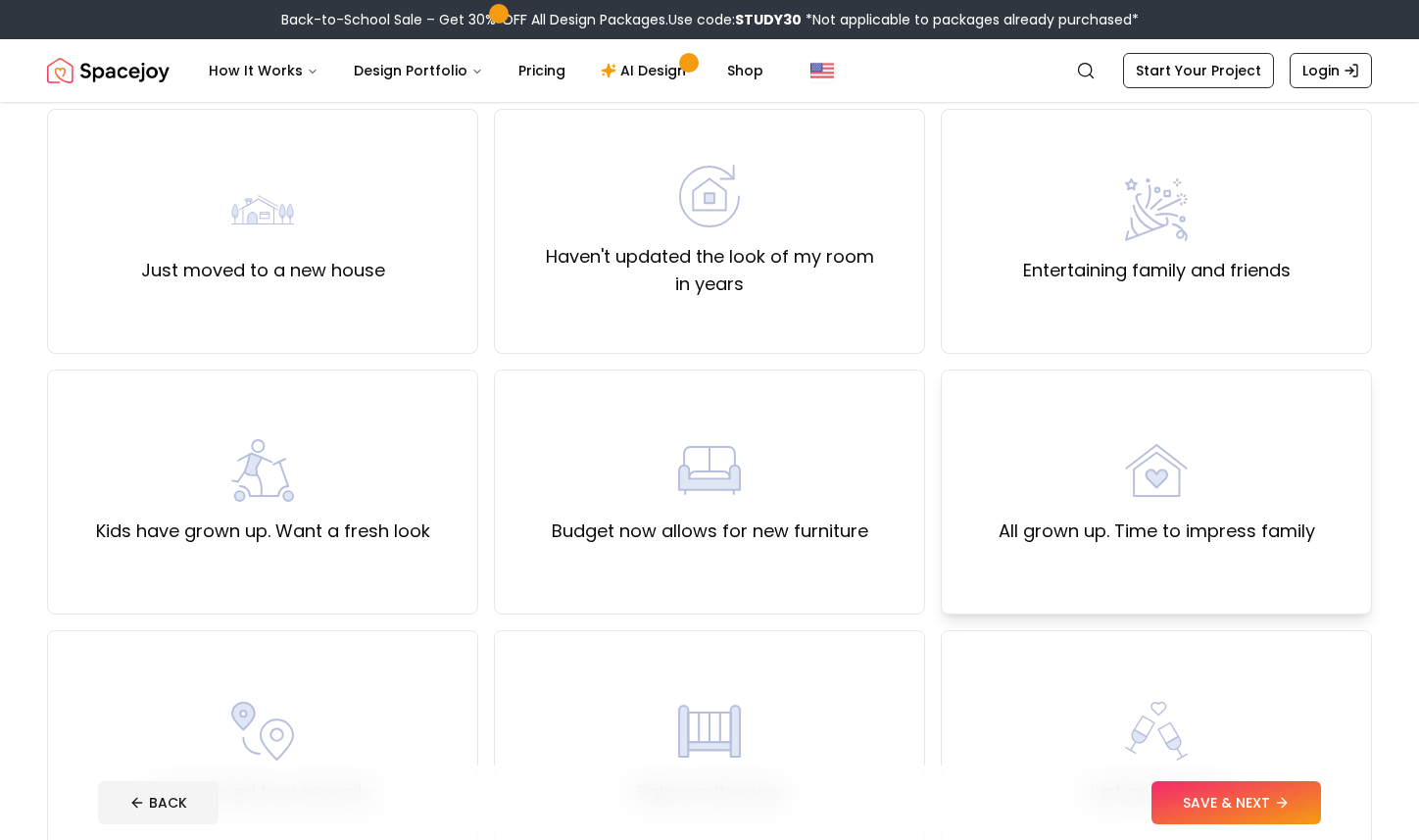
scroll to position [161, 0]
click at [707, 436] on div "Budget now allows for new furniture" at bounding box center [710, 492] width 432 height 245
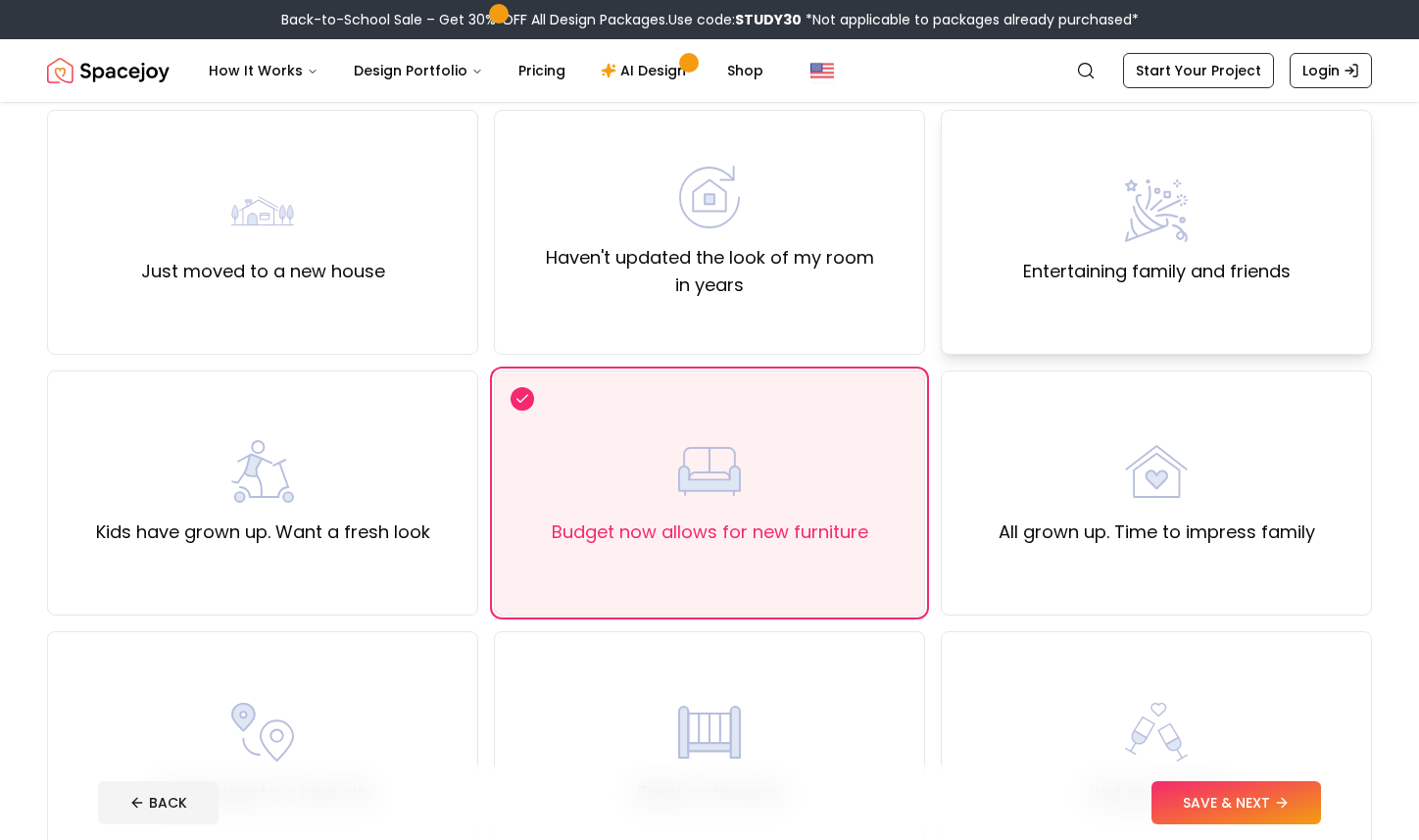
click at [1055, 268] on label "Entertaining family and friends" at bounding box center [1157, 272] width 268 height 28
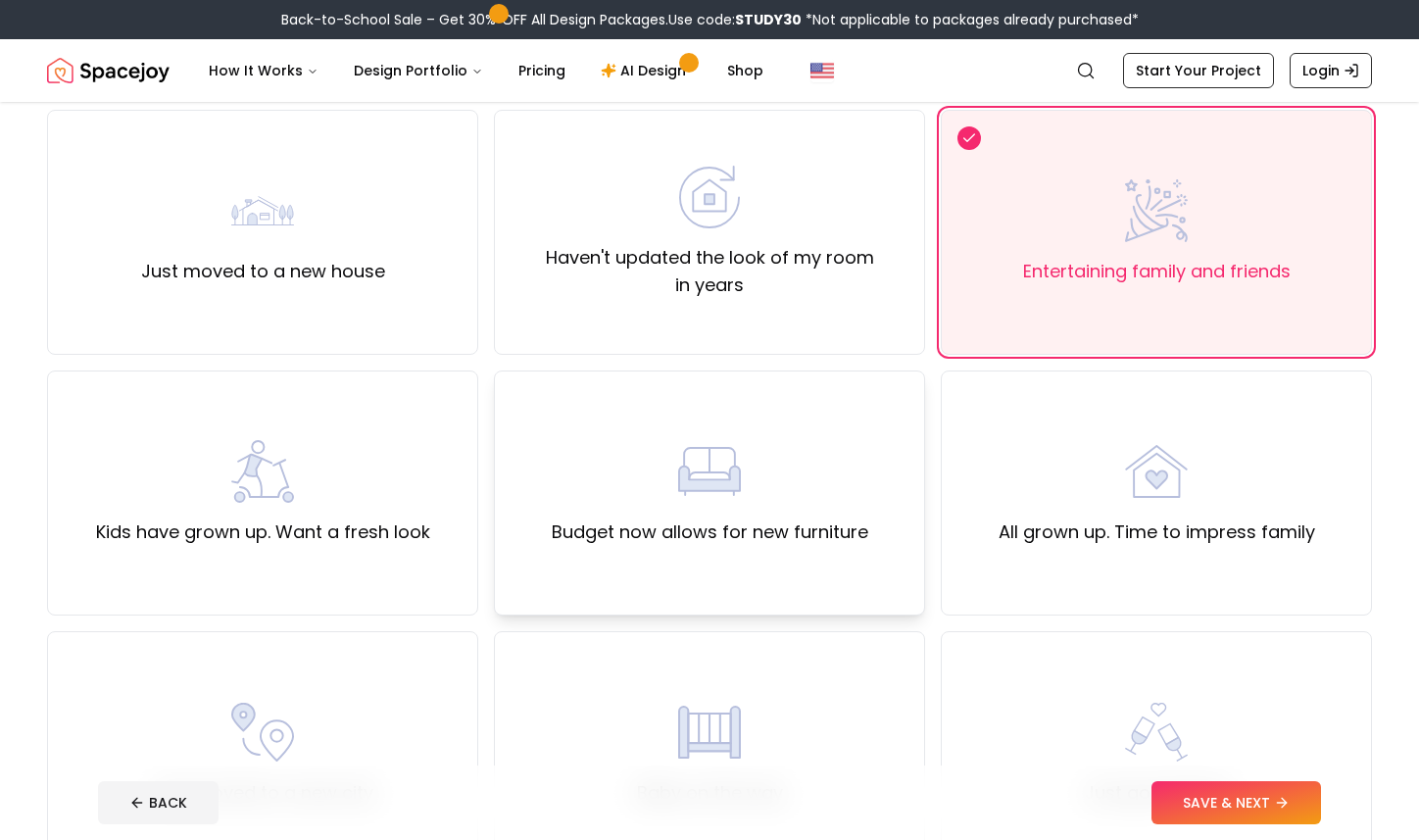
click at [734, 394] on div "Budget now allows for new furniture" at bounding box center [710, 492] width 432 height 245
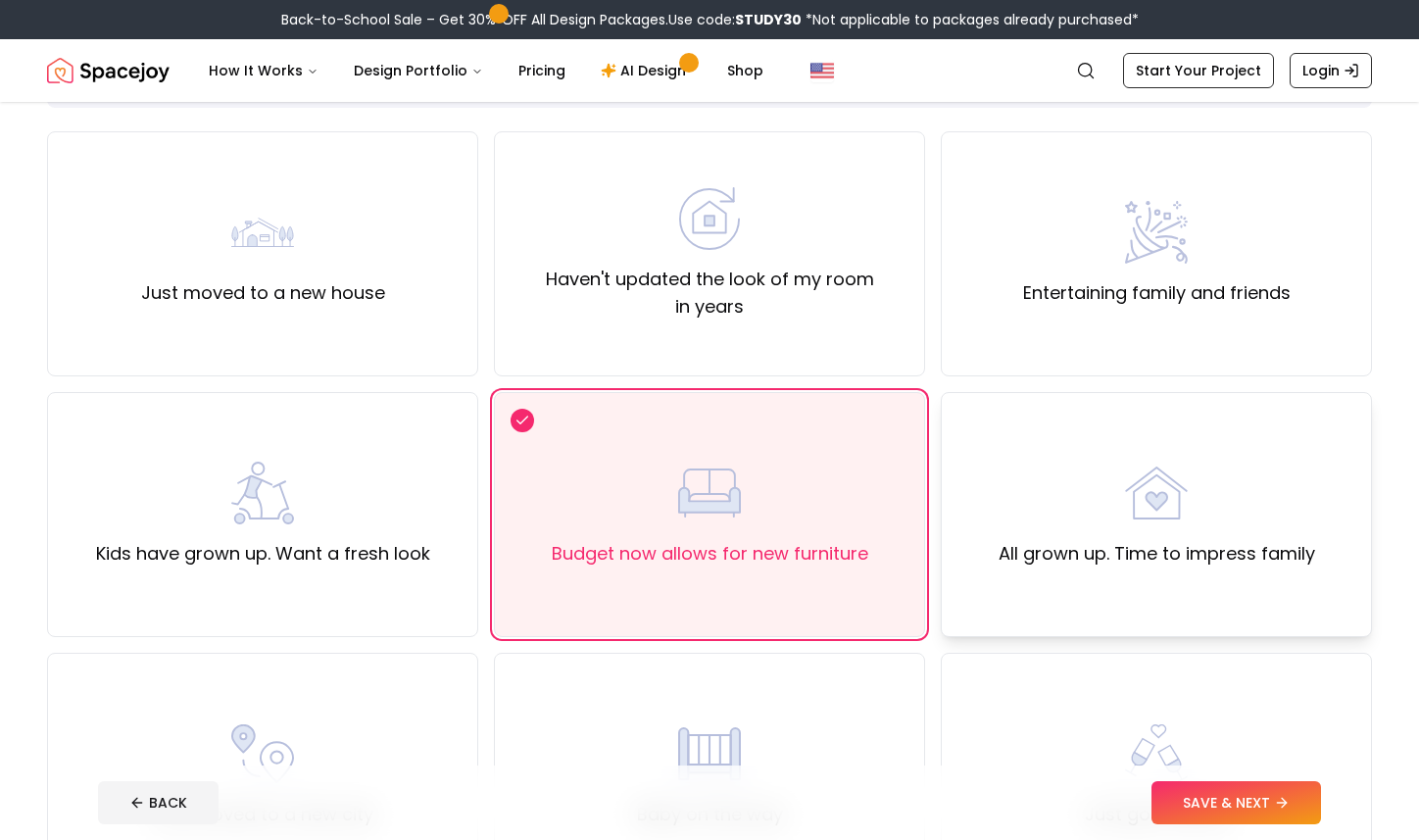
scroll to position [127, 0]
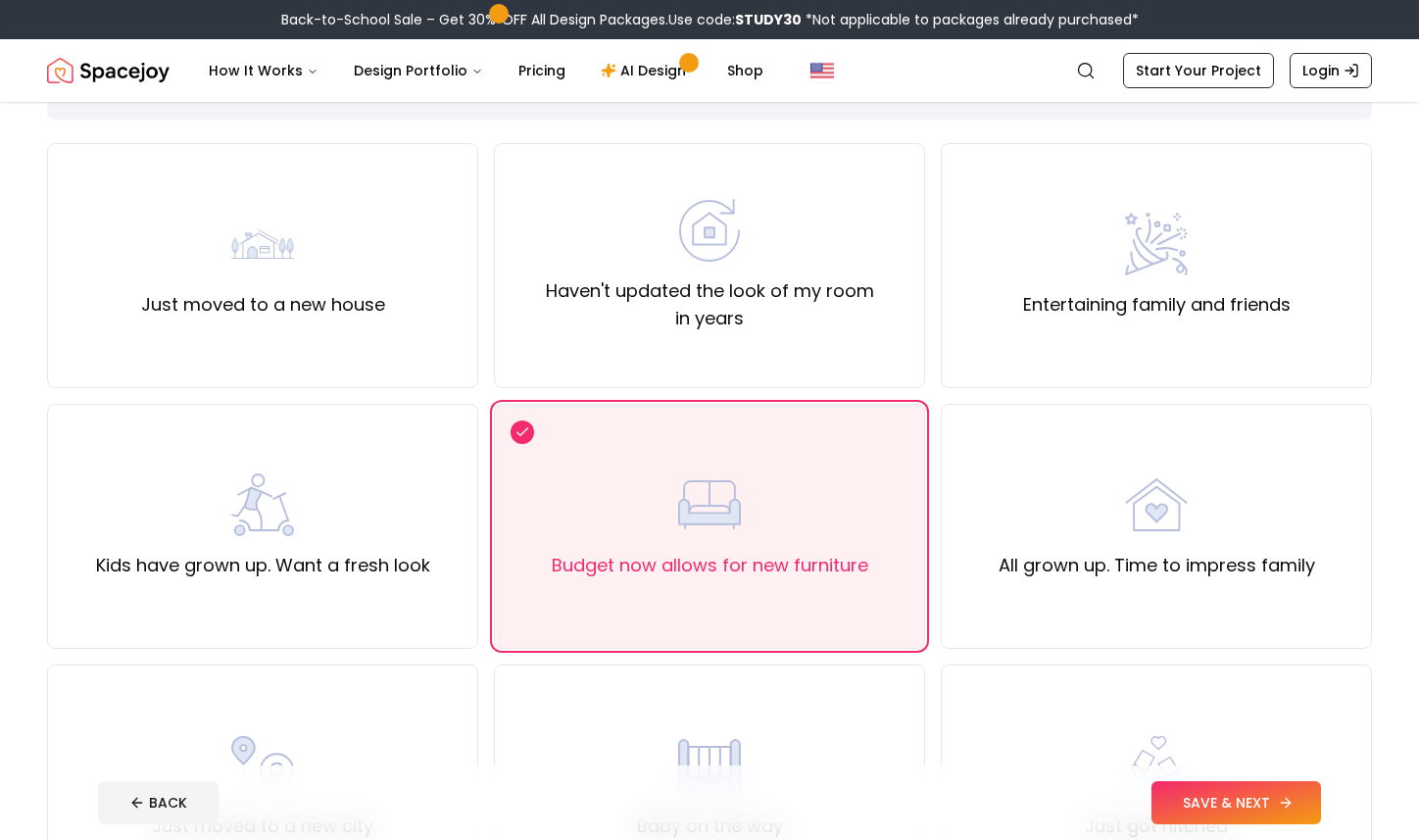
click at [1226, 809] on button "SAVE & NEXT" at bounding box center [1236, 801] width 170 height 43
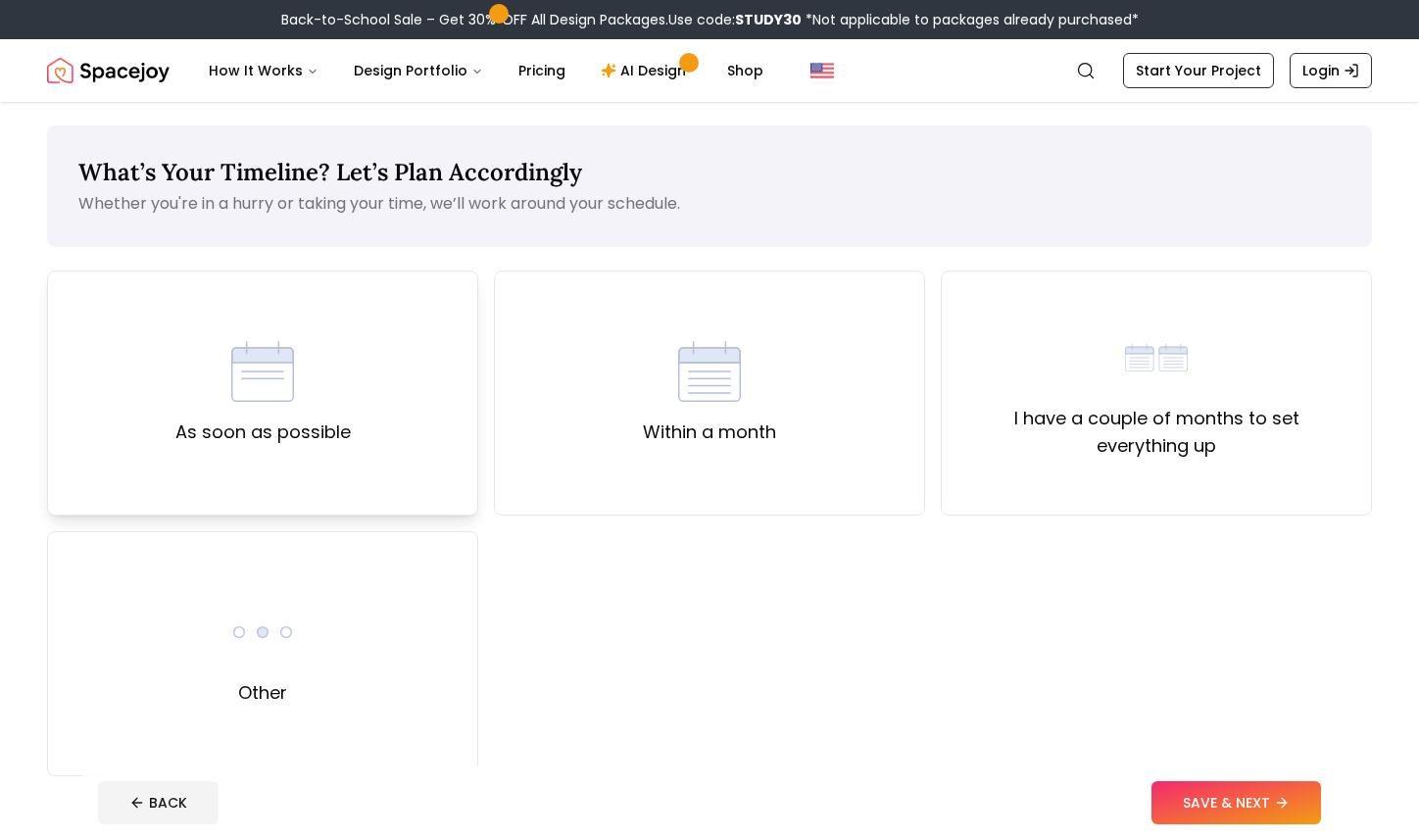
click at [339, 394] on div "As soon as possible" at bounding box center [263, 393] width 176 height 106
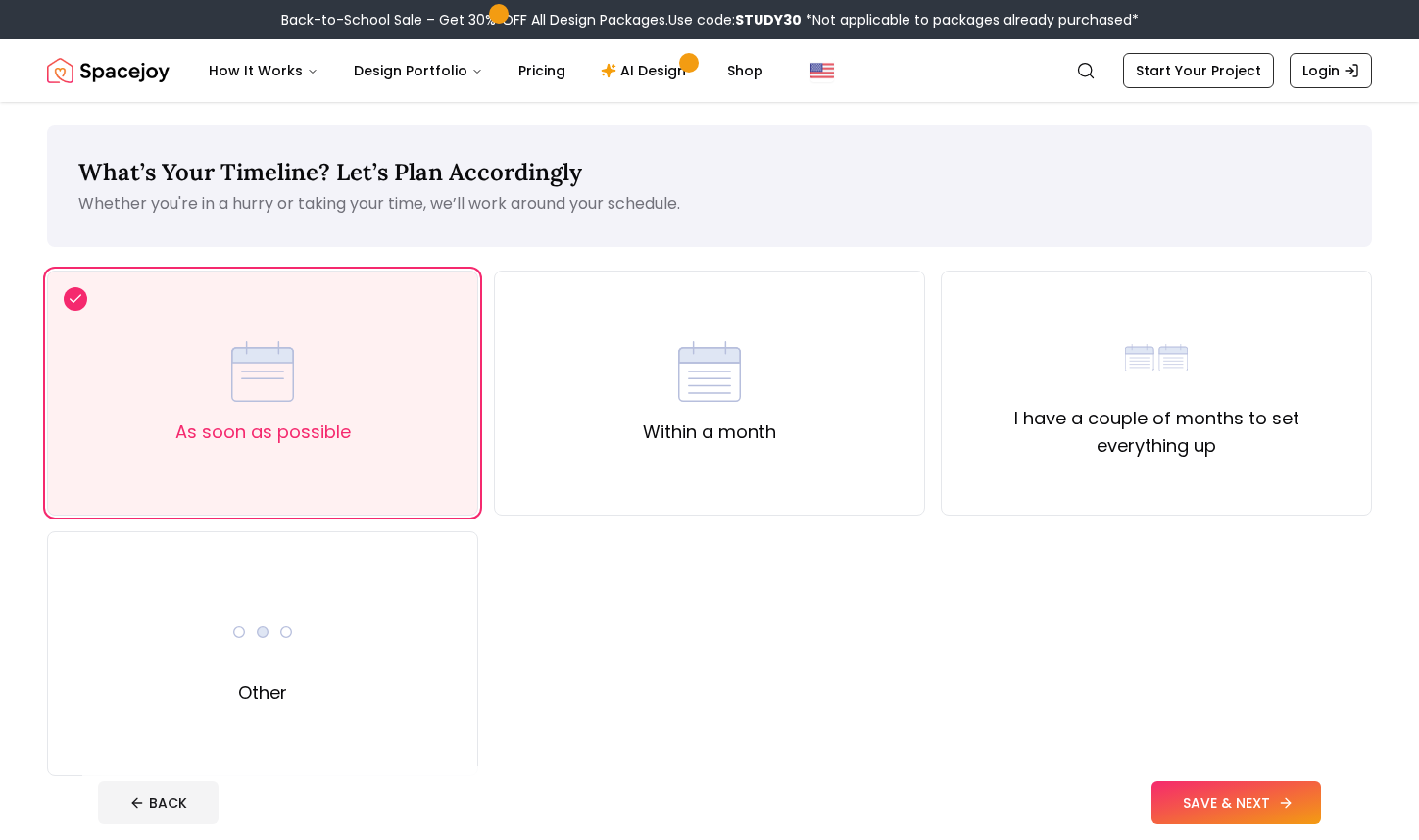
click at [1224, 806] on button "SAVE & NEXT" at bounding box center [1236, 801] width 170 height 43
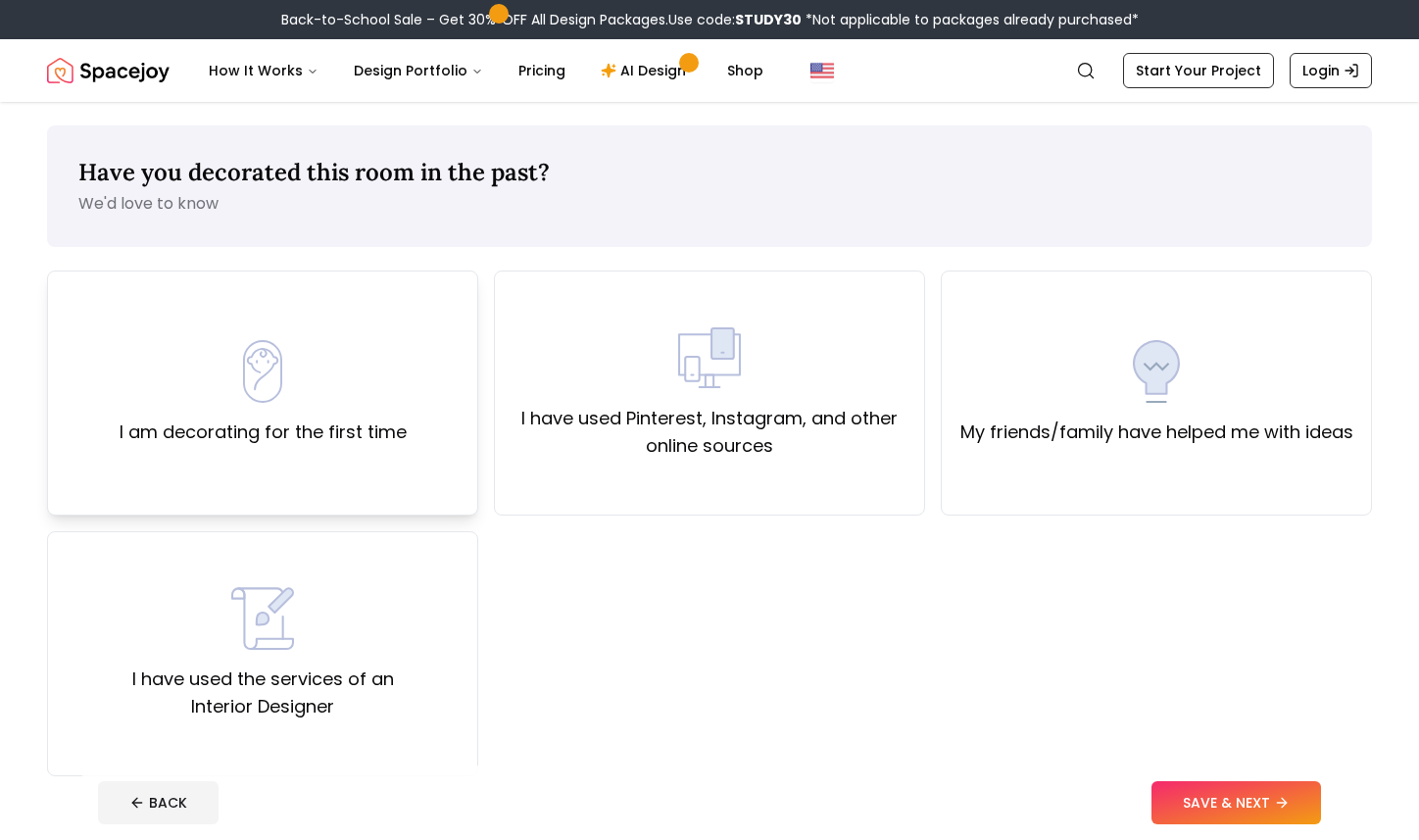
click at [428, 358] on div "I am decorating for the first time" at bounding box center [262, 393] width 432 height 245
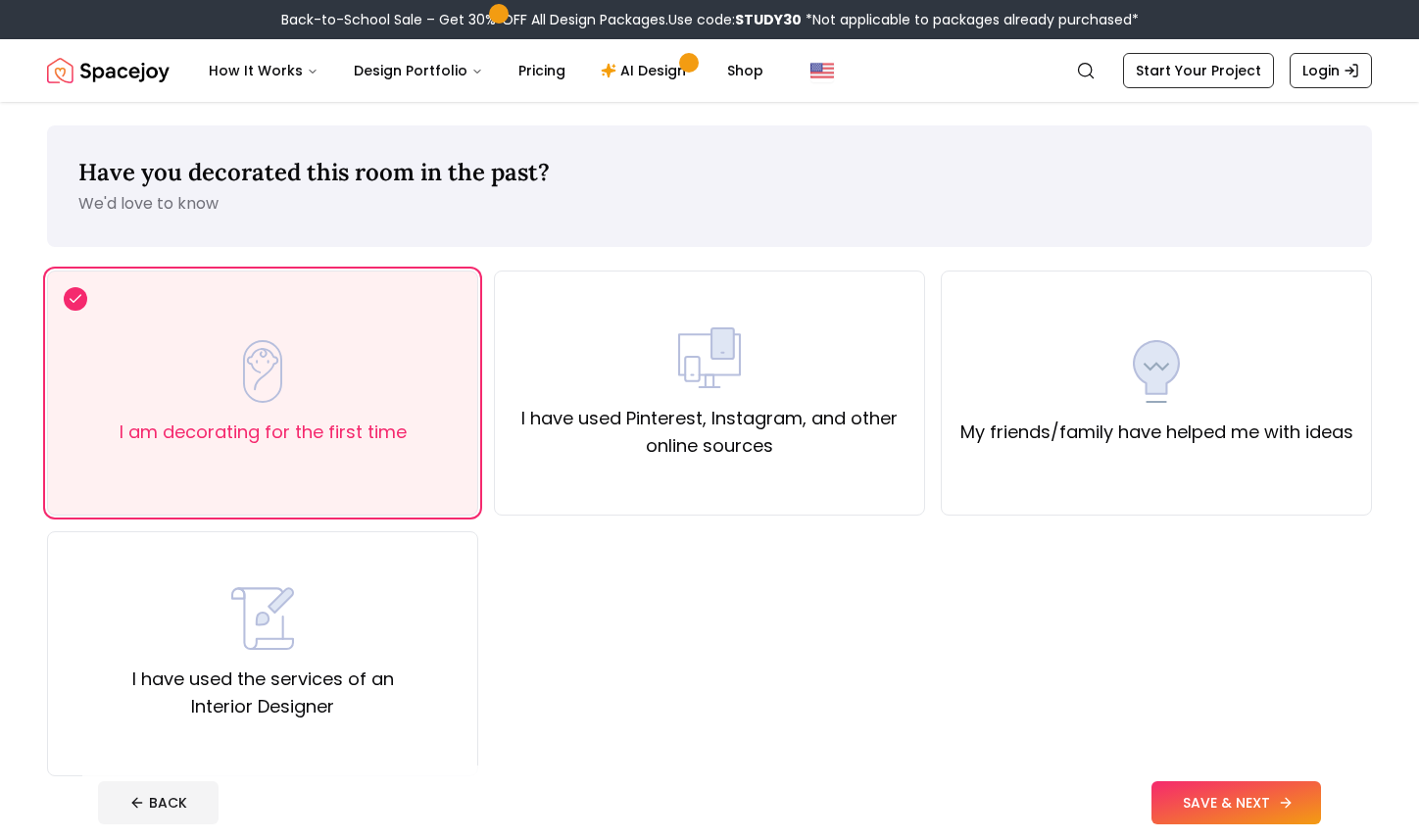
click at [1250, 799] on button "SAVE & NEXT" at bounding box center [1236, 801] width 170 height 43
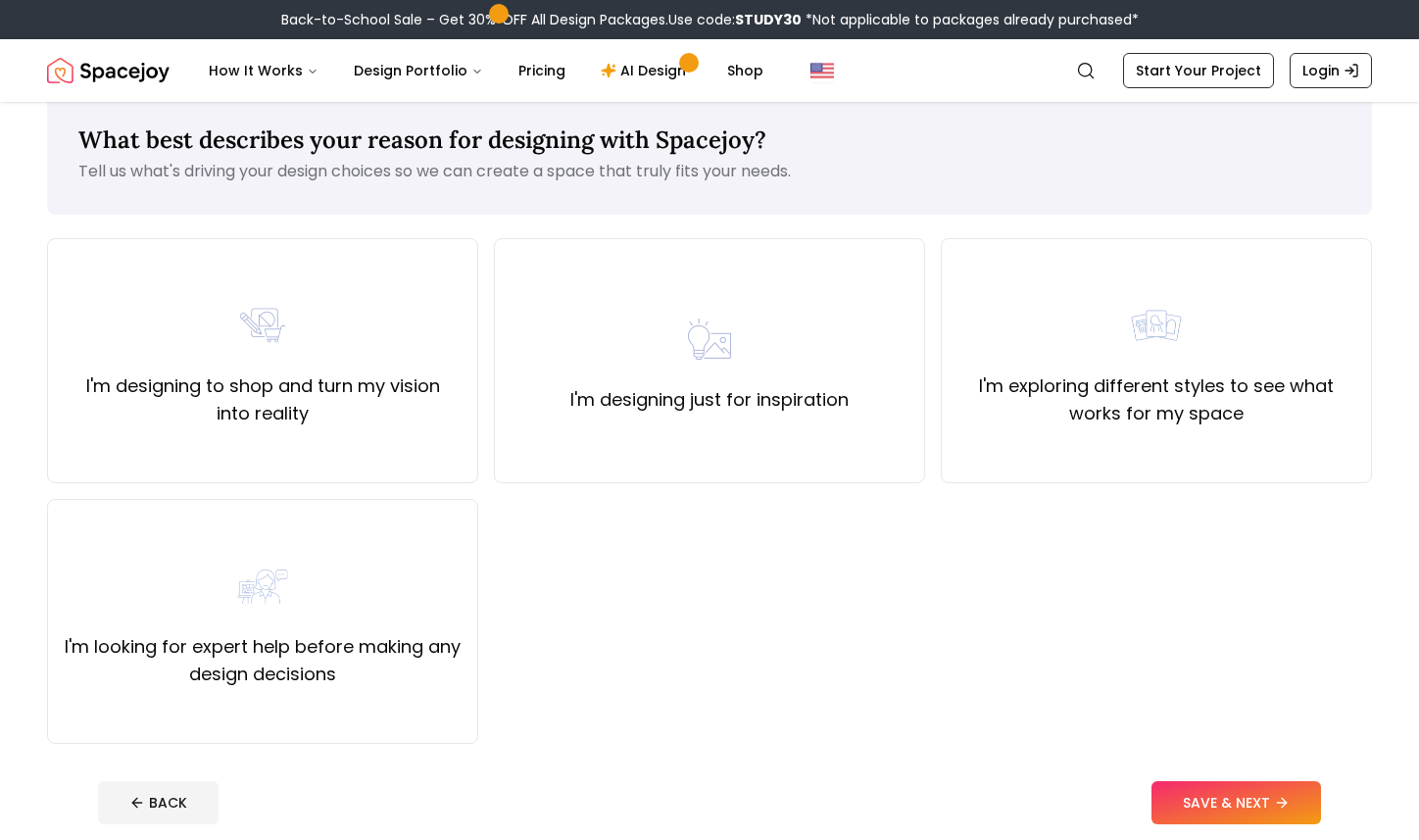
scroll to position [30, 0]
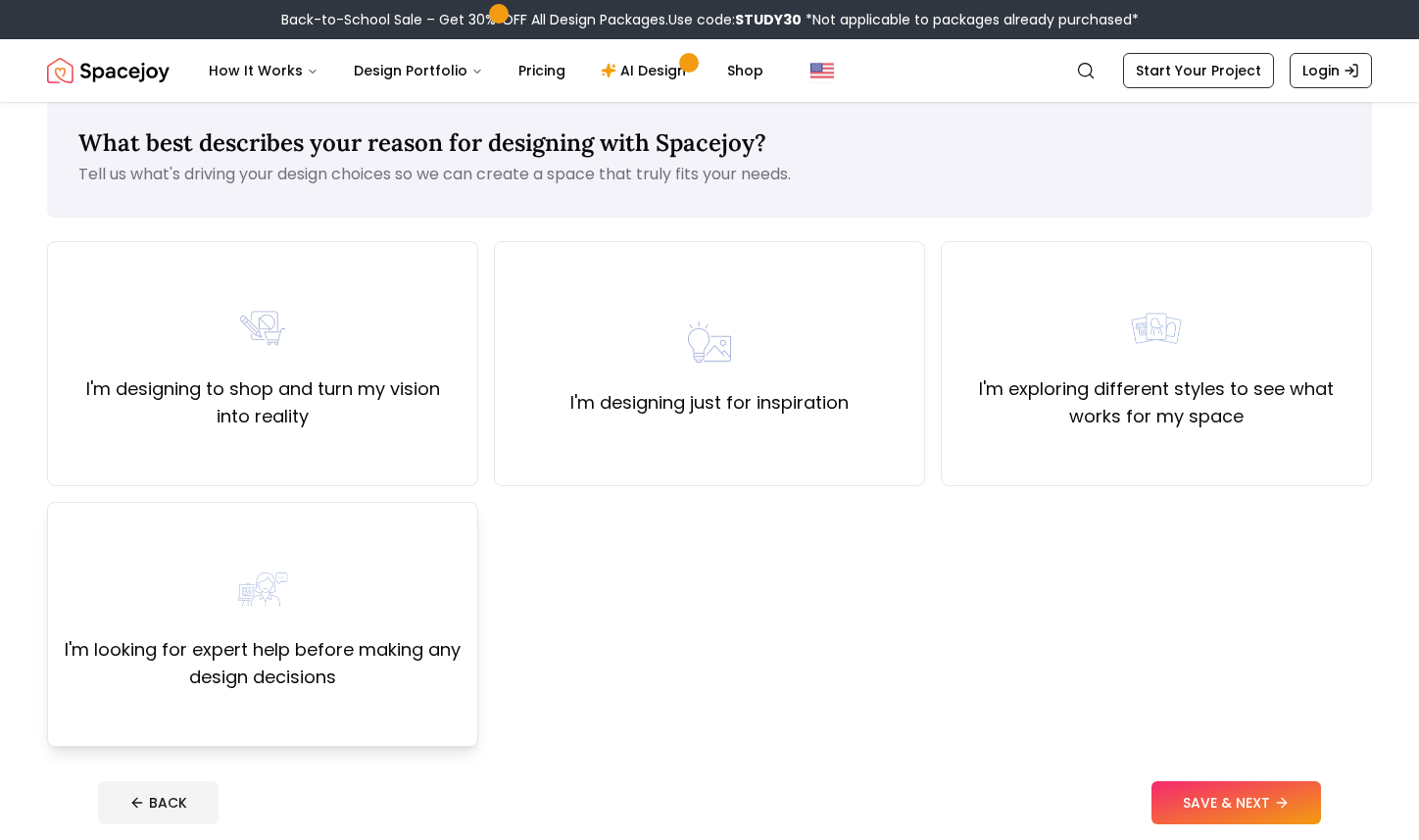
click at [344, 553] on div "I'm looking for expert help before making any design decisions" at bounding box center [262, 624] width 432 height 245
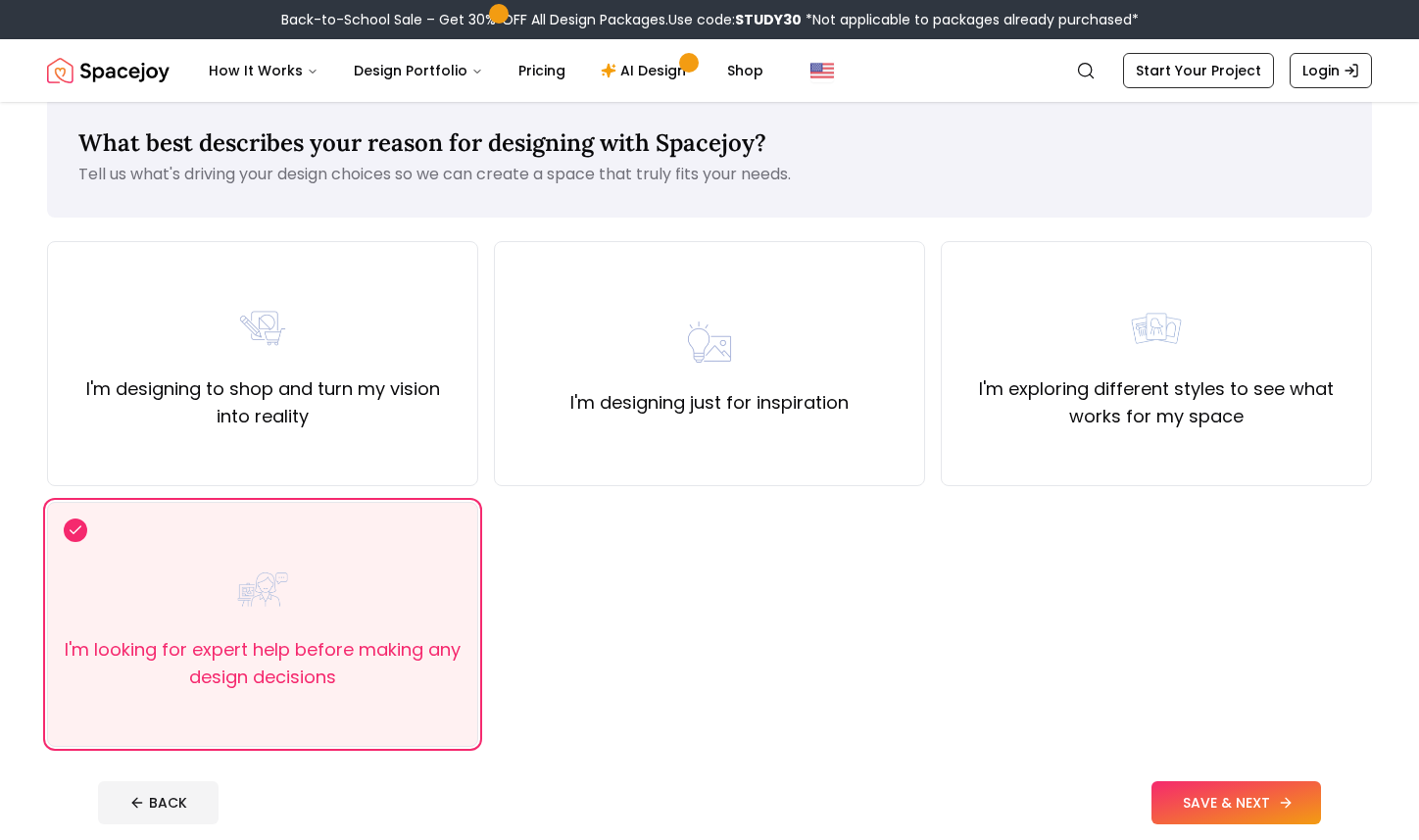
click at [1209, 808] on button "SAVE & NEXT" at bounding box center [1236, 801] width 170 height 43
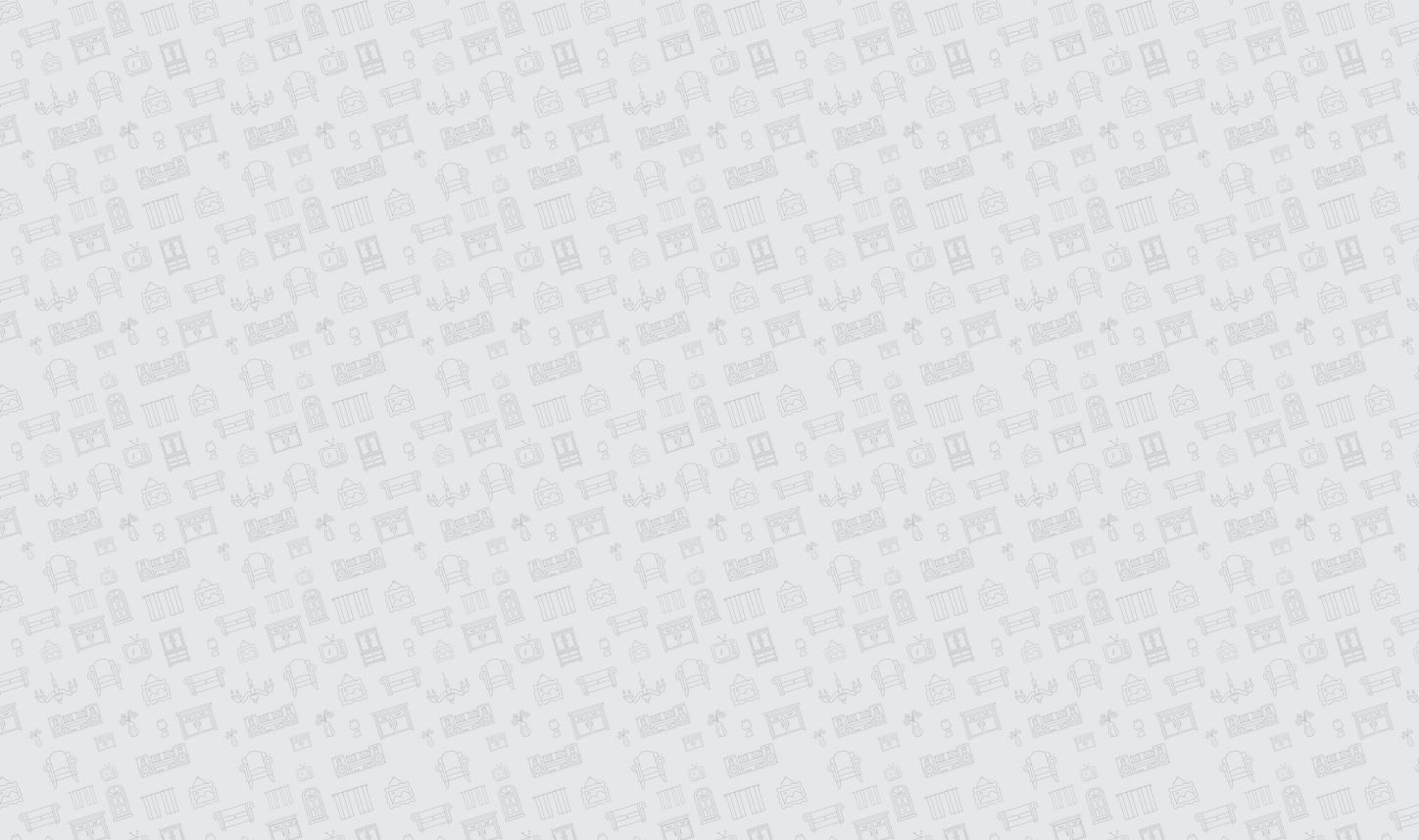
scroll to position [24, 0]
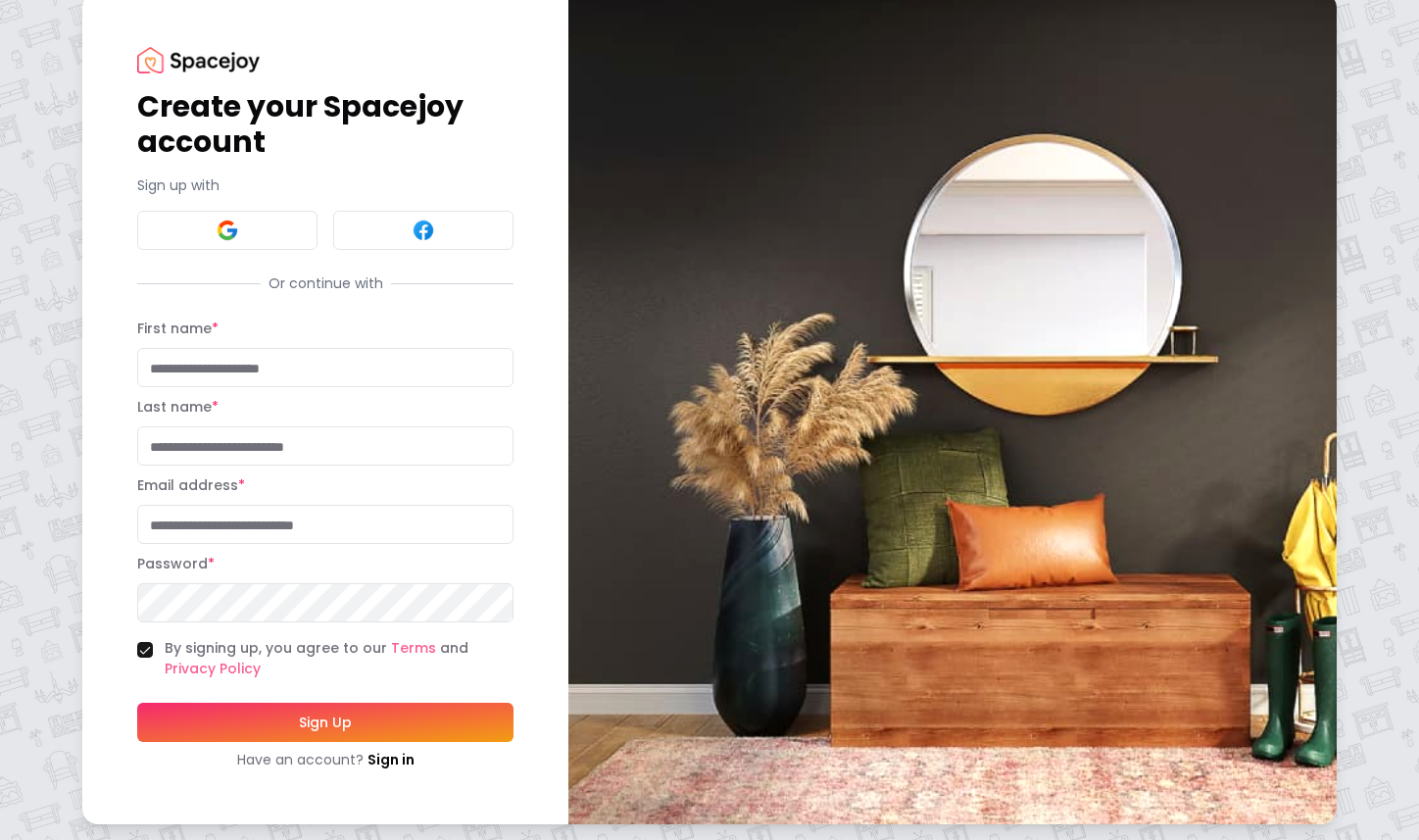
click at [321, 372] on input "First name *" at bounding box center [324, 368] width 376 height 40
type input "*******"
type input "*"
type input "*********"
type input "**********"
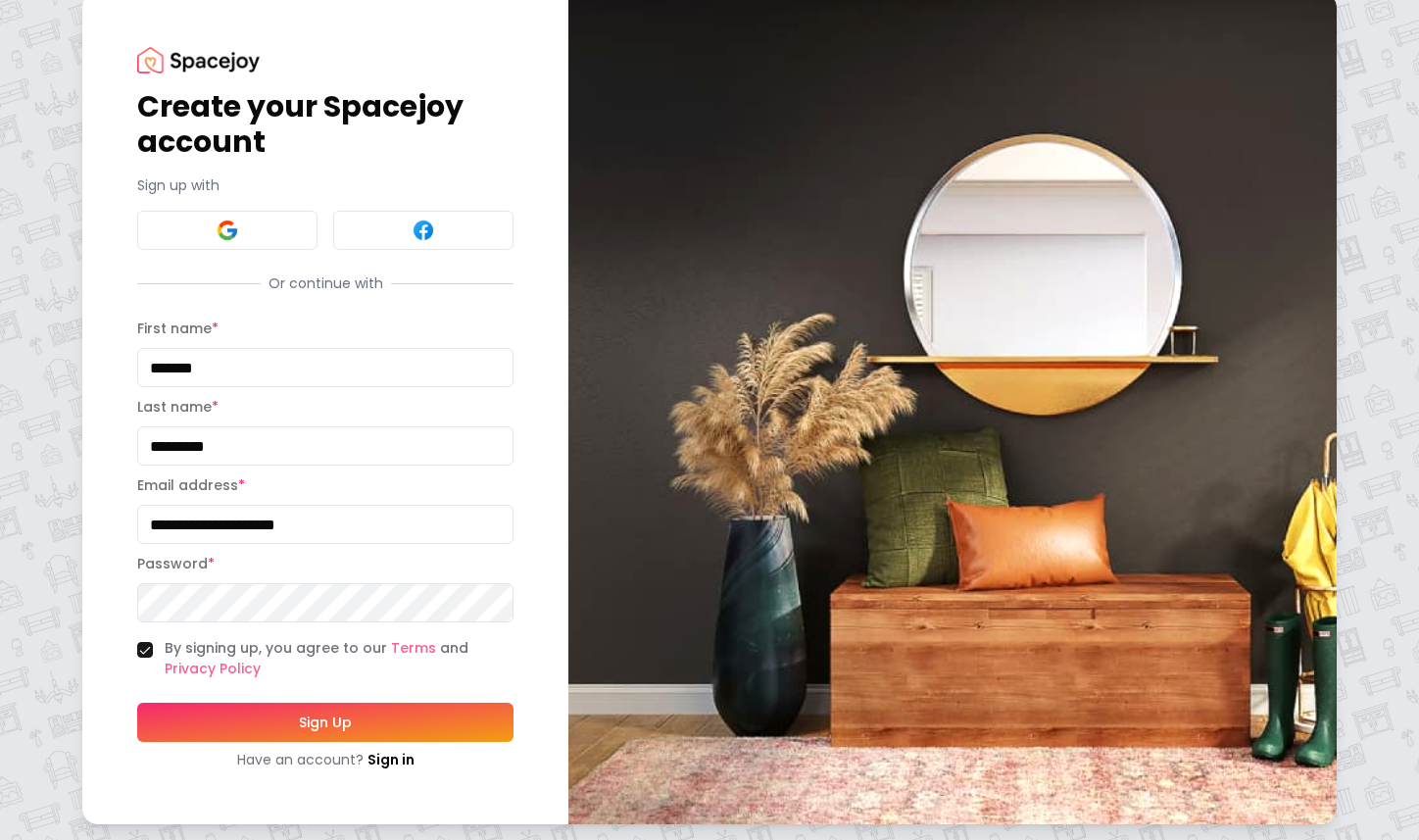
click at [0, 839] on com-1password-button at bounding box center [0, 840] width 0 height 0
click at [410, 720] on button "Sign Up" at bounding box center [324, 722] width 376 height 40
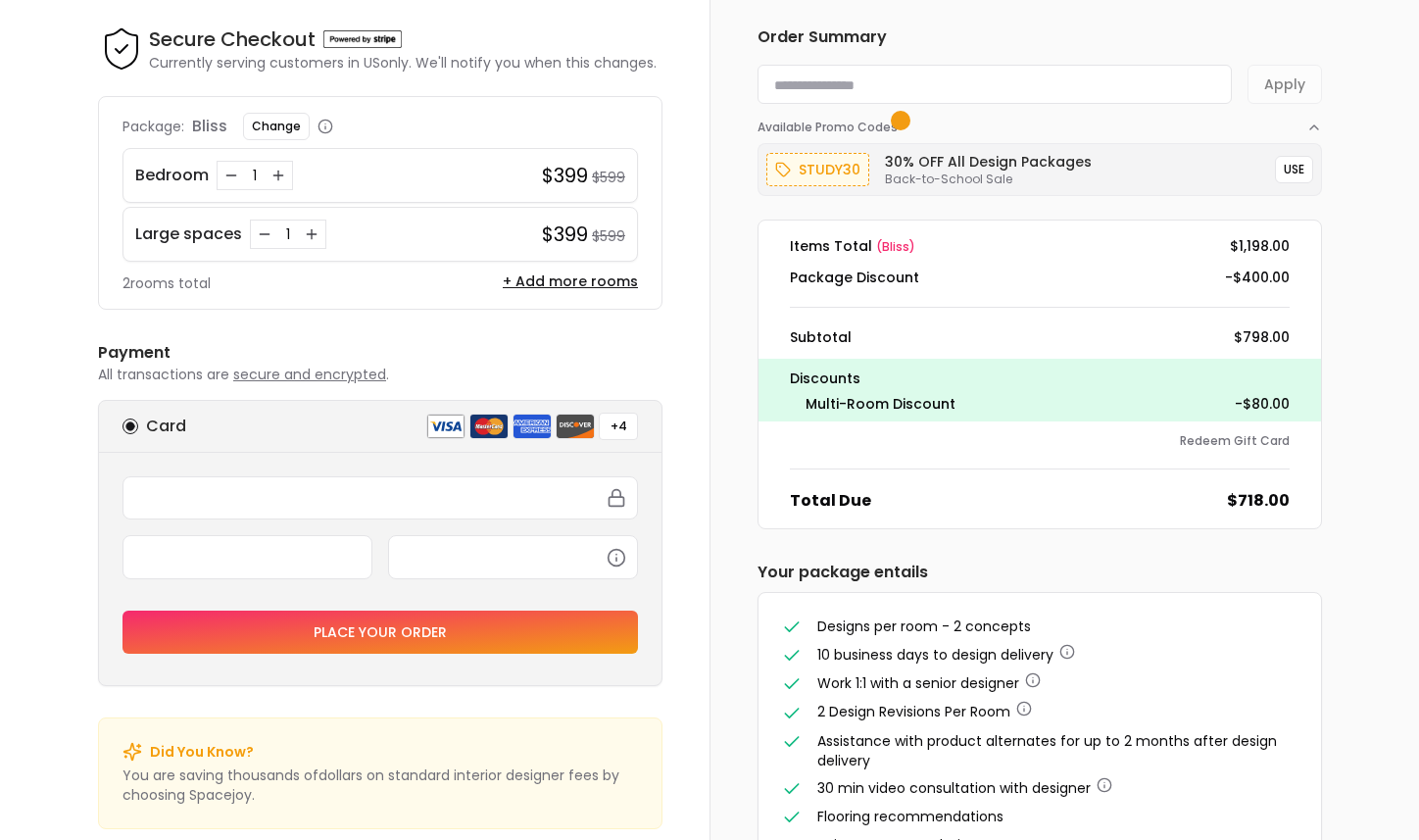
scroll to position [69, 0]
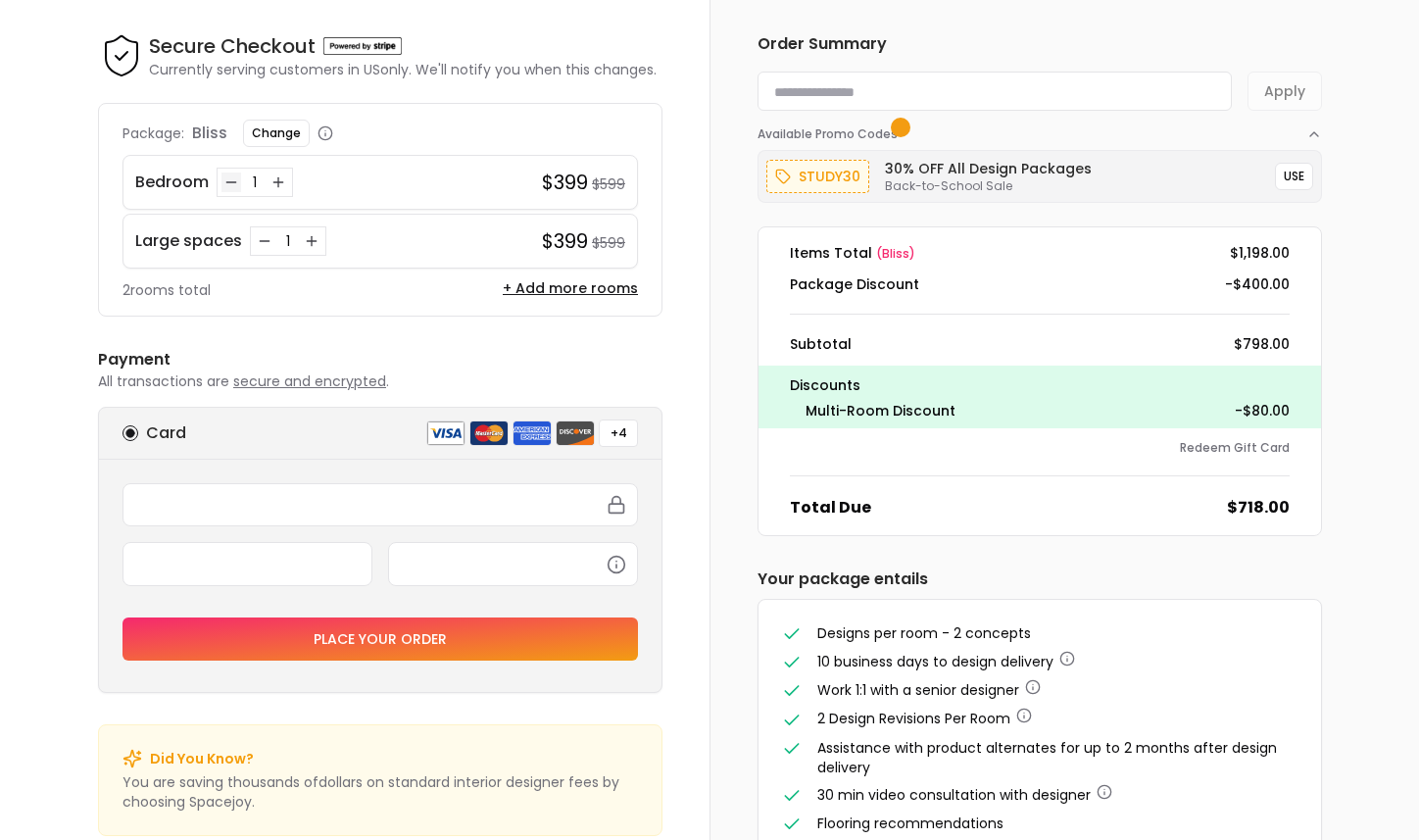
click at [226, 180] on icon "Decrease quantity for Bedroom" at bounding box center [231, 182] width 16 height 16
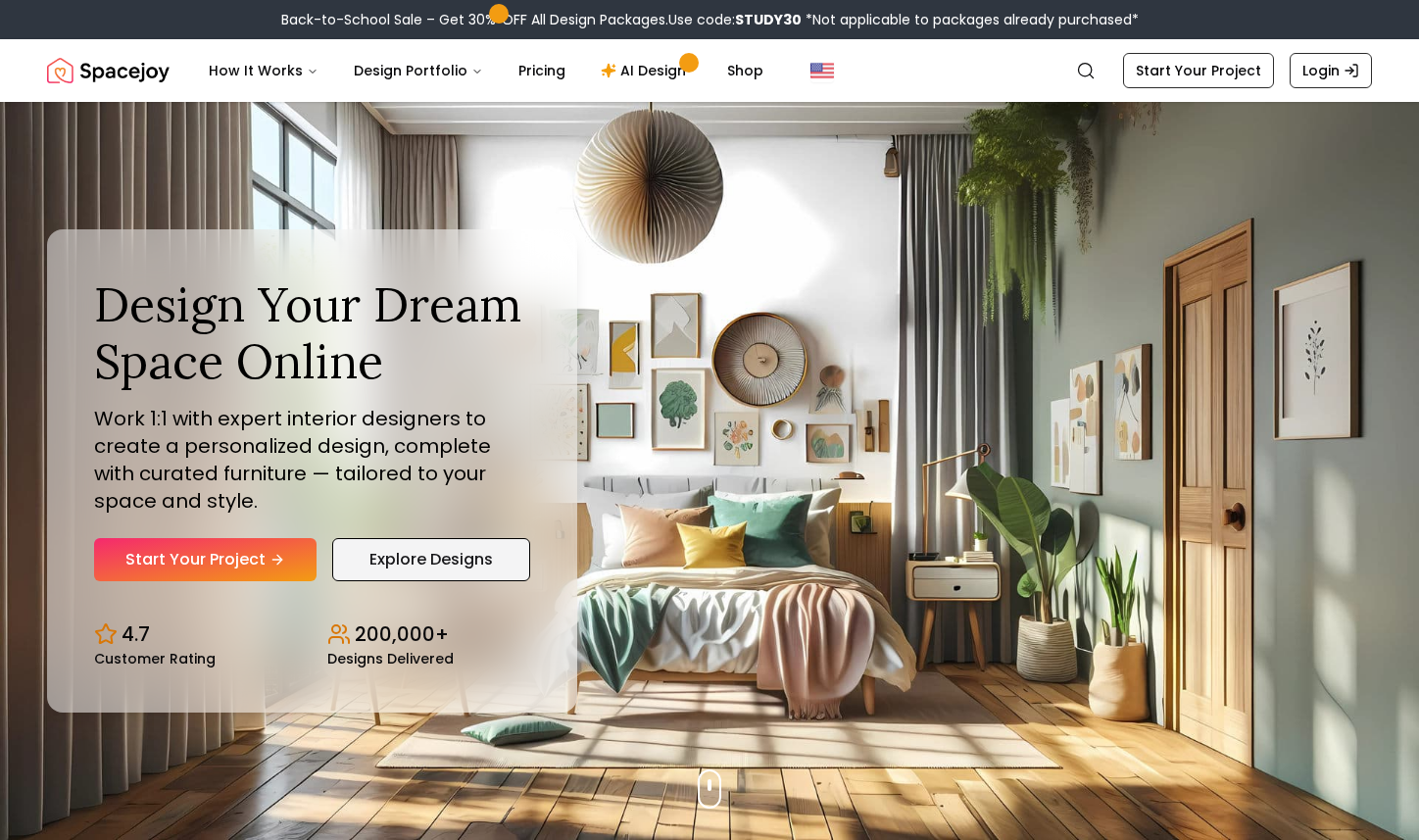
click at [456, 556] on link "Explore Designs" at bounding box center [432, 558] width 198 height 43
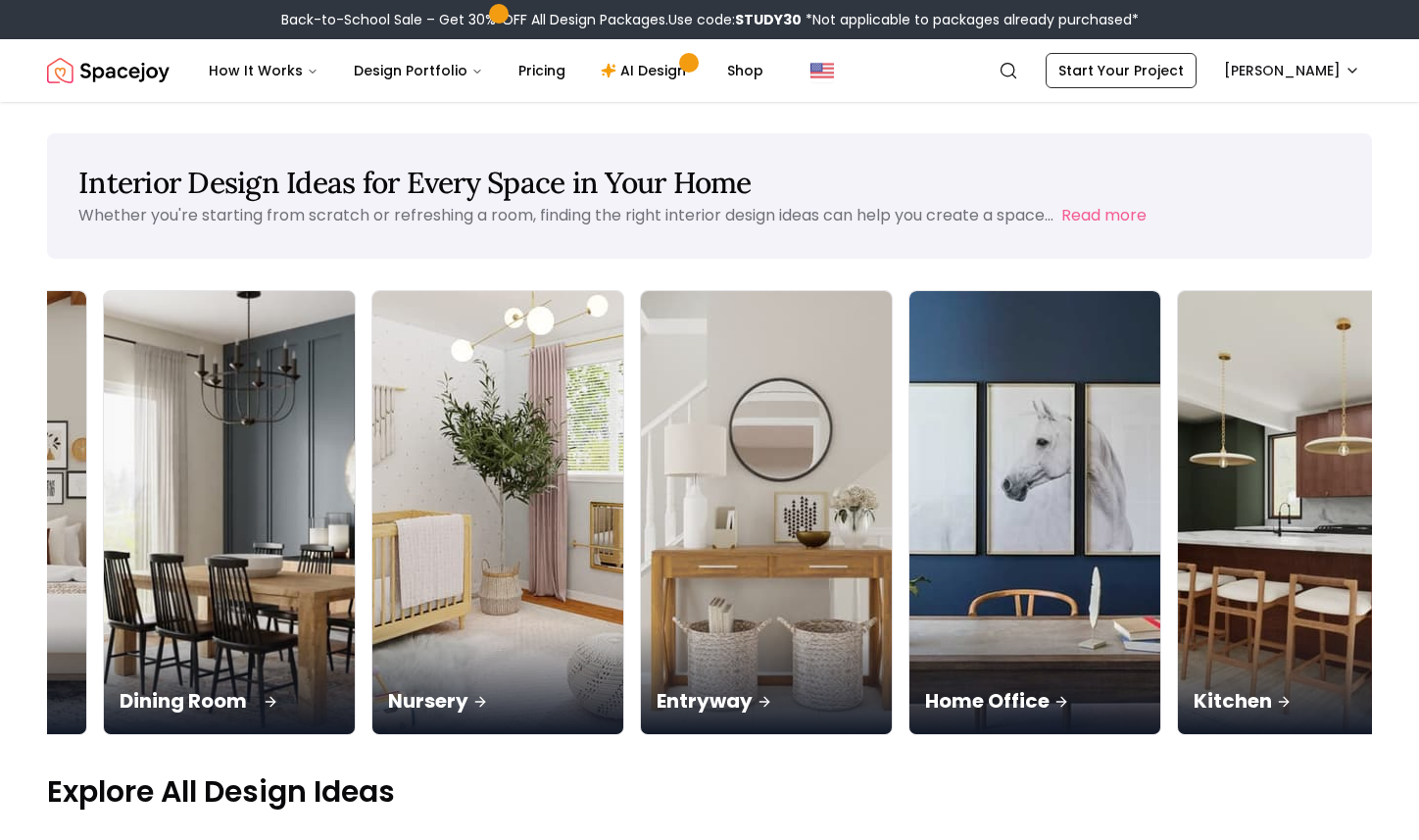
scroll to position [0, 502]
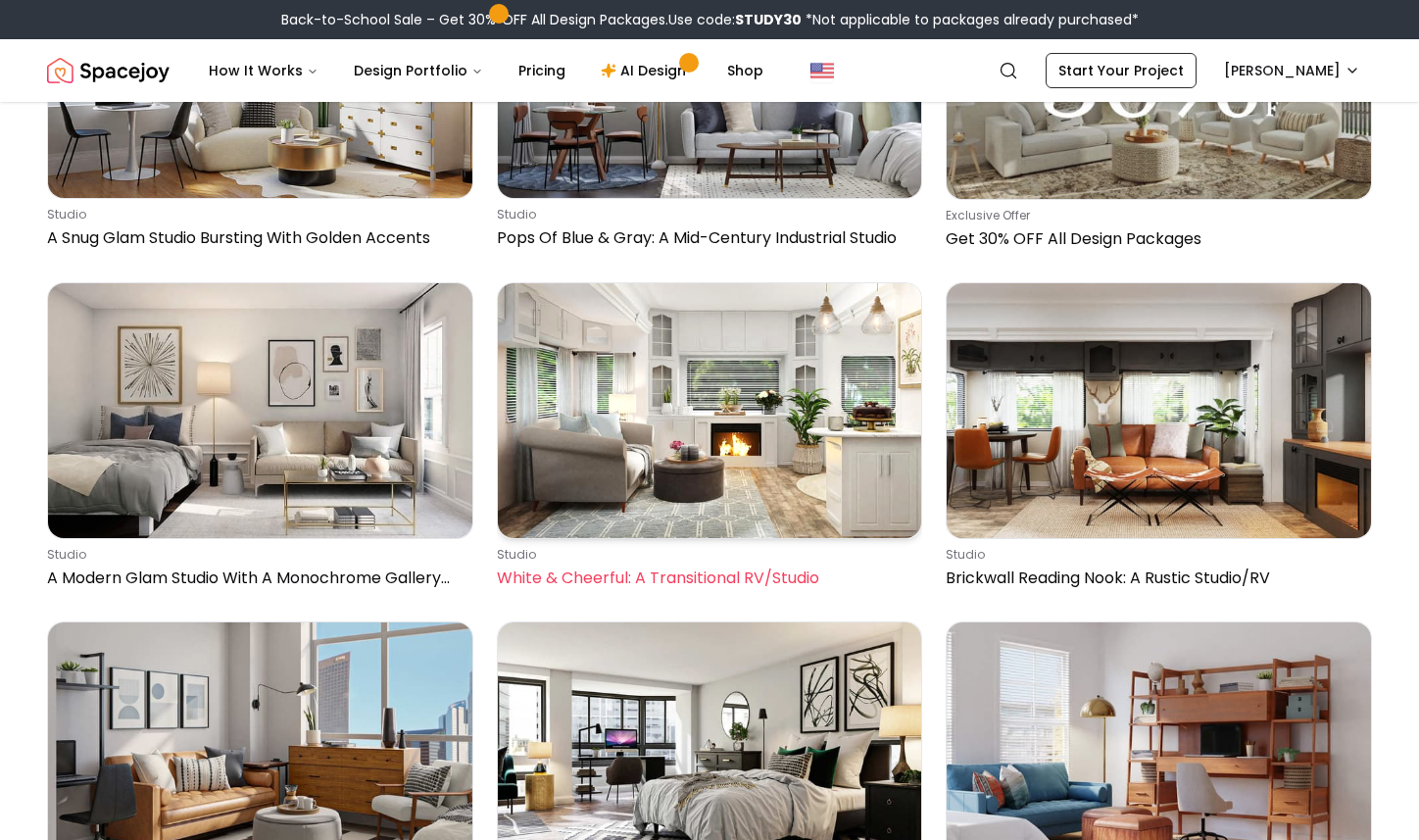
scroll to position [3535, 0]
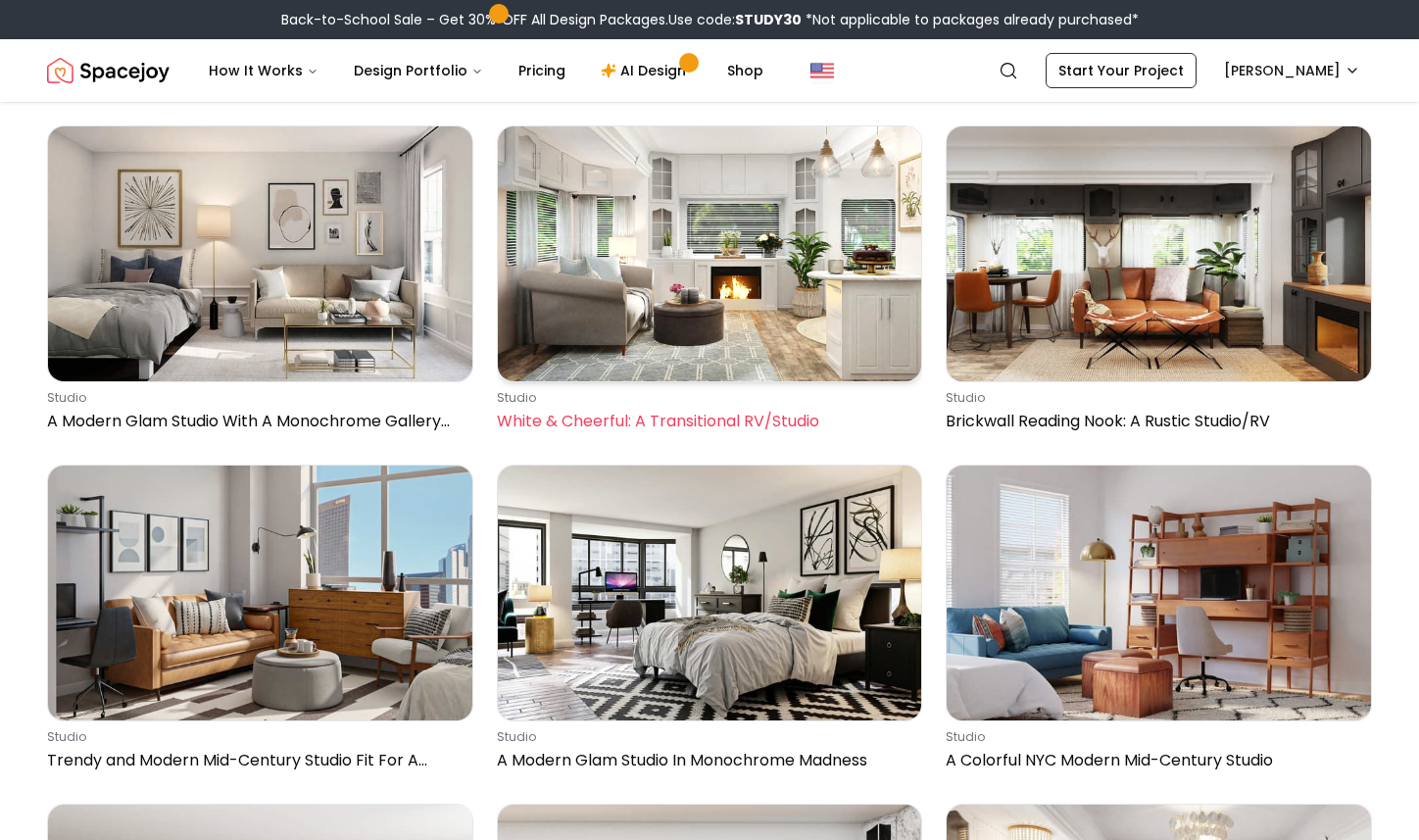
click at [760, 308] on img at bounding box center [710, 253] width 425 height 255
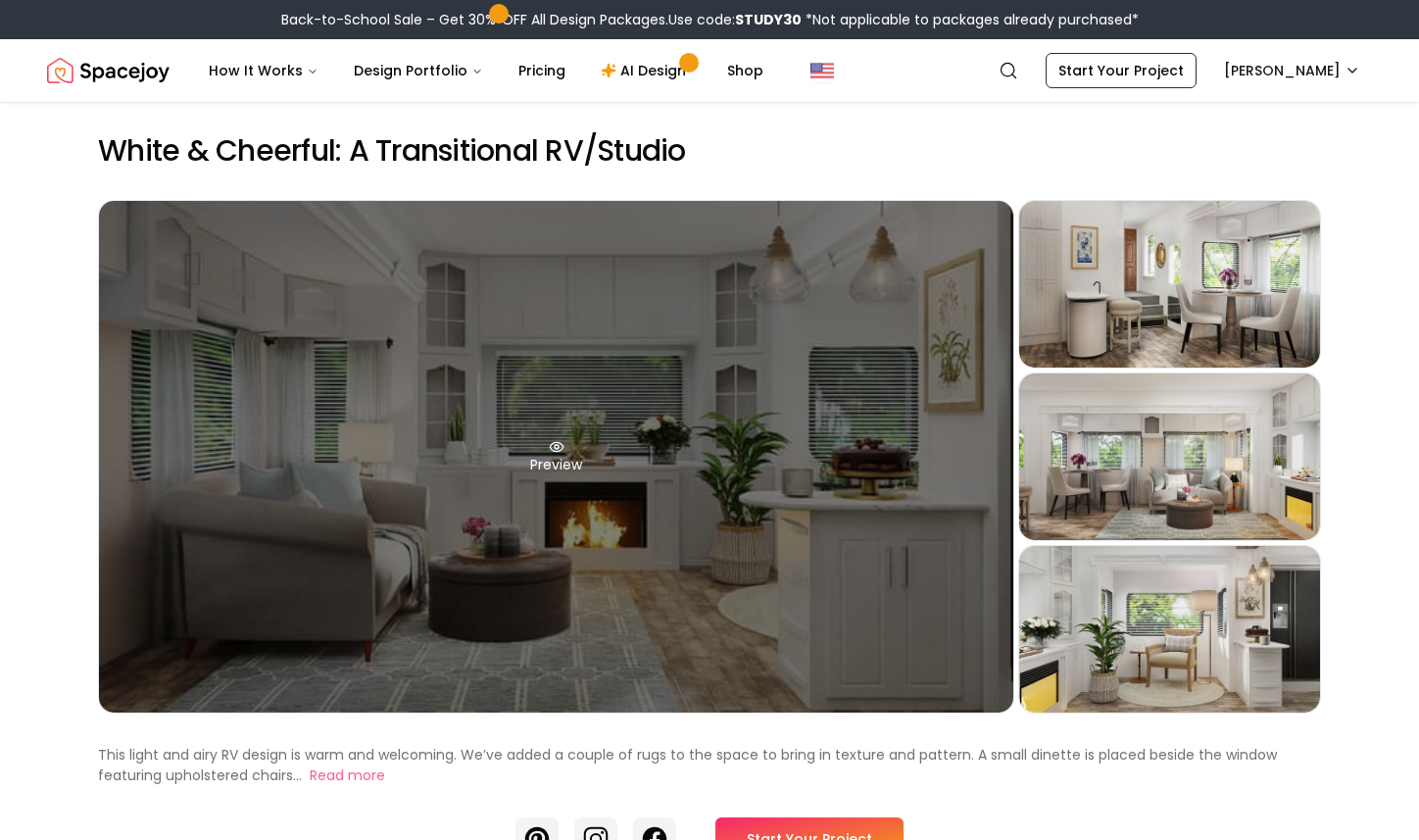
click at [716, 393] on div "Preview" at bounding box center [557, 457] width 915 height 512
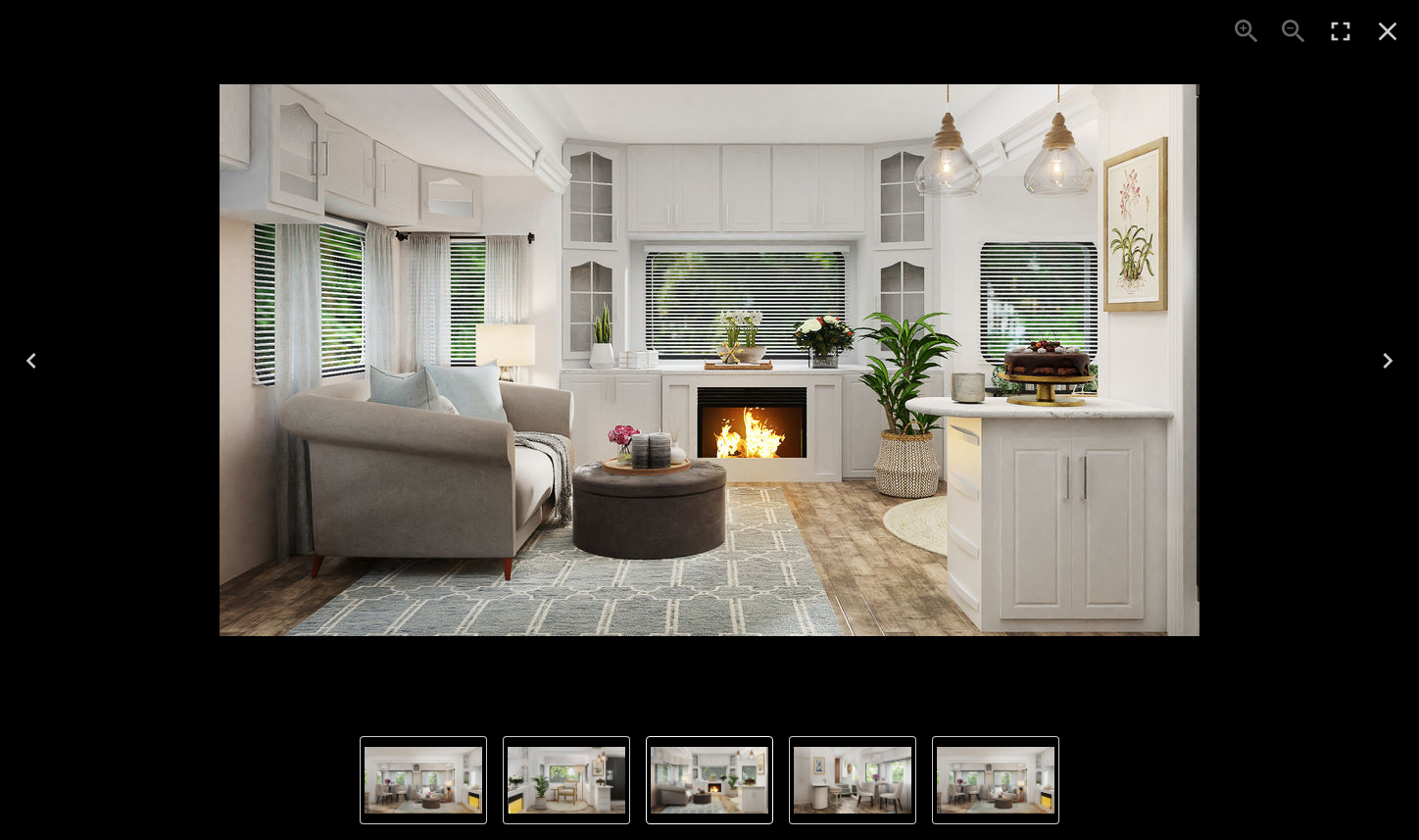
click at [1383, 361] on icon "Next" at bounding box center [1388, 361] width 32 height 32
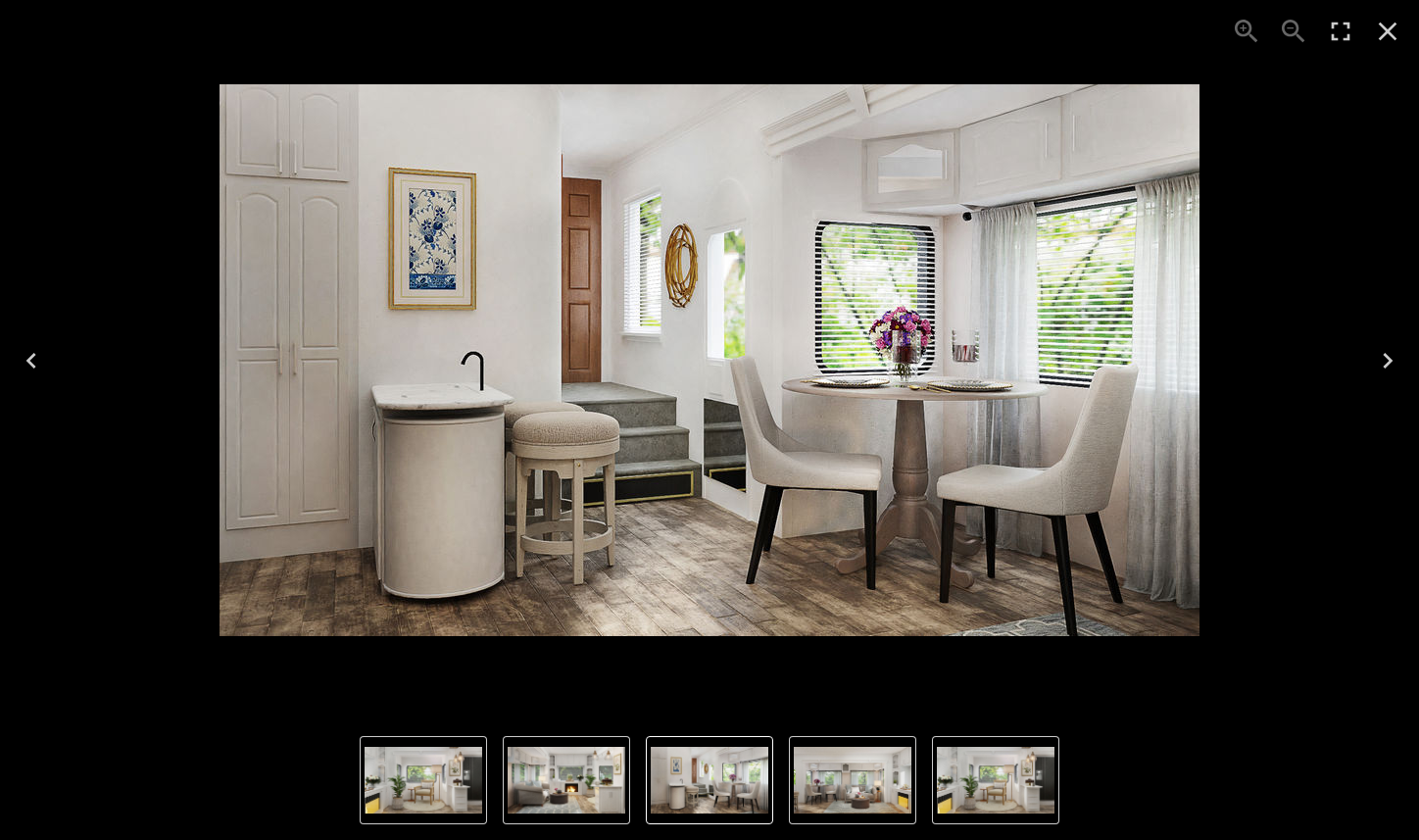
click at [1383, 361] on icon "Next" at bounding box center [1388, 361] width 32 height 32
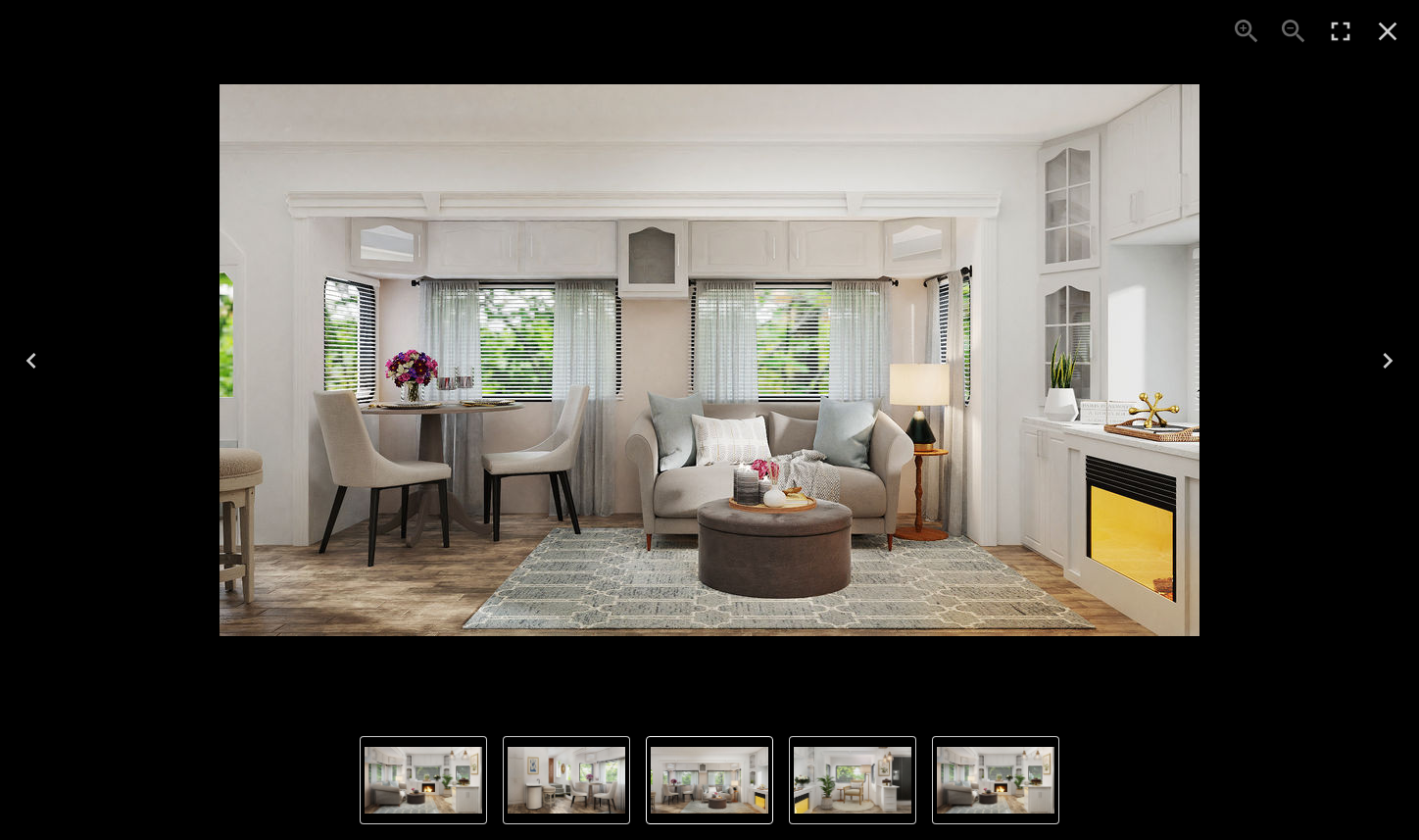
click at [1383, 361] on icon "Next" at bounding box center [1388, 361] width 32 height 32
